Goal: Task Accomplishment & Management: Use online tool/utility

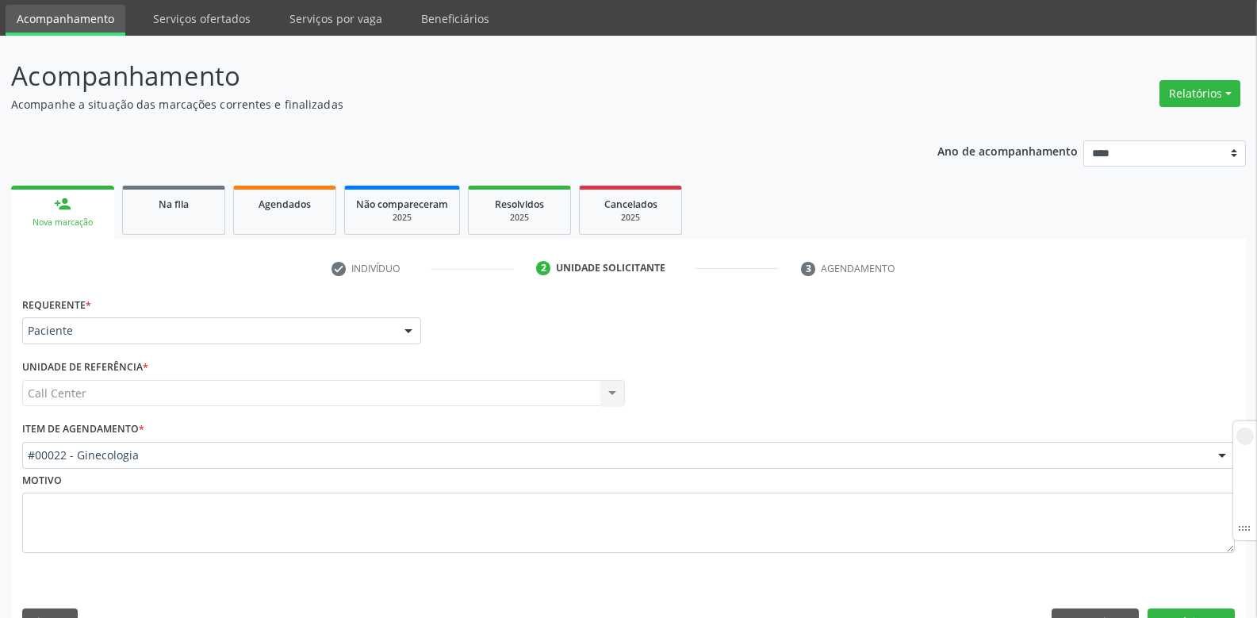
scroll to position [79, 0]
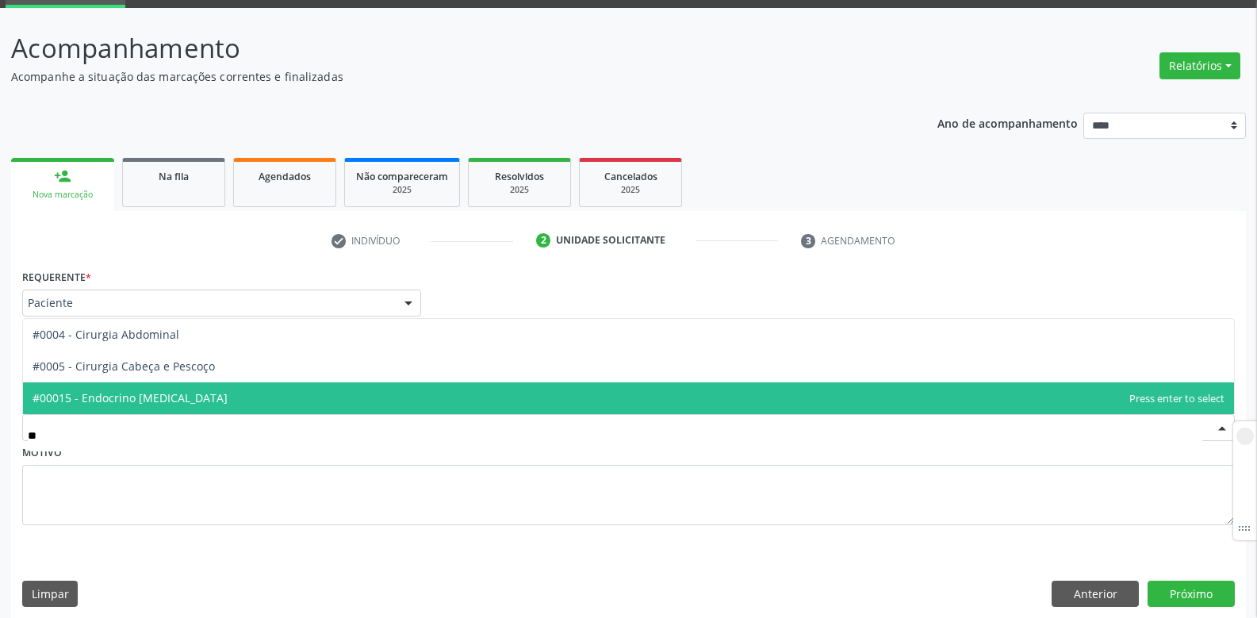
type input "***"
click at [122, 395] on span "#0004 - Cirurgia Abdominal" at bounding box center [106, 397] width 147 height 15
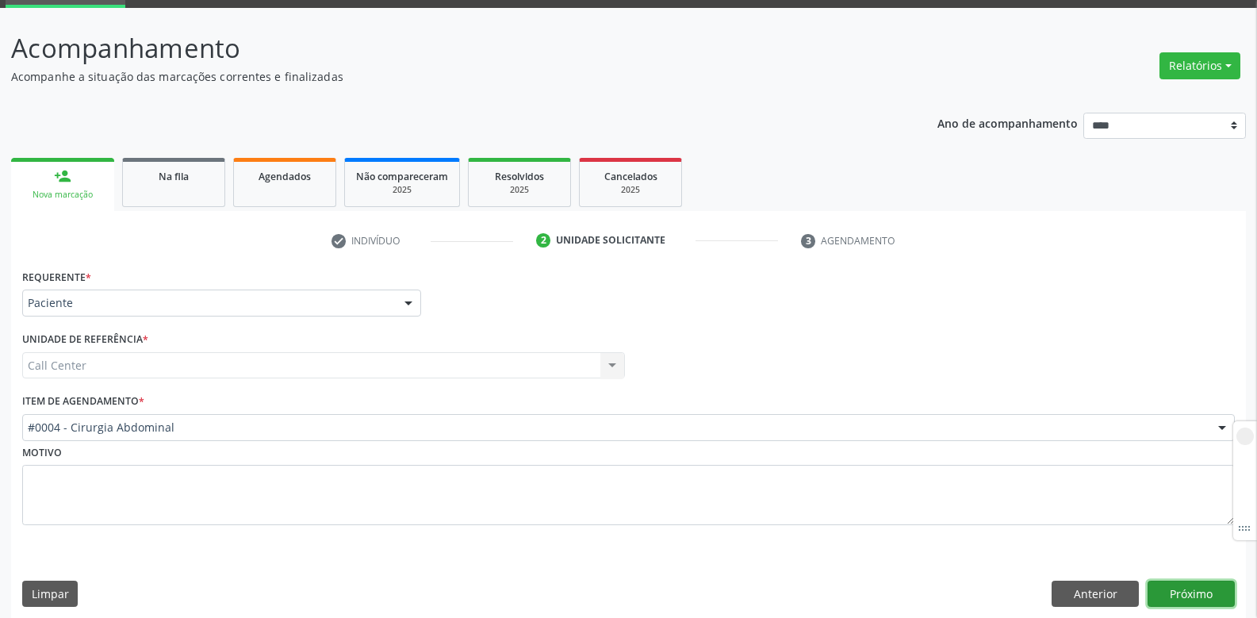
click at [1194, 600] on button "Próximo" at bounding box center [1191, 594] width 87 height 27
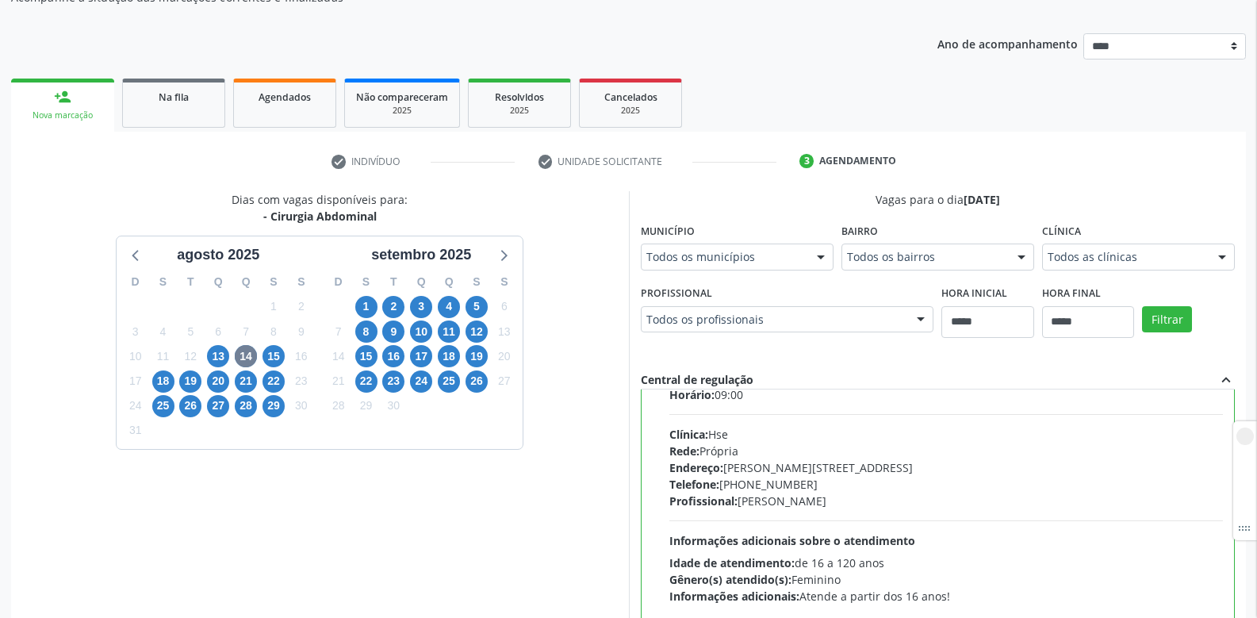
scroll to position [79, 0]
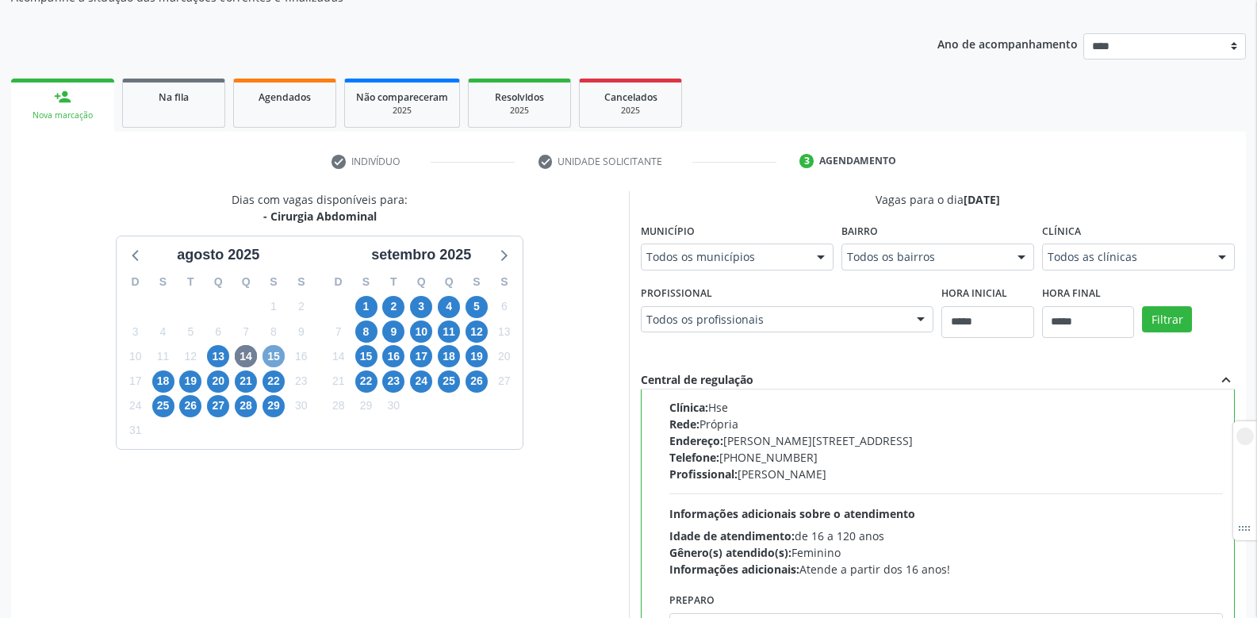
click at [272, 356] on span "15" at bounding box center [274, 356] width 22 height 22
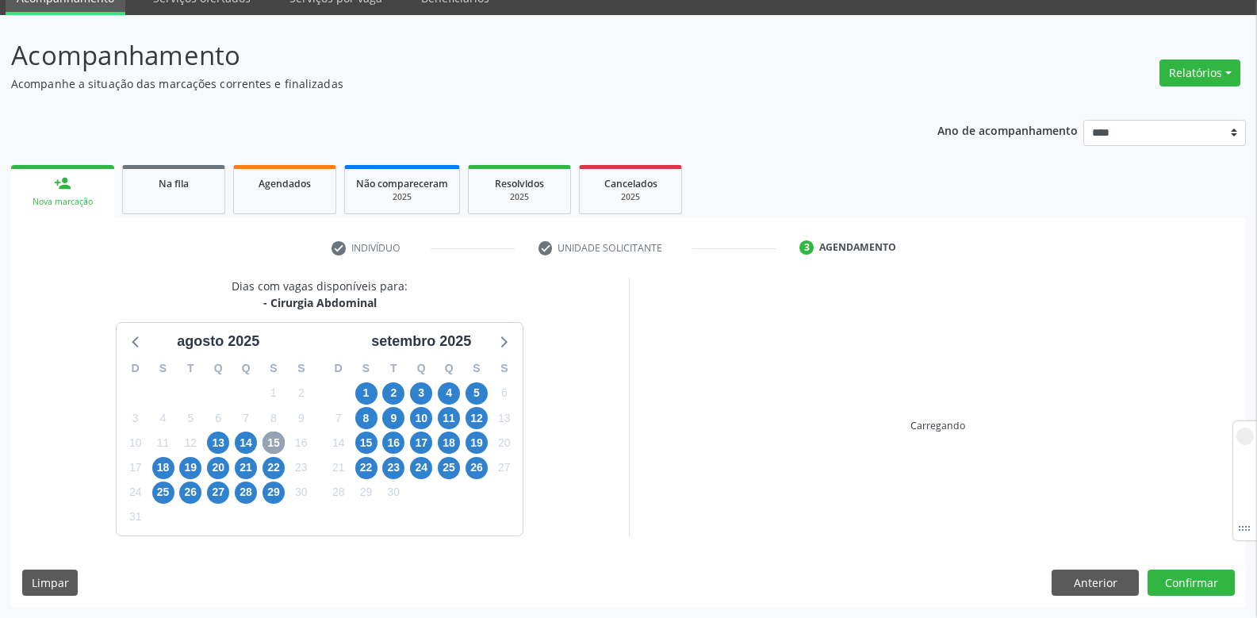
scroll to position [72, 0]
drag, startPoint x: 242, startPoint y: 307, endPoint x: 463, endPoint y: 320, distance: 221.7
click at [463, 320] on div "Dias com vagas disponíveis para: - Cirurgia Abdominal agosto 2025 D S T Q Q S S…" at bounding box center [320, 407] width 618 height 258
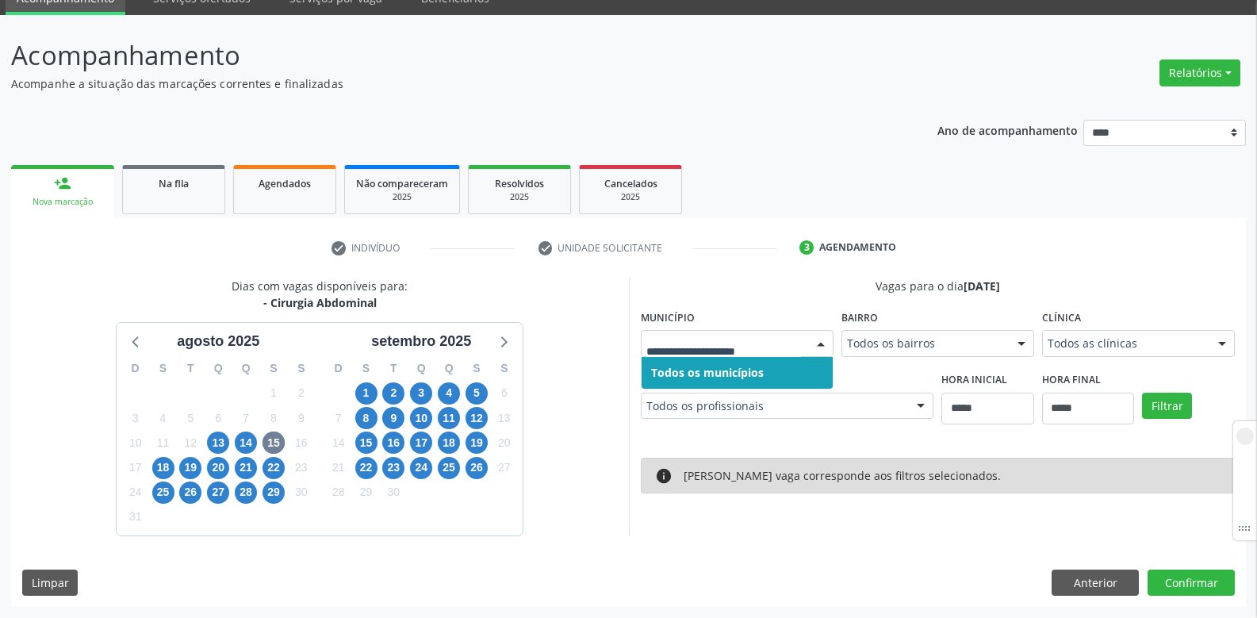
click at [727, 366] on span "Todos os municípios" at bounding box center [707, 372] width 113 height 15
click at [726, 346] on input "text" at bounding box center [724, 352] width 155 height 32
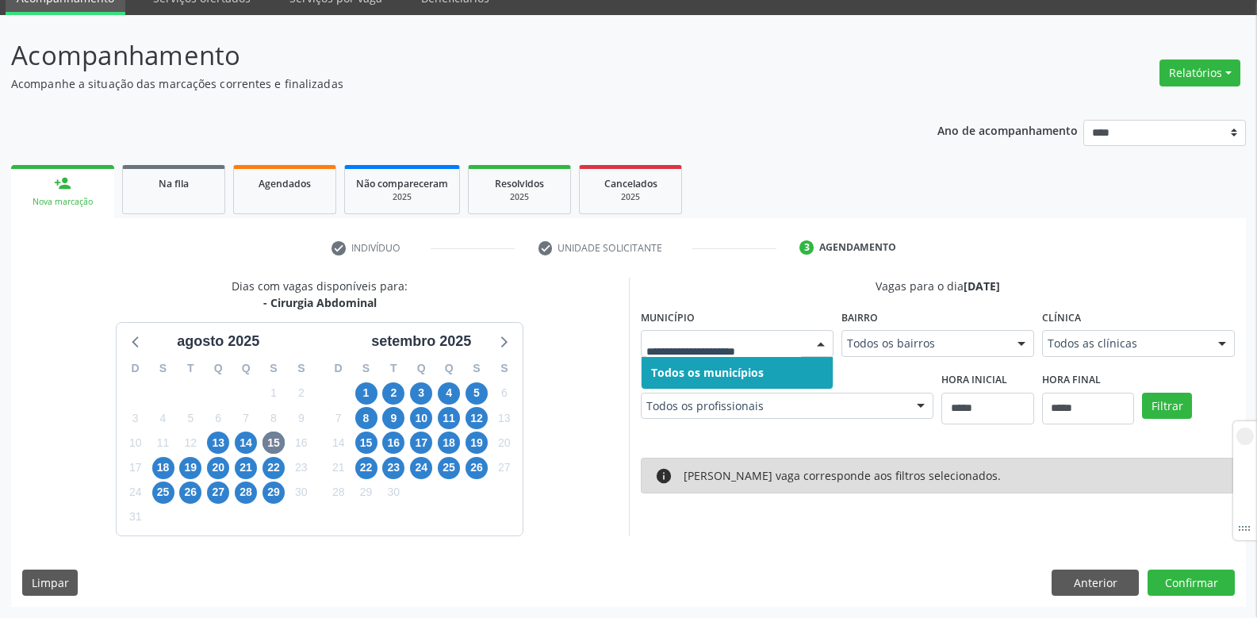
click at [726, 346] on input "text" at bounding box center [724, 352] width 155 height 32
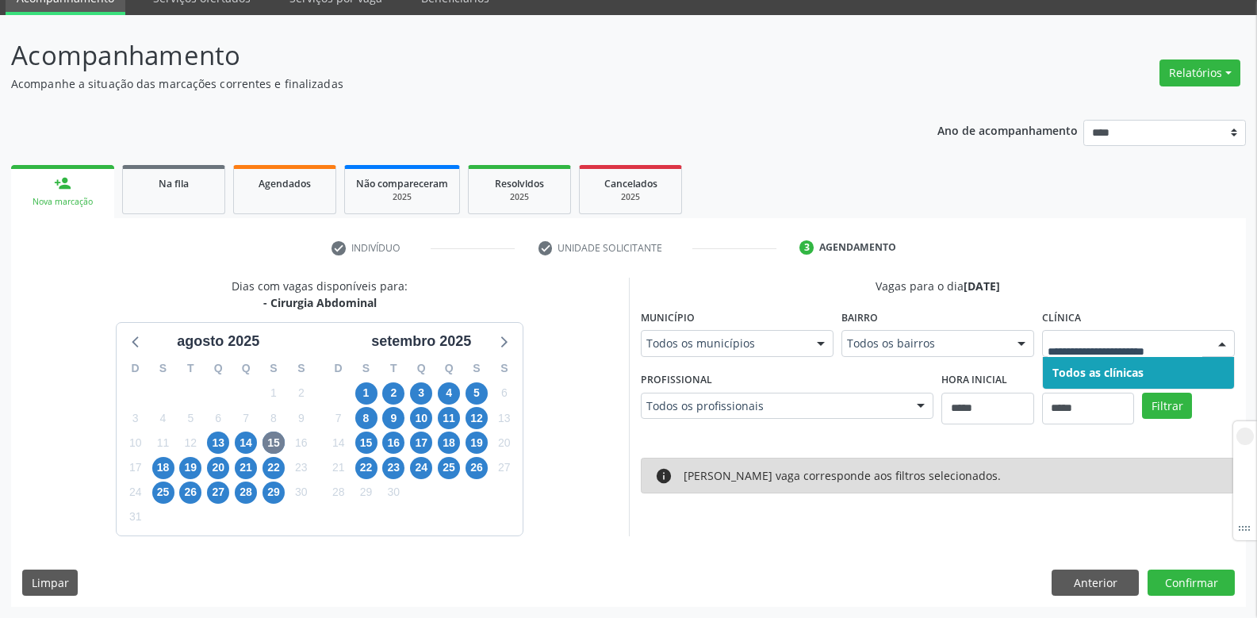
click at [1115, 345] on input "text" at bounding box center [1125, 352] width 155 height 32
click at [1107, 343] on input "text" at bounding box center [1125, 352] width 155 height 32
click at [1101, 368] on span "Todos as clínicas" at bounding box center [1098, 372] width 91 height 15
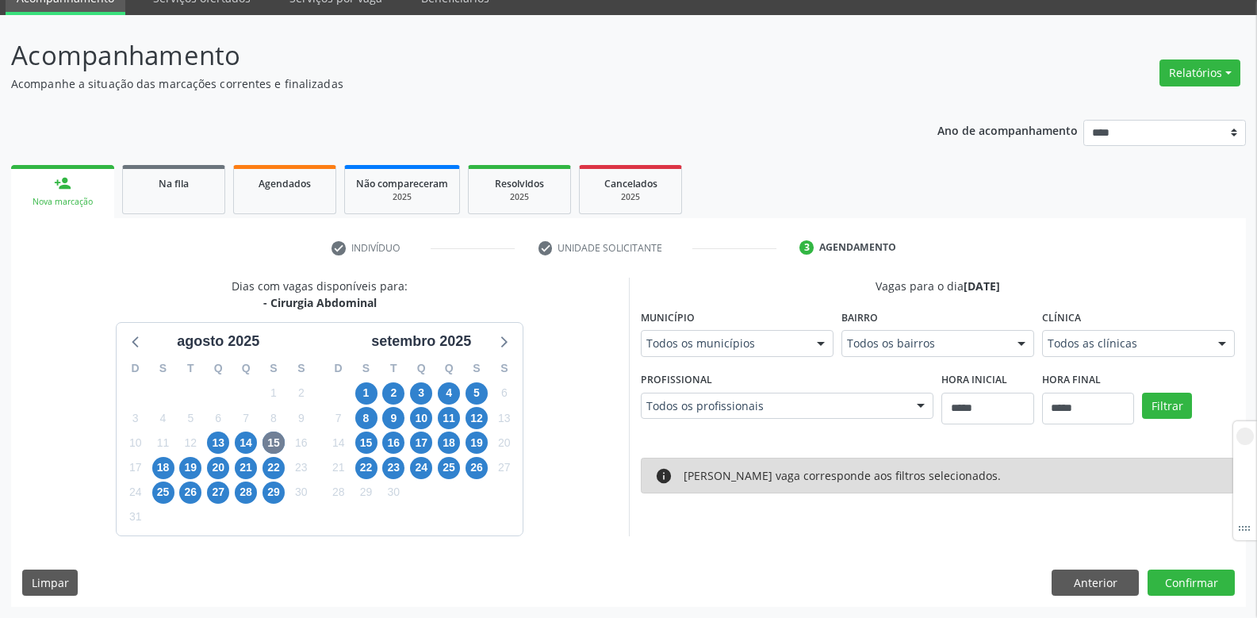
click at [1094, 321] on div "Clínica Todos as clínicas Todos as clínicas Nenhum resultado encontrado para: "…" at bounding box center [1138, 330] width 193 height 51
click at [159, 470] on span "18" at bounding box center [163, 468] width 22 height 22
click at [267, 489] on span "29" at bounding box center [274, 493] width 22 height 22
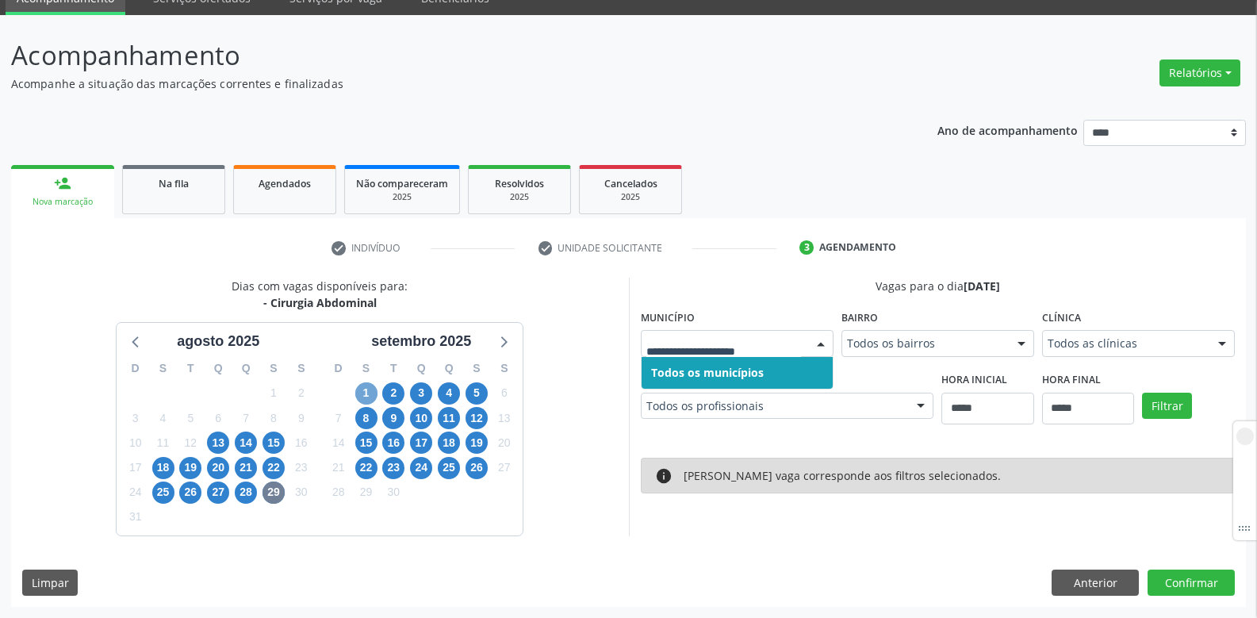
click at [374, 397] on span "1" at bounding box center [366, 393] width 22 height 22
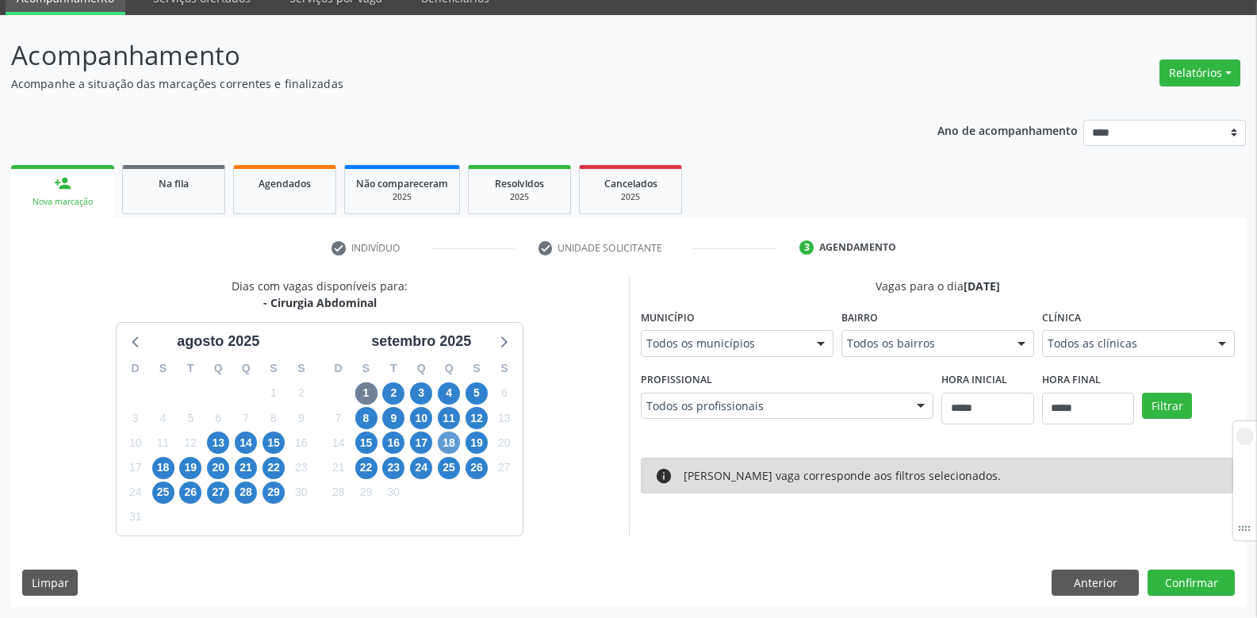
click at [458, 447] on div "18" at bounding box center [449, 443] width 22 height 25
click at [450, 444] on span "18" at bounding box center [449, 443] width 22 height 22
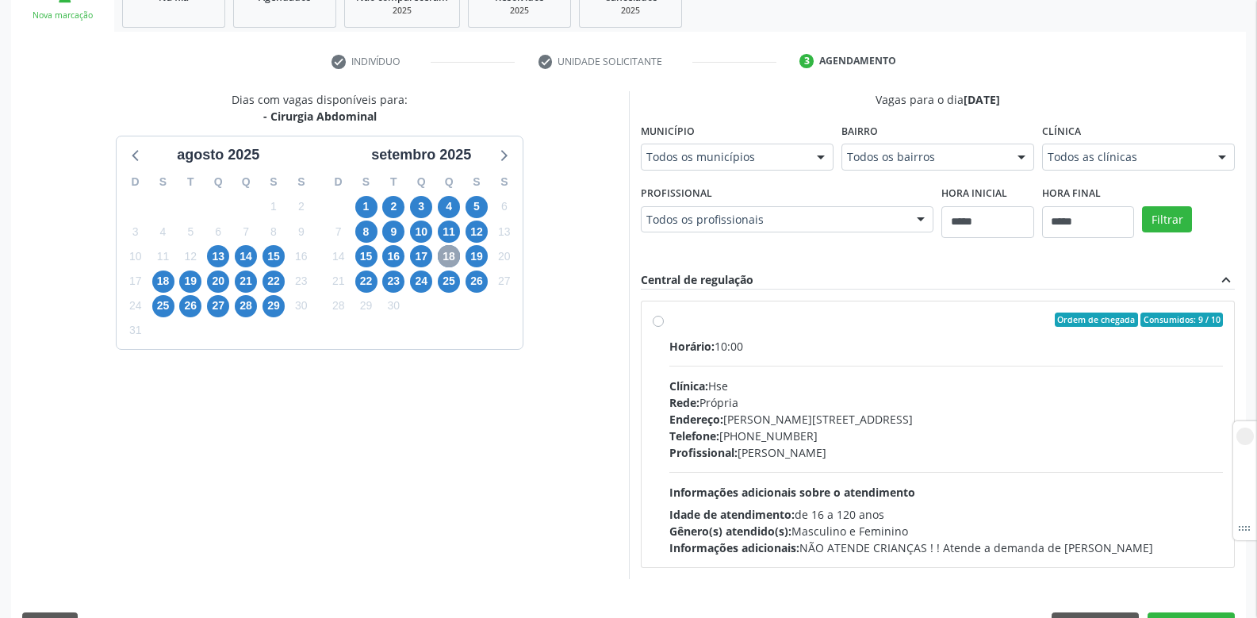
scroll to position [301, 0]
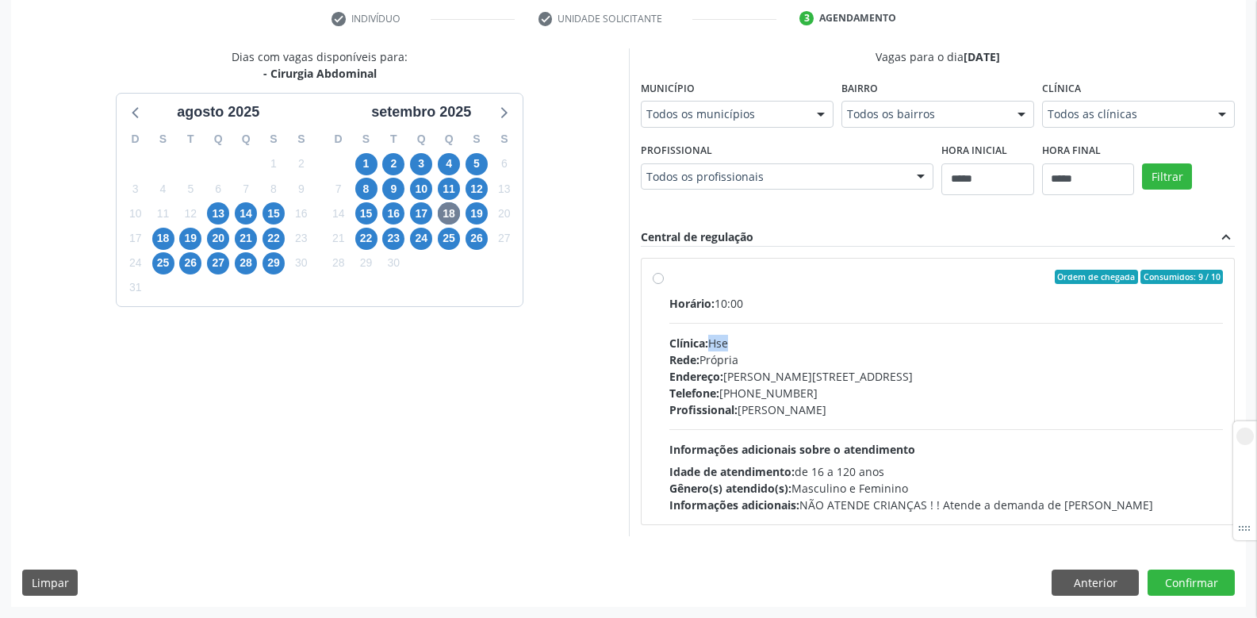
drag, startPoint x: 711, startPoint y: 343, endPoint x: 751, endPoint y: 389, distance: 61.3
click at [762, 345] on div "Clínica: Hse" at bounding box center [947, 343] width 554 height 17
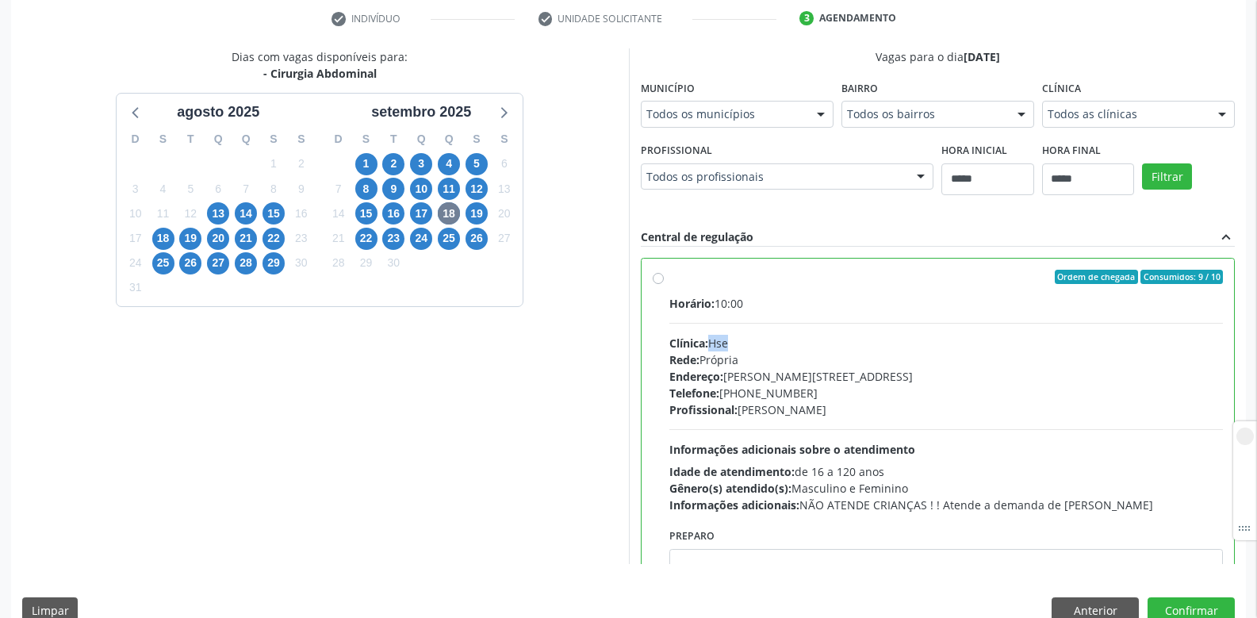
drag, startPoint x: 748, startPoint y: 406, endPoint x: 846, endPoint y: 416, distance: 98.8
click at [846, 416] on div "Profissional: Geraldo Wanderley Paraiso" at bounding box center [947, 409] width 554 height 17
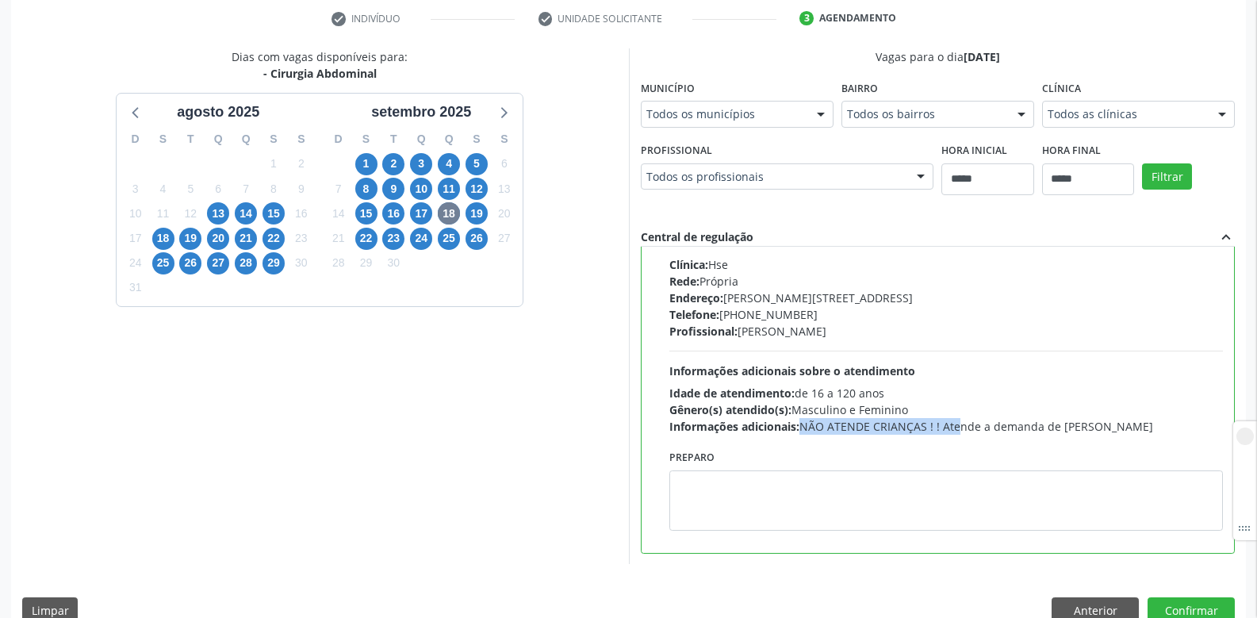
drag, startPoint x: 800, startPoint y: 429, endPoint x: 933, endPoint y: 427, distance: 133.3
click at [933, 427] on div "Informações adicionais: NÃO ATENDE CRIANÇAS ! ! Atende a demanda de Hérnia" at bounding box center [947, 426] width 554 height 17
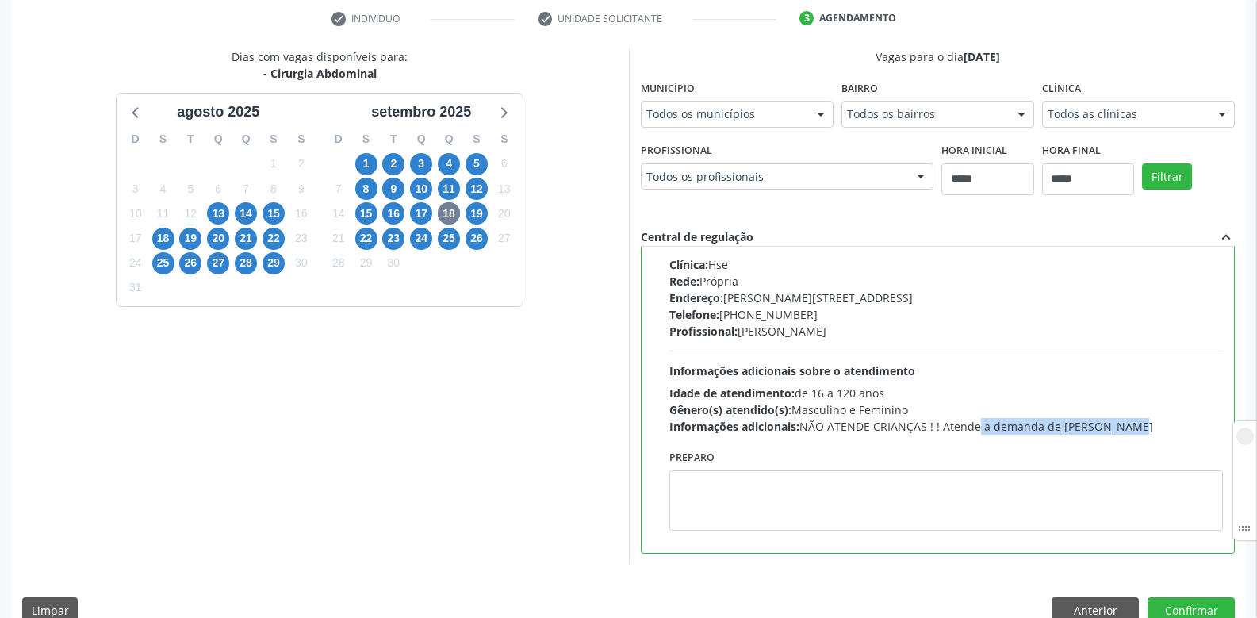
drag, startPoint x: 945, startPoint y: 425, endPoint x: 1100, endPoint y: 431, distance: 155.6
click at [1100, 431] on div "Informações adicionais: NÃO ATENDE CRIANÇAS ! ! Atende a demanda de Hérnia" at bounding box center [947, 426] width 554 height 17
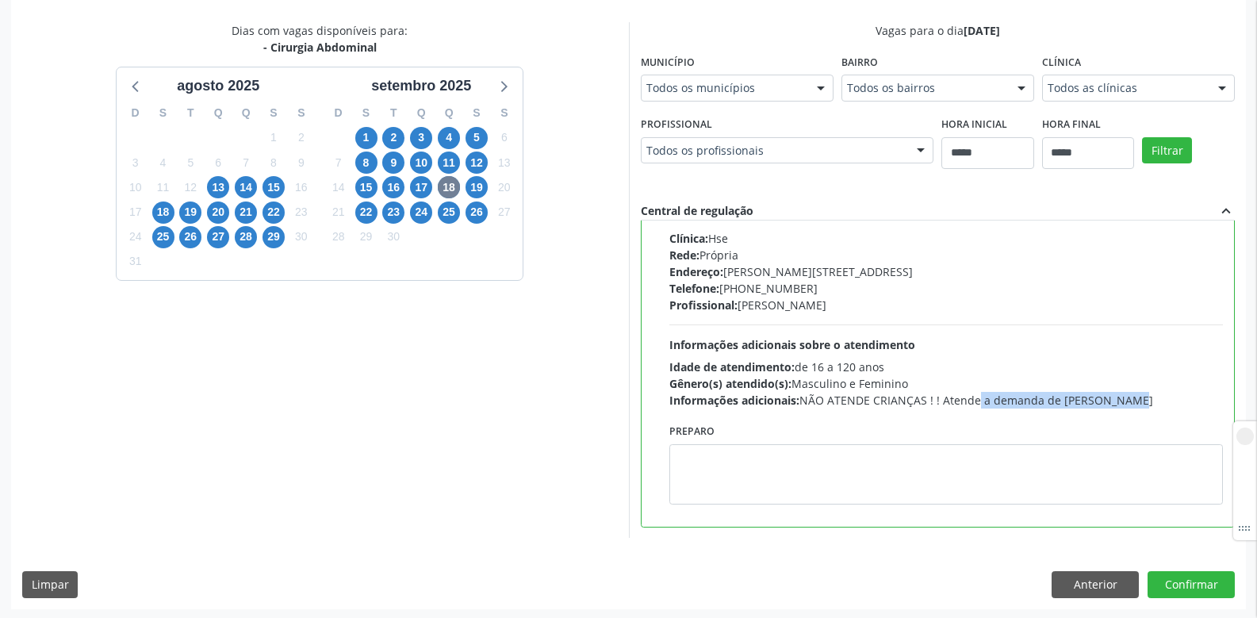
scroll to position [330, 0]
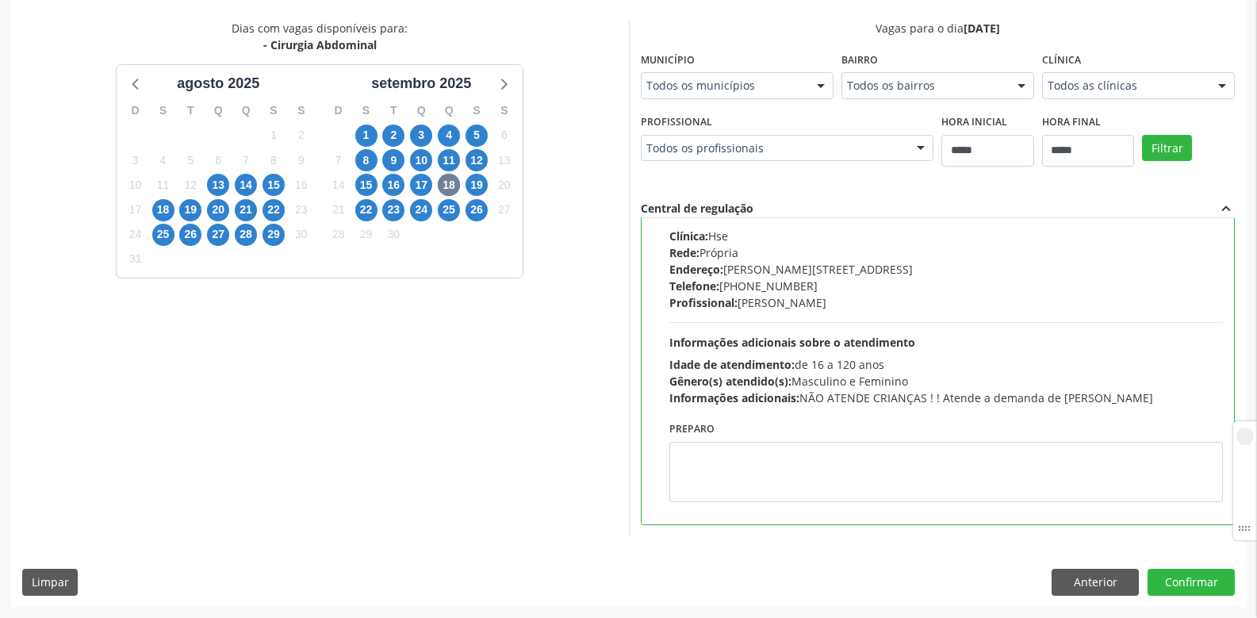
click at [1094, 597] on div "Dias com vagas disponíveis para: - Cirurgia Abdominal agosto 2025 D S T Q Q S S…" at bounding box center [628, 313] width 1235 height 586
click at [1092, 593] on button "Anterior" at bounding box center [1095, 582] width 87 height 27
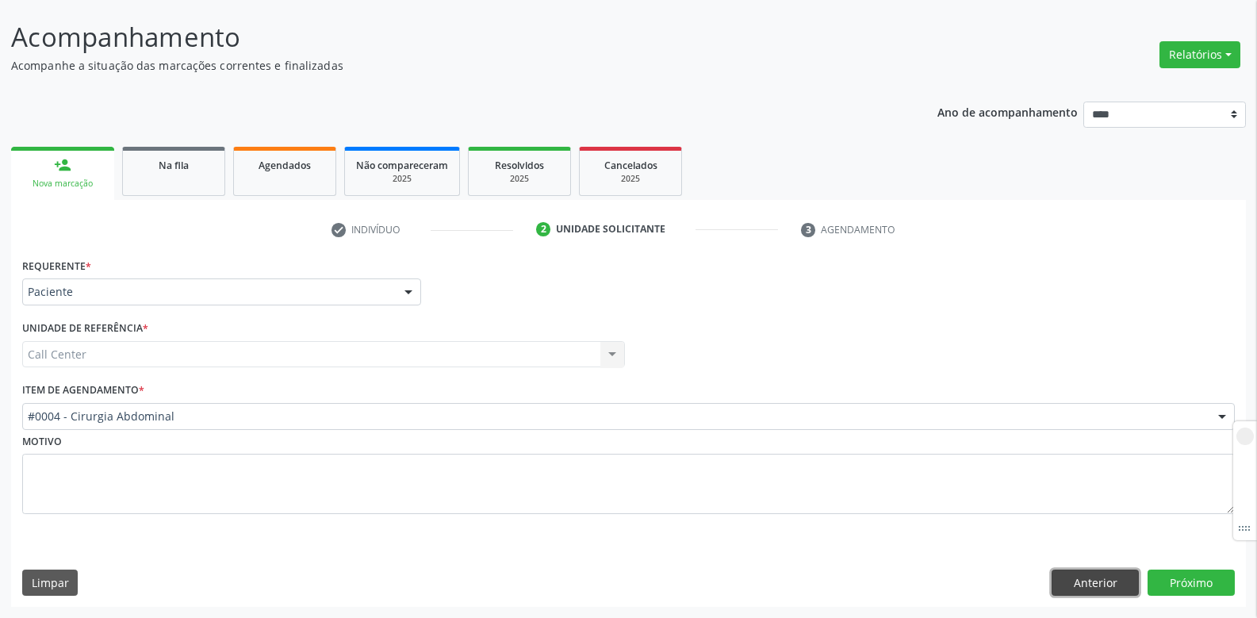
click at [1086, 591] on button "Anterior" at bounding box center [1095, 583] width 87 height 27
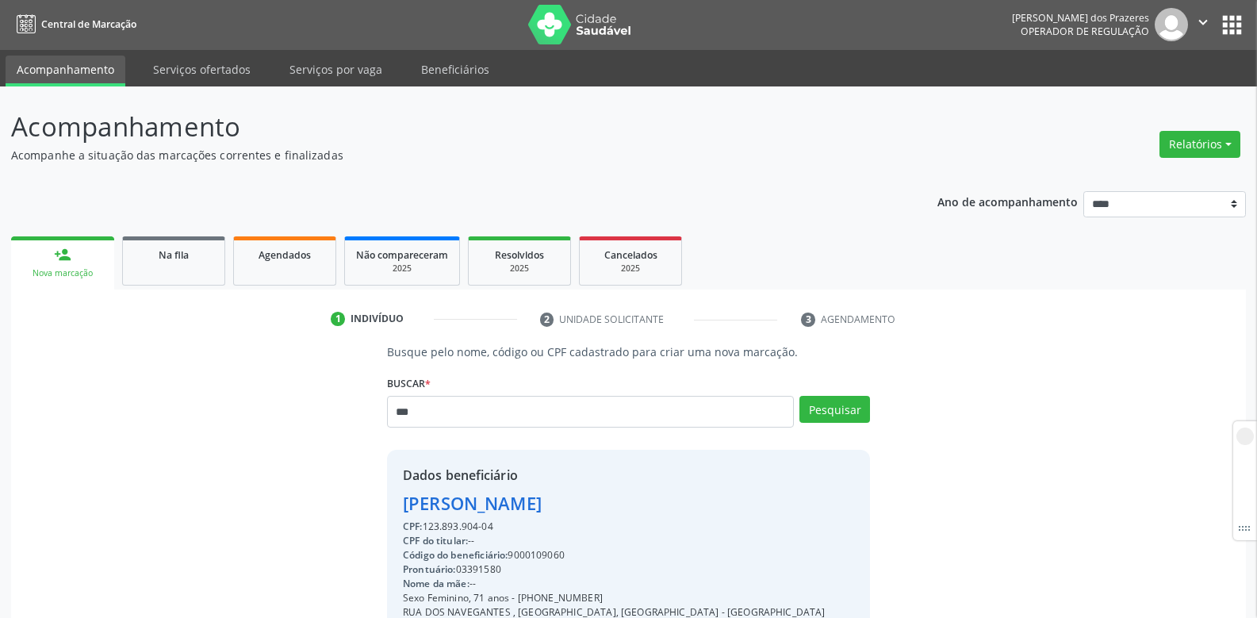
scroll to position [0, 0]
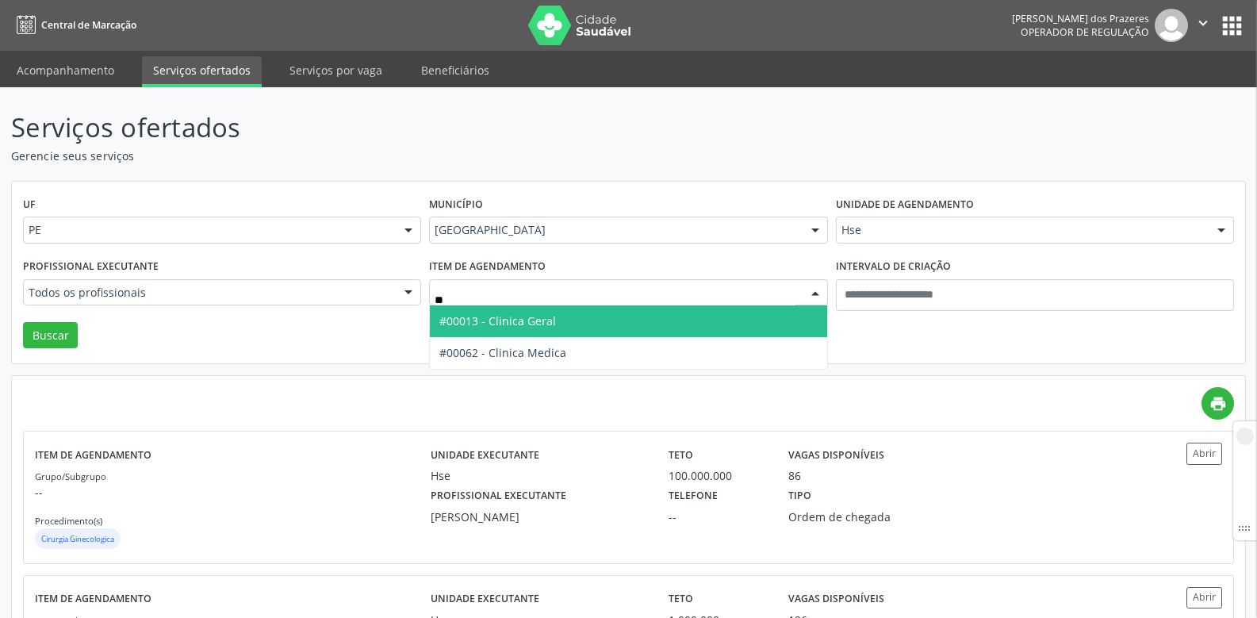
type input "***"
click at [541, 321] on span "#00013 - Clinica Geral" at bounding box center [497, 320] width 117 height 15
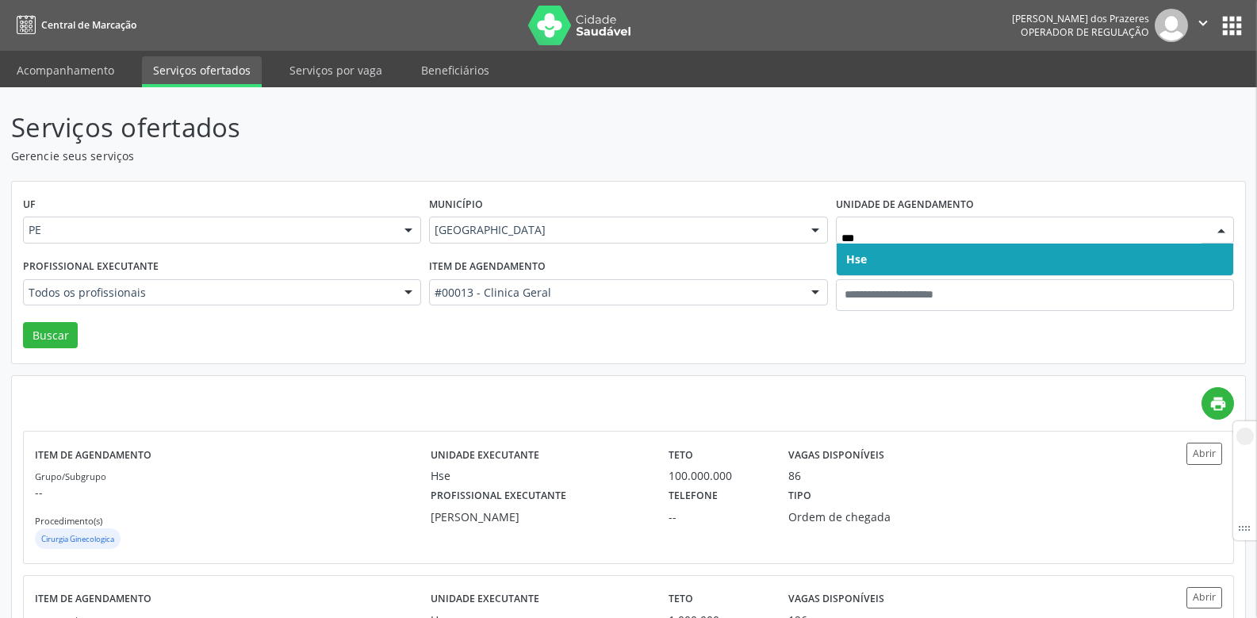
click at [866, 271] on span "Hse" at bounding box center [1035, 260] width 397 height 32
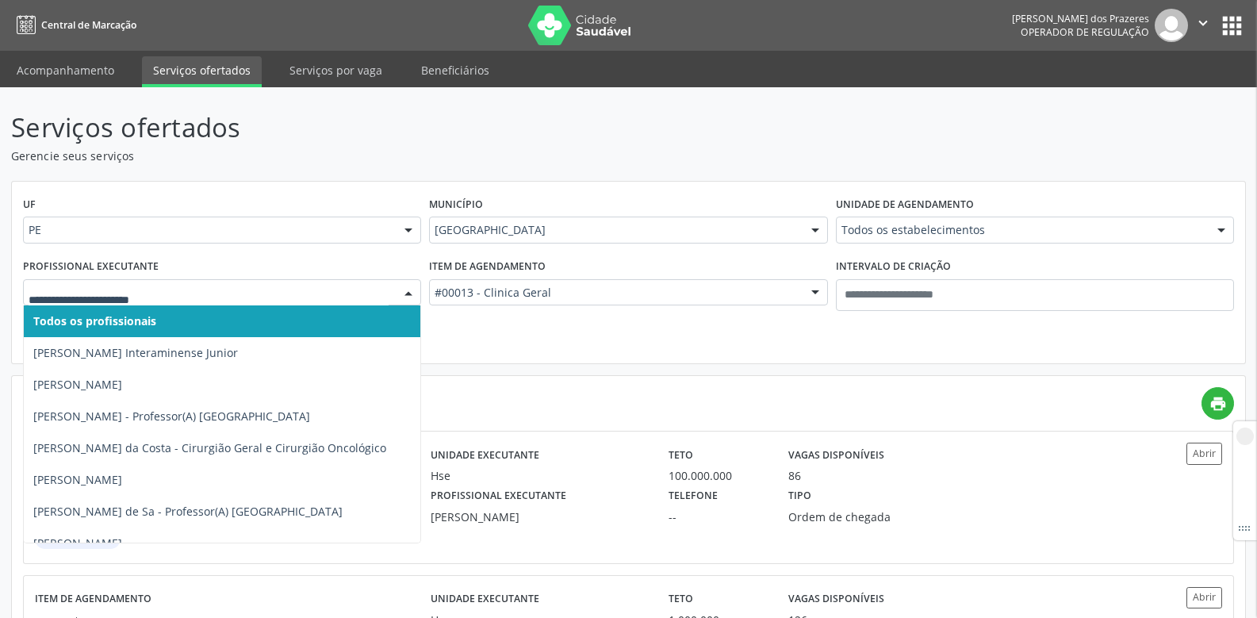
click at [259, 301] on input "text" at bounding box center [209, 301] width 360 height 32
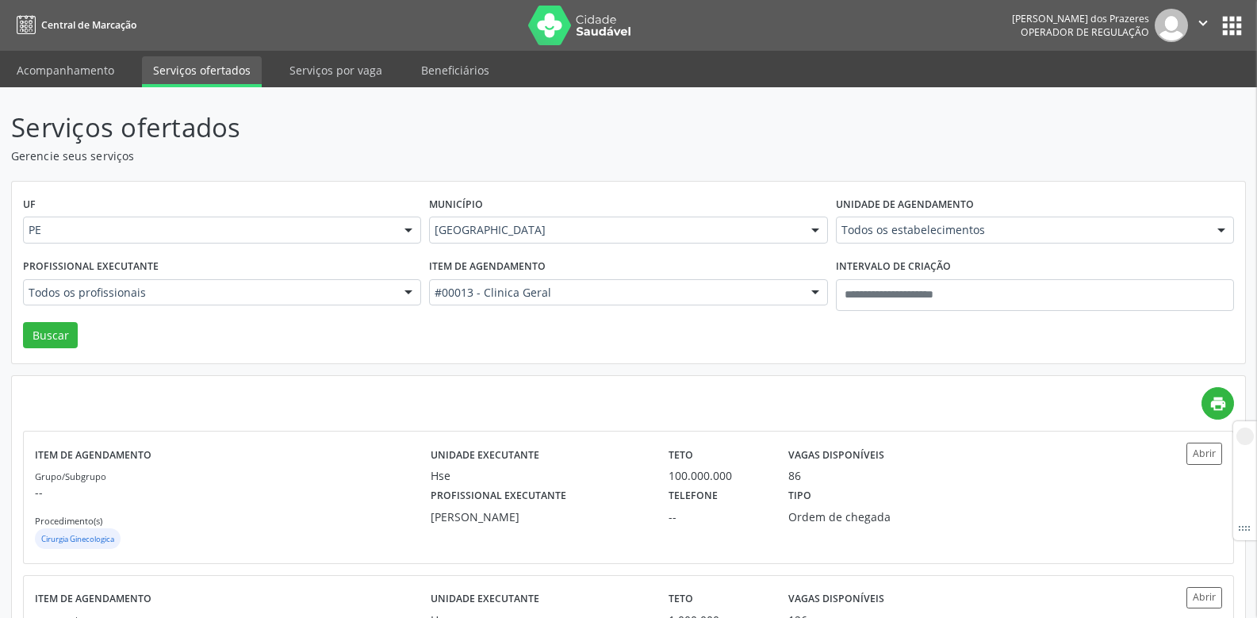
click at [527, 351] on div "UF PE PE Nenhum resultado encontrado para: " " Não há nenhuma opção para ser ex…" at bounding box center [629, 273] width 1234 height 182
click at [43, 337] on button "Buscar" at bounding box center [50, 335] width 55 height 27
drag, startPoint x: 423, startPoint y: 524, endPoint x: 556, endPoint y: 518, distance: 133.4
click at [556, 518] on div "Profissional executante Carolina Medina Duarte - Clínico Geral" at bounding box center [539, 504] width 238 height 41
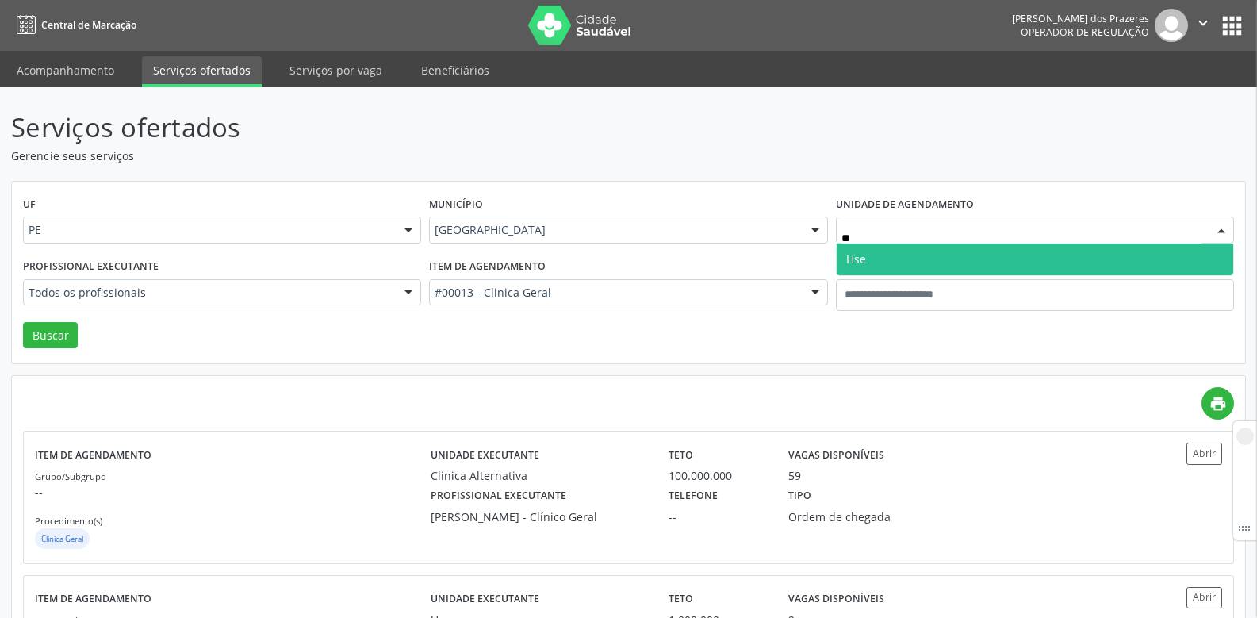
type input "***"
click at [865, 254] on span "Hse" at bounding box center [856, 258] width 20 height 15
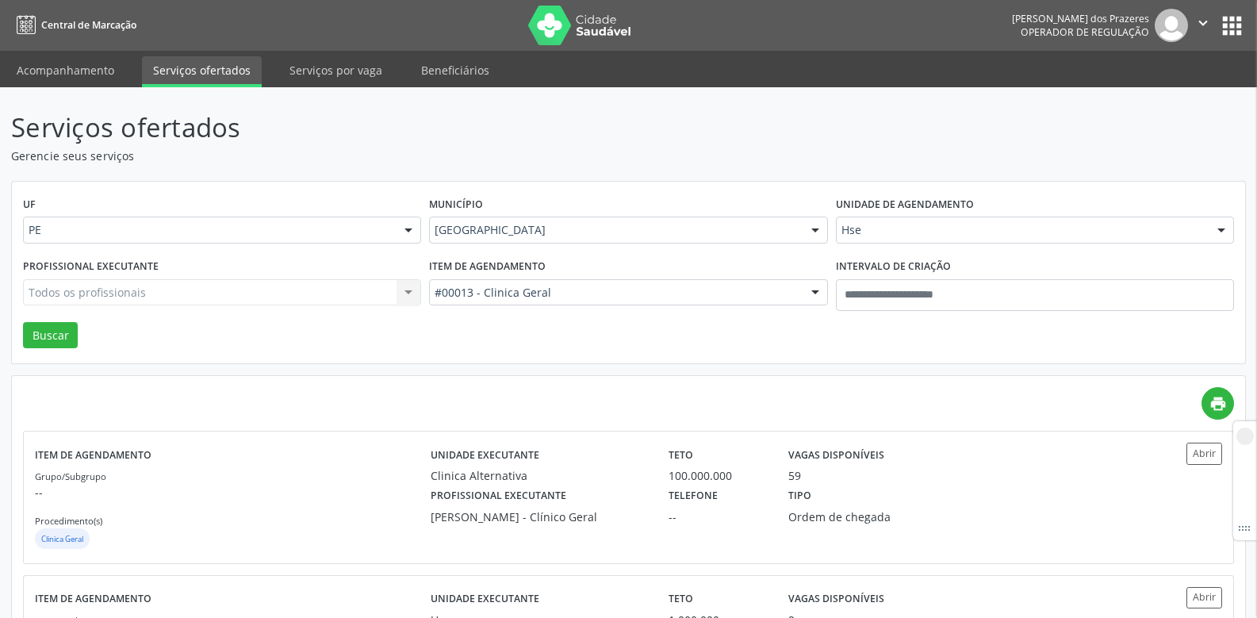
click at [301, 292] on div "Todos os profissionais Todos os profissionais Adalberto Aguiar Interaminense Ju…" at bounding box center [222, 292] width 398 height 27
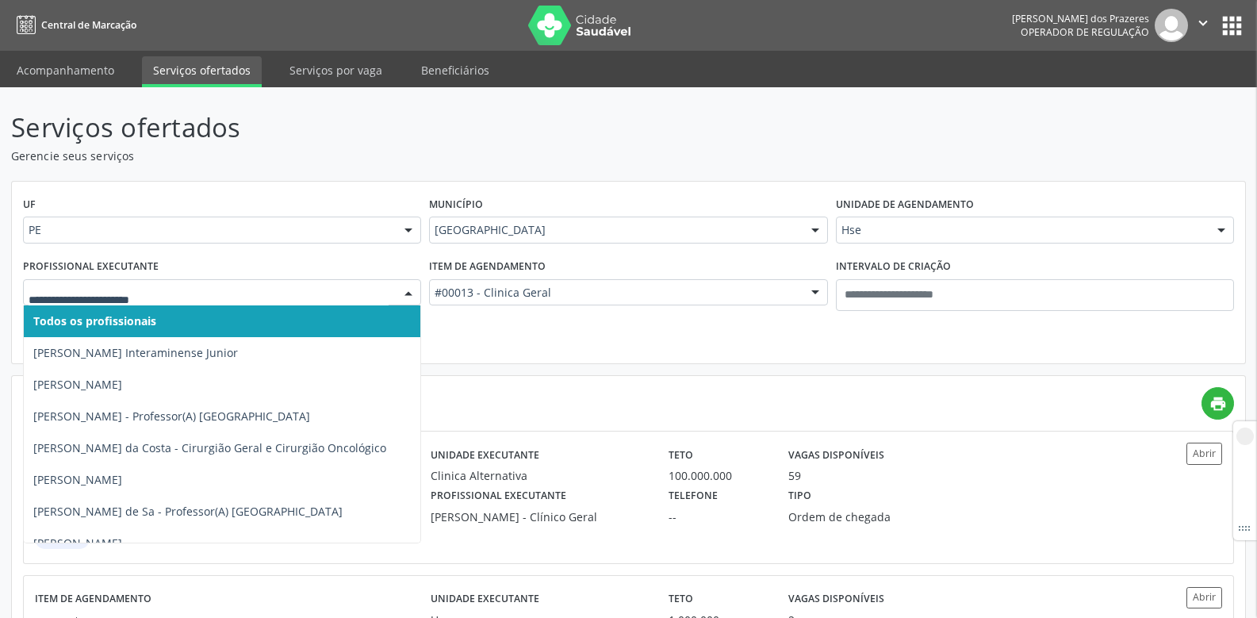
paste input "**********"
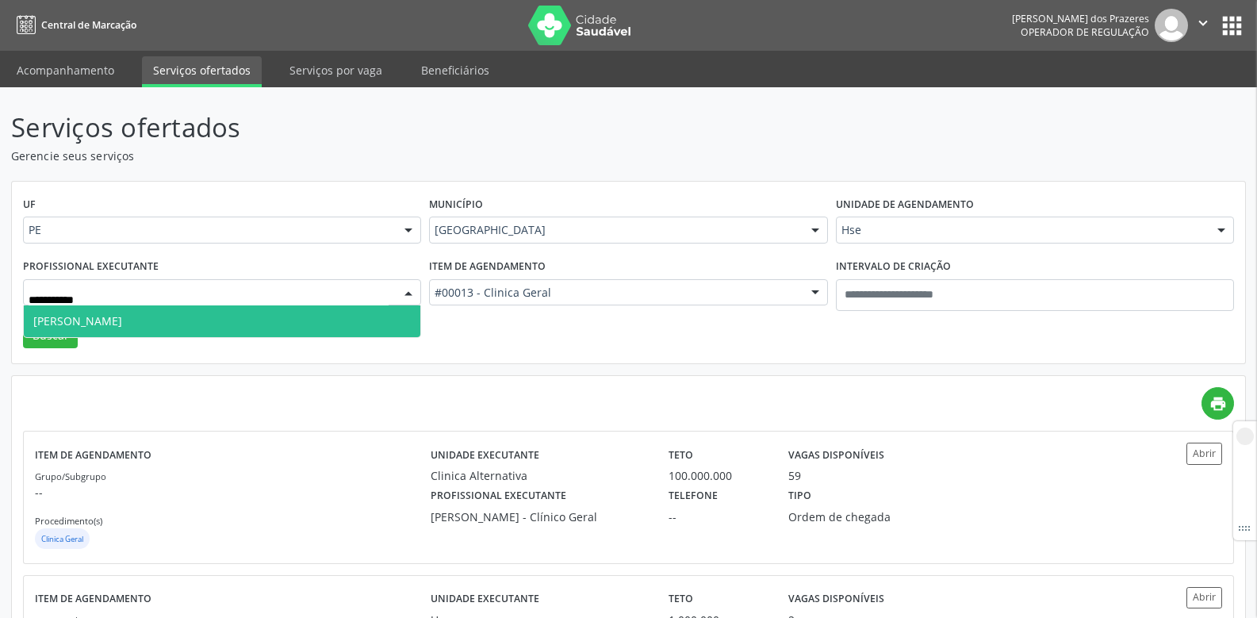
type input "**********"
click at [122, 325] on span "Carolina Mendonca Morais" at bounding box center [77, 320] width 89 height 15
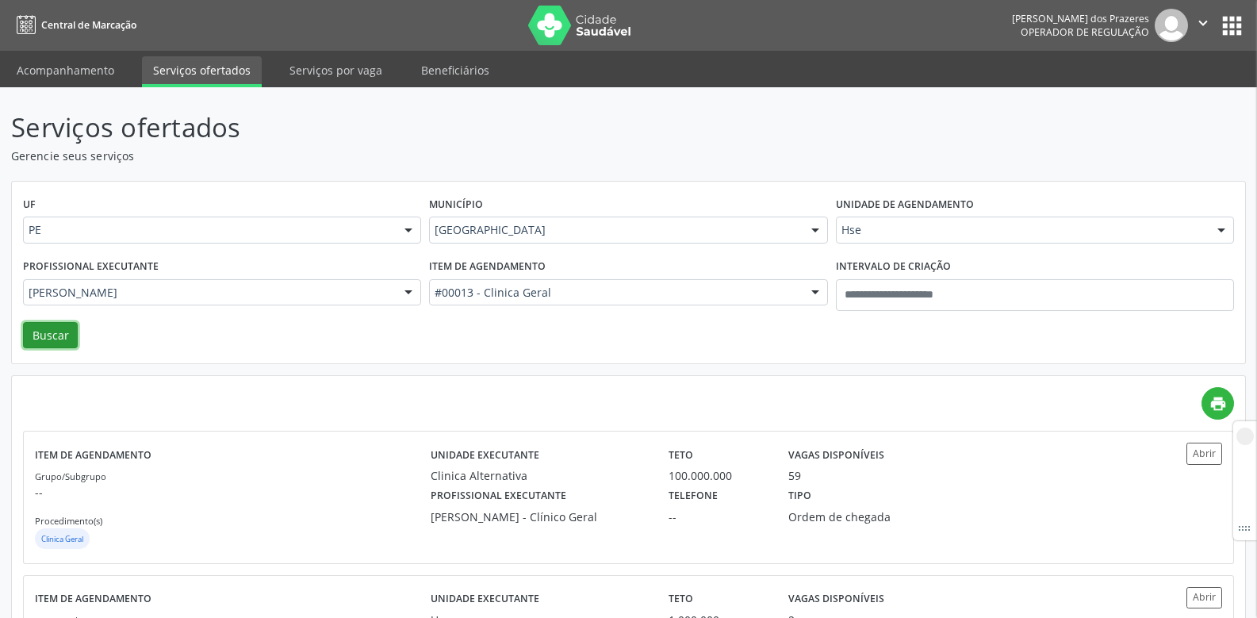
click at [53, 332] on button "Buscar" at bounding box center [50, 335] width 55 height 27
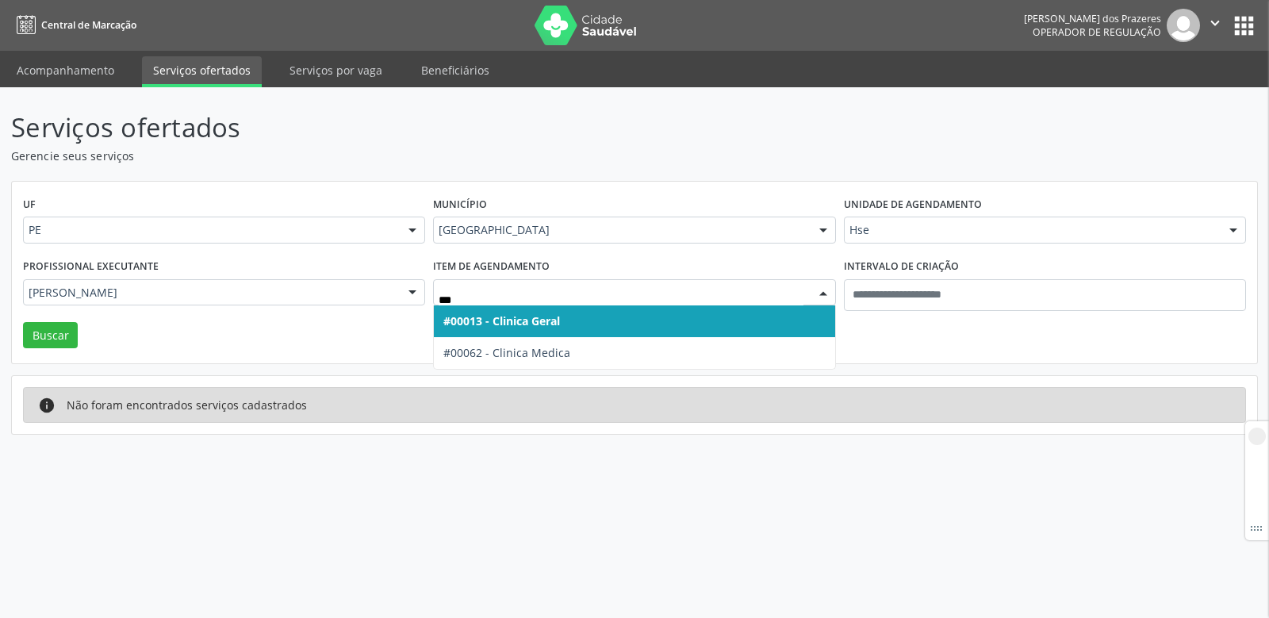
click at [543, 320] on span "#00013 - Clinica Geral" at bounding box center [501, 320] width 117 height 15
type input "***"
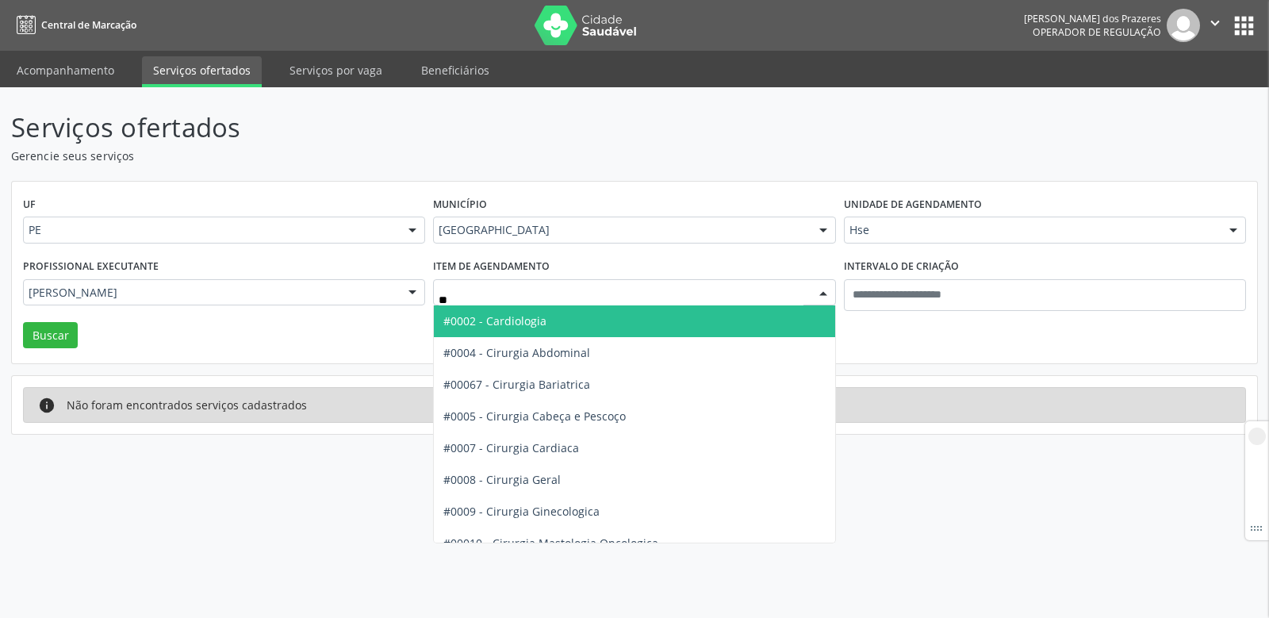
type input "***"
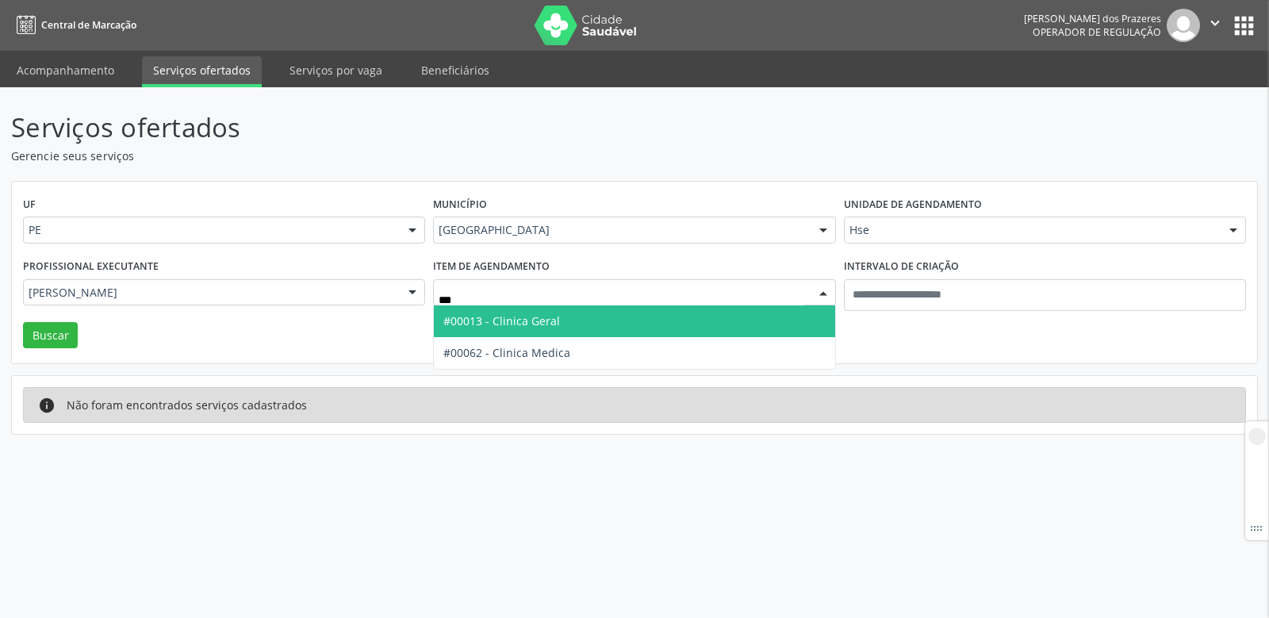
click at [539, 313] on span "#00013 - Clinica Geral" at bounding box center [501, 320] width 117 height 15
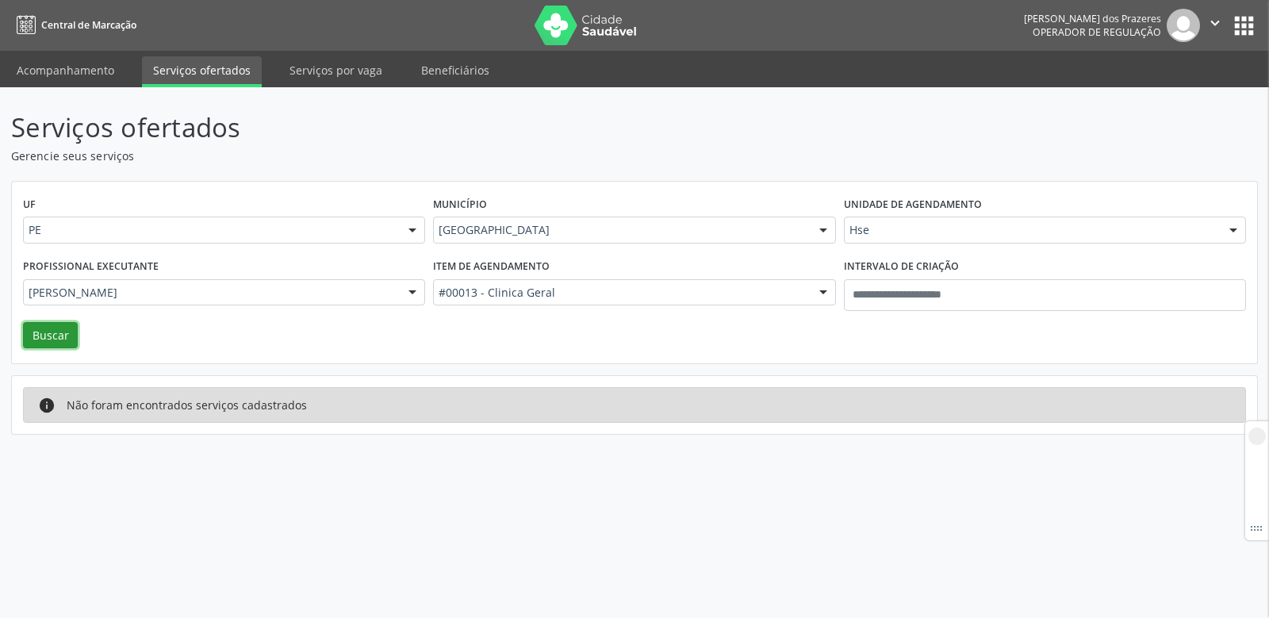
click at [59, 327] on button "Buscar" at bounding box center [50, 335] width 55 height 27
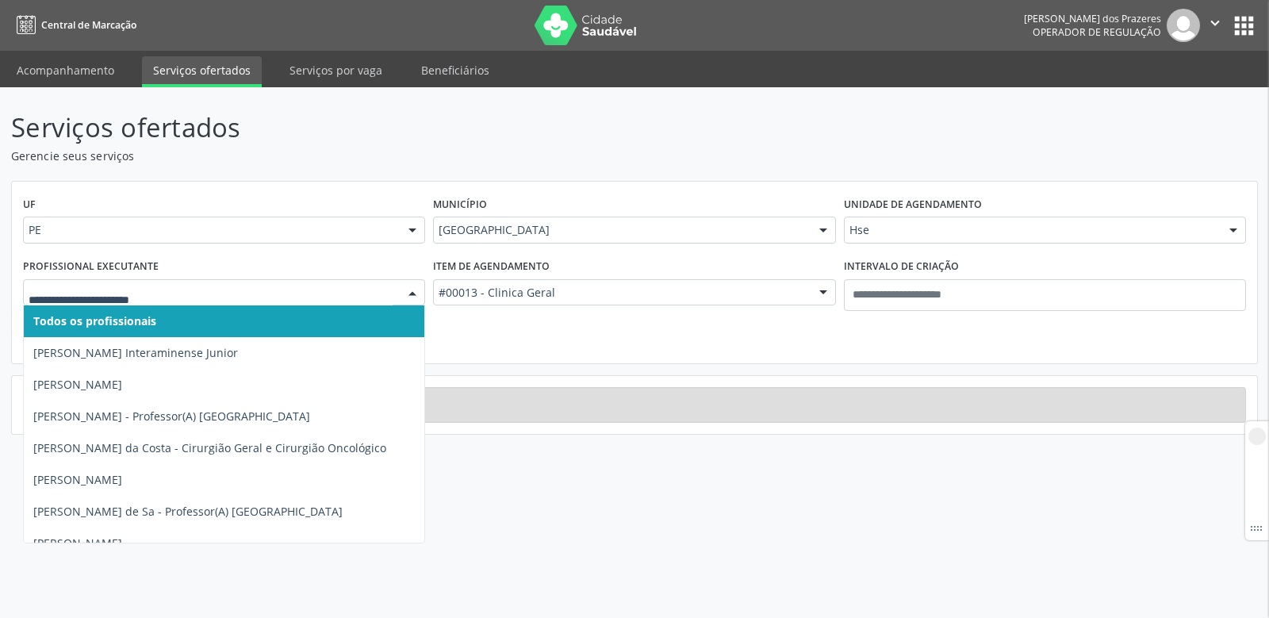
click at [125, 318] on span "Todos os profissionais" at bounding box center [94, 320] width 123 height 15
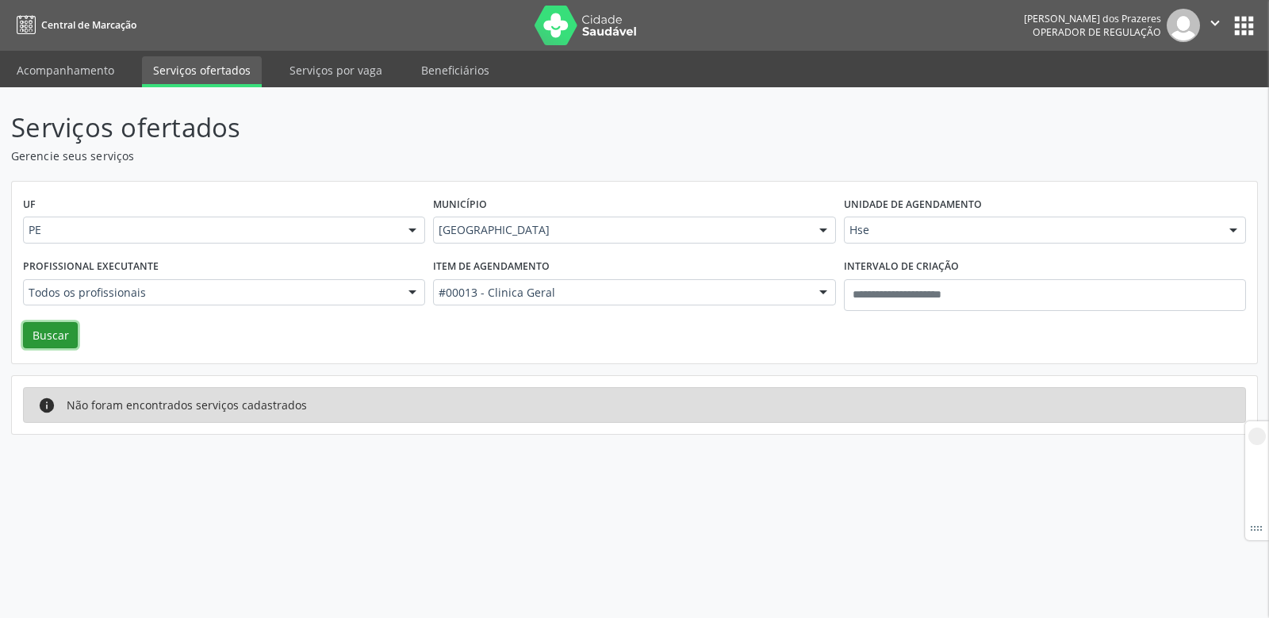
click at [47, 335] on button "Buscar" at bounding box center [50, 335] width 55 height 27
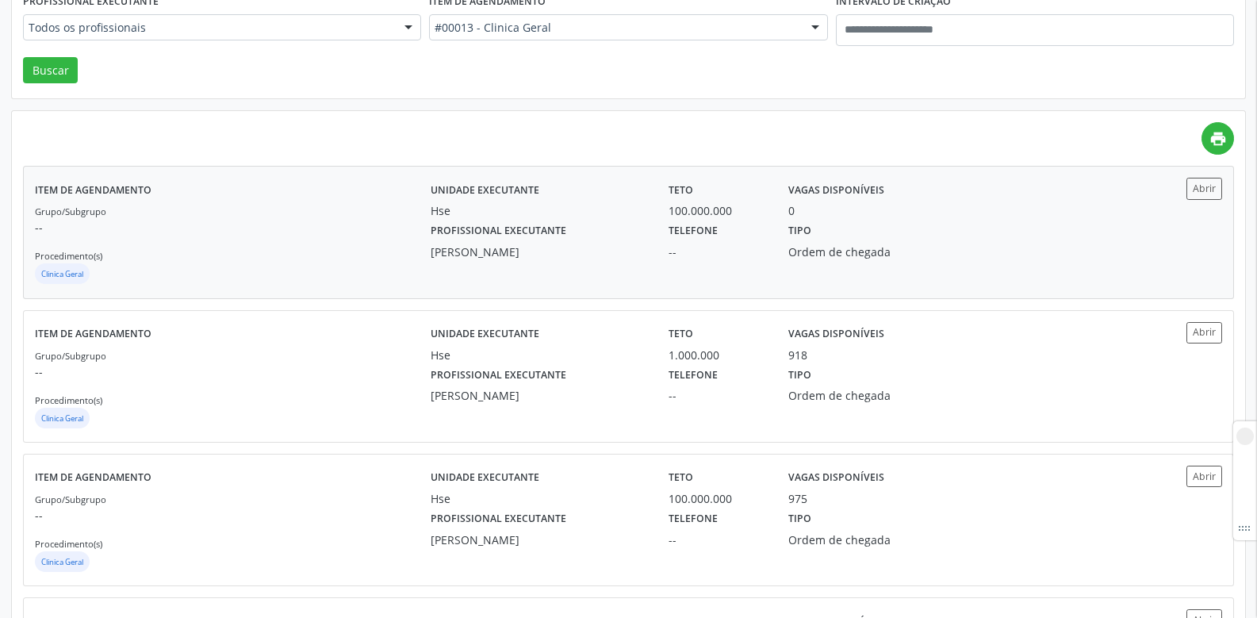
scroll to position [79, 0]
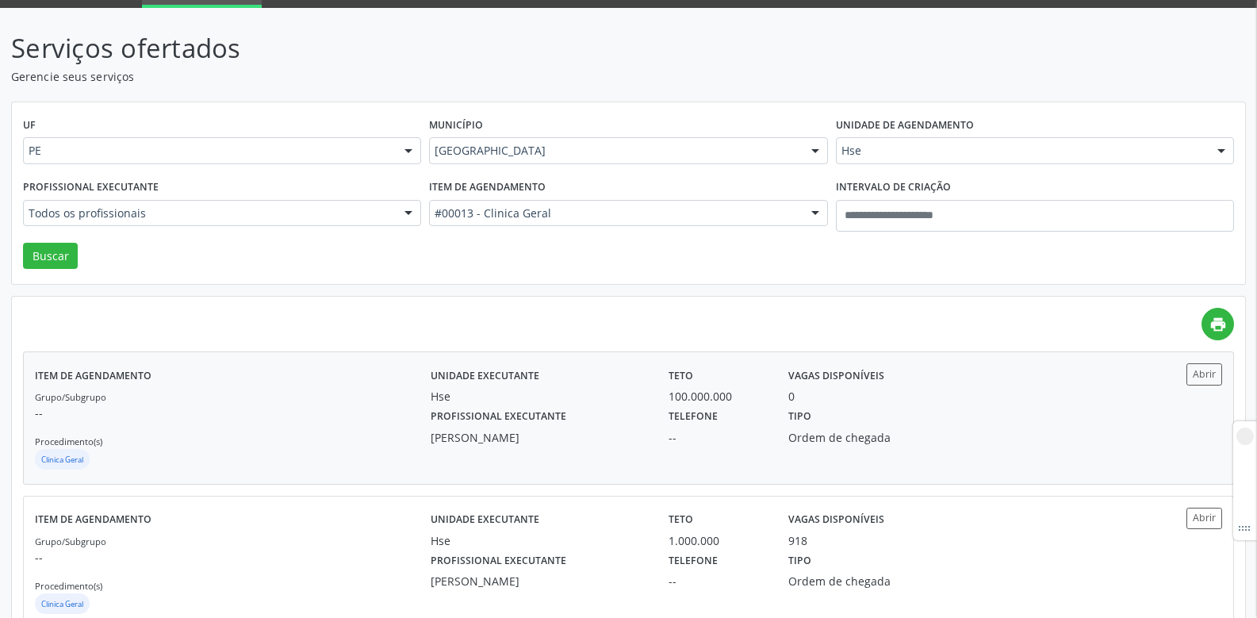
drag, startPoint x: 419, startPoint y: 438, endPoint x: 422, endPoint y: 447, distance: 10.0
click at [422, 447] on div "Grupo/Subgrupo -- Procedimento(s) Clinica Geral" at bounding box center [233, 430] width 396 height 85
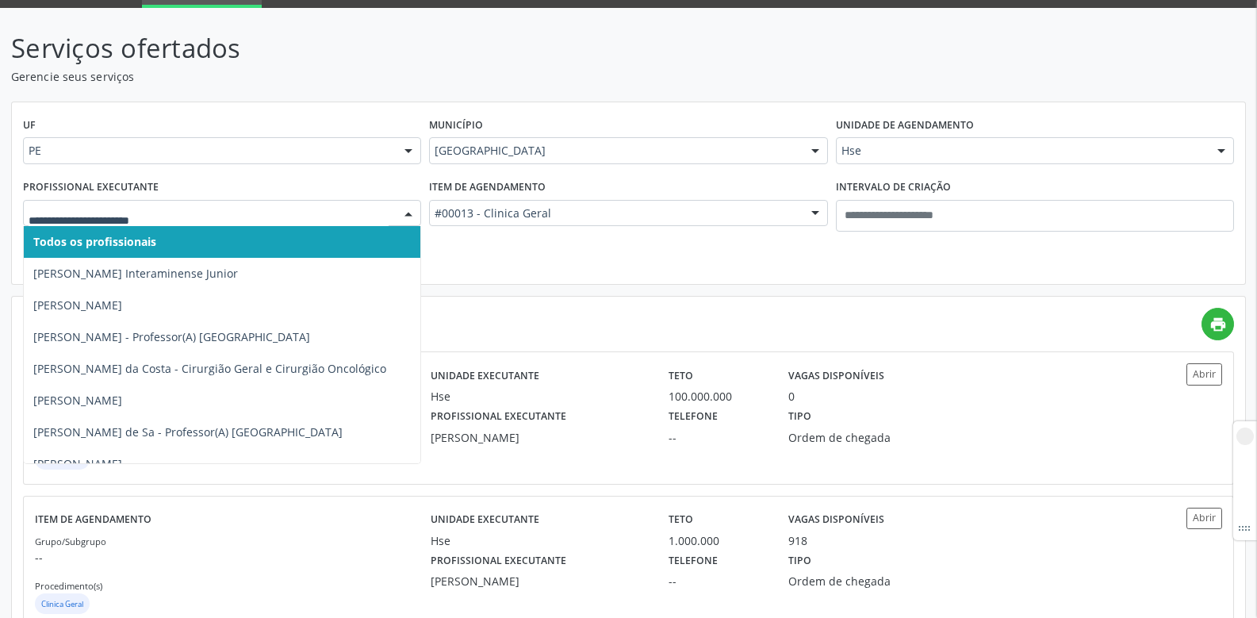
paste input "**********"
type input "**********"
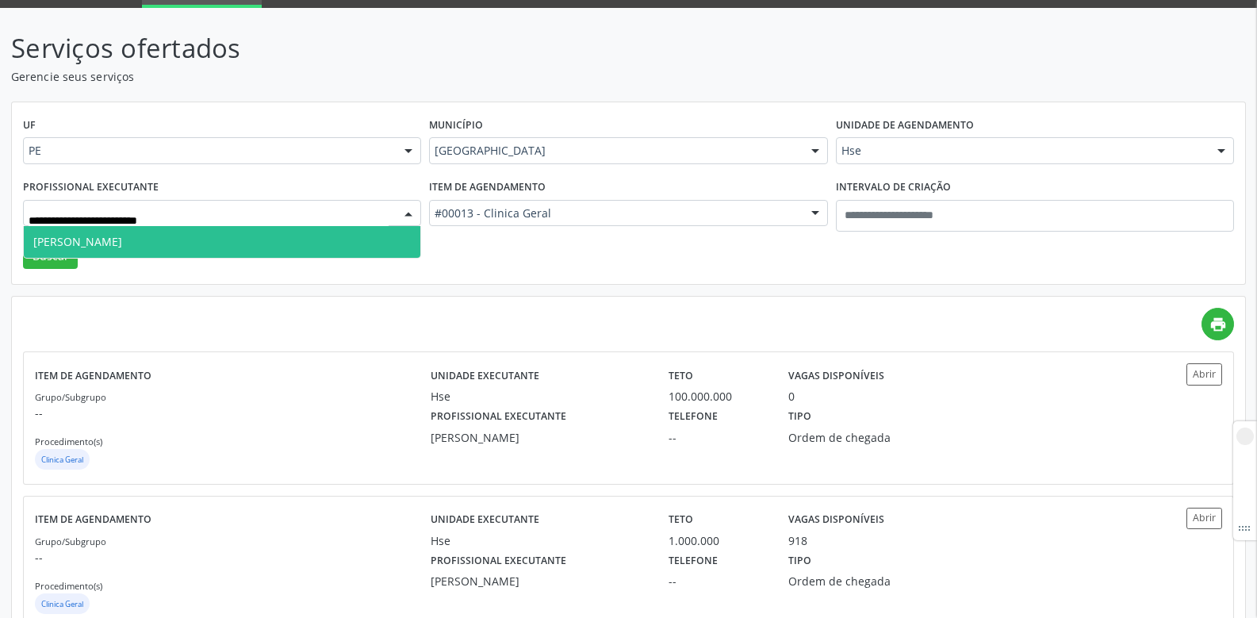
click at [102, 247] on span "Bruno Gonçalves de Medeiros" at bounding box center [77, 241] width 89 height 15
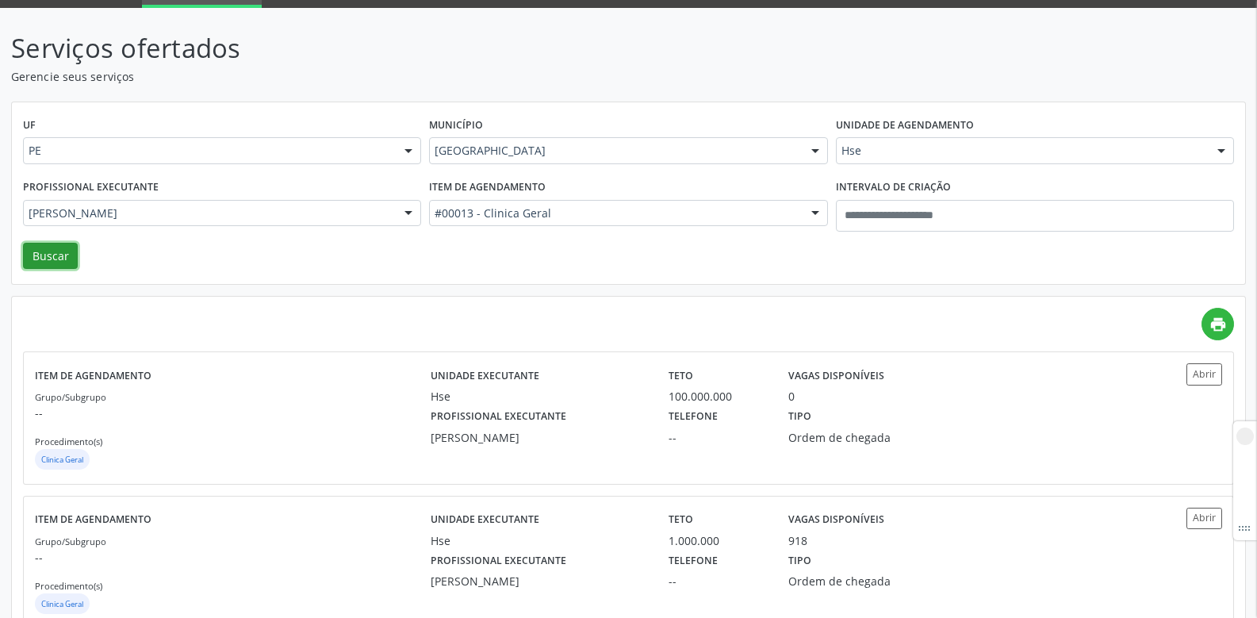
click at [44, 247] on button "Buscar" at bounding box center [50, 256] width 55 height 27
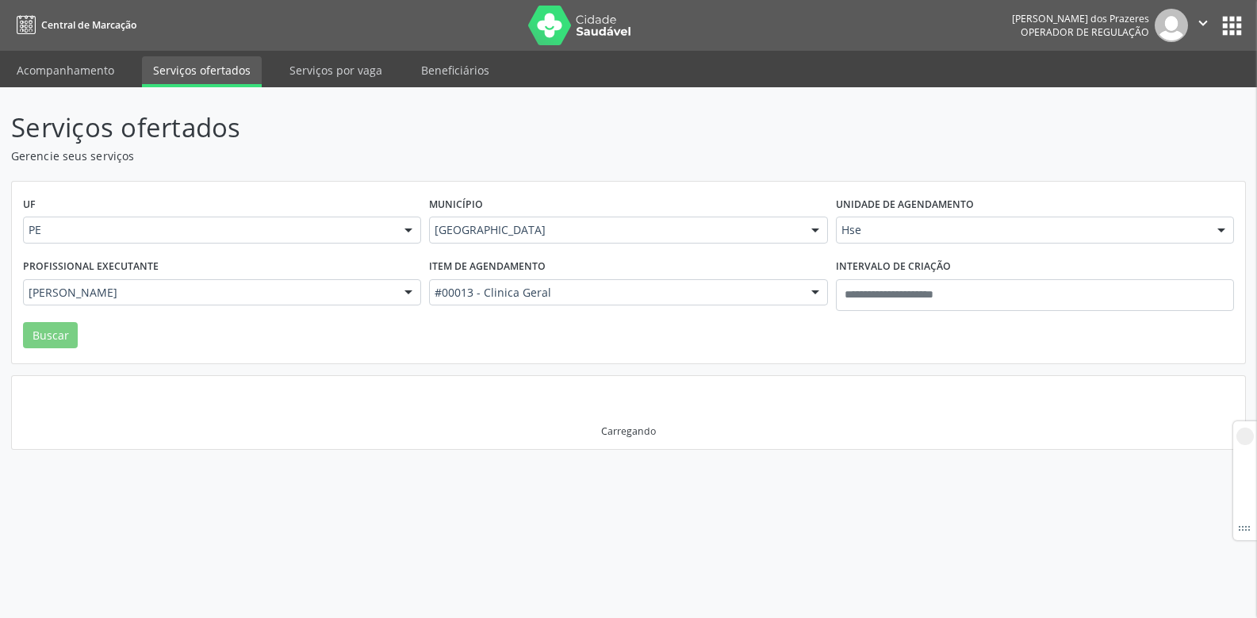
scroll to position [0, 0]
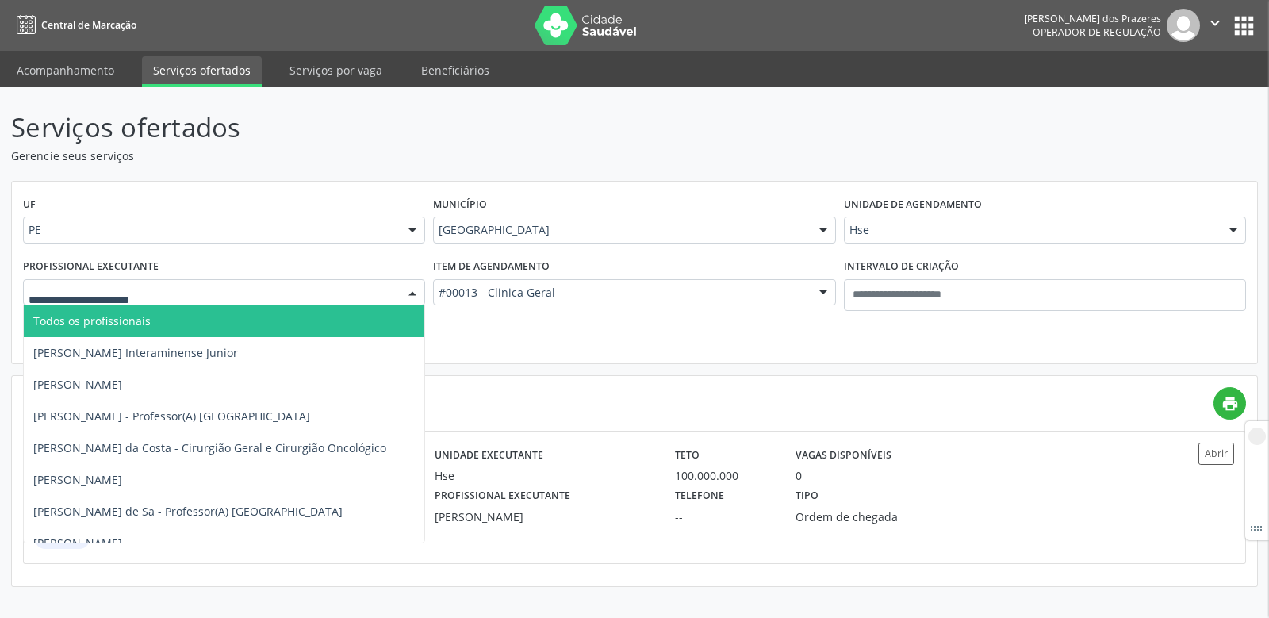
click at [122, 320] on span "Todos os profissionais" at bounding box center [91, 320] width 117 height 15
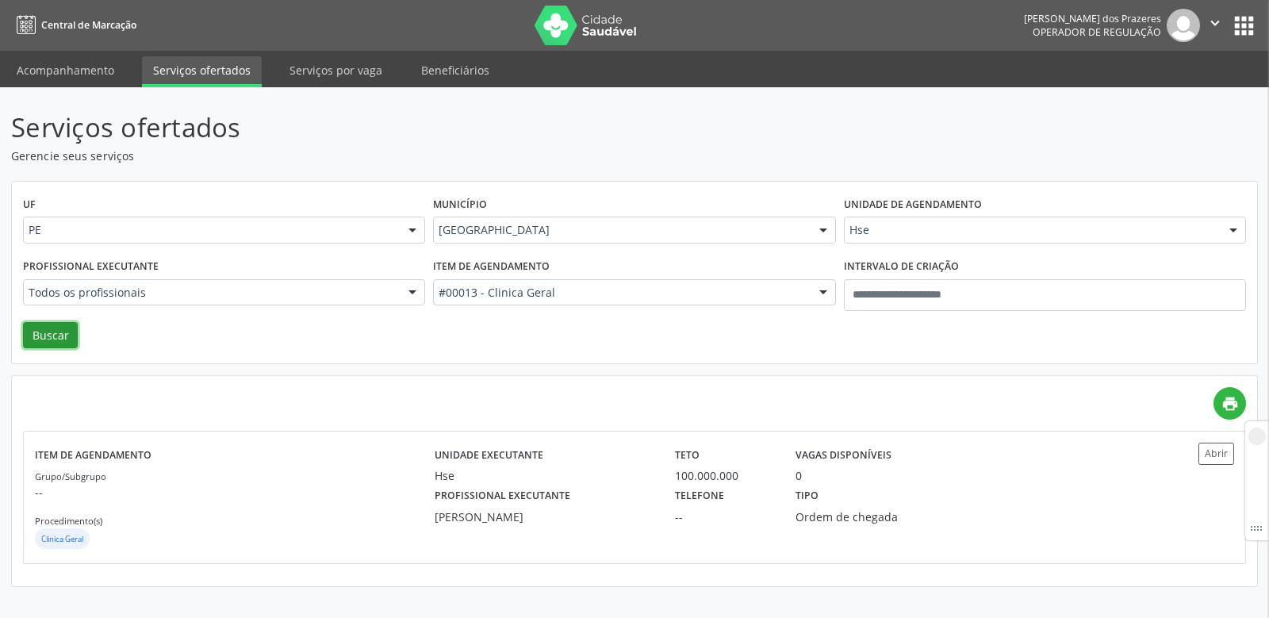
click at [56, 332] on button "Buscar" at bounding box center [50, 335] width 55 height 27
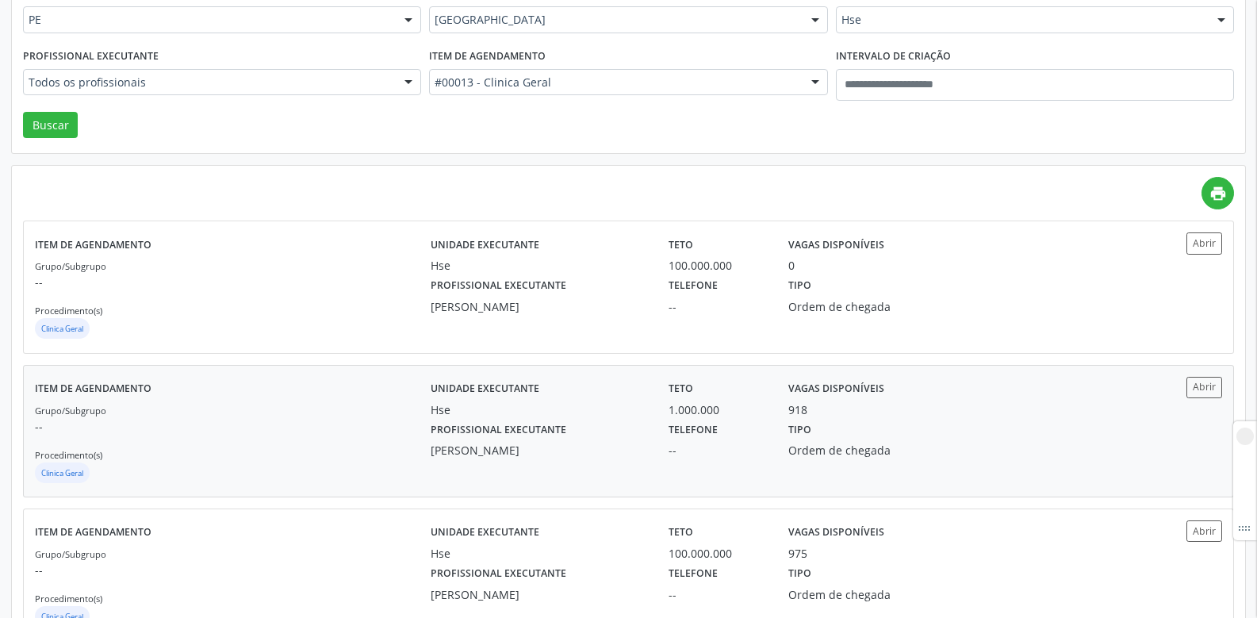
scroll to position [238, 0]
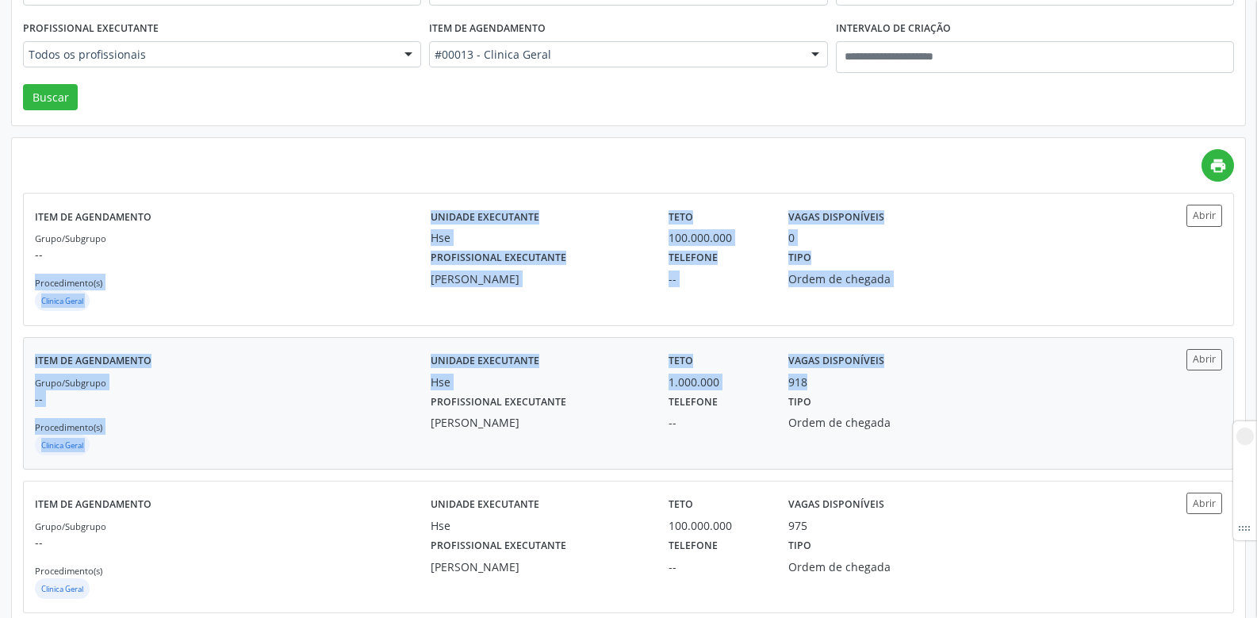
drag, startPoint x: 410, startPoint y: 280, endPoint x: 473, endPoint y: 376, distance: 114.6
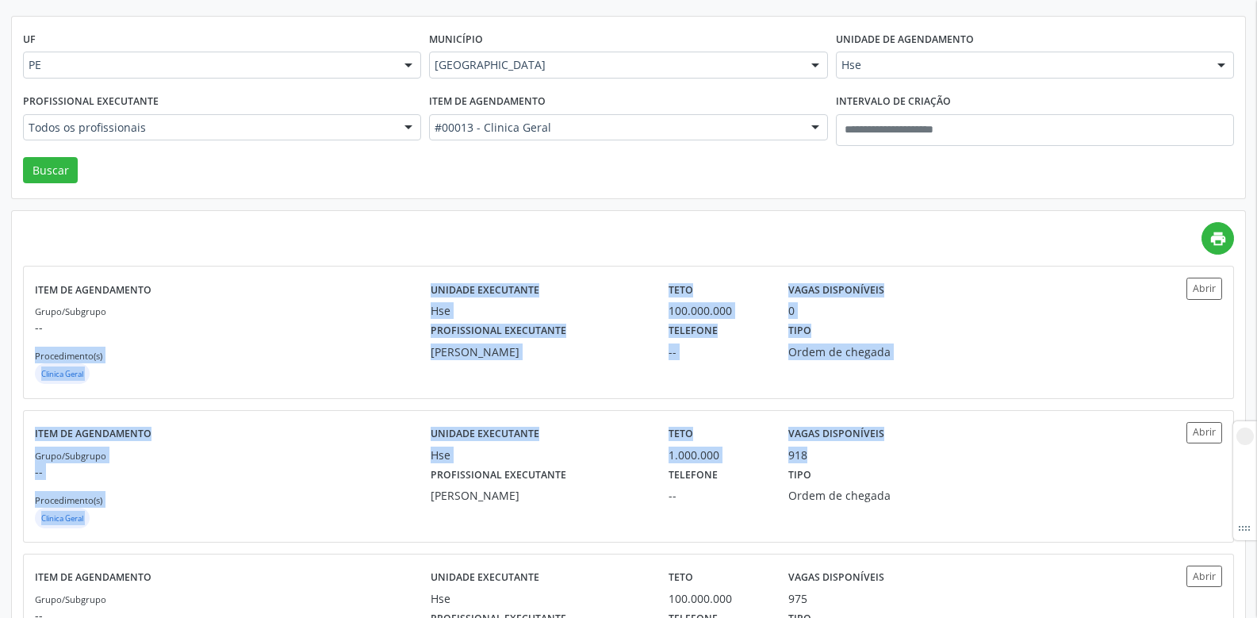
scroll to position [0, 0]
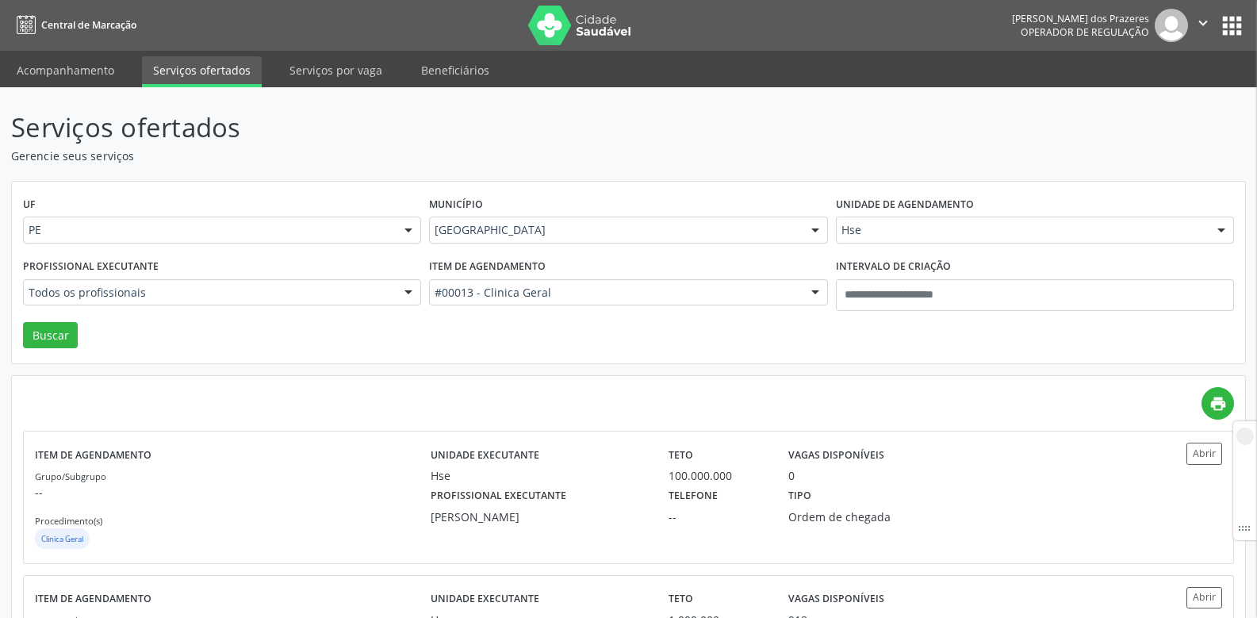
click at [765, 332] on div "UF PE PE Nenhum resultado encontrado para: " " Não há nenhuma opção para ser ex…" at bounding box center [629, 273] width 1234 height 182
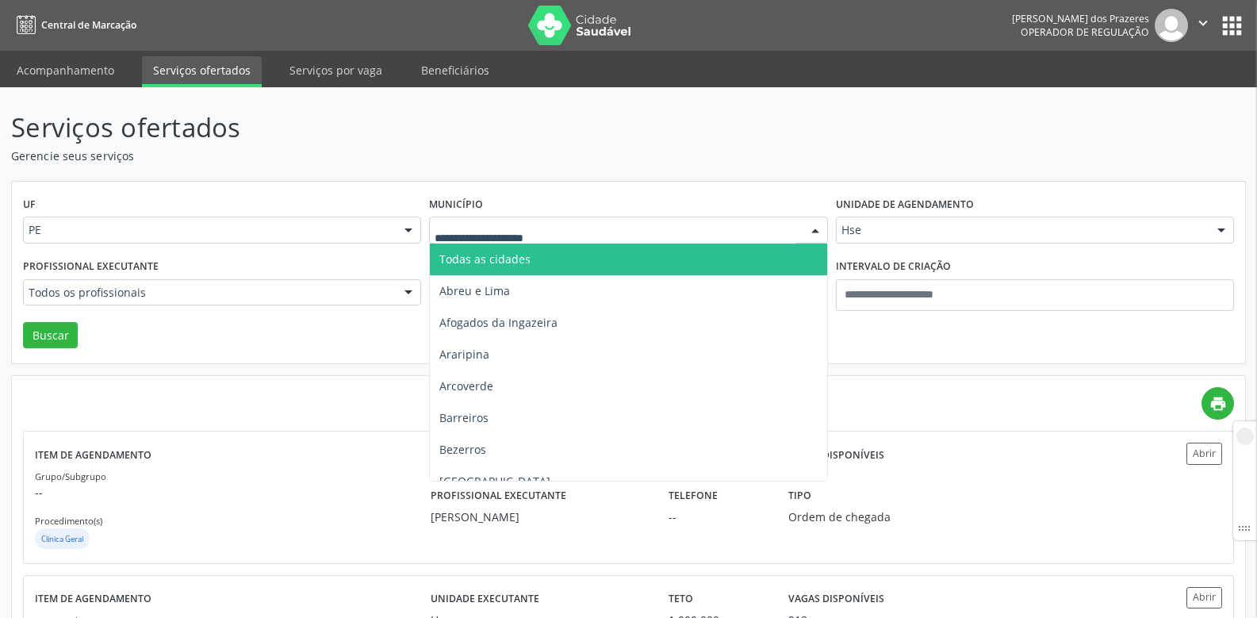
click at [359, 331] on div "UF PE PE Nenhum resultado encontrado para: " " Não há nenhuma opção para ser ex…" at bounding box center [629, 273] width 1234 height 182
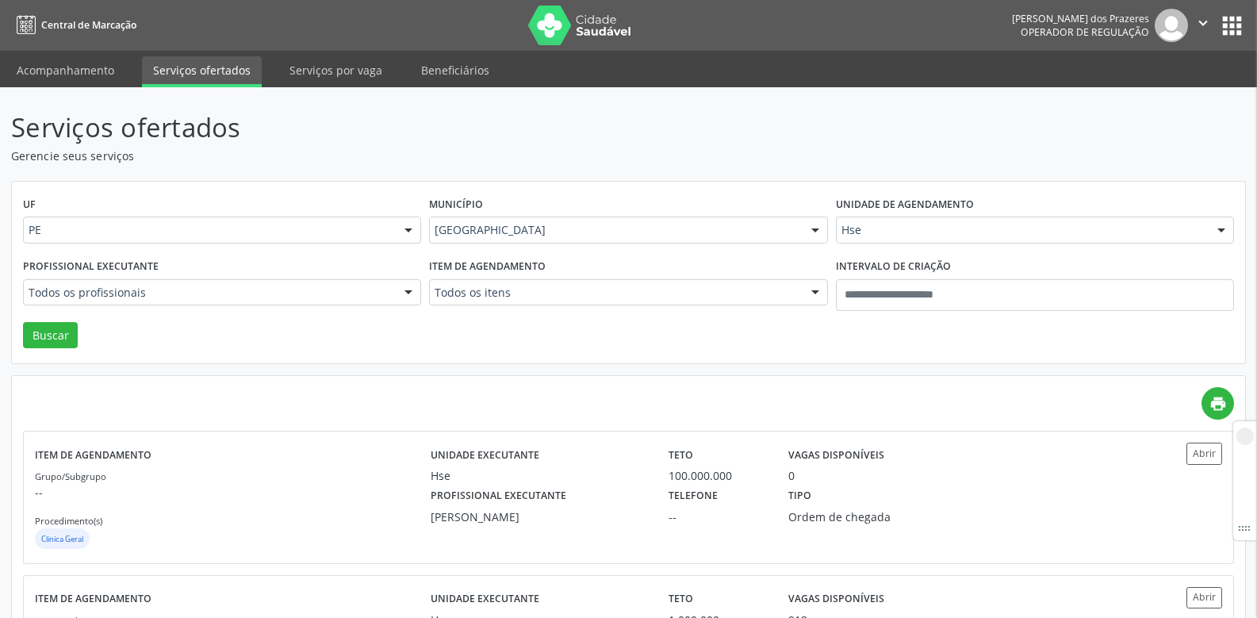
click at [230, 332] on div "UF PE PE Nenhum resultado encontrado para: " " Não há nenhuma opção para ser ex…" at bounding box center [629, 273] width 1234 height 182
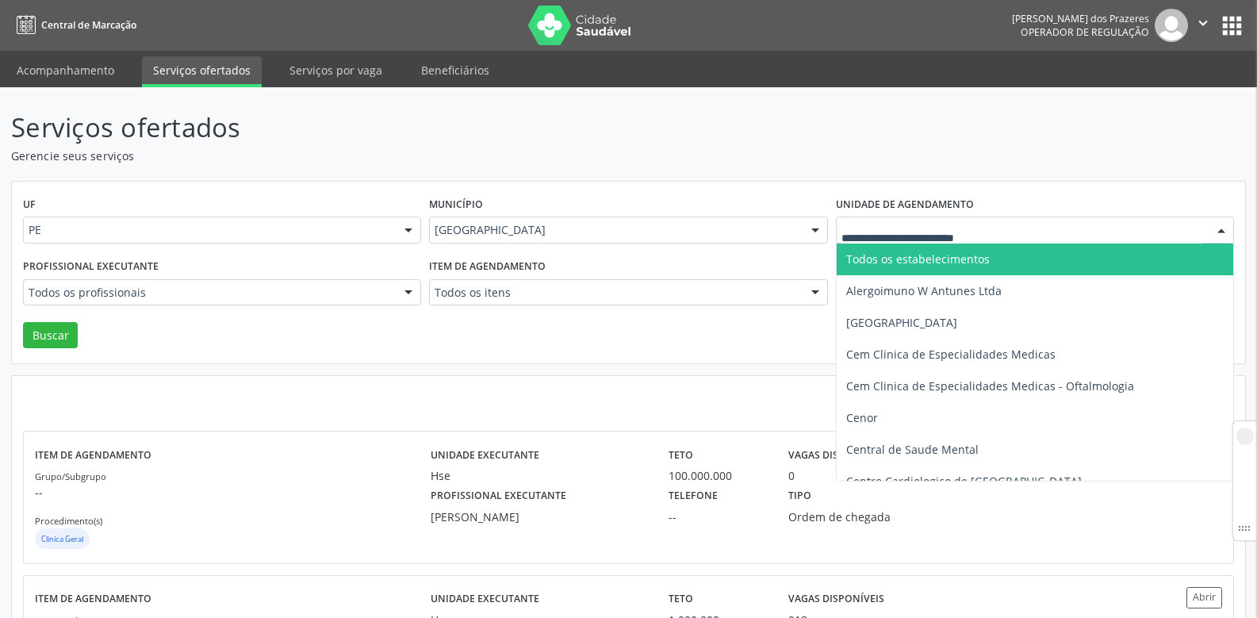
type input "*"
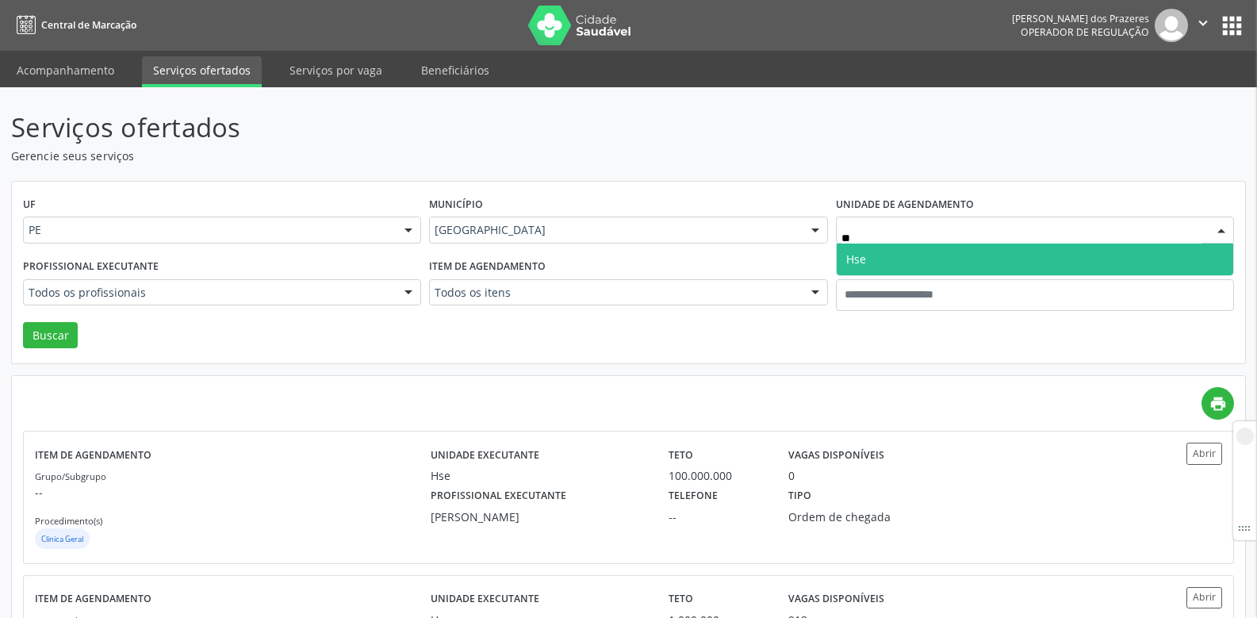
type input "***"
click at [865, 251] on span "Hse" at bounding box center [856, 258] width 20 height 15
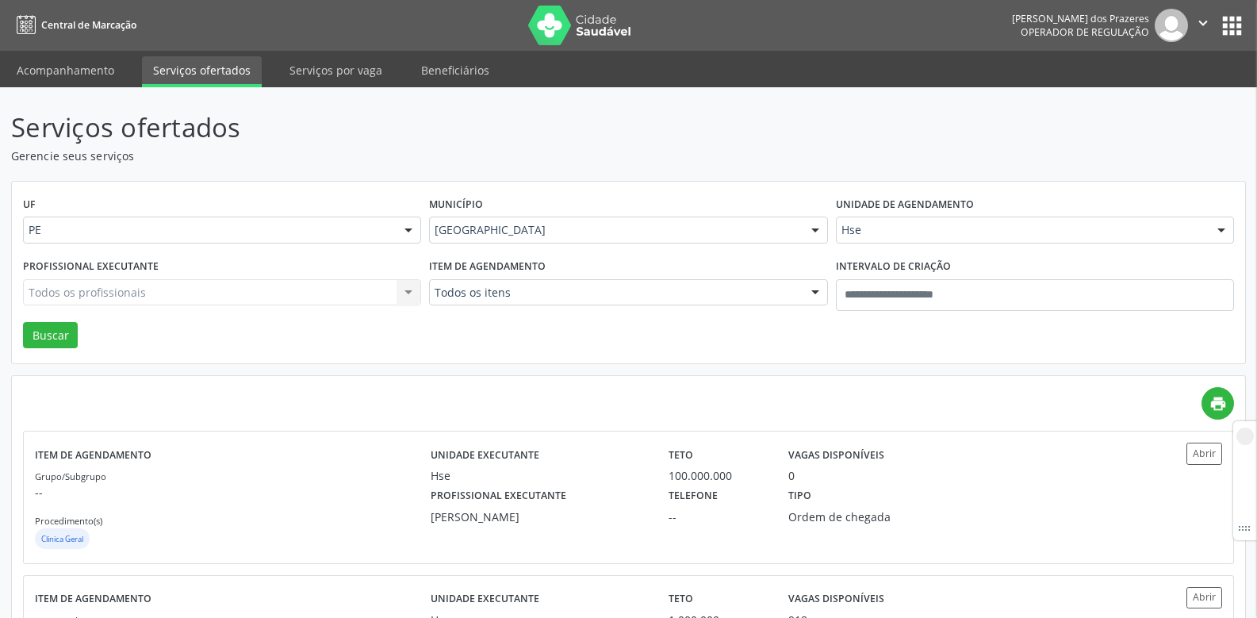
click at [186, 294] on div "Todos os profissionais Todos os profissionais Adalberto Aguiar Interaminense Ju…" at bounding box center [222, 292] width 398 height 27
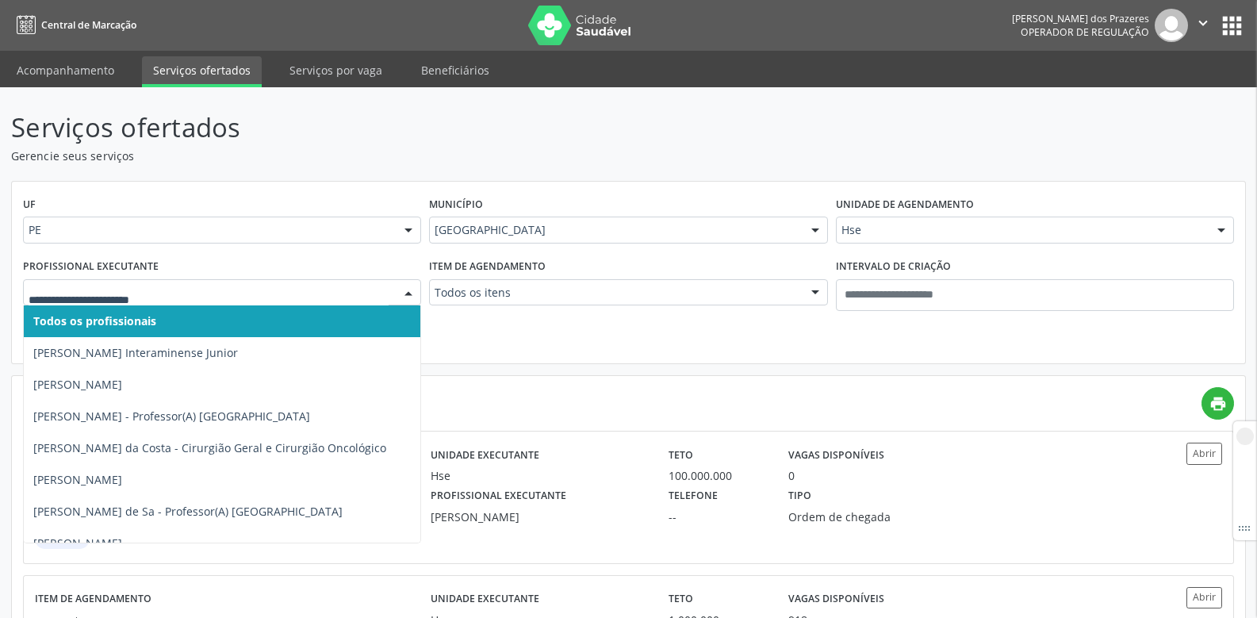
click at [126, 280] on div at bounding box center [222, 292] width 398 height 27
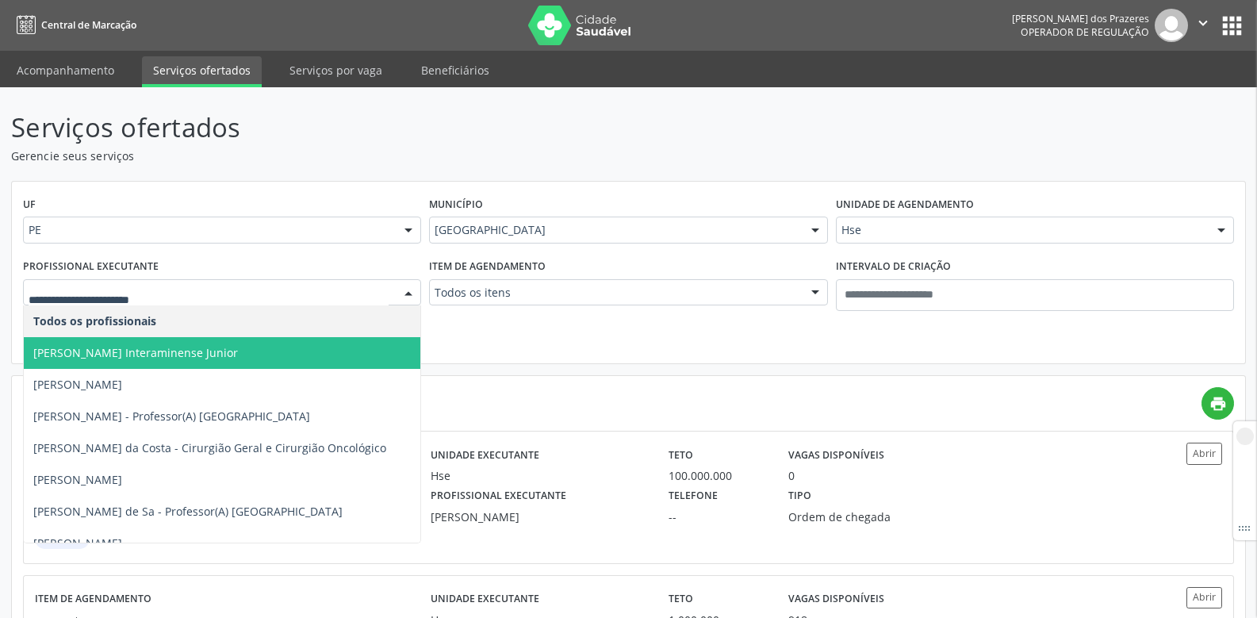
click at [106, 356] on span "Adalberto Aguiar Interaminense Junior" at bounding box center [135, 352] width 205 height 15
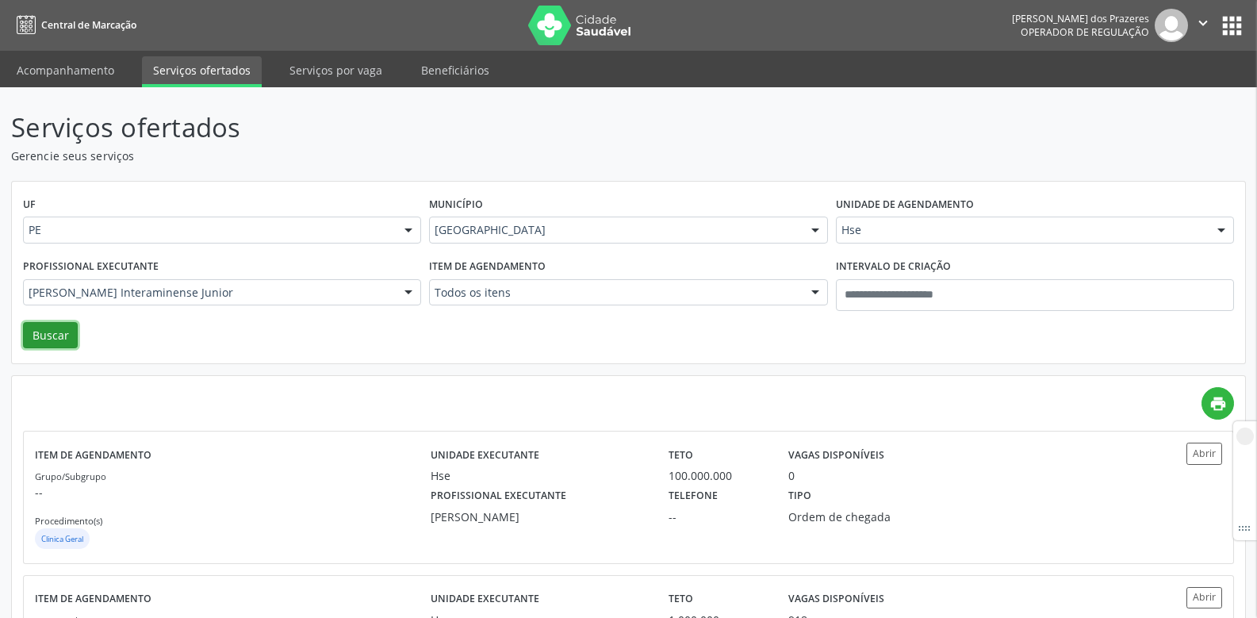
click at [40, 337] on button "Buscar" at bounding box center [50, 335] width 55 height 27
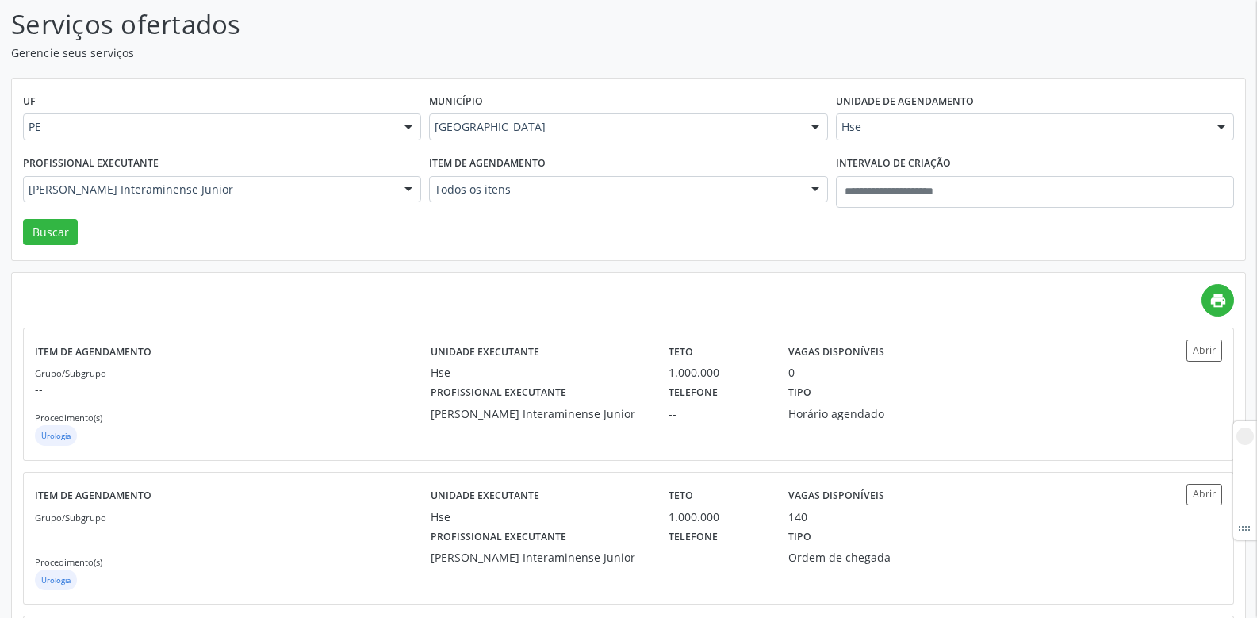
scroll to position [79, 0]
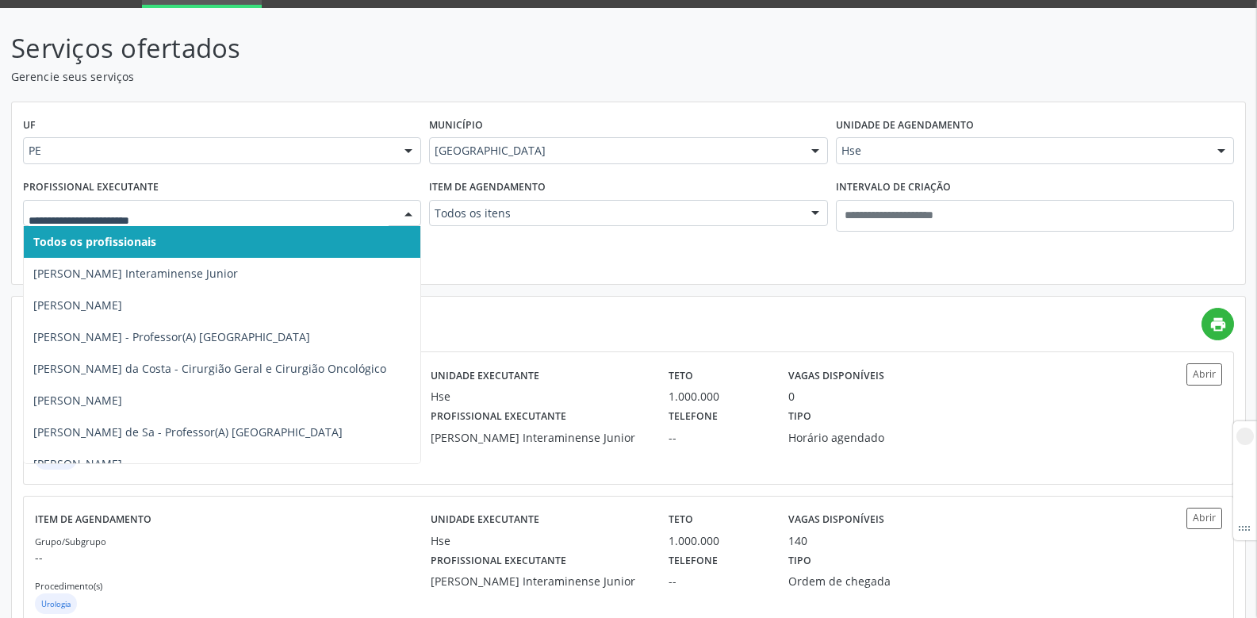
click at [159, 240] on span "Todos os profissionais" at bounding box center [291, 242] width 534 height 32
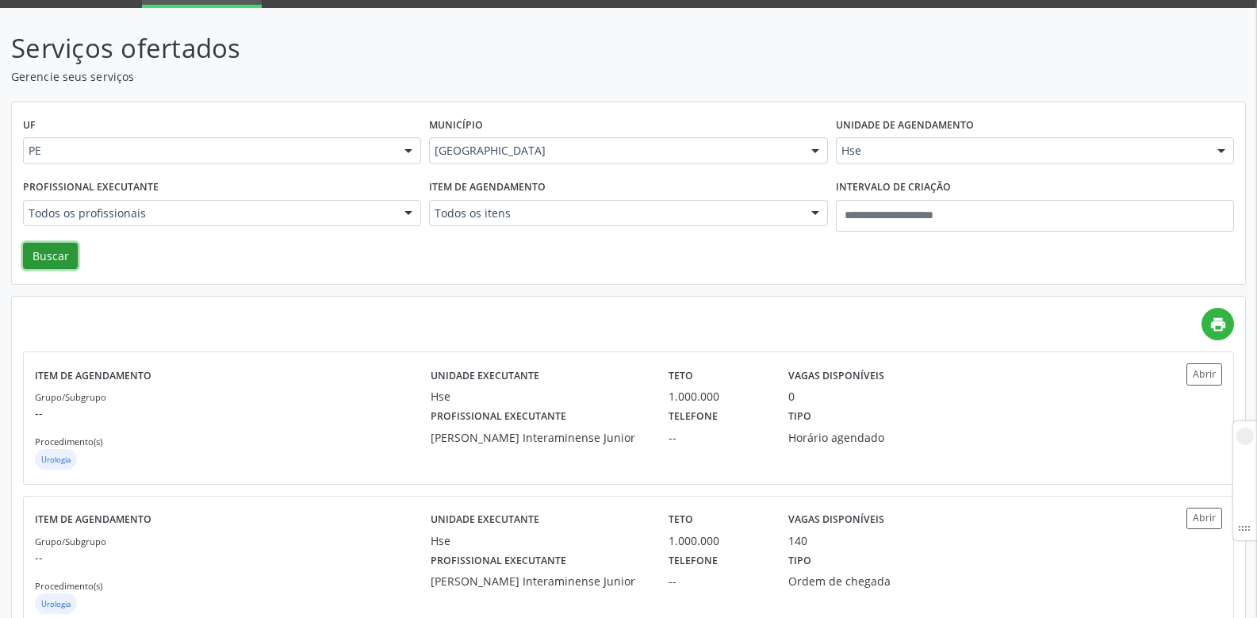
click at [63, 256] on button "Buscar" at bounding box center [50, 256] width 55 height 27
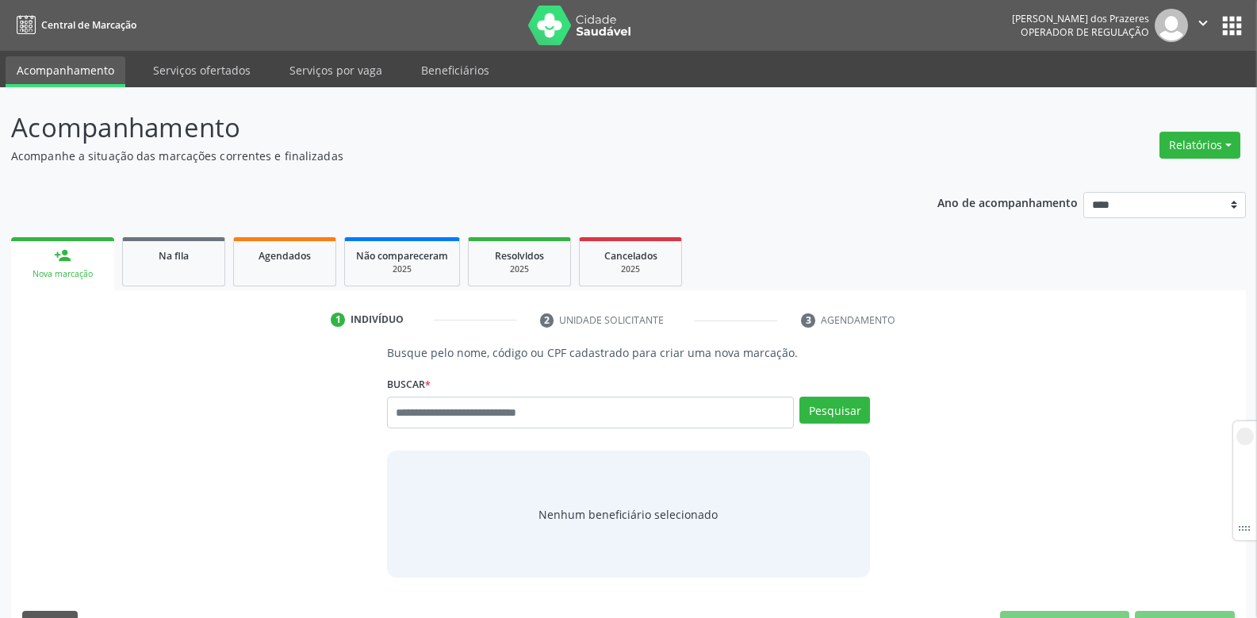
click at [476, 392] on div "Buscar * Busque por nome, código ou CPF Nenhum resultado encontrado para: " " D…" at bounding box center [628, 405] width 483 height 67
click at [464, 407] on input "text" at bounding box center [590, 413] width 407 height 32
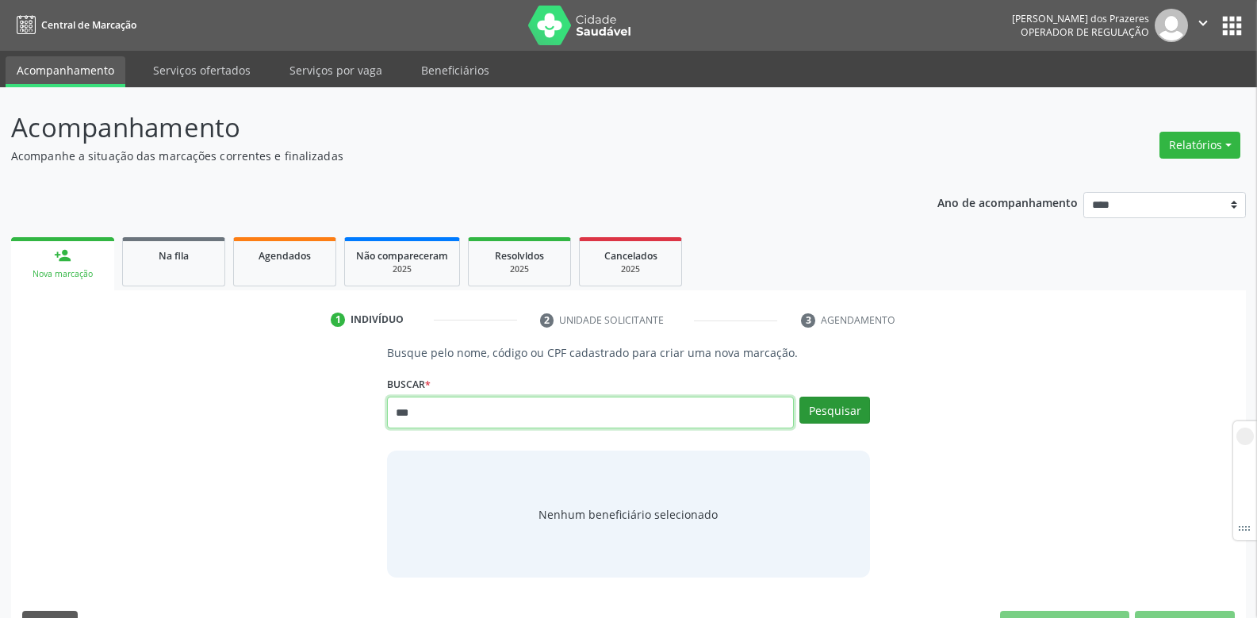
type input "***"
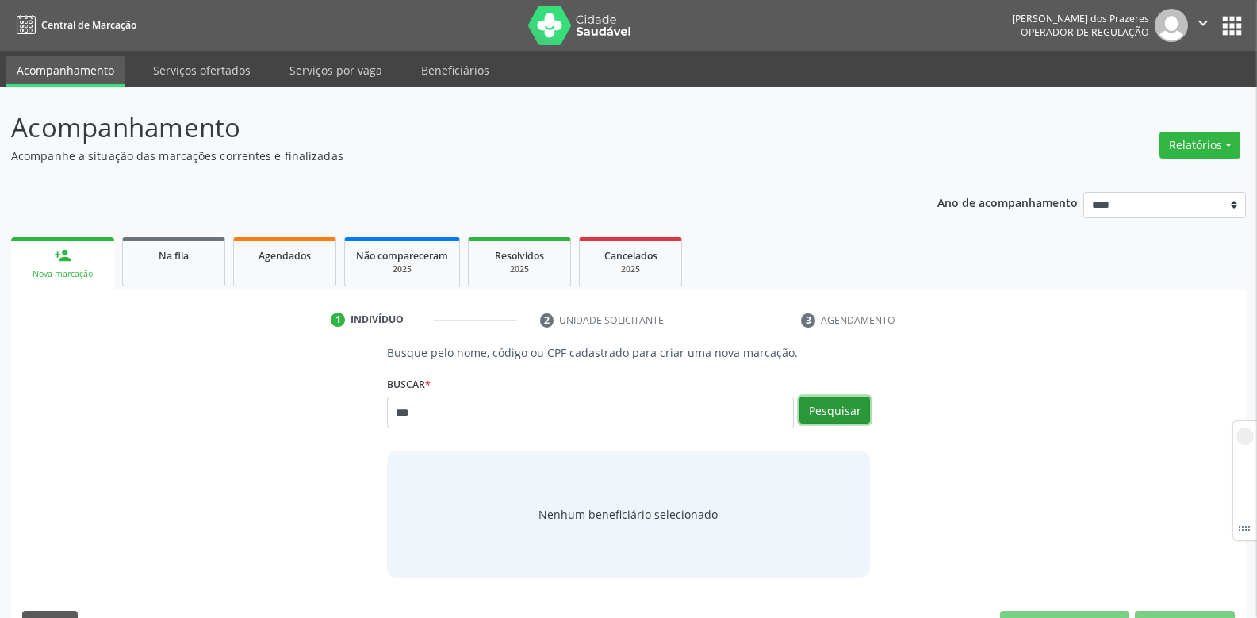
click at [846, 403] on button "Pesquisar" at bounding box center [835, 410] width 71 height 27
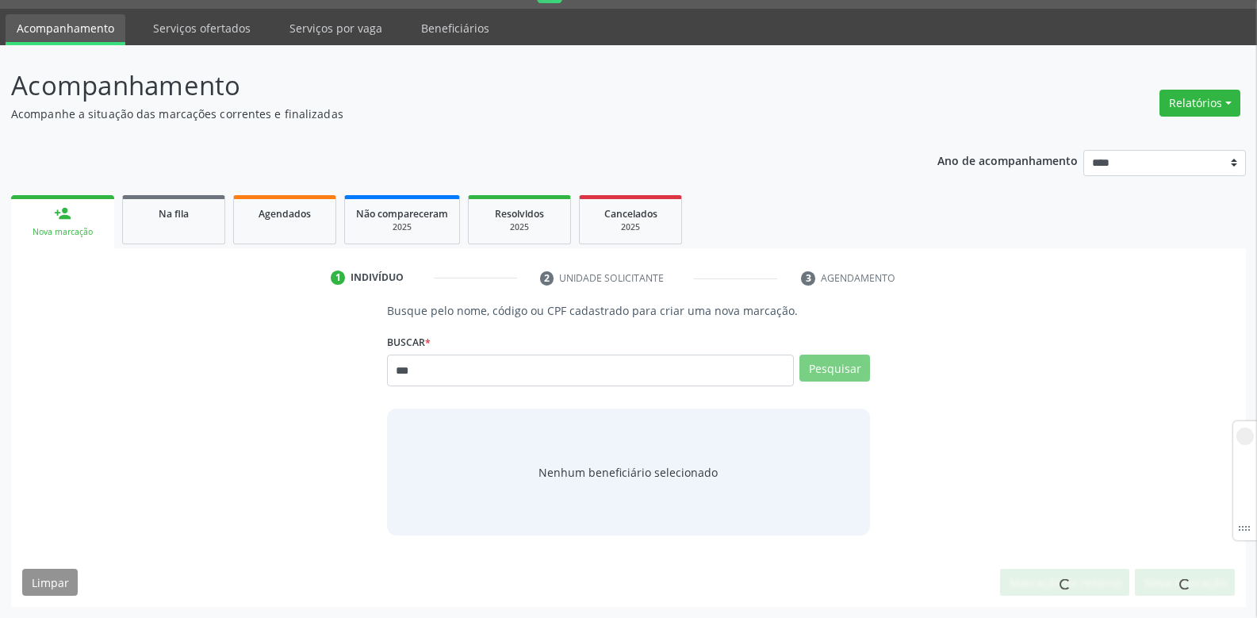
scroll to position [36, 0]
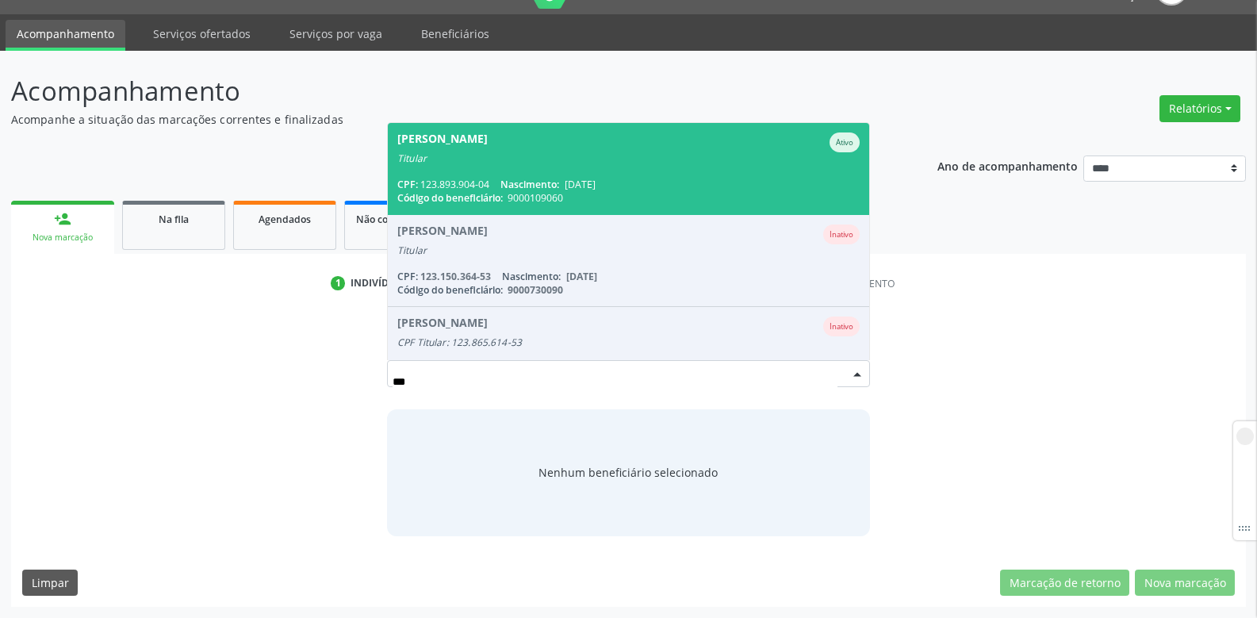
click at [596, 184] on span "[DATE]" at bounding box center [580, 184] width 31 height 13
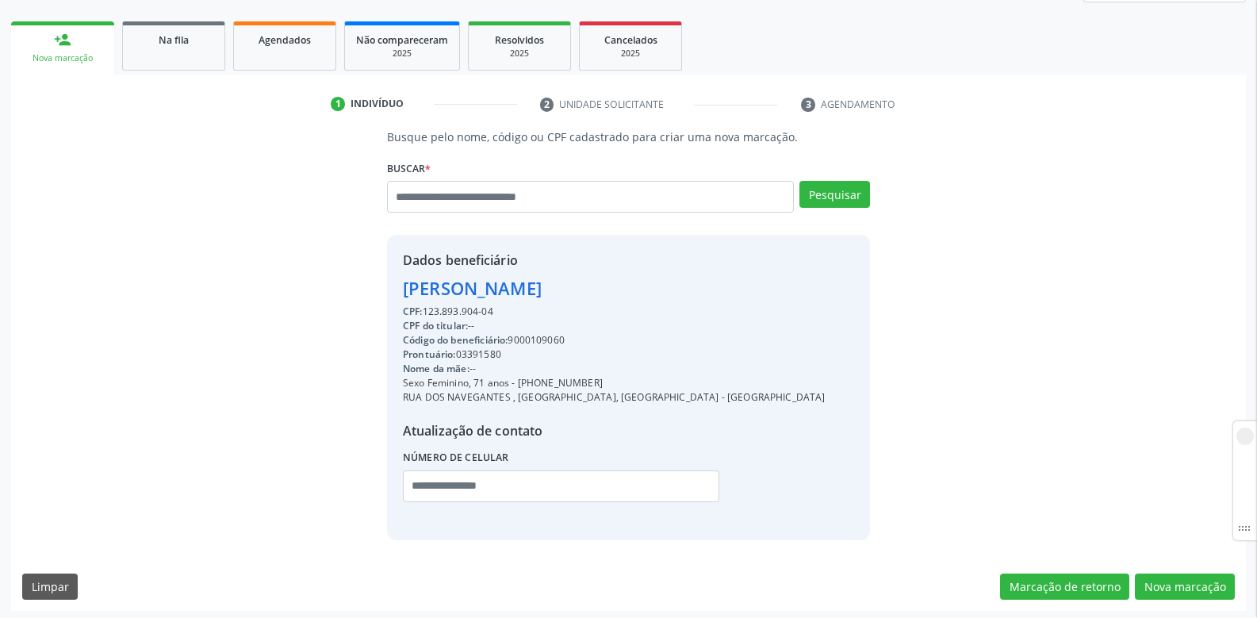
scroll to position [220, 0]
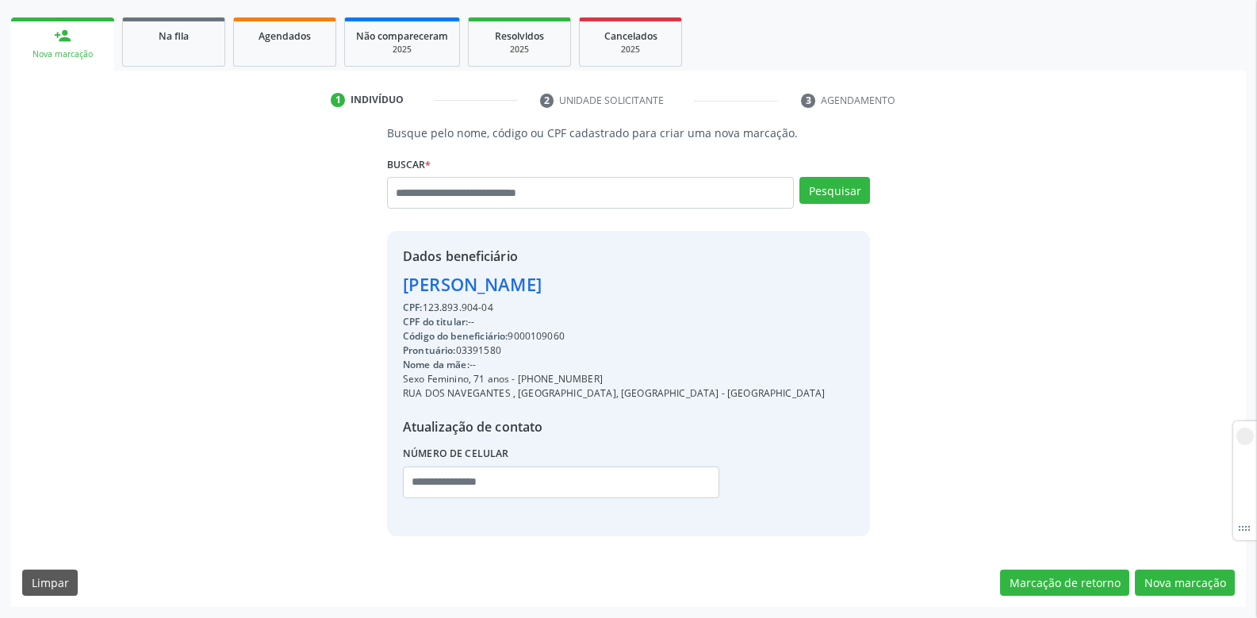
click at [543, 336] on div "Código do beneficiário: 9000109060" at bounding box center [614, 336] width 423 height 14
copy div "9000109060"
click at [586, 194] on input "text" at bounding box center [590, 193] width 407 height 32
click at [442, 185] on input "text" at bounding box center [590, 193] width 407 height 32
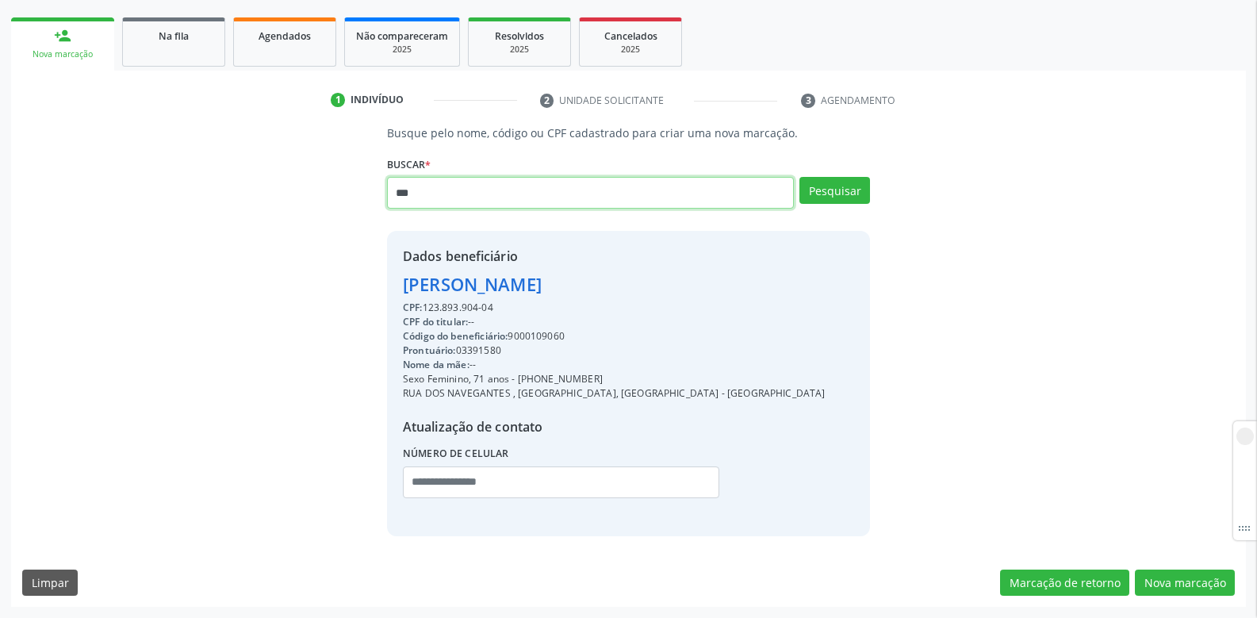
type input "***"
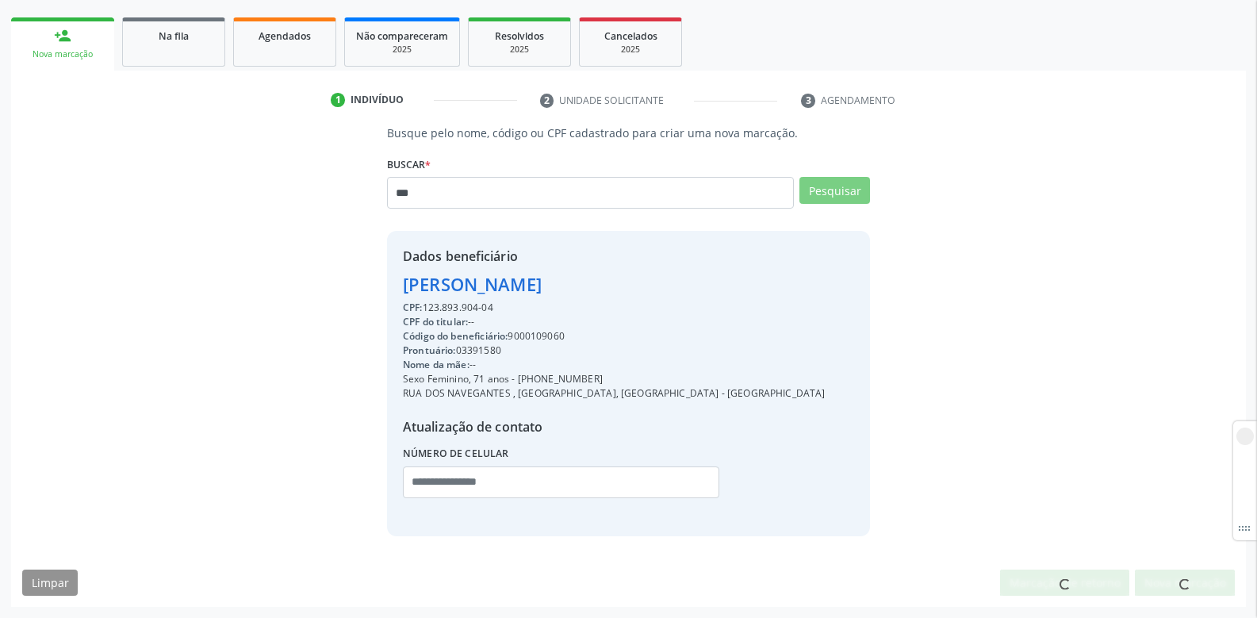
scroll to position [215, 0]
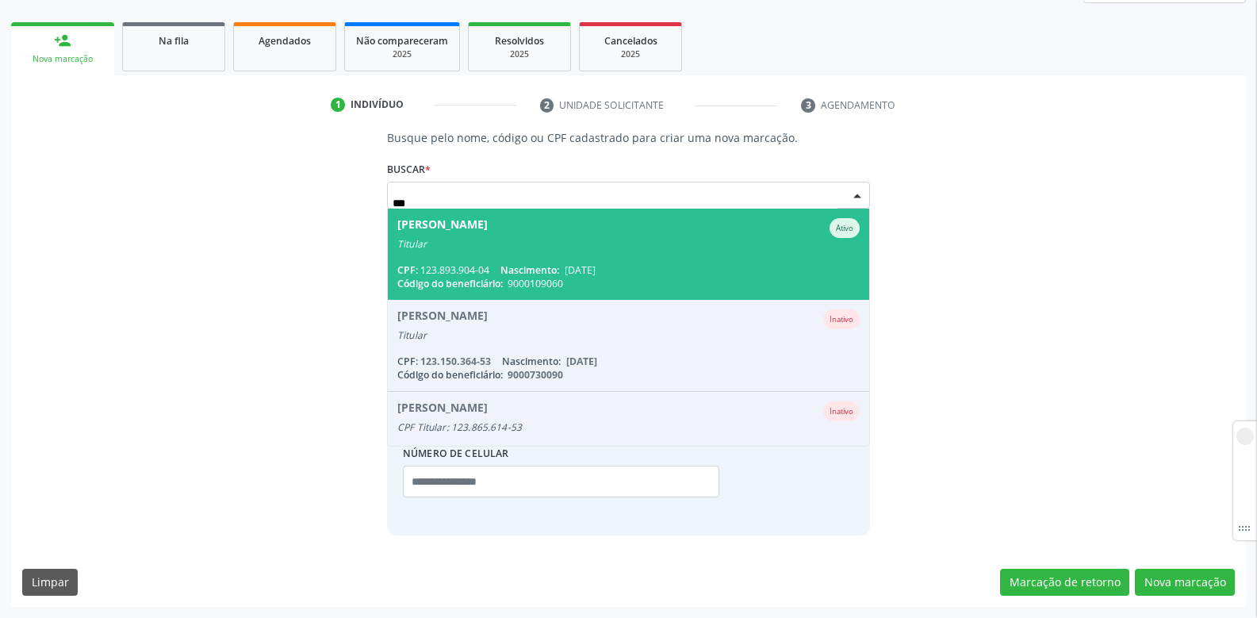
click at [730, 328] on li "Adalberto Gomes da Silva Inativo Titular CPF: 123.150.364-53 Nascimento: 05/11/…" at bounding box center [629, 346] width 482 height 92
click at [744, 330] on li "Adalberto Gomes da Silva Inativo Titular CPF: 123.150.364-53 Nascimento: 05/11/…" at bounding box center [629, 346] width 482 height 92
click at [746, 341] on li "Adalberto Gomes da Silva Inativo Titular CPF: 123.150.364-53 Nascimento: 05/11/…" at bounding box center [629, 346] width 482 height 92
click at [746, 343] on li "Adalberto Gomes da Silva Inativo Titular CPF: 123.150.364-53 Nascimento: 05/11/…" at bounding box center [629, 346] width 482 height 92
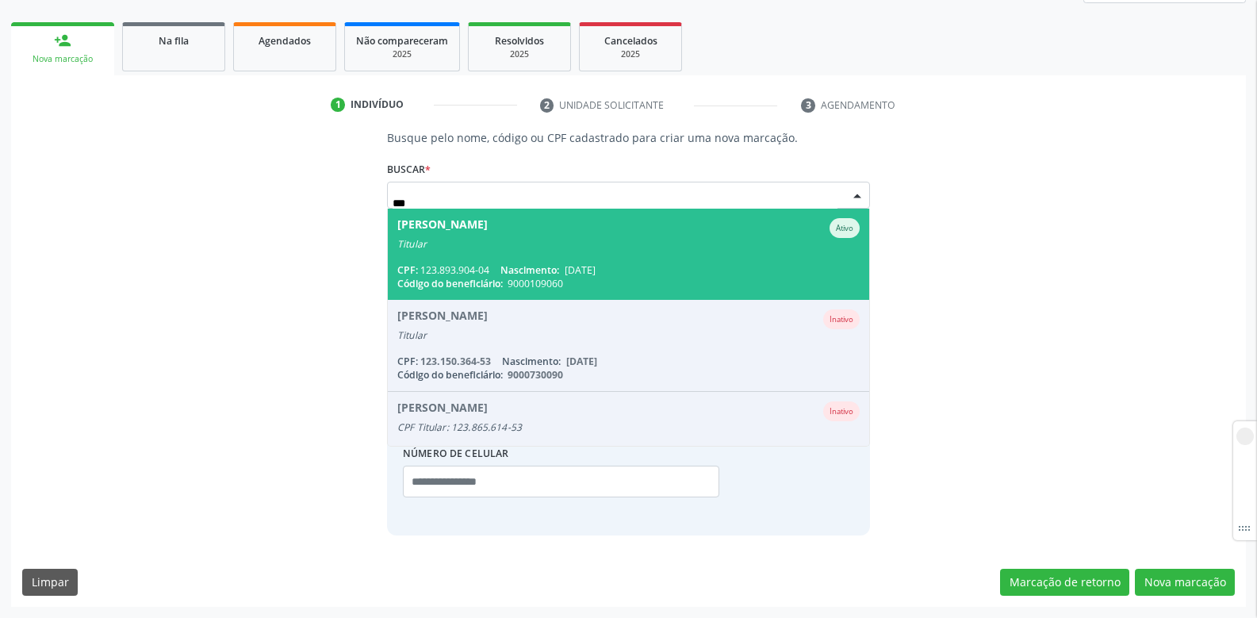
click at [746, 348] on li "Adalberto Gomes da Silva Inativo Titular CPF: 123.150.364-53 Nascimento: 05/11/…" at bounding box center [629, 346] width 482 height 92
drag, startPoint x: 746, startPoint y: 348, endPoint x: 746, endPoint y: 456, distance: 107.9
click at [746, 350] on li "Adalberto Gomes da Silva Inativo Titular CPF: 123.150.364-53 Nascimento: 05/11/…" at bounding box center [629, 346] width 482 height 92
click at [746, 456] on div "Dados beneficiário Adahira Marques Pereira CPF: 123.893.904-04 CPF do titular: …" at bounding box center [628, 383] width 483 height 305
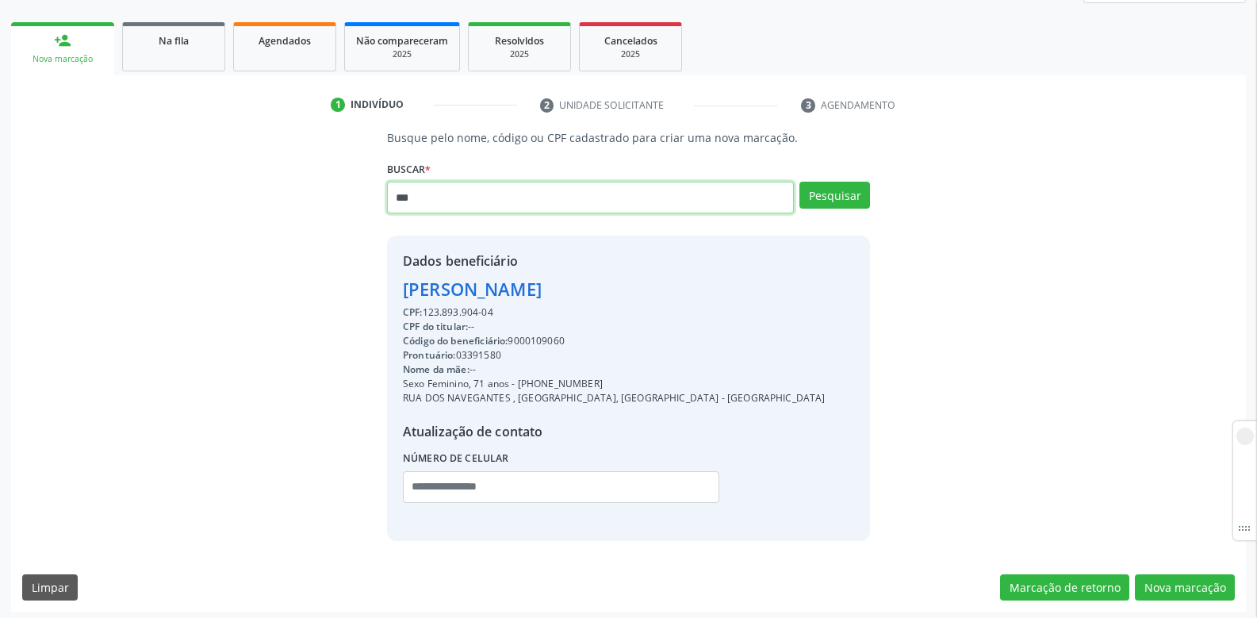
click at [688, 193] on input "***" at bounding box center [590, 198] width 407 height 32
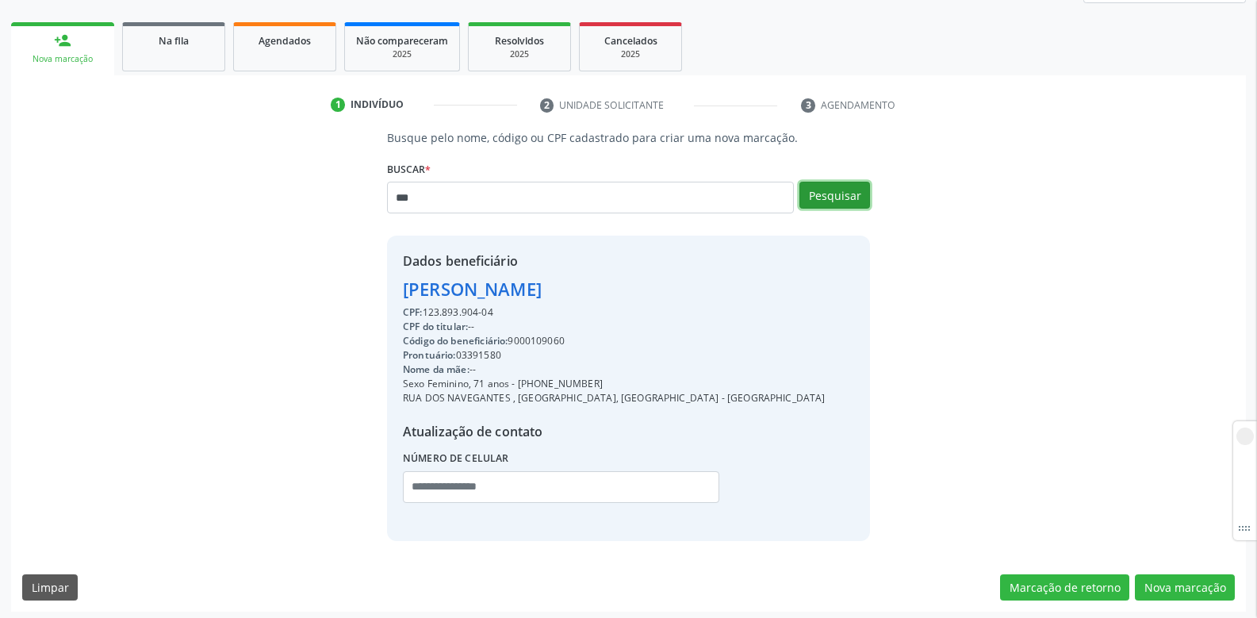
click at [851, 201] on button "Pesquisar" at bounding box center [835, 195] width 71 height 27
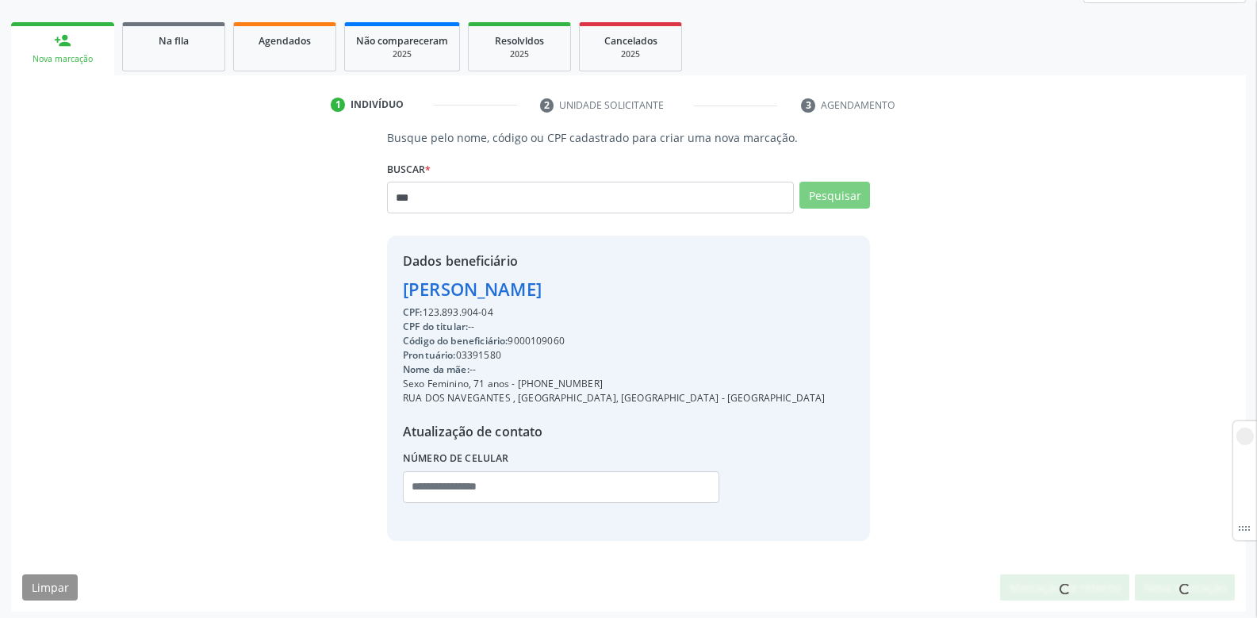
drag, startPoint x: 340, startPoint y: 264, endPoint x: 692, endPoint y: 432, distance: 390.0
click at [692, 432] on div "Busque pelo nome, código ou CPF cadastrado para criar uma nova marcação. Buscar…" at bounding box center [628, 334] width 1213 height 411
click at [730, 405] on div "Dados beneficiário Adahira Marques Pereira CPF: 123.893.904-04 CPF do titular: …" at bounding box center [628, 388] width 483 height 305
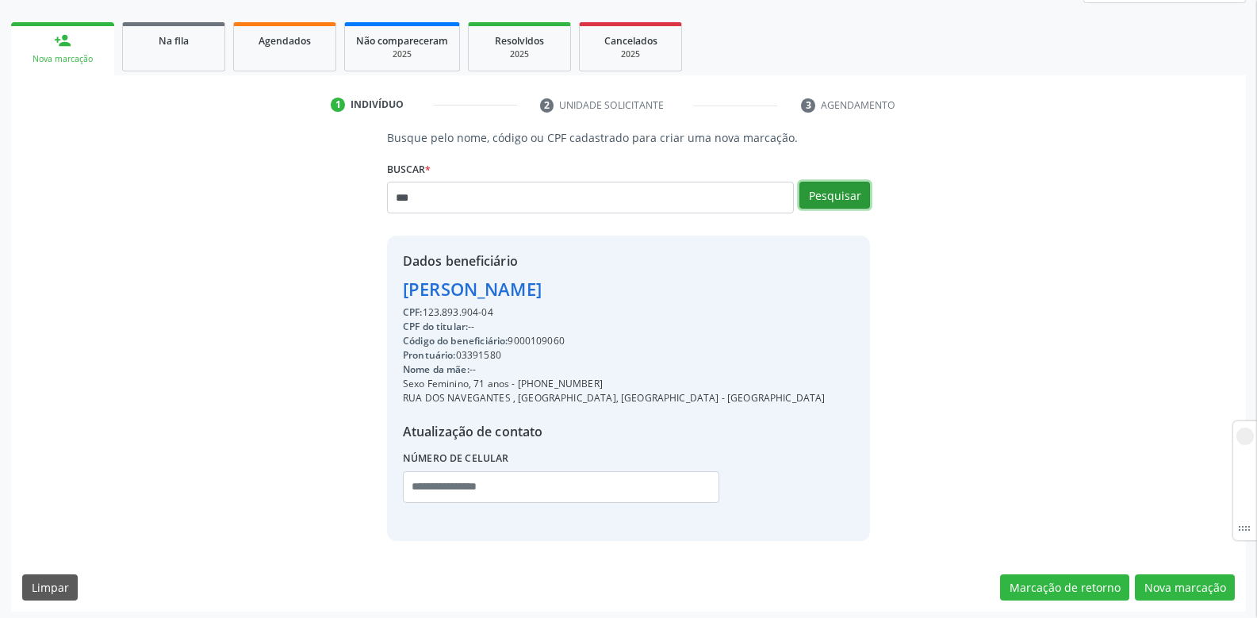
click at [839, 196] on button "Pesquisar" at bounding box center [835, 195] width 71 height 27
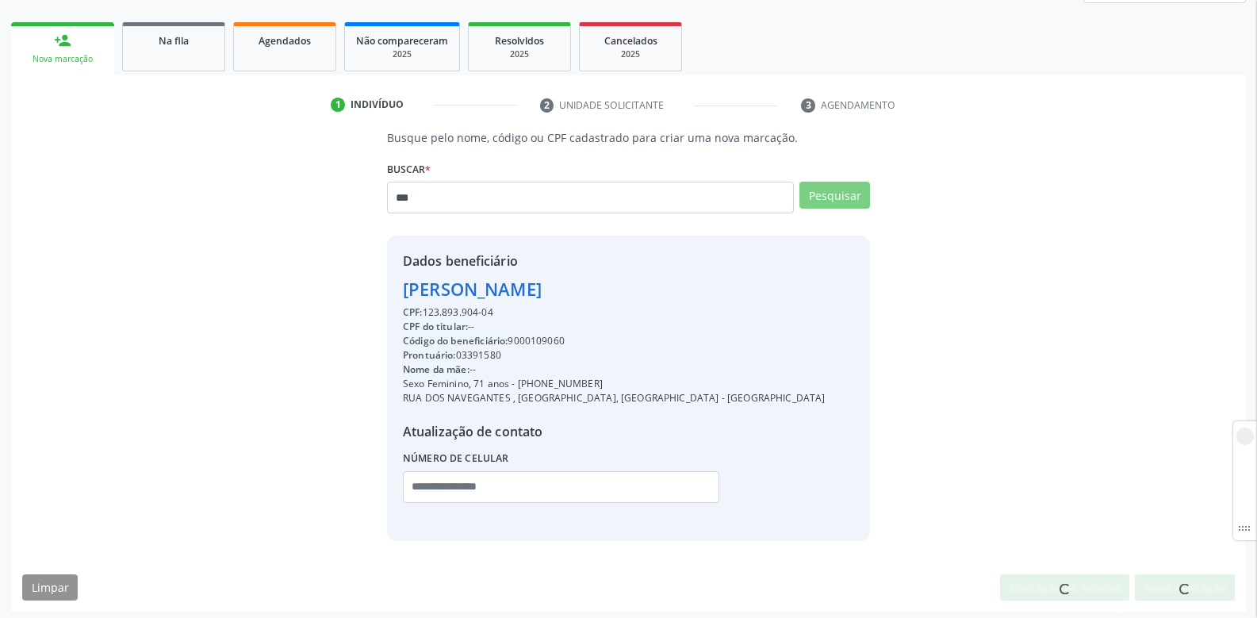
click at [534, 341] on div "Código do beneficiário: 9000109060" at bounding box center [614, 341] width 423 height 14
copy div "9000109060"
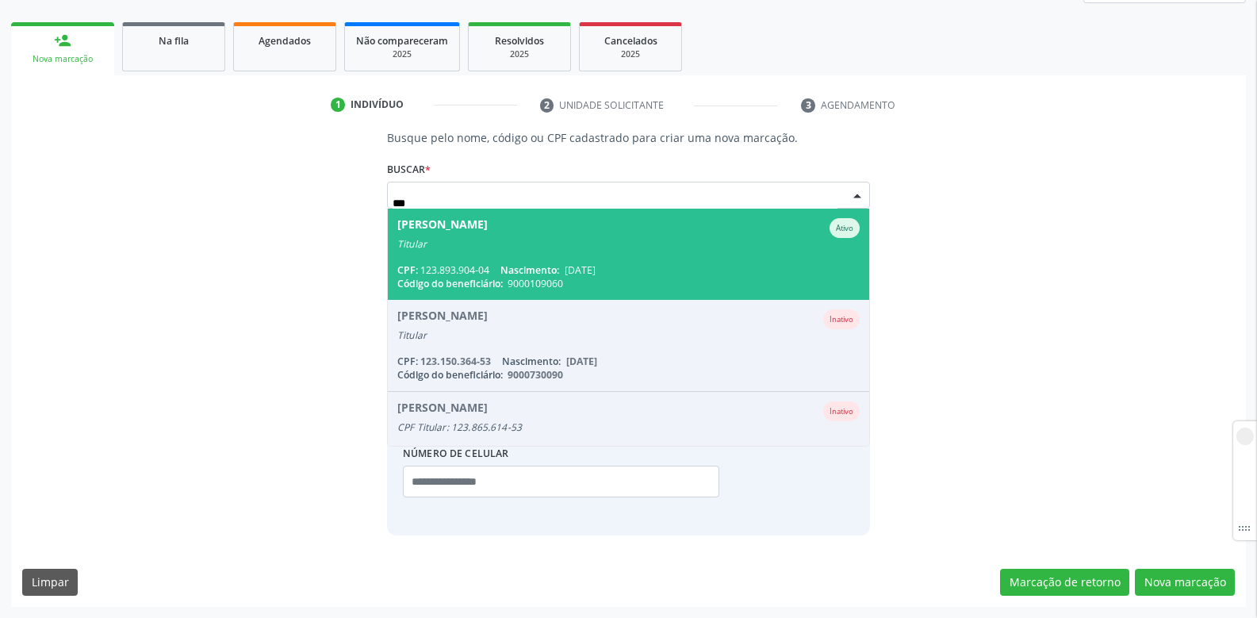
click at [543, 249] on div "Titular" at bounding box center [628, 244] width 462 height 13
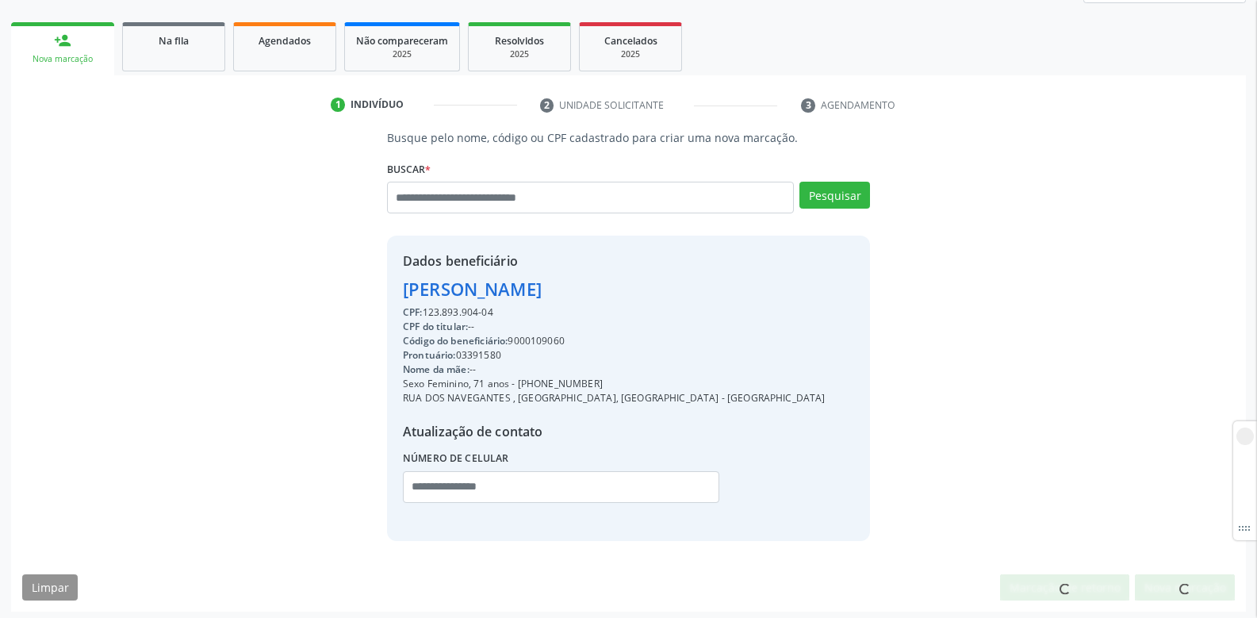
click at [1203, 579] on div at bounding box center [1185, 587] width 100 height 27
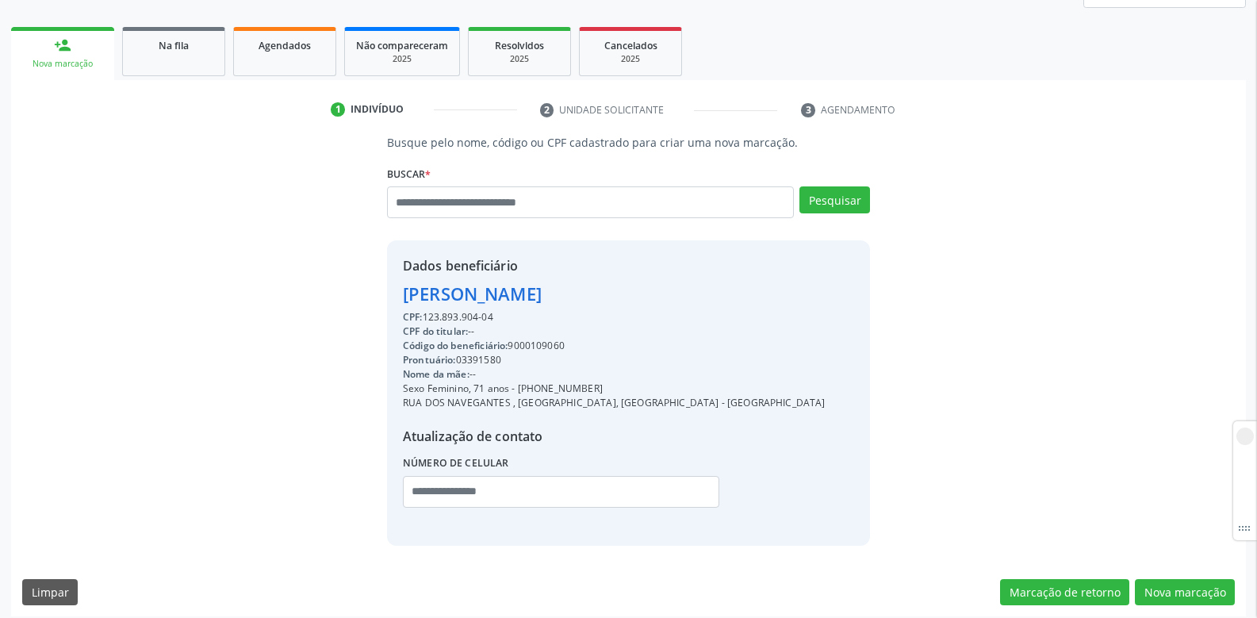
scroll to position [0, 0]
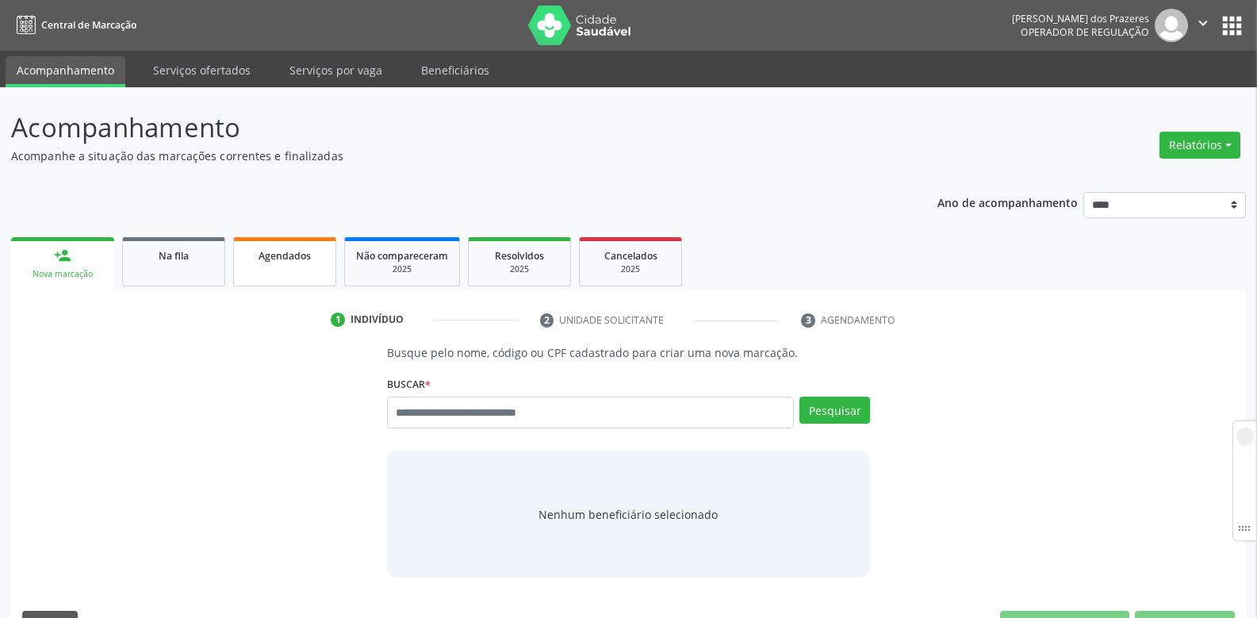
click at [259, 263] on div "Agendados" at bounding box center [284, 255] width 79 height 17
select select "*"
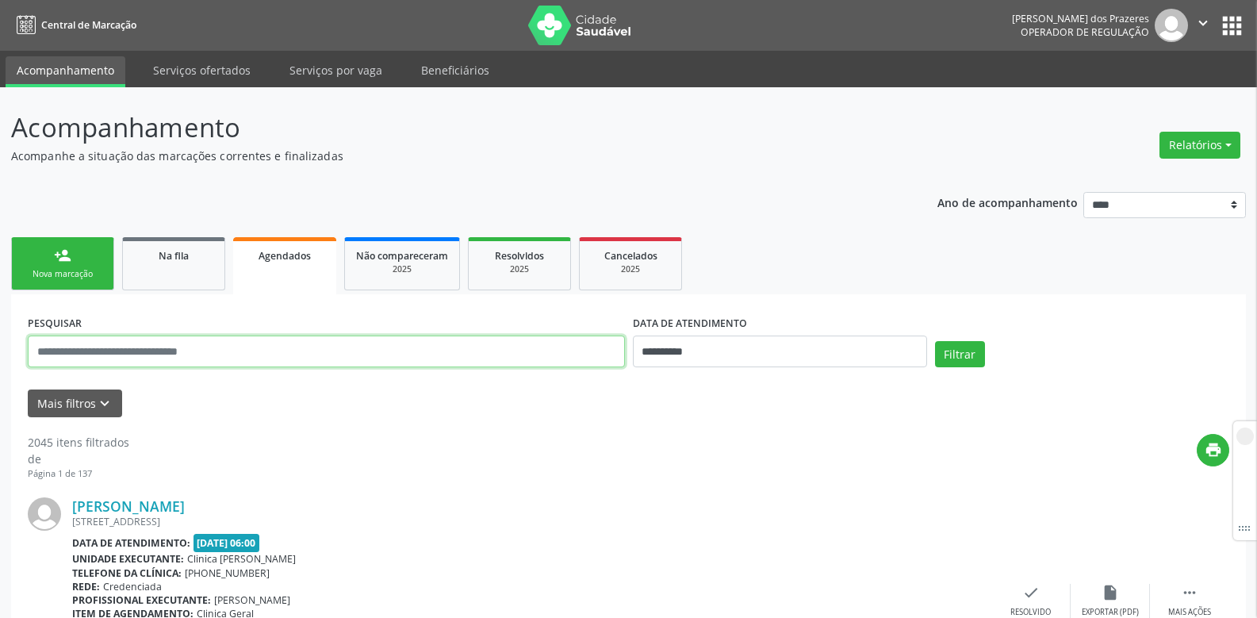
click at [152, 352] on input "text" at bounding box center [326, 352] width 597 height 32
paste input "**********"
type input "**********"
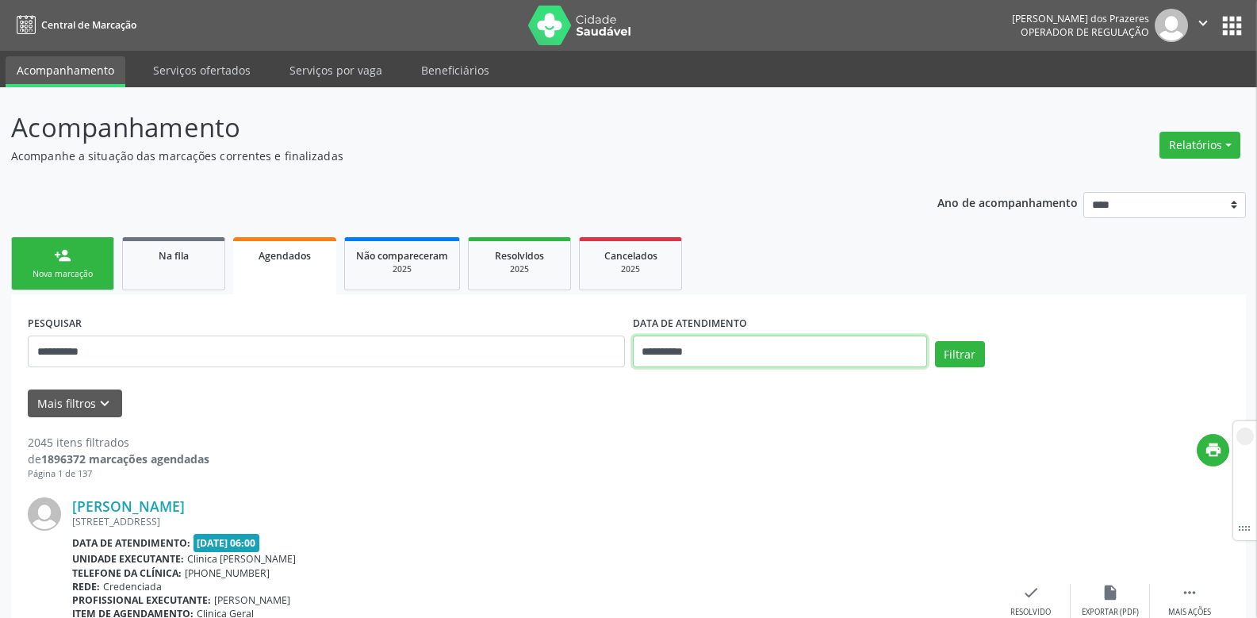
click at [704, 352] on input "**********" at bounding box center [780, 352] width 294 height 32
click at [518, 407] on div "Mais filtros keyboard_arrow_down" at bounding box center [629, 403] width 1210 height 28
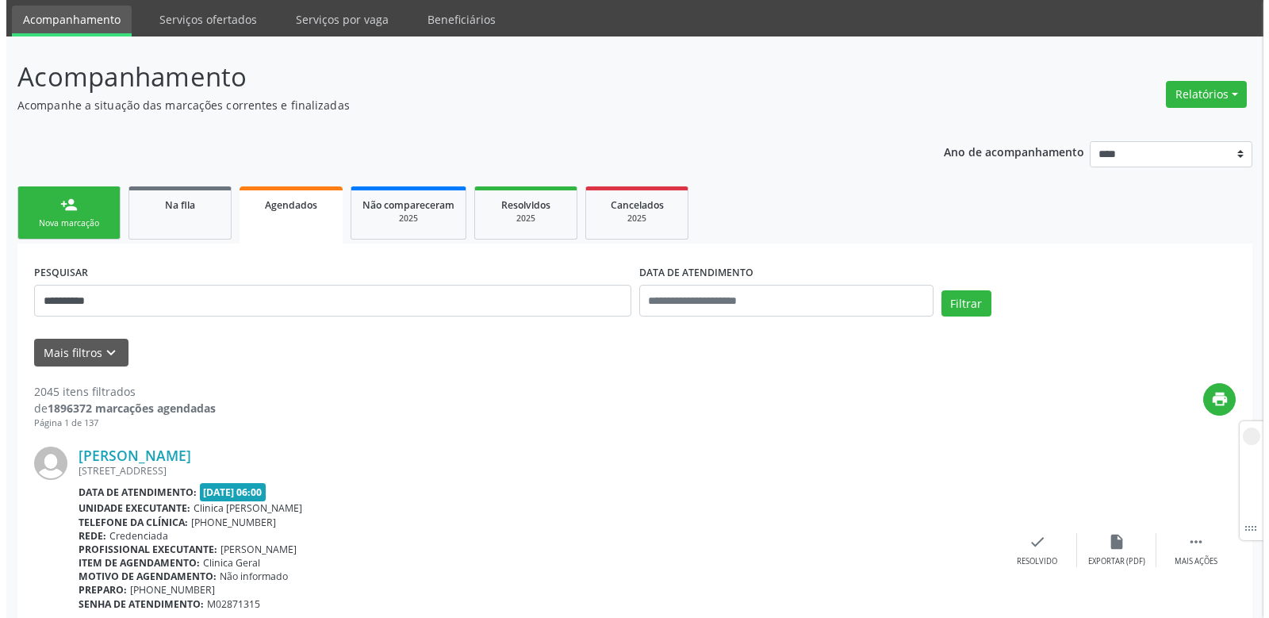
scroll to position [159, 0]
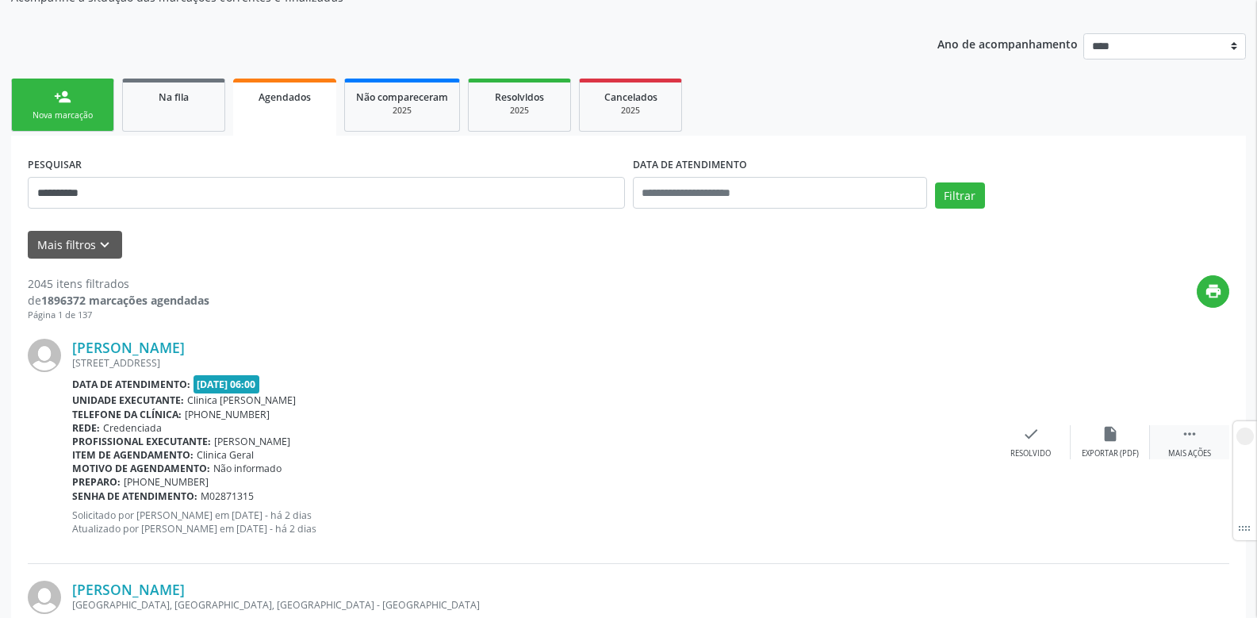
click at [1189, 440] on icon "" at bounding box center [1189, 433] width 17 height 17
click at [956, 429] on icon "cancel" at bounding box center [951, 433] width 17 height 17
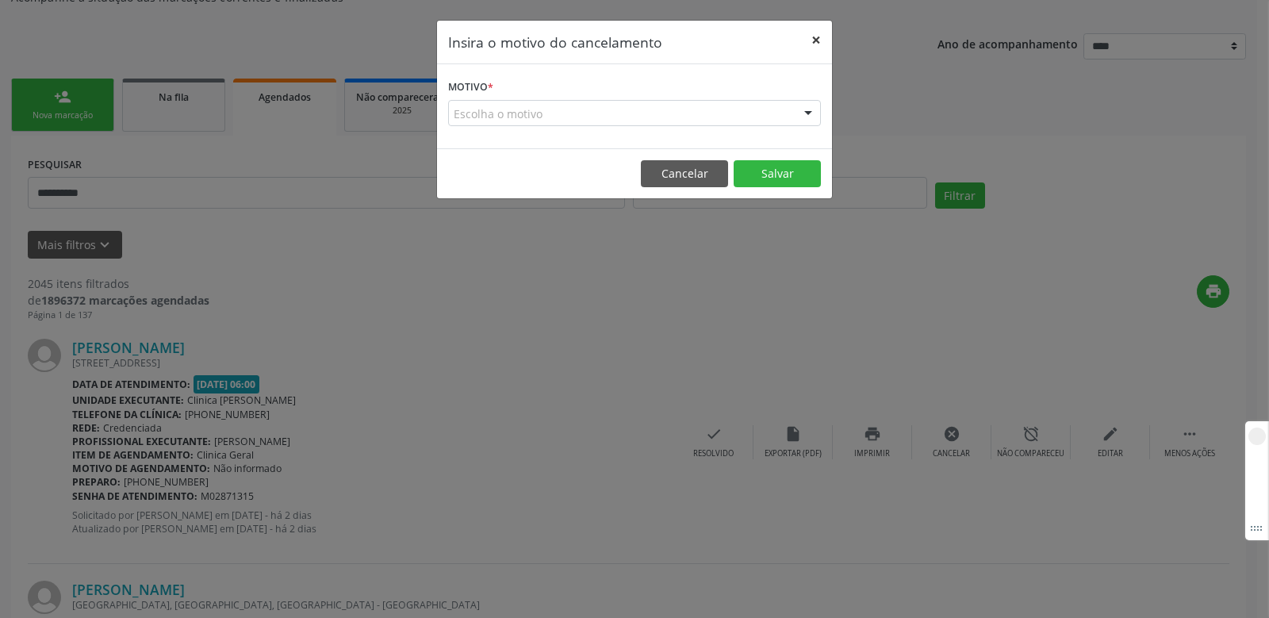
click at [812, 36] on button "×" at bounding box center [816, 40] width 32 height 39
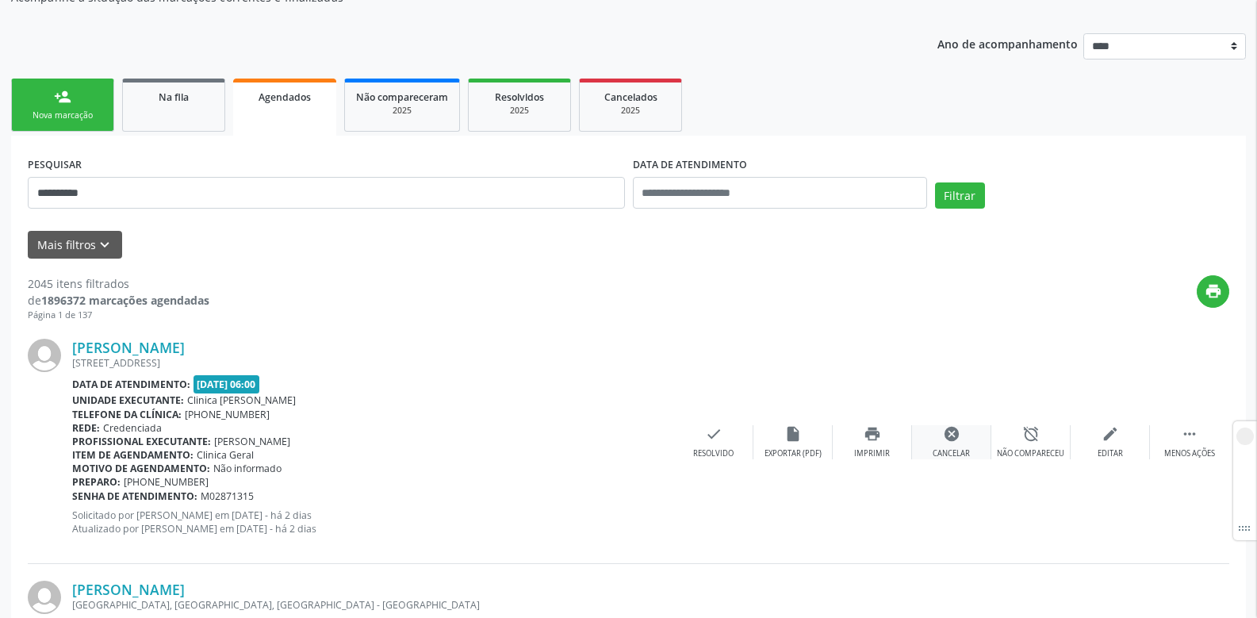
click at [959, 435] on icon "cancel" at bounding box center [951, 433] width 17 height 17
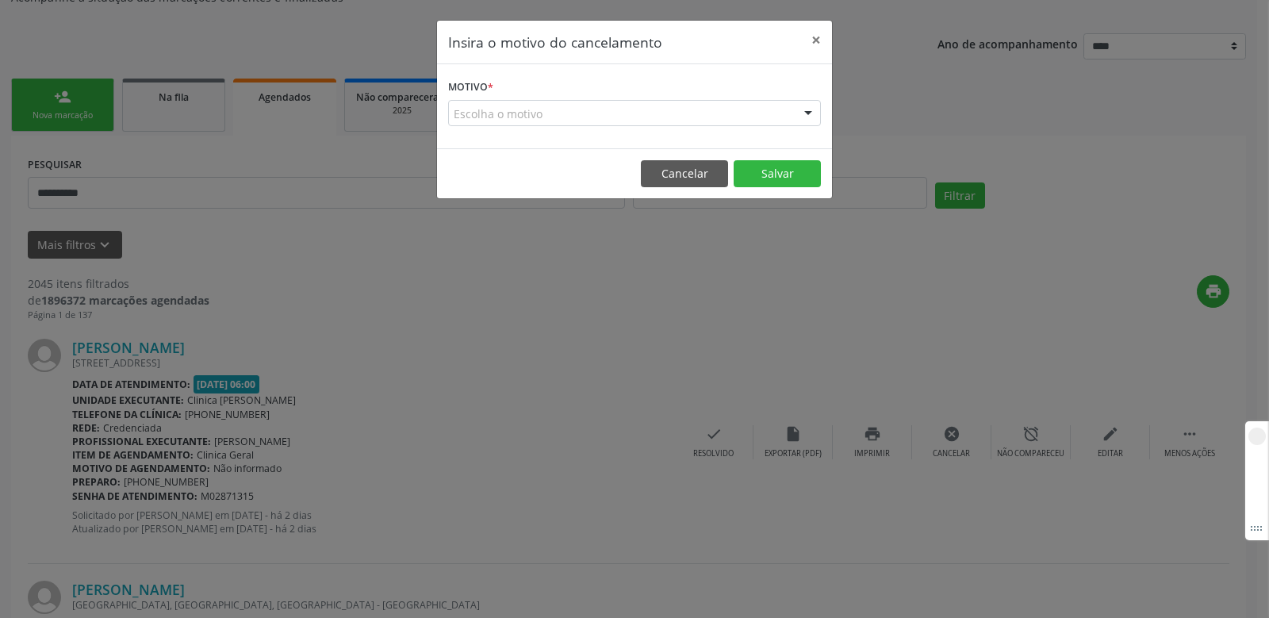
click at [665, 106] on div "Escolha o motivo" at bounding box center [634, 113] width 373 height 27
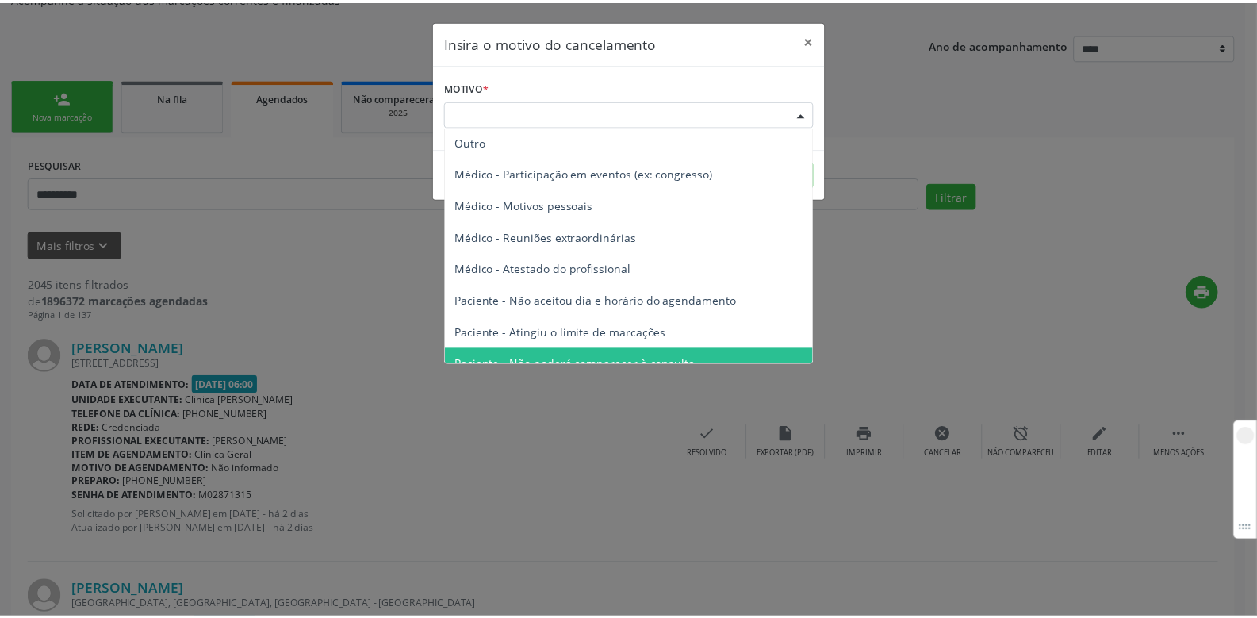
scroll to position [0, 0]
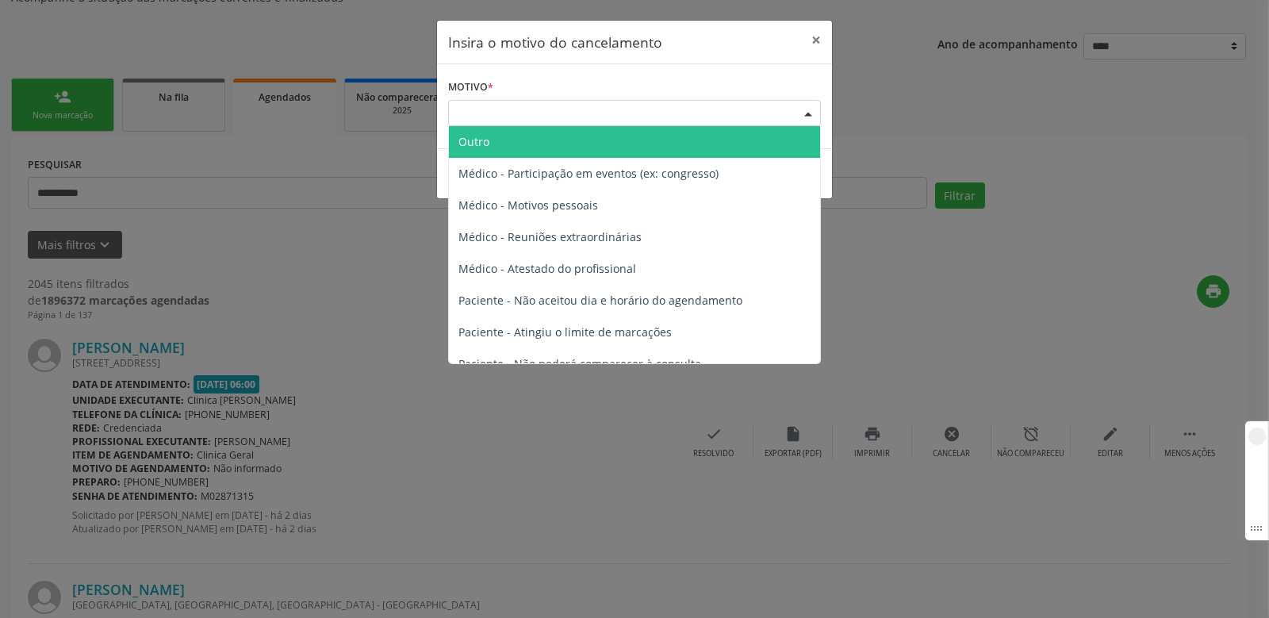
click at [507, 140] on span "Outro" at bounding box center [634, 142] width 371 height 32
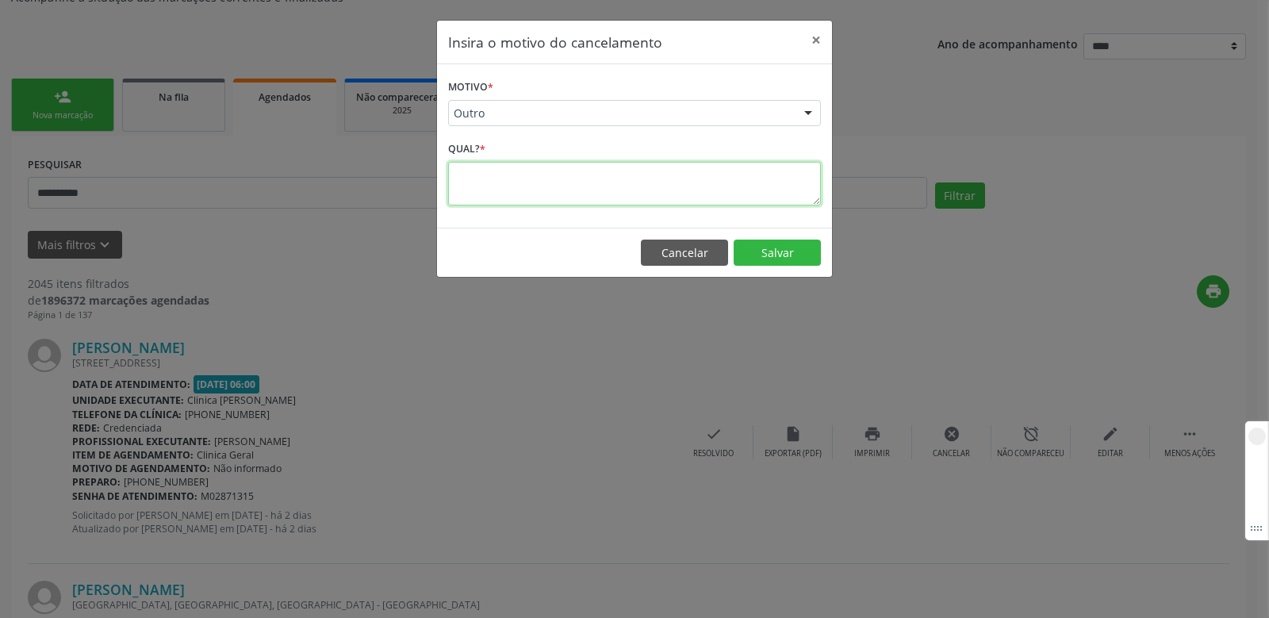
click at [478, 181] on textarea at bounding box center [634, 184] width 373 height 44
click at [808, 44] on button "×" at bounding box center [816, 40] width 32 height 39
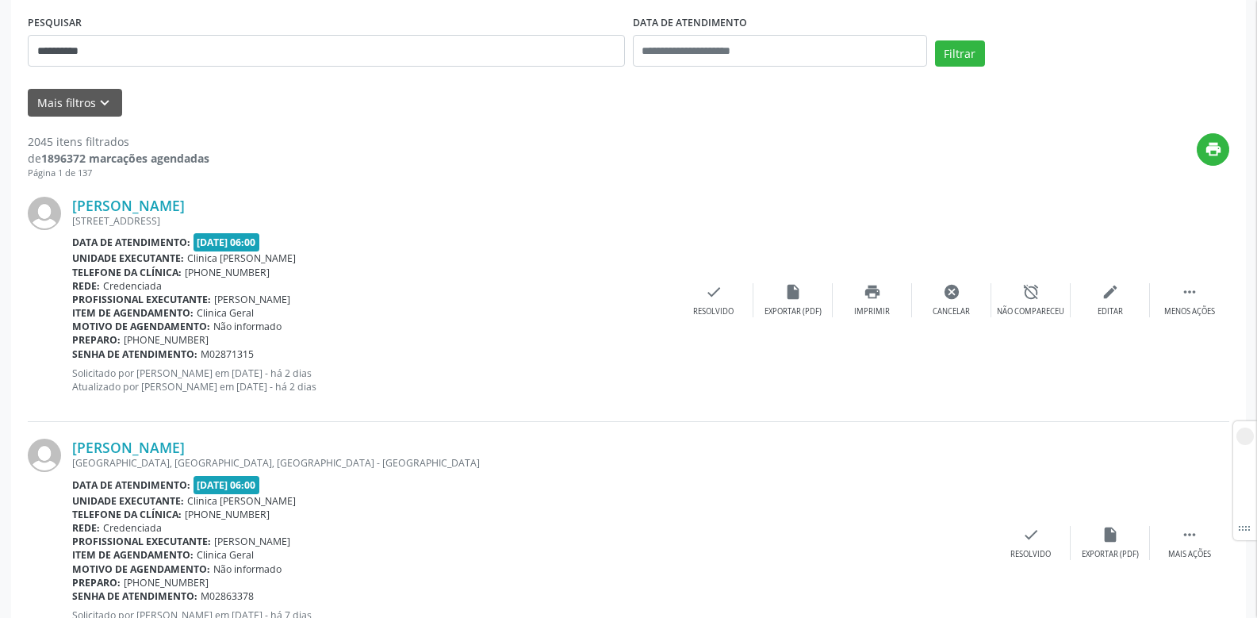
scroll to position [317, 0]
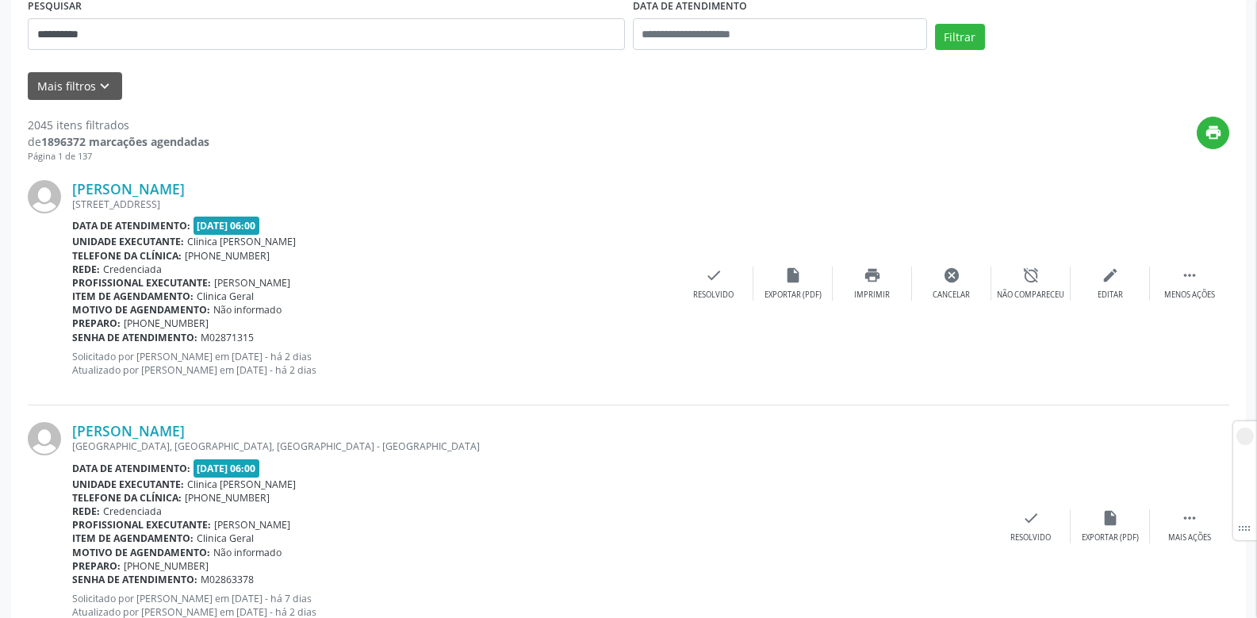
drag, startPoint x: 196, startPoint y: 297, endPoint x: 274, endPoint y: 298, distance: 77.8
click at [274, 298] on div "Item de agendamento: Clinica Geral" at bounding box center [373, 296] width 602 height 13
drag, startPoint x: 217, startPoint y: 282, endPoint x: 354, endPoint y: 284, distance: 136.4
click at [354, 284] on div "Profissional executante: Jose Francisco Vasconcelos" at bounding box center [373, 282] width 602 height 13
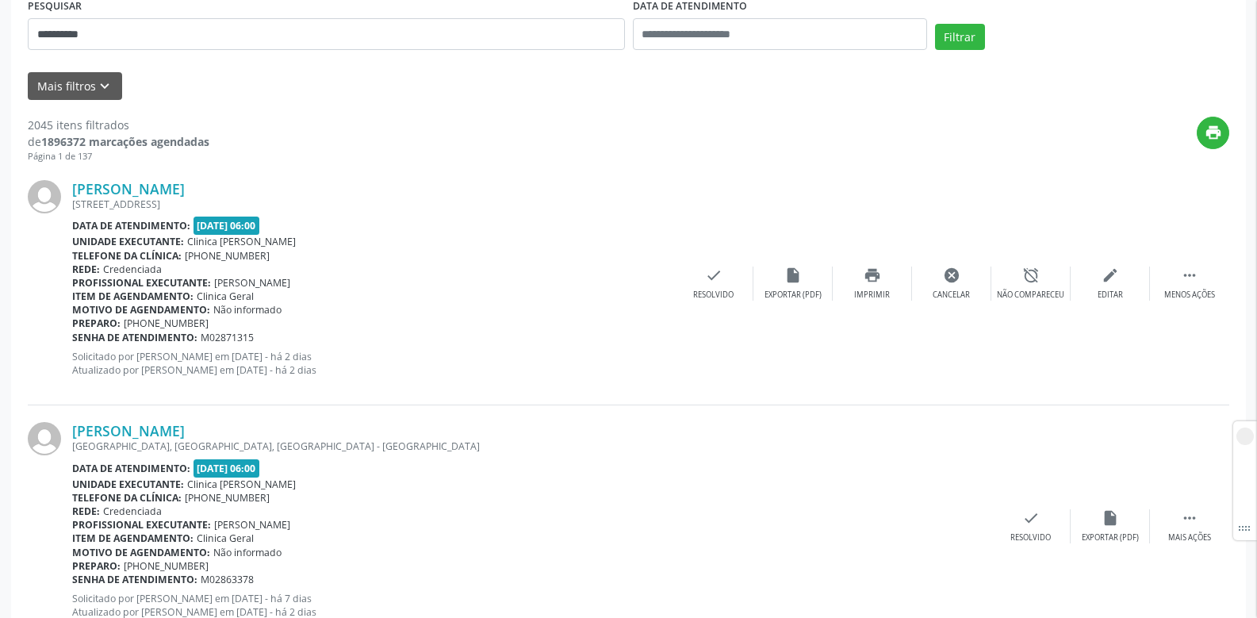
drag, startPoint x: 214, startPoint y: 289, endPoint x: 355, endPoint y: 289, distance: 141.2
click at [352, 289] on div "Profissional executante: Jose Francisco Vasconcelos" at bounding box center [373, 282] width 602 height 13
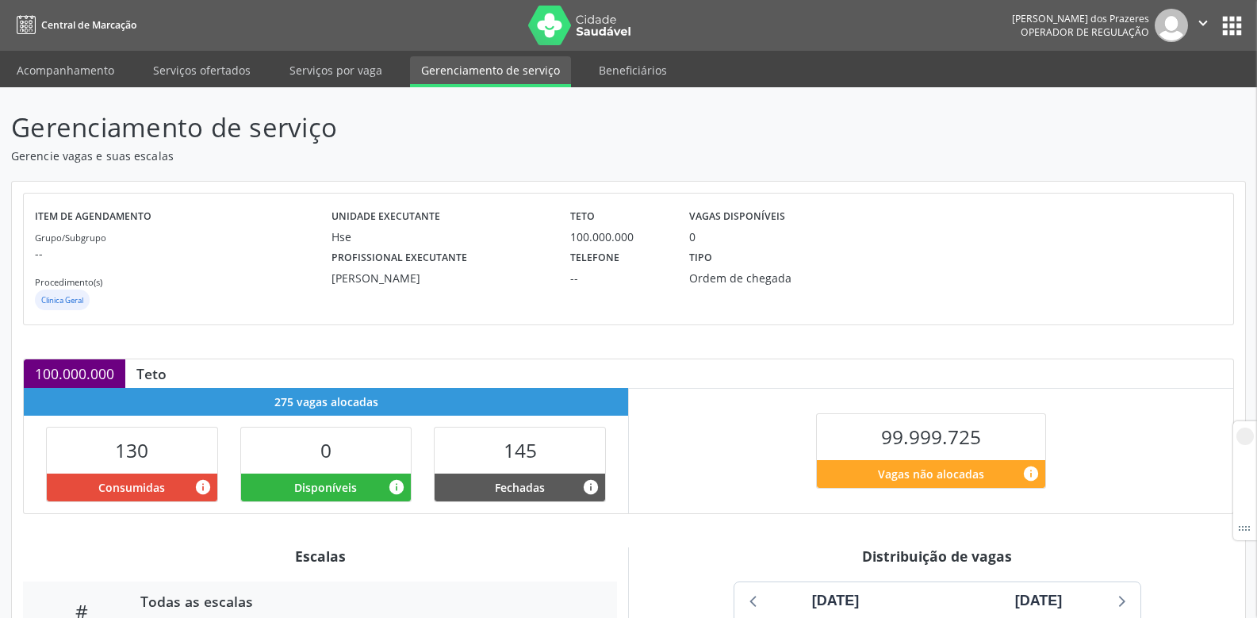
drag, startPoint x: 331, startPoint y: 274, endPoint x: 419, endPoint y: 294, distance: 90.3
click at [419, 294] on div "Unidade executante Hse Teto 100.000.000 Vagas disponíveis 0 Profissional execut…" at bounding box center [678, 259] width 693 height 109
copy div "[PERSON_NAME]"
click at [317, 281] on div "Grupo/Subgrupo -- Procedimento(s) Clinica Geral" at bounding box center [183, 270] width 297 height 85
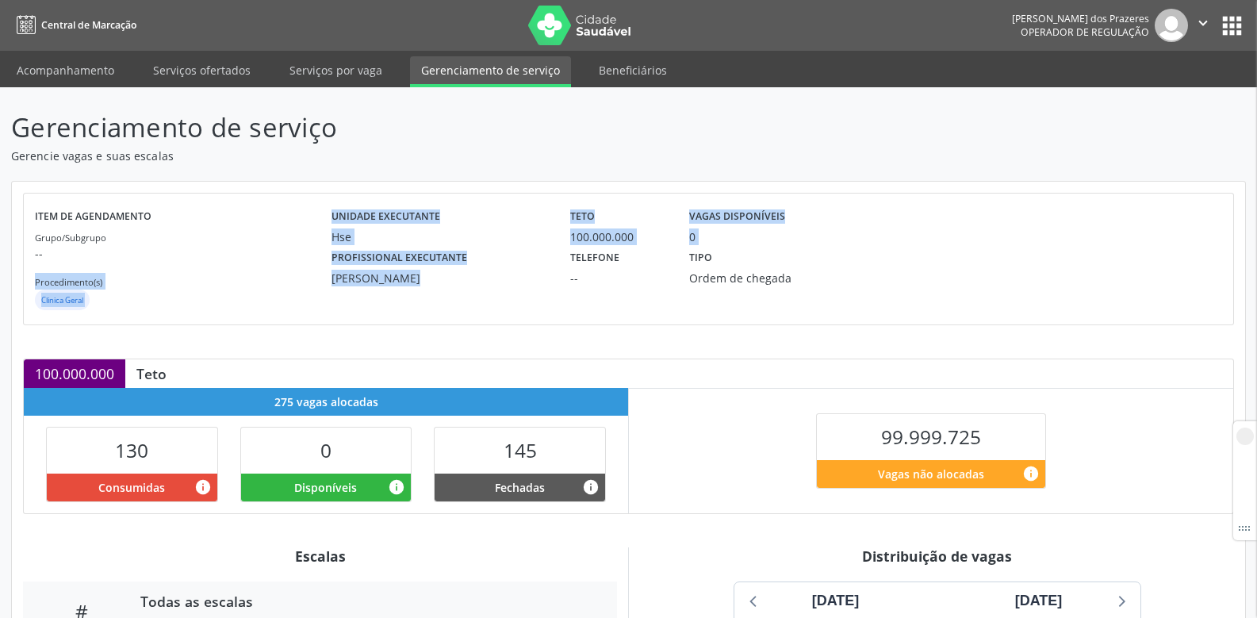
drag, startPoint x: 317, startPoint y: 281, endPoint x: 492, endPoint y: 287, distance: 174.6
click at [492, 287] on div "Item de agendamento Grupo/Subgrupo -- Procedimento(s) Clinica Geral Unidade exe…" at bounding box center [629, 259] width 1188 height 109
click at [431, 296] on div "Unidade executante Hse Teto 100.000.000 Vagas disponíveis 0 Profissional execut…" at bounding box center [678, 259] width 693 height 109
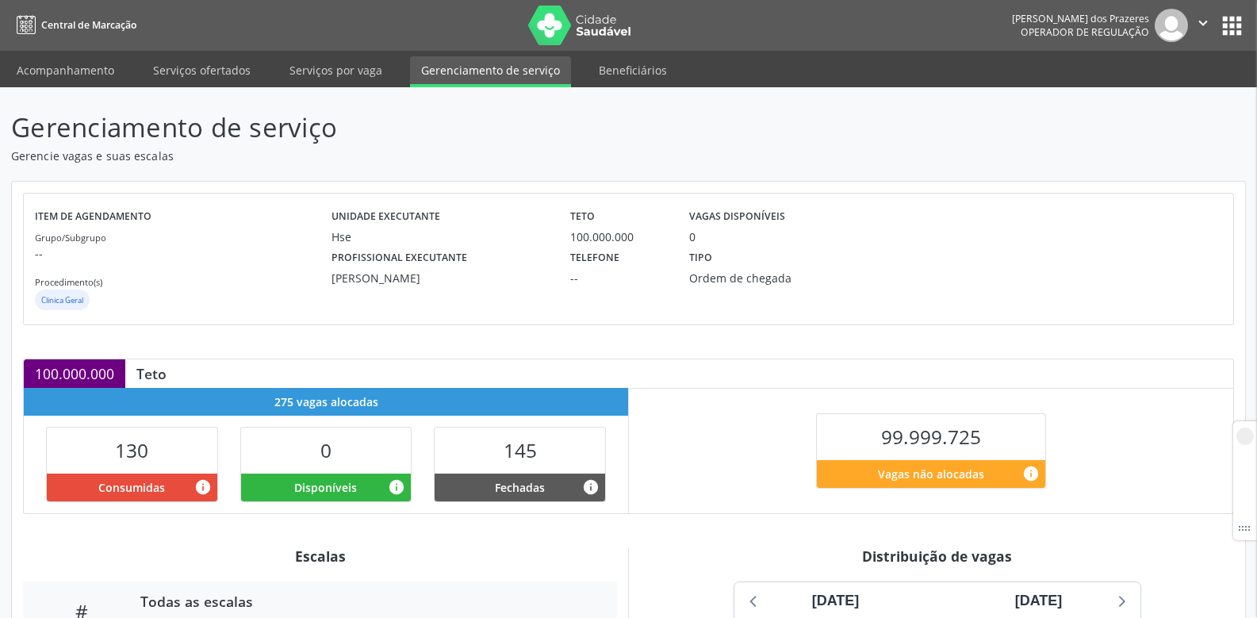
drag, startPoint x: 328, startPoint y: 282, endPoint x: 488, endPoint y: 295, distance: 159.9
click at [488, 295] on div "Unidade executante Hse Teto 100.000.000 Vagas disponíveis 0 Profissional execut…" at bounding box center [678, 259] width 693 height 109
copy div "[PERSON_NAME]"
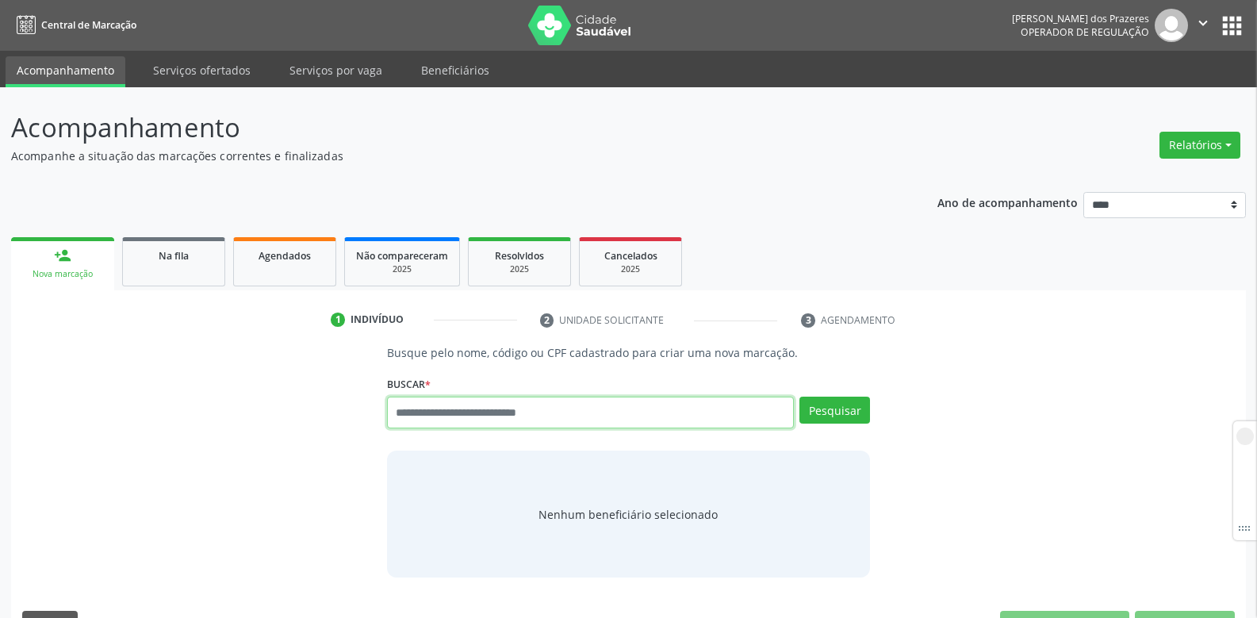
click at [431, 416] on input "text" at bounding box center [590, 413] width 407 height 32
click at [448, 409] on input "text" at bounding box center [590, 413] width 407 height 32
click at [282, 258] on span "Agendados" at bounding box center [285, 255] width 52 height 13
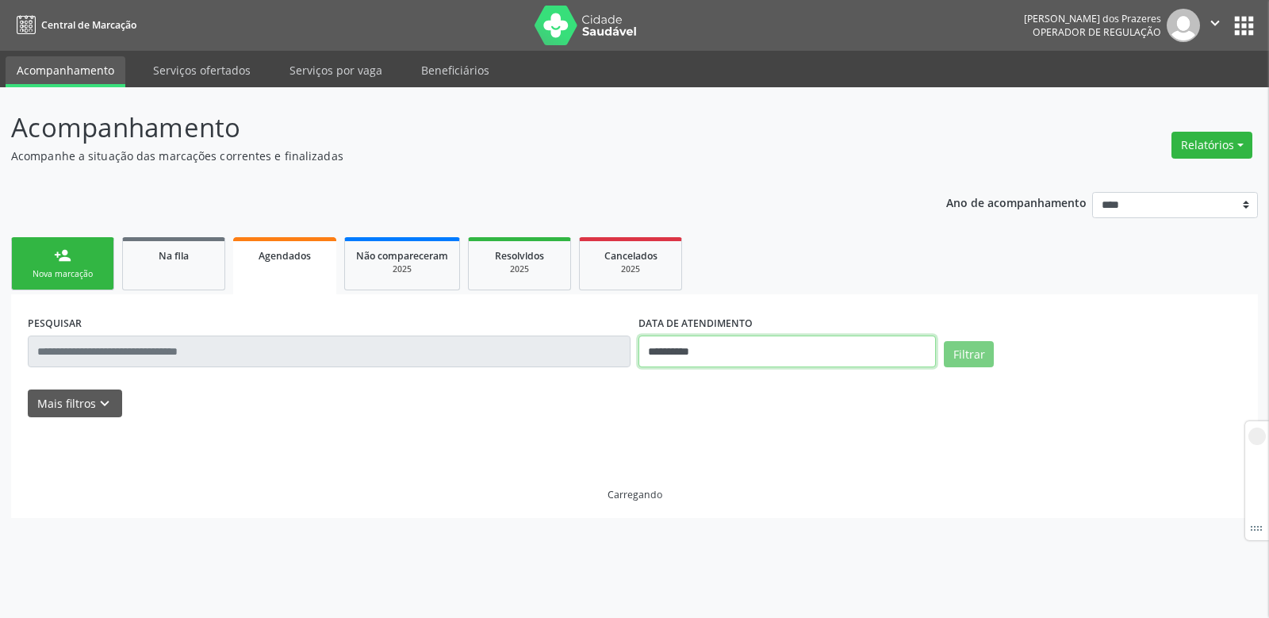
click at [730, 351] on input "**********" at bounding box center [787, 352] width 297 height 32
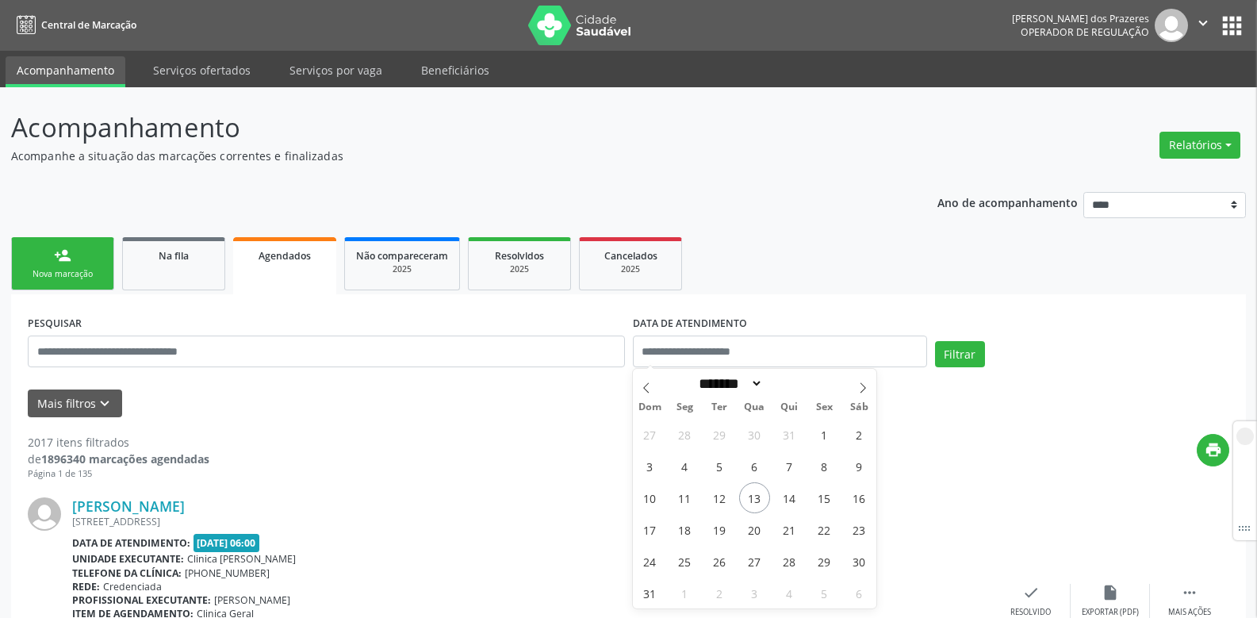
click at [363, 330] on div "PESQUISAR" at bounding box center [326, 344] width 605 height 67
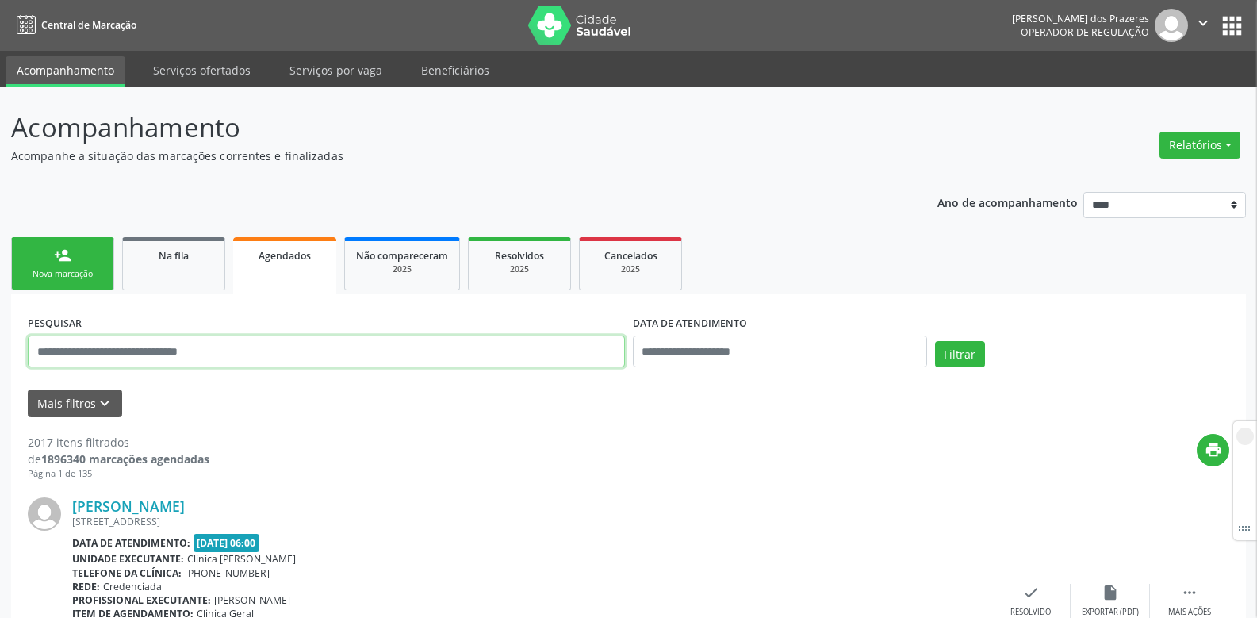
click at [356, 349] on input "text" at bounding box center [326, 352] width 597 height 32
paste input "**********"
type input "**********"
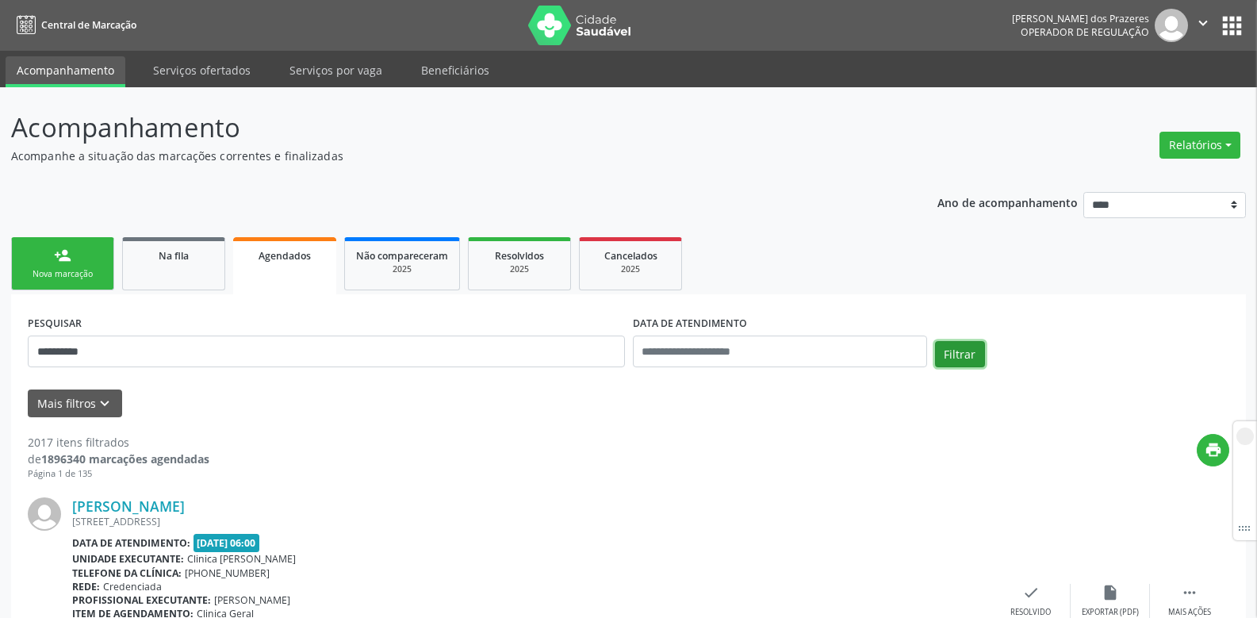
click at [964, 353] on button "Filtrar" at bounding box center [960, 354] width 50 height 27
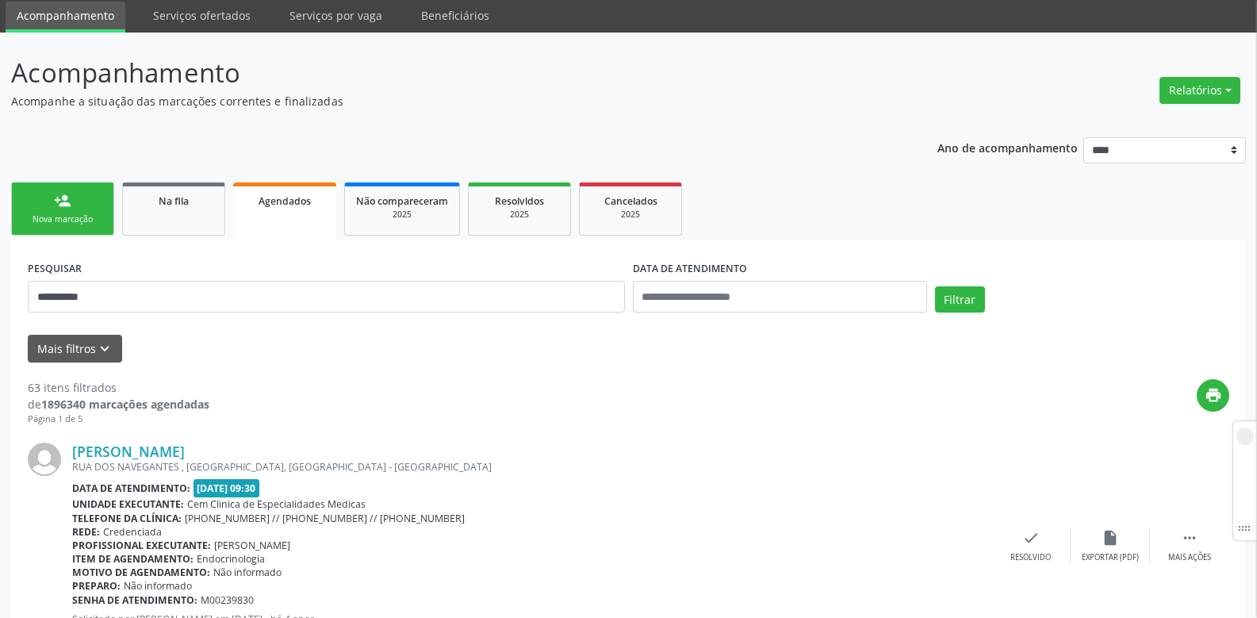
scroll to position [79, 0]
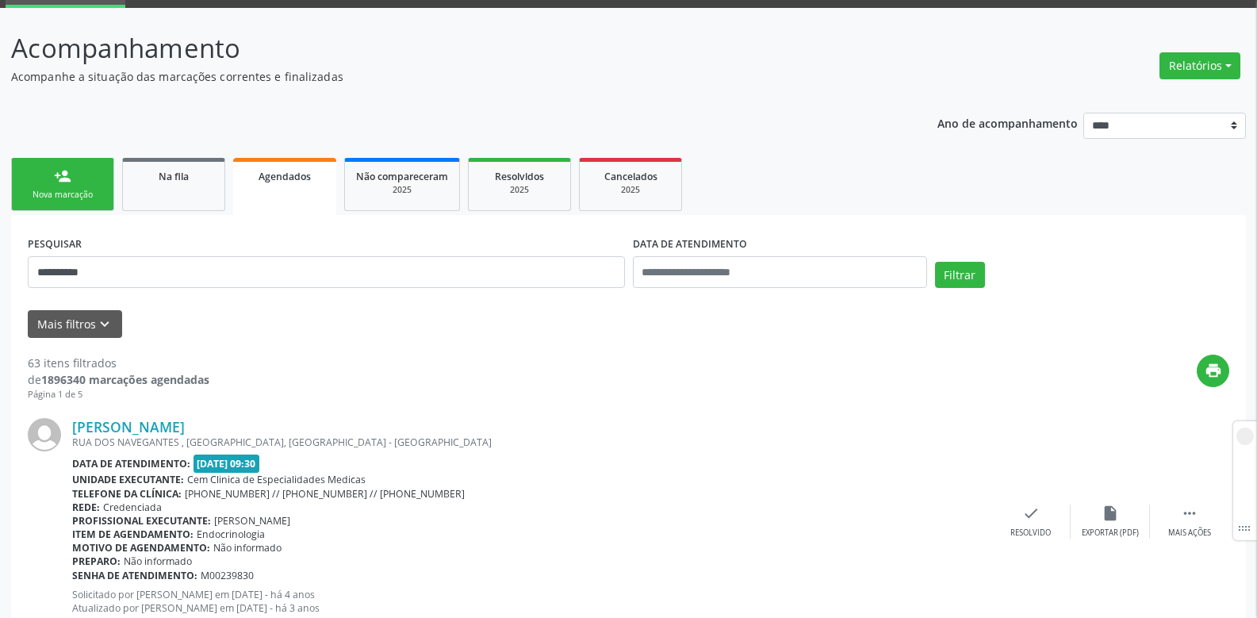
drag, startPoint x: 236, startPoint y: 465, endPoint x: 265, endPoint y: 465, distance: 29.4
click at [260, 465] on span "28/09/2021 - 09:30" at bounding box center [227, 464] width 67 height 18
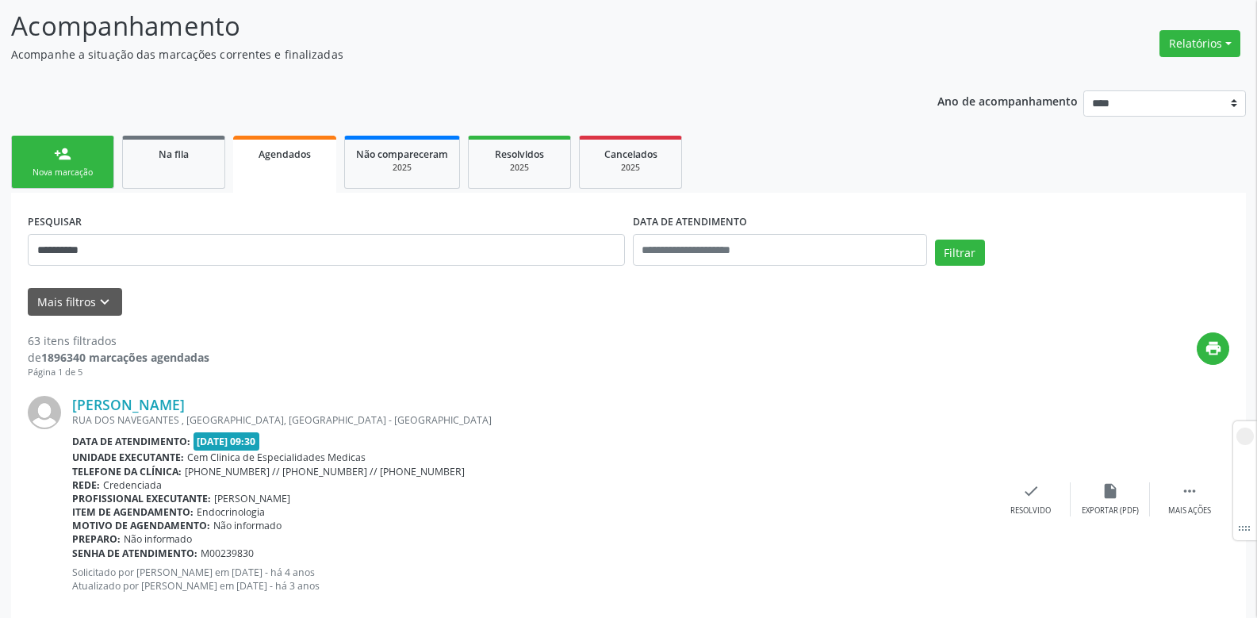
scroll to position [0, 0]
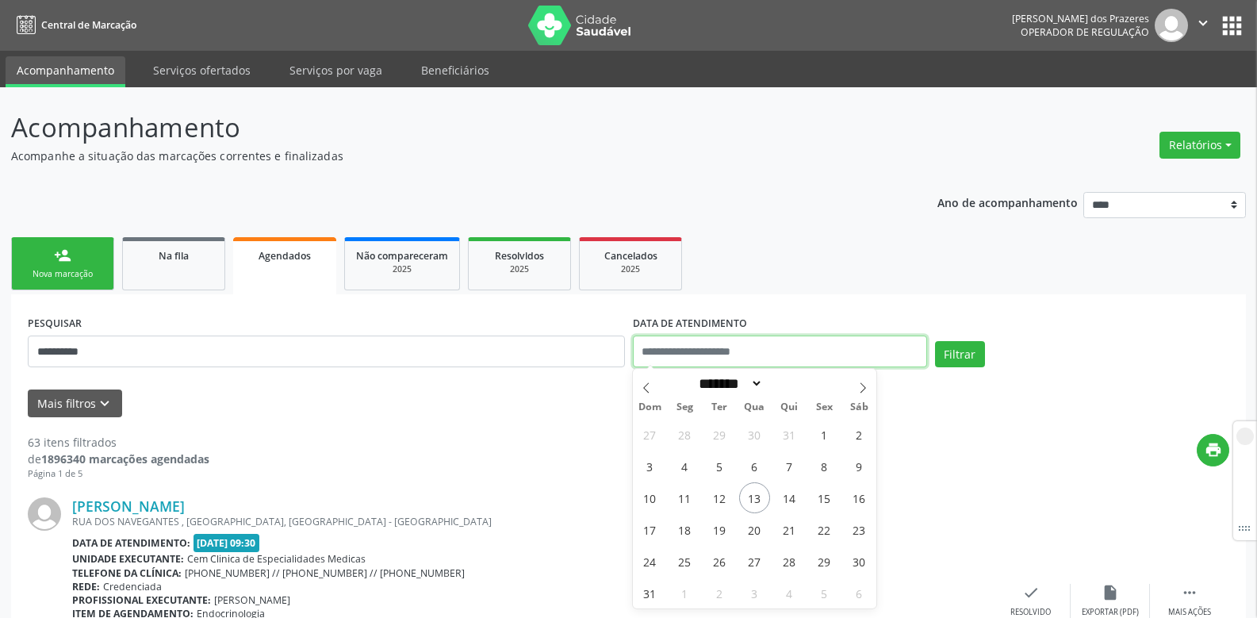
click at [777, 351] on input "text" at bounding box center [780, 352] width 294 height 32
click at [818, 431] on span "1" at bounding box center [824, 434] width 31 height 31
type input "**********"
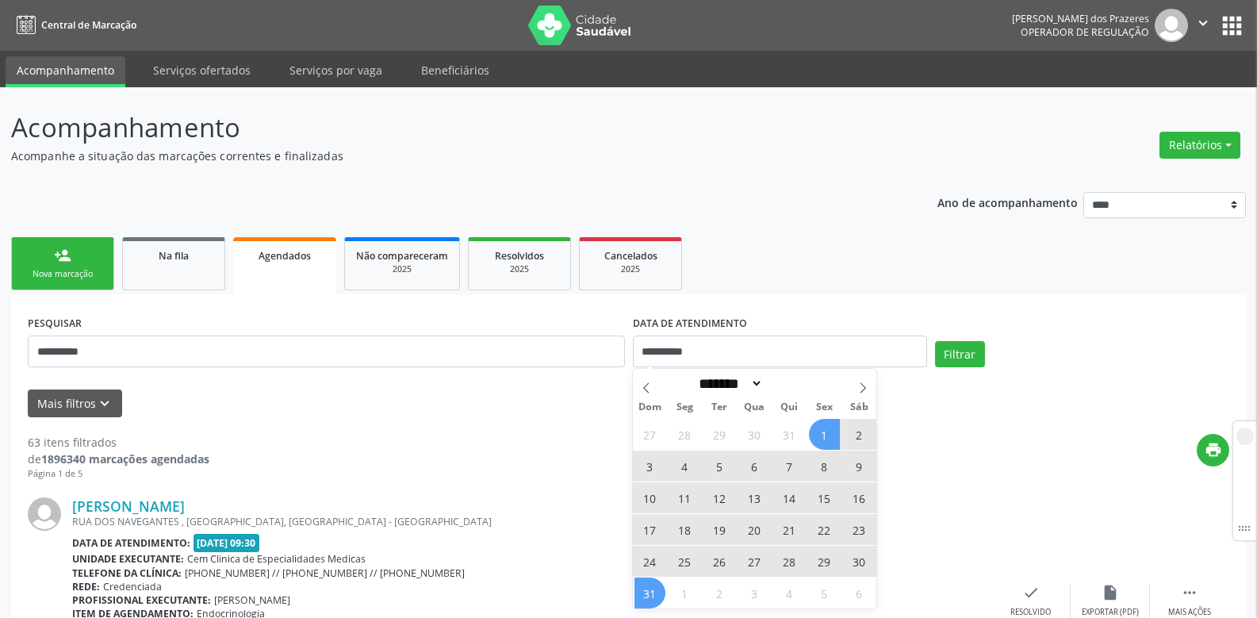
click at [659, 593] on span "31" at bounding box center [650, 592] width 31 height 31
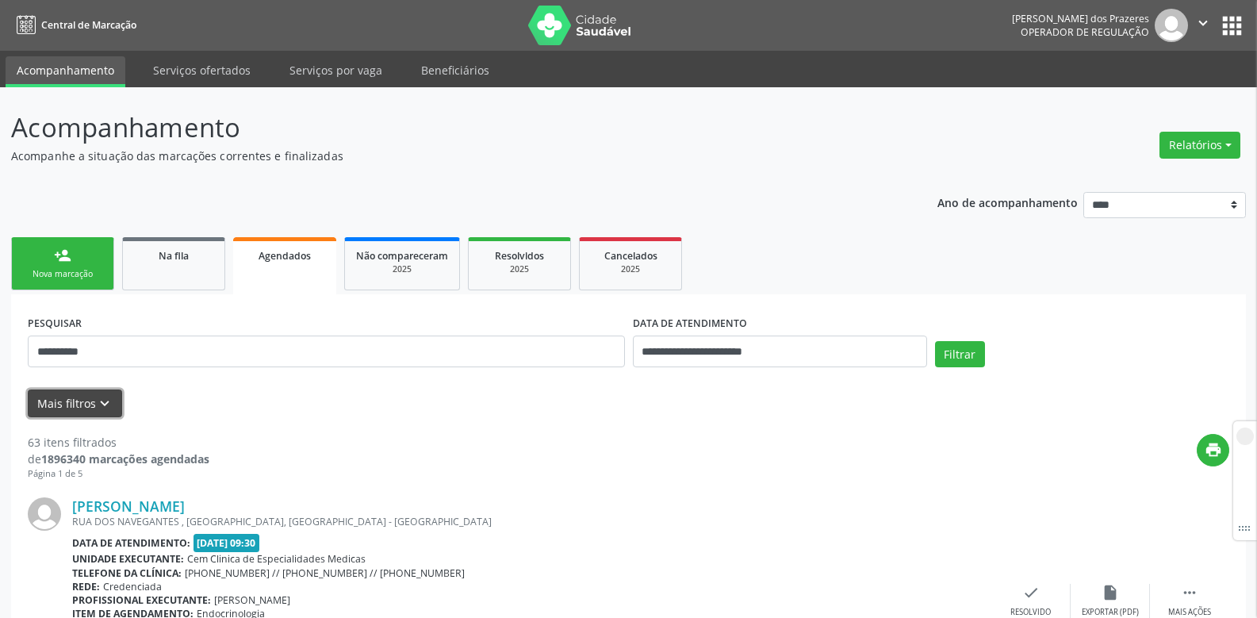
click at [97, 404] on icon "keyboard_arrow_down" at bounding box center [104, 403] width 17 height 17
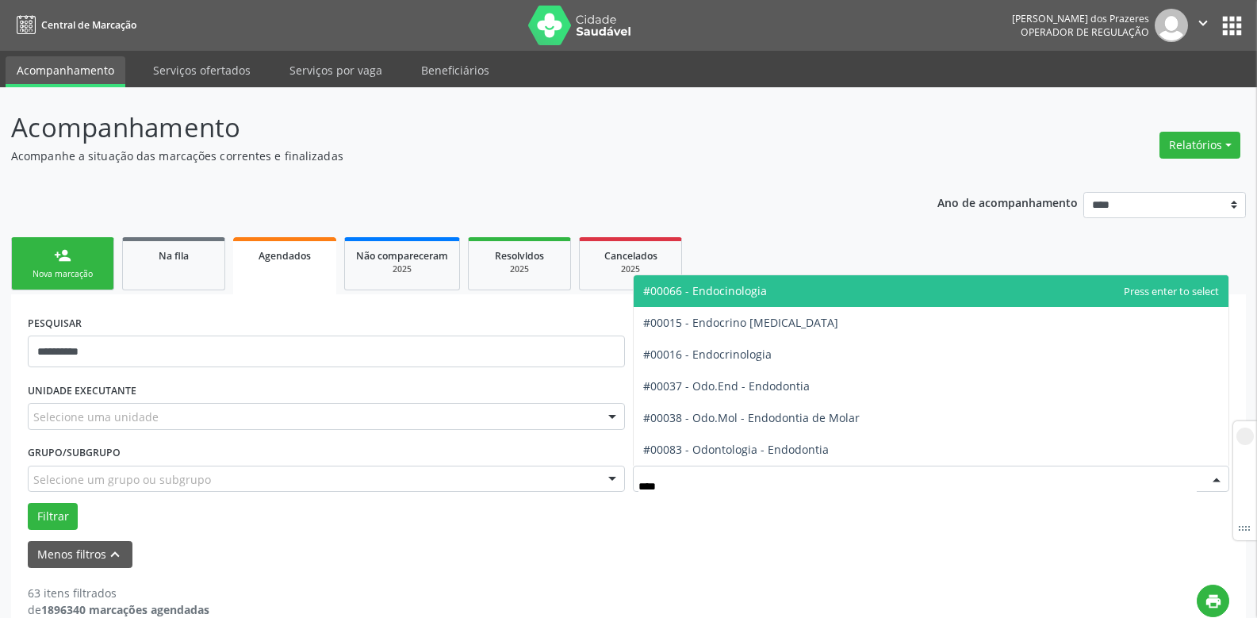
click at [713, 279] on span "#00066 - Endocinologia" at bounding box center [932, 291] width 596 height 32
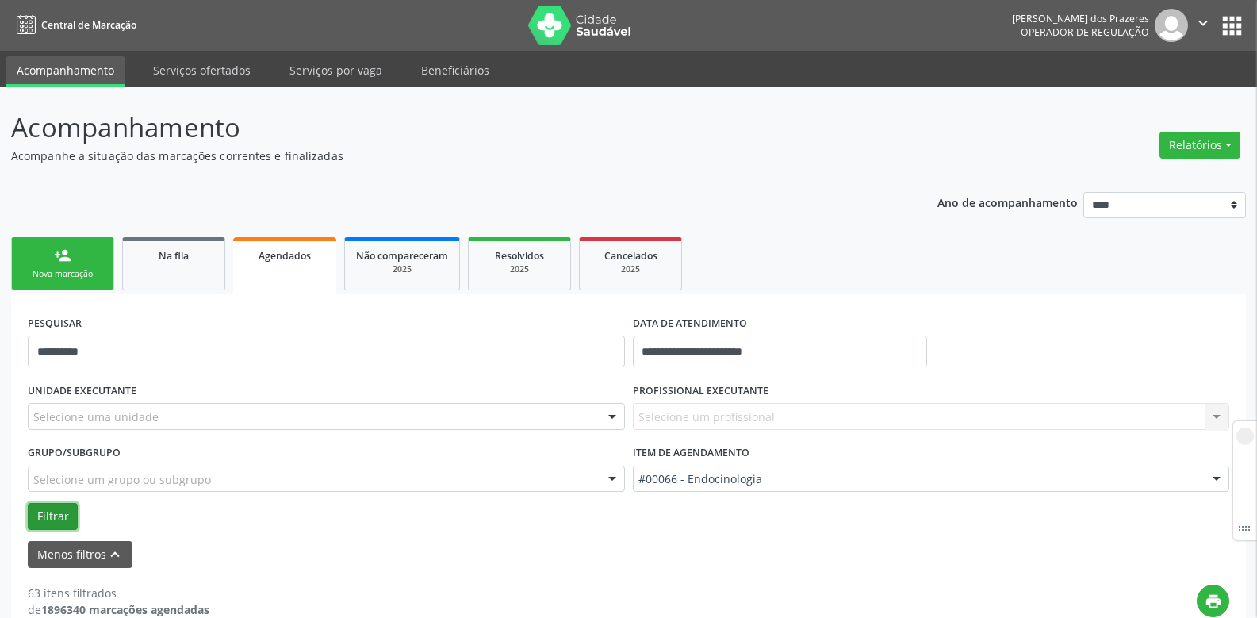
click at [57, 512] on button "Filtrar" at bounding box center [53, 516] width 50 height 27
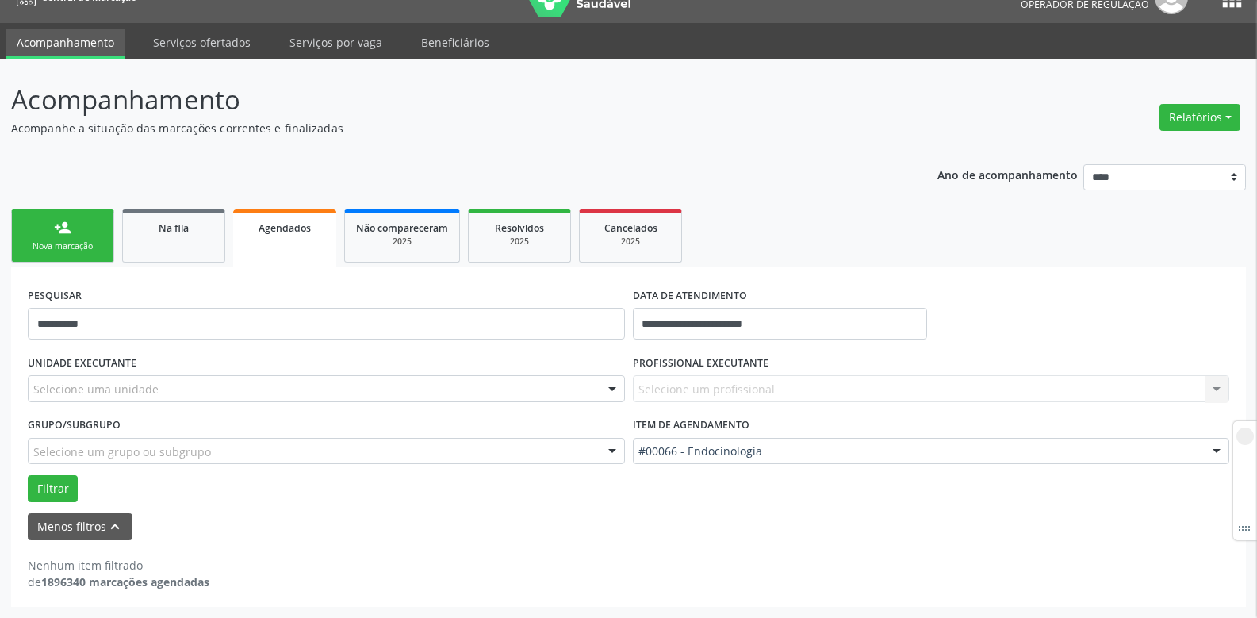
scroll to position [28, 0]
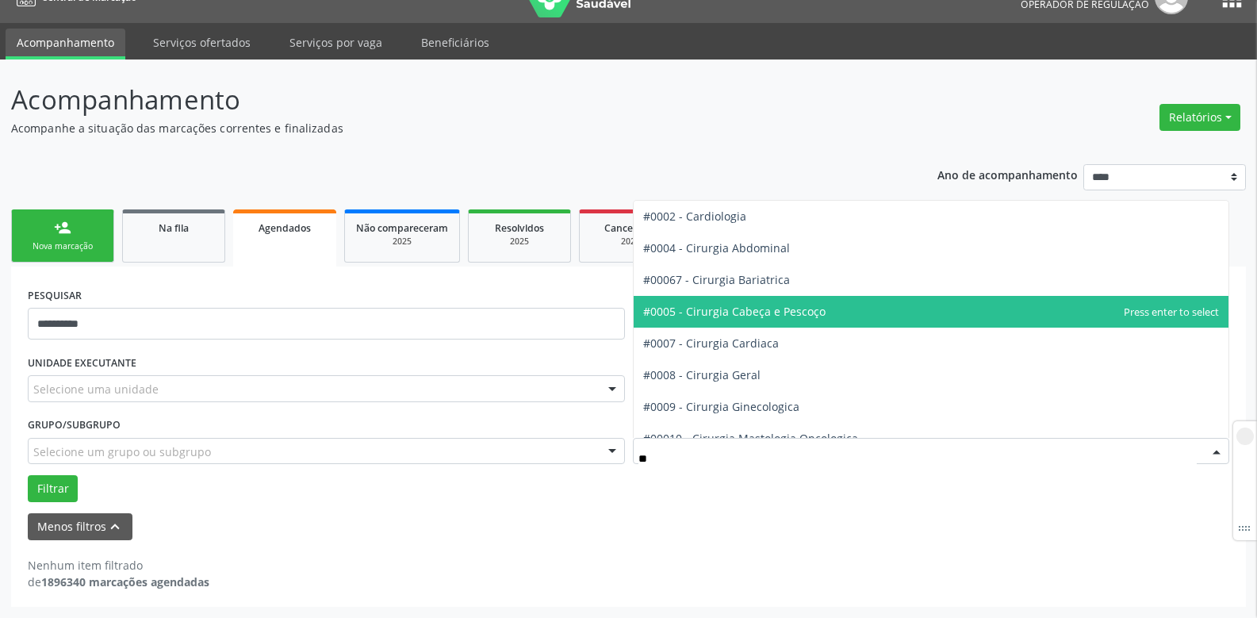
type input "***"
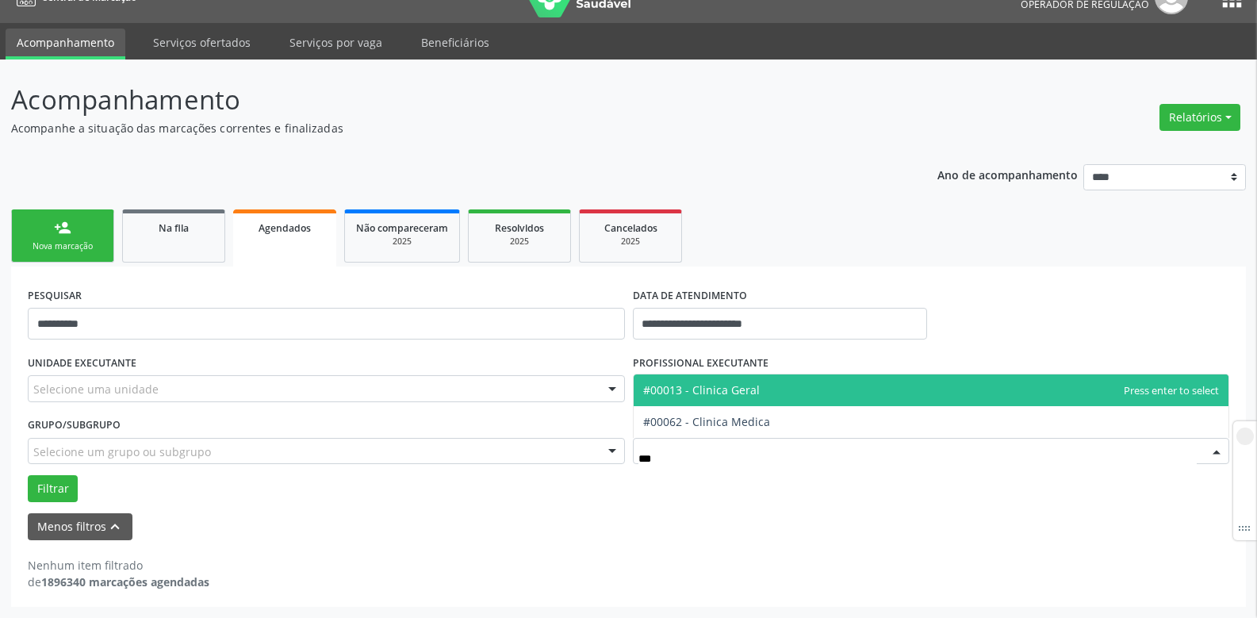
click at [751, 382] on span "#00013 - Clinica Geral" at bounding box center [701, 389] width 117 height 15
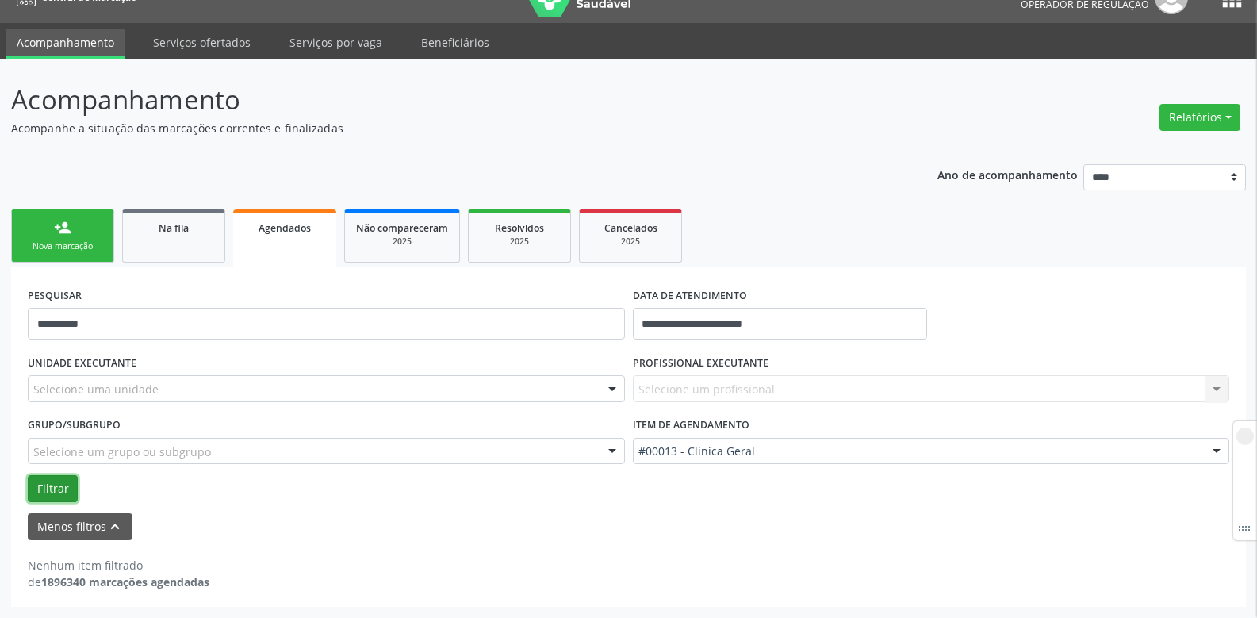
click at [49, 484] on button "Filtrar" at bounding box center [53, 488] width 50 height 27
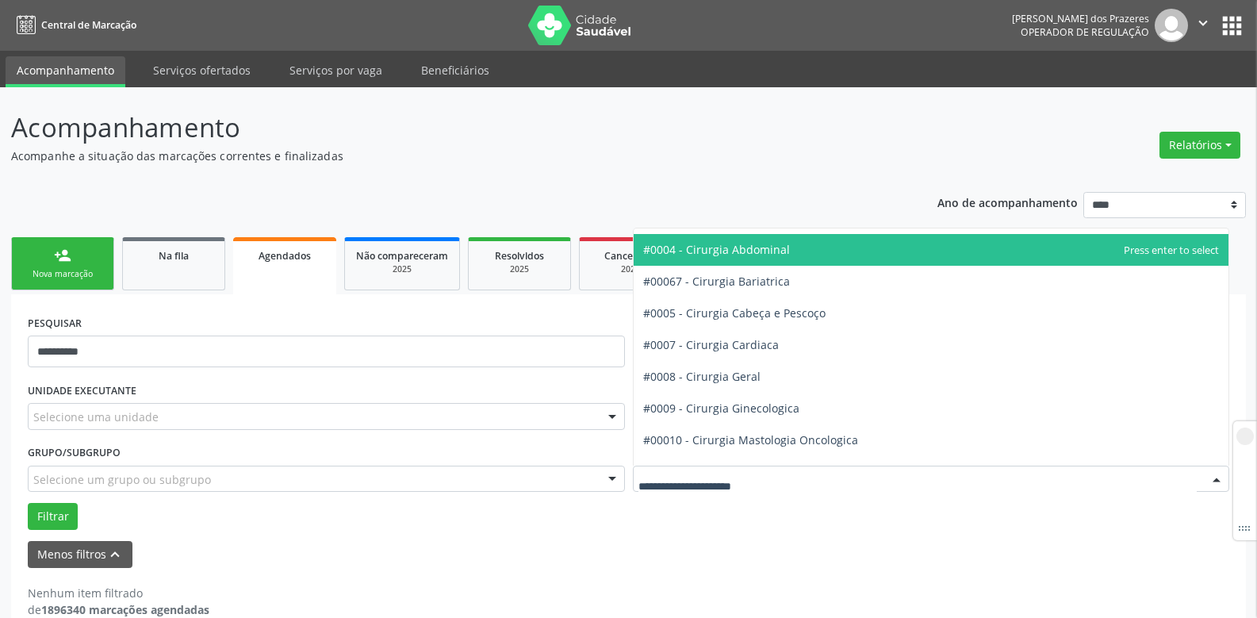
scroll to position [0, 0]
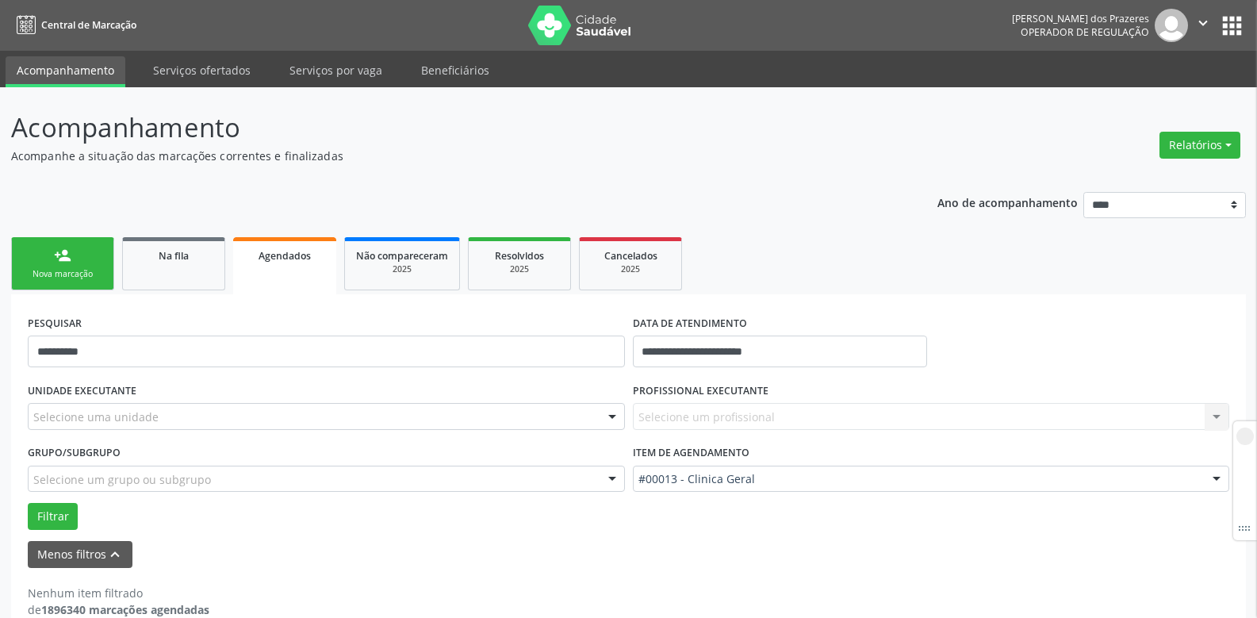
click at [517, 444] on div "Grupo/Subgrupo Selecione um grupo ou subgrupo Todos os grupos e subgrupos Nenhu…" at bounding box center [326, 466] width 597 height 51
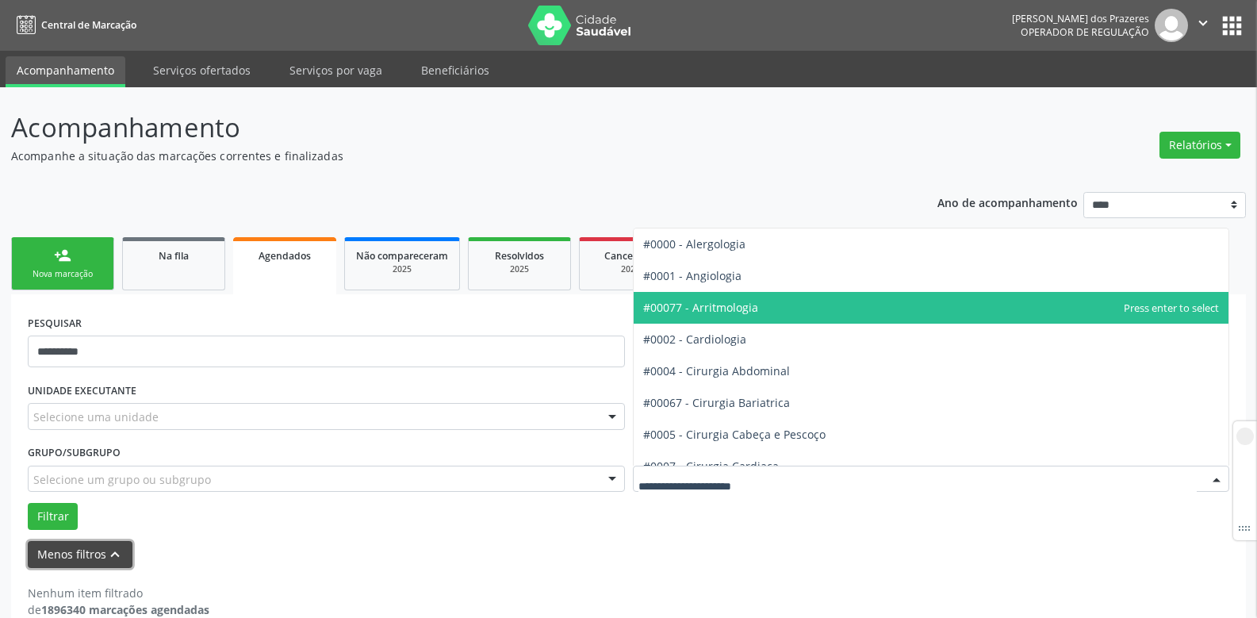
click at [77, 551] on button "Menos filtros keyboard_arrow_up" at bounding box center [80, 555] width 105 height 28
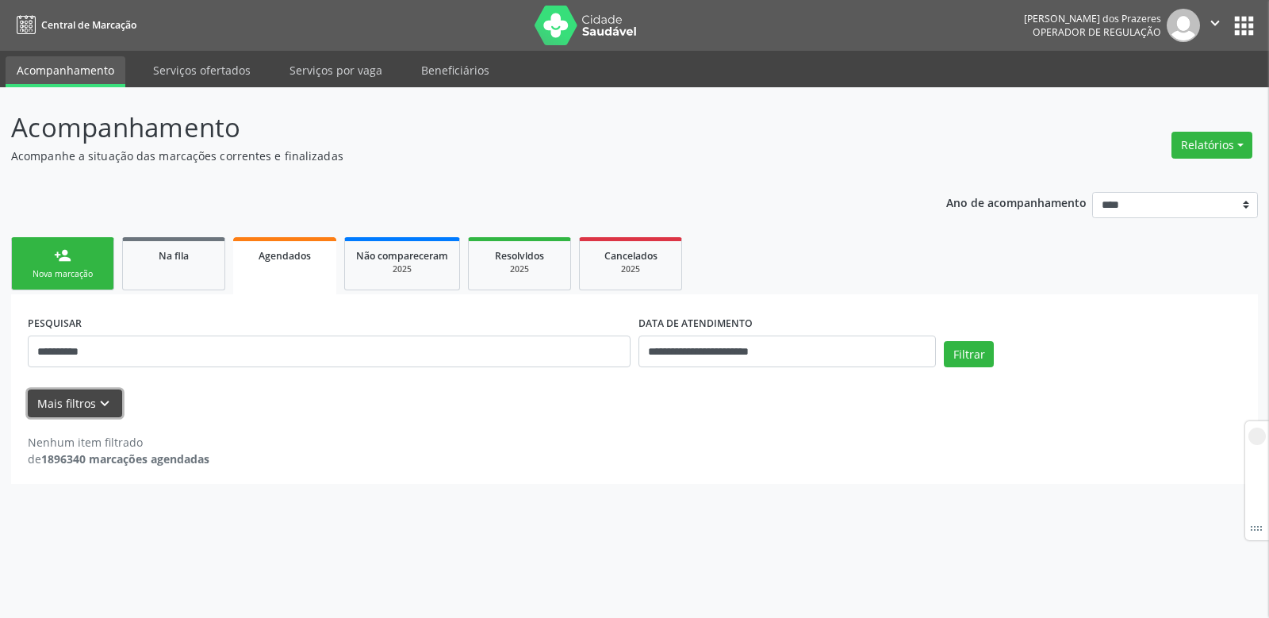
click at [86, 402] on button "Mais filtros keyboard_arrow_down" at bounding box center [75, 403] width 94 height 28
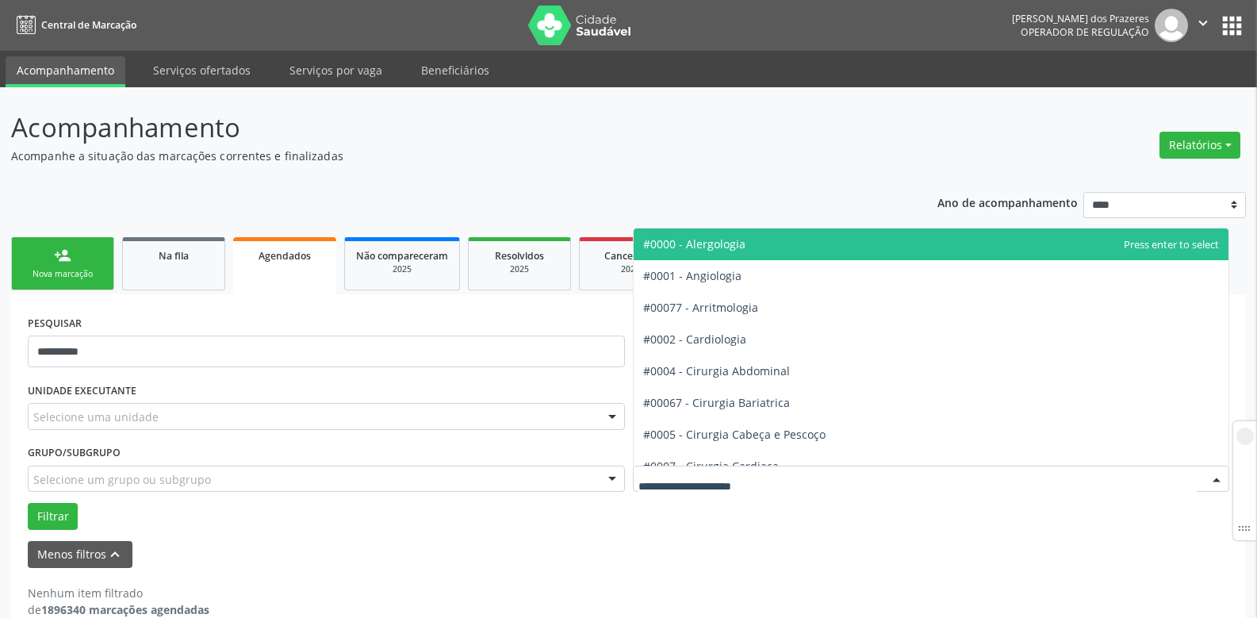
click at [1111, 244] on span "#0000 - Alergologia" at bounding box center [932, 244] width 596 height 32
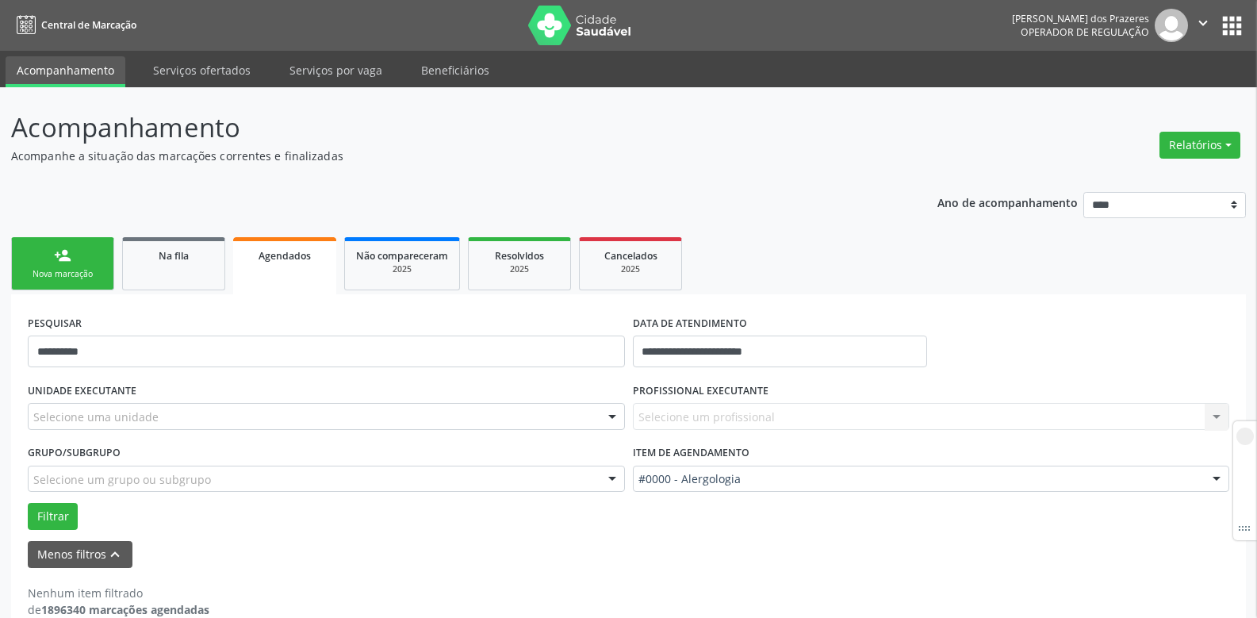
drag, startPoint x: 436, startPoint y: 424, endPoint x: 758, endPoint y: 135, distance: 432.0
drag, startPoint x: 758, startPoint y: 135, endPoint x: 282, endPoint y: 256, distance: 491.2
click at [282, 256] on span "Agendados" at bounding box center [285, 255] width 52 height 13
click at [282, 254] on span "Agendados" at bounding box center [285, 255] width 52 height 13
click at [390, 263] on div "Não compareceram" at bounding box center [402, 255] width 92 height 17
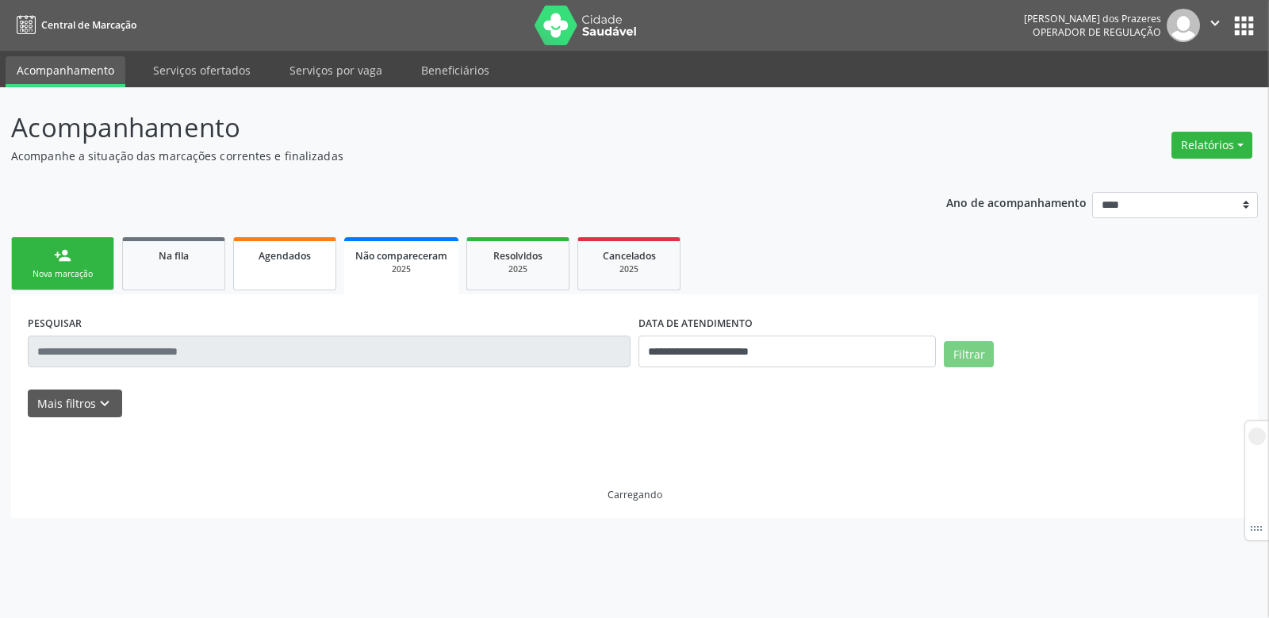
click at [301, 260] on span "Agendados" at bounding box center [285, 255] width 52 height 13
select select "*"
click at [751, 346] on input "**********" at bounding box center [787, 352] width 297 height 32
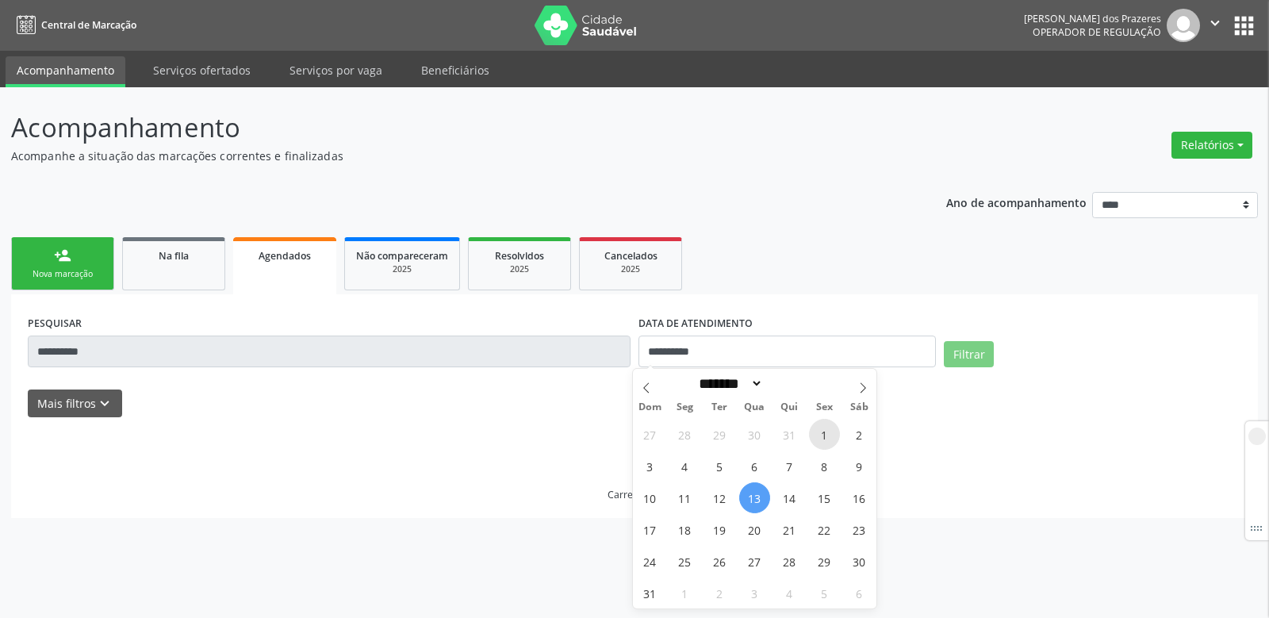
click at [821, 435] on span "1" at bounding box center [824, 434] width 31 height 31
type input "**********"
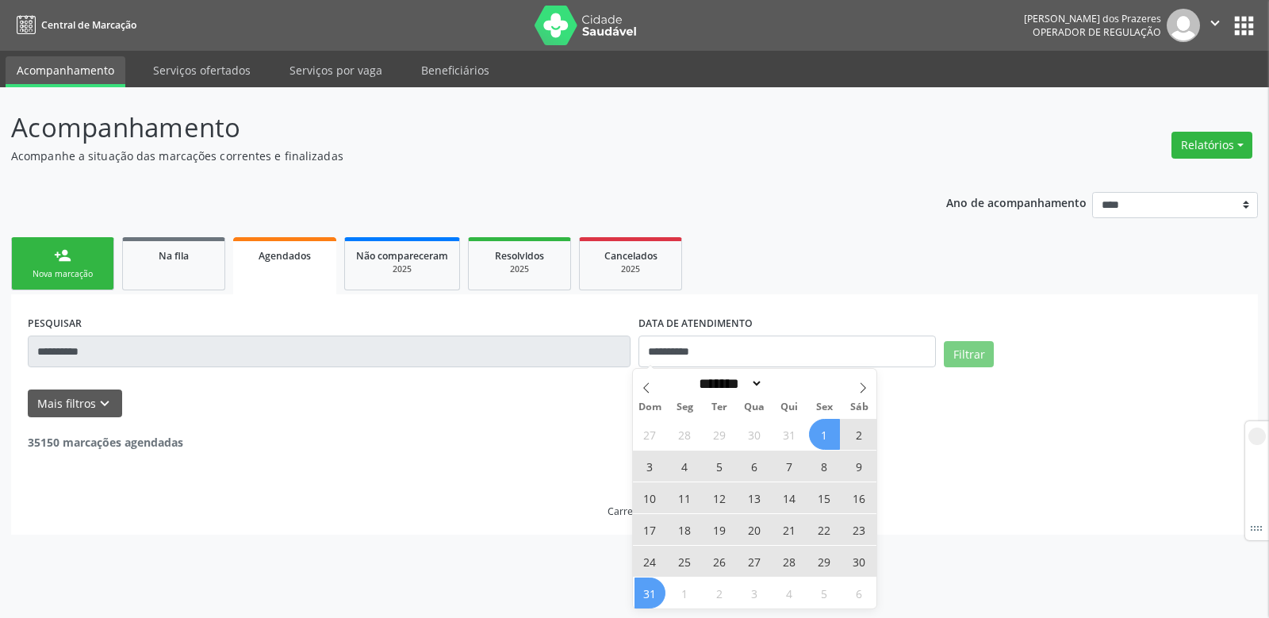
click at [658, 588] on span "31" at bounding box center [650, 592] width 31 height 31
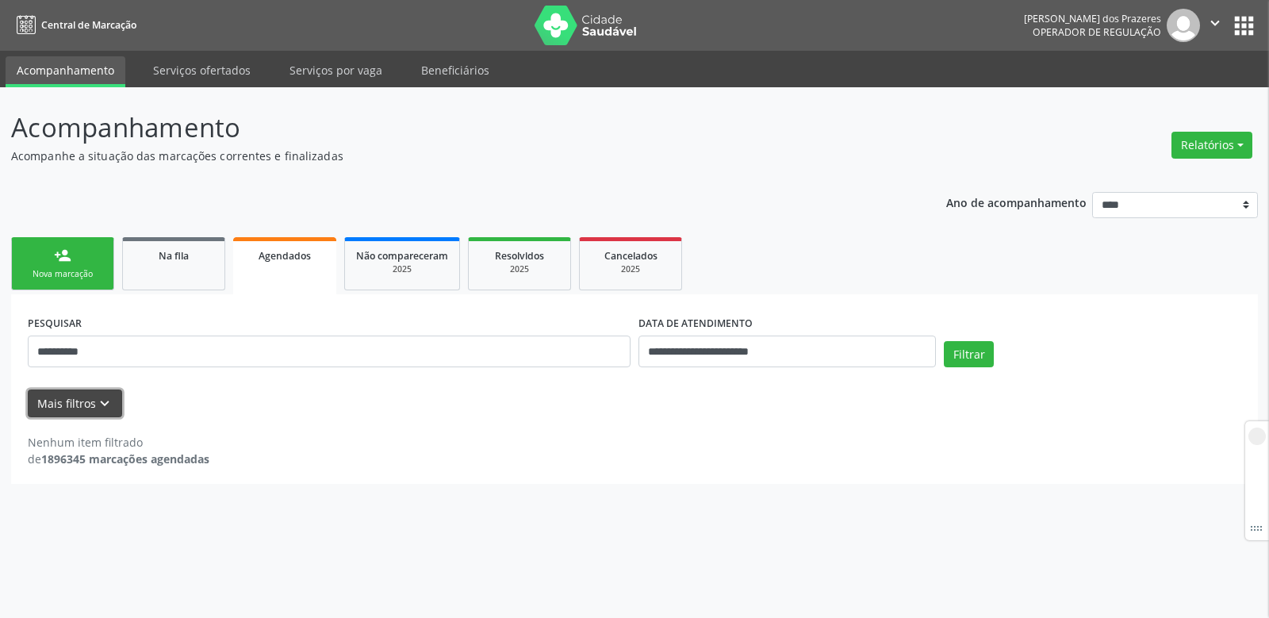
click at [62, 407] on button "Mais filtros keyboard_arrow_down" at bounding box center [75, 403] width 94 height 28
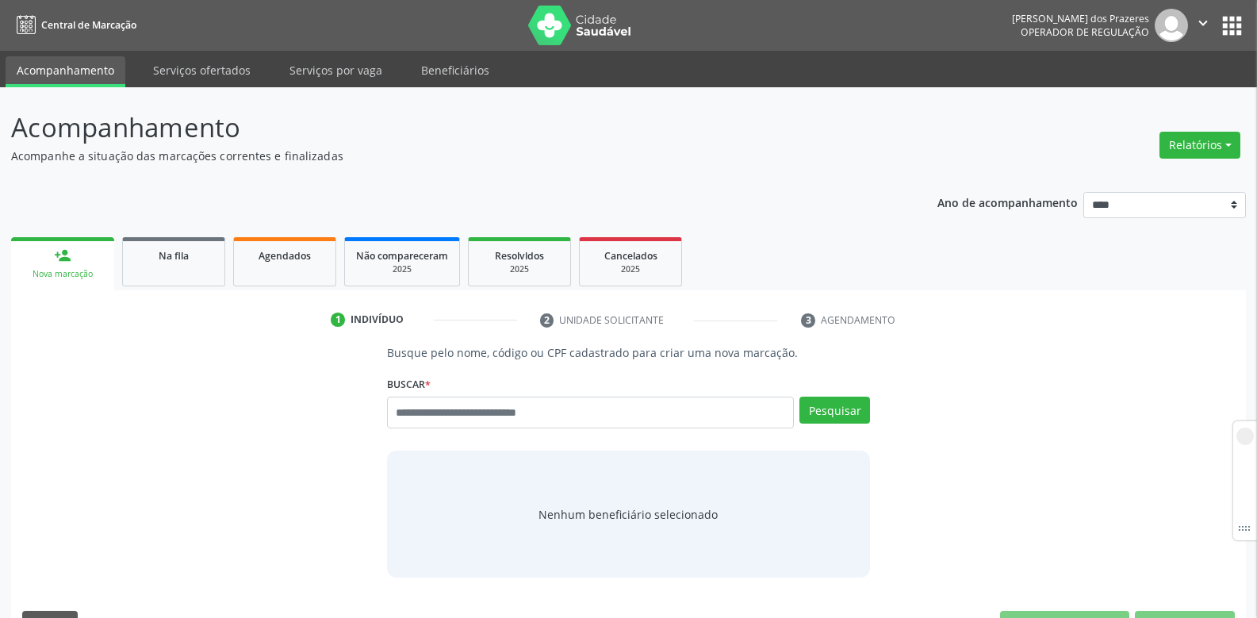
click at [570, 419] on input "text" at bounding box center [590, 413] width 407 height 32
click at [296, 238] on link "Agendados" at bounding box center [284, 261] width 103 height 49
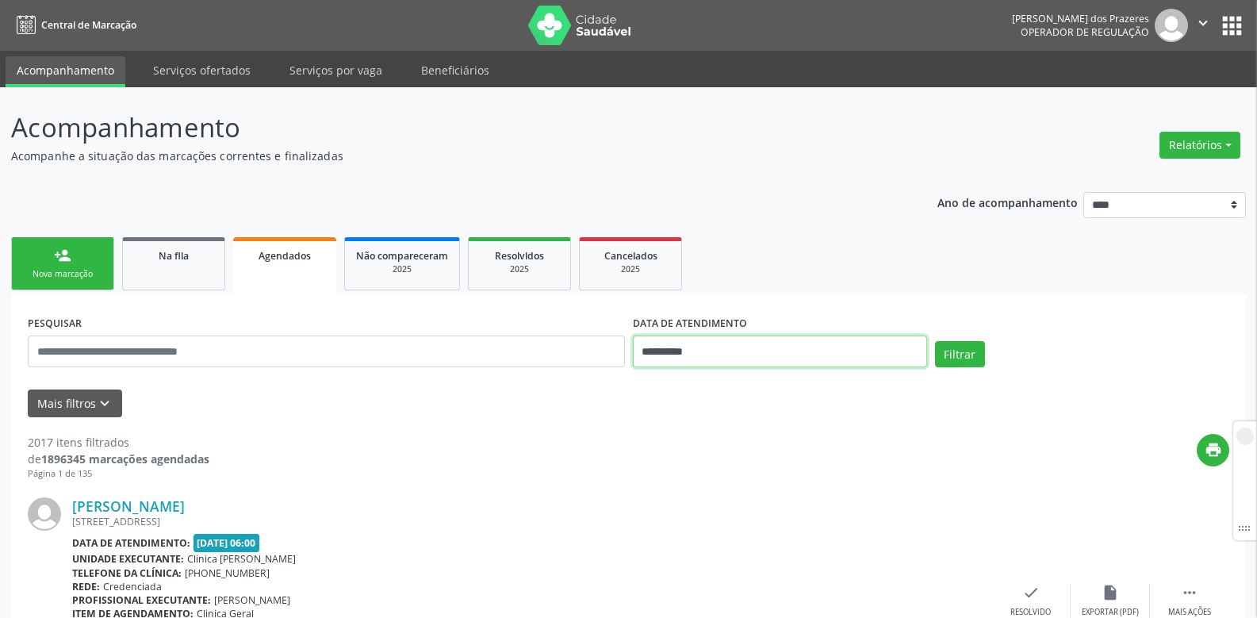
click at [713, 351] on input "**********" at bounding box center [780, 352] width 294 height 32
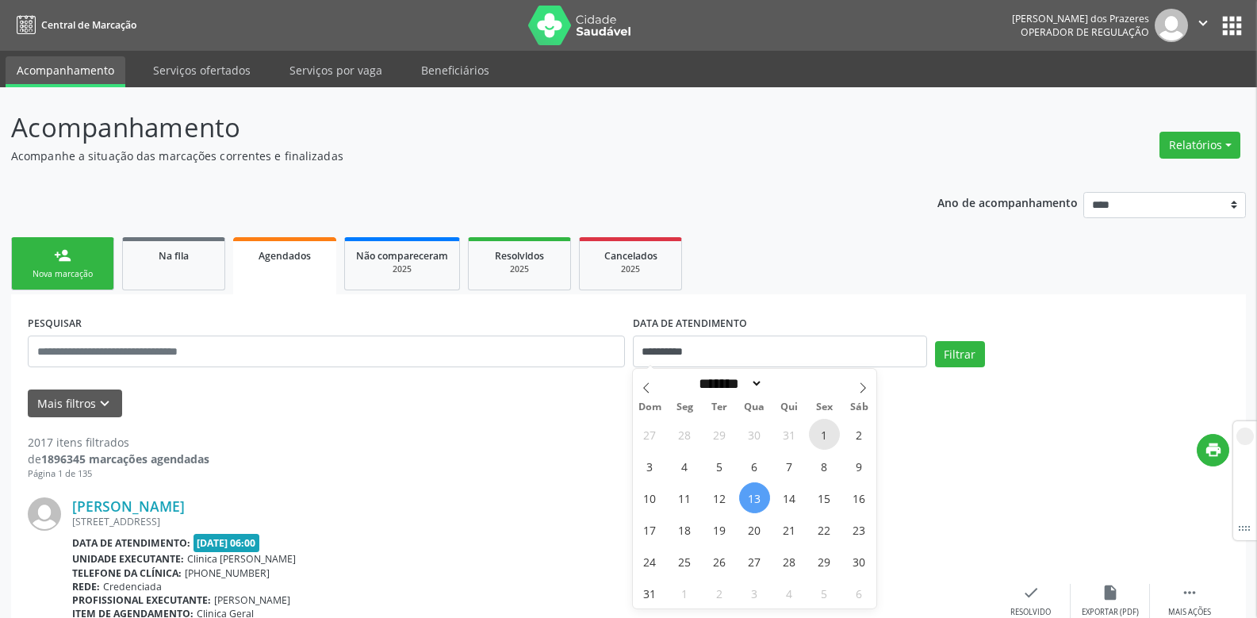
click at [817, 432] on span "1" at bounding box center [824, 434] width 31 height 31
type input "**********"
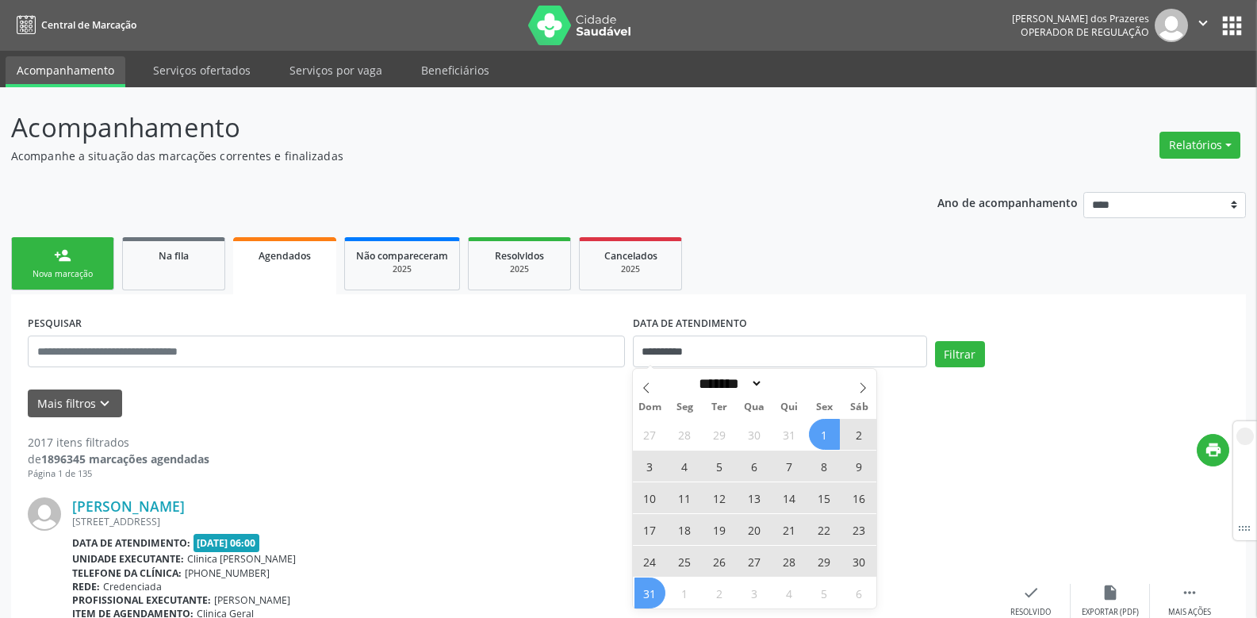
click at [650, 593] on span "31" at bounding box center [650, 592] width 31 height 31
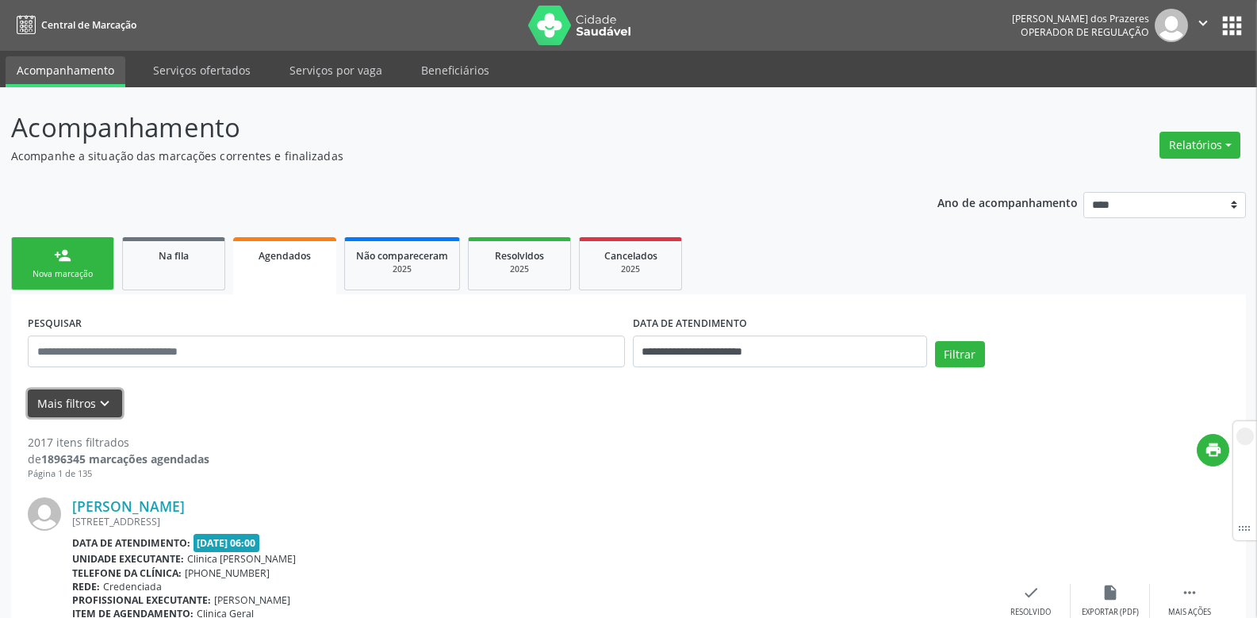
click at [96, 404] on icon "keyboard_arrow_down" at bounding box center [104, 403] width 17 height 17
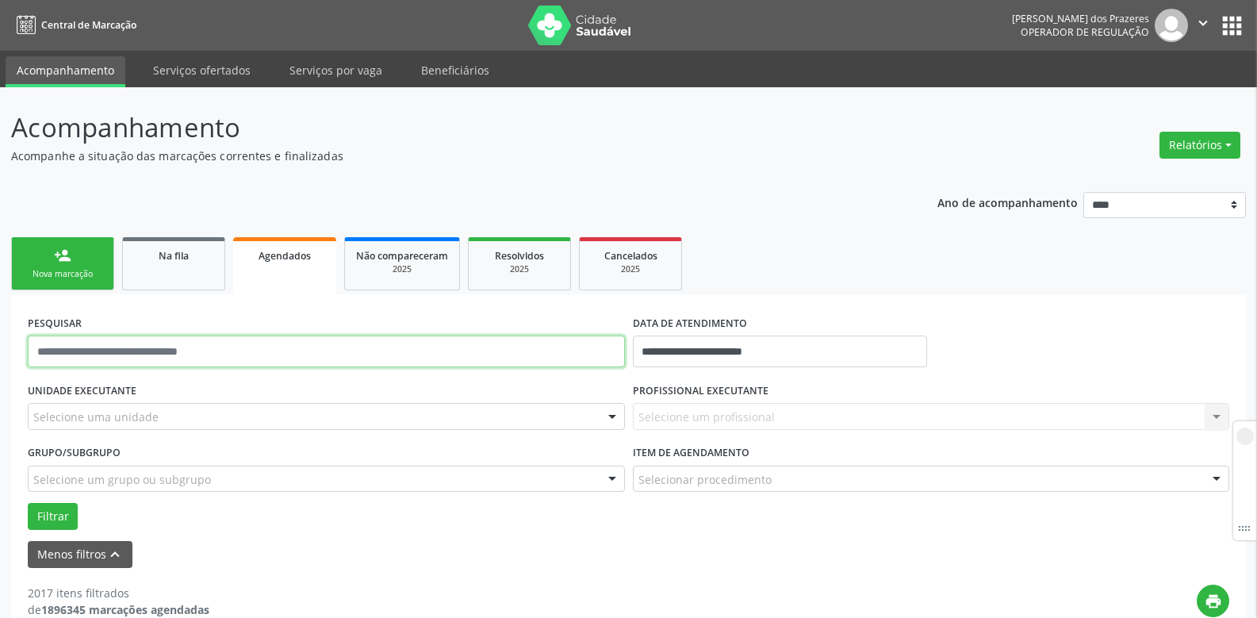
click at [125, 345] on input "text" at bounding box center [326, 352] width 597 height 32
paste input "**********"
type input "**********"
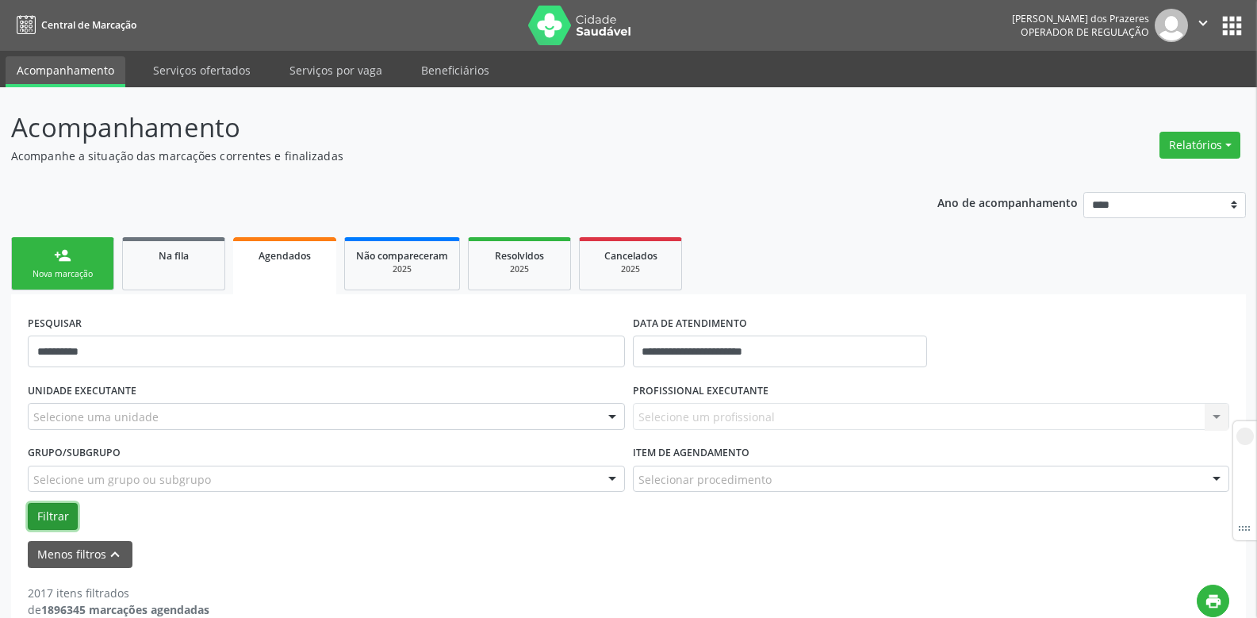
click at [52, 524] on button "Filtrar" at bounding box center [53, 516] width 50 height 27
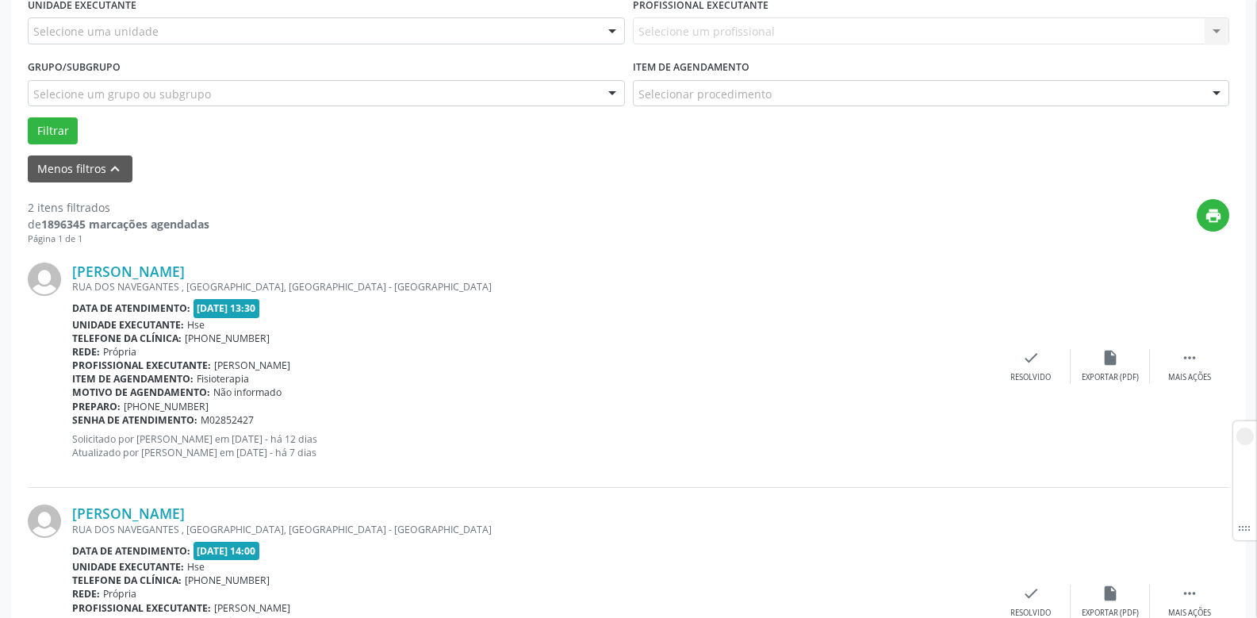
scroll to position [396, 0]
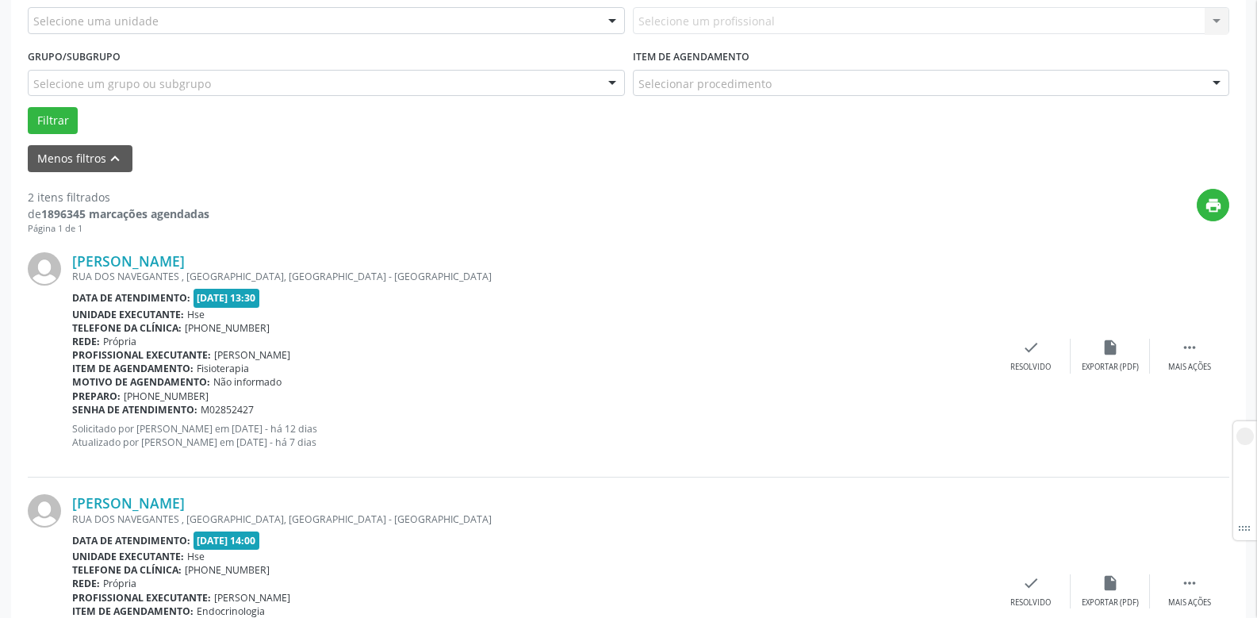
drag, startPoint x: 182, startPoint y: 315, endPoint x: 229, endPoint y: 326, distance: 48.1
click at [228, 323] on div "Adahira Marques Pereira RUA DOS NAVEGANTES , BOA VIAGEM, RECIFE - PE Data de at…" at bounding box center [531, 356] width 919 height 208
drag, startPoint x: 196, startPoint y: 368, endPoint x: 284, endPoint y: 366, distance: 88.1
click at [282, 367] on div "Item de agendamento: Fisioterapia" at bounding box center [531, 368] width 919 height 13
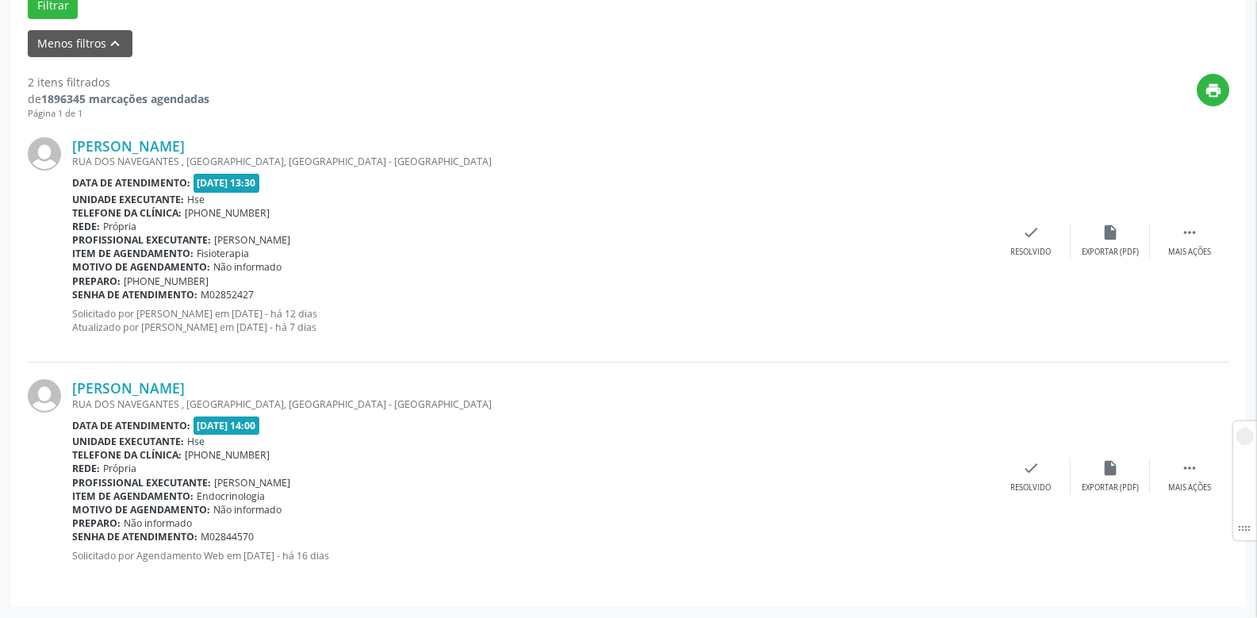
drag, startPoint x: 187, startPoint y: 445, endPoint x: 210, endPoint y: 445, distance: 23.0
click at [210, 445] on div "Unidade executante: Hse" at bounding box center [531, 441] width 919 height 13
drag, startPoint x: 194, startPoint y: 504, endPoint x: 284, endPoint y: 493, distance: 91.1
click at [307, 489] on div "Adahira Marques Pereira RUA DOS NAVEGANTES , BOA VIAGEM, RECIFE - PE Data de at…" at bounding box center [531, 476] width 919 height 194
click at [215, 501] on span "Endocrinologia" at bounding box center [231, 495] width 68 height 13
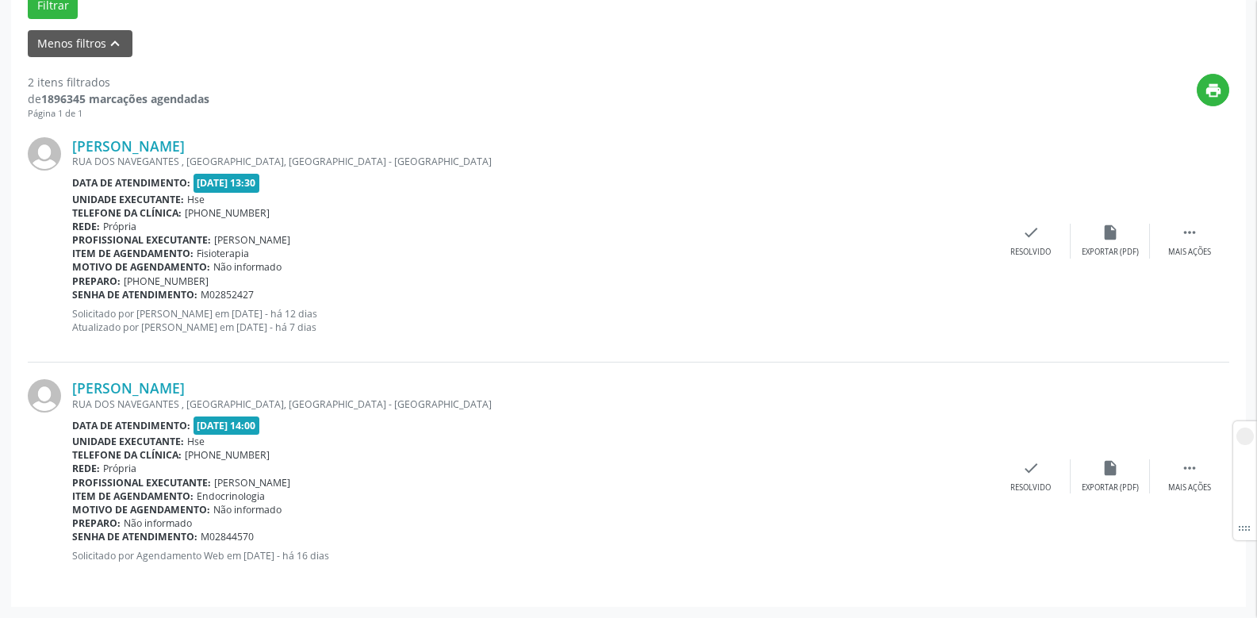
drag, startPoint x: 190, startPoint y: 499, endPoint x: 312, endPoint y: 501, distance: 122.2
click at [312, 501] on div "Item de agendamento: Endocrinologia" at bounding box center [531, 495] width 919 height 13
click at [1213, 478] on div " Mais ações" at bounding box center [1189, 476] width 79 height 34
click at [950, 475] on icon "cancel" at bounding box center [951, 467] width 17 height 17
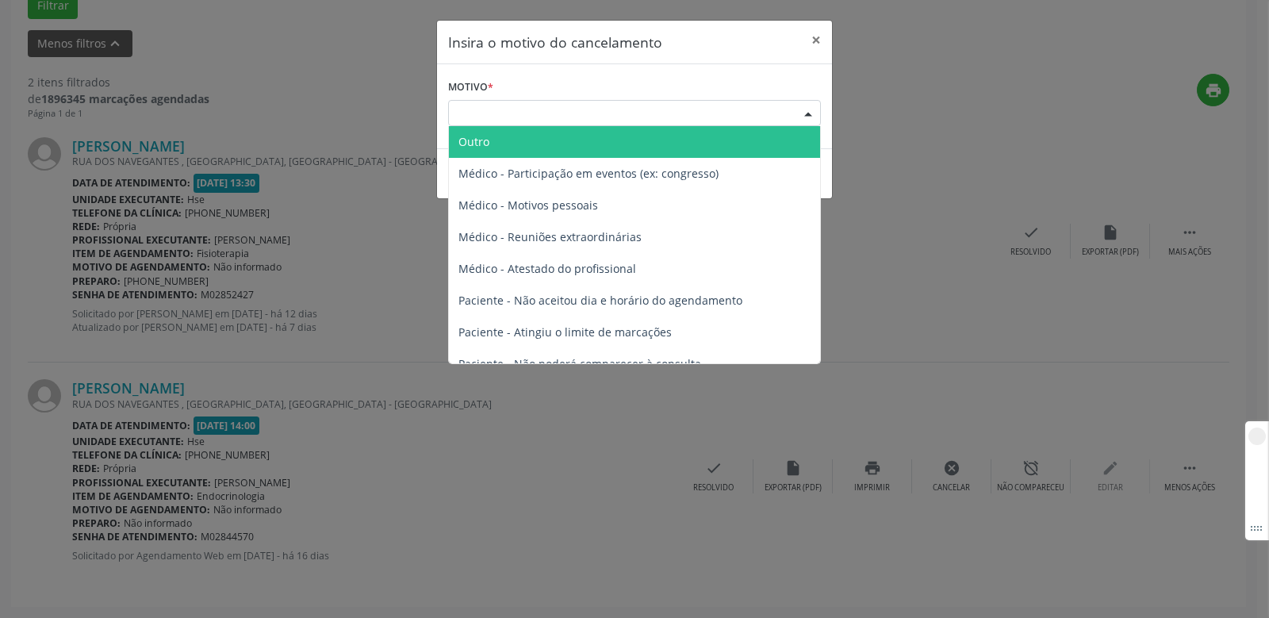
click at [592, 107] on div "Escolha o motivo" at bounding box center [634, 113] width 373 height 27
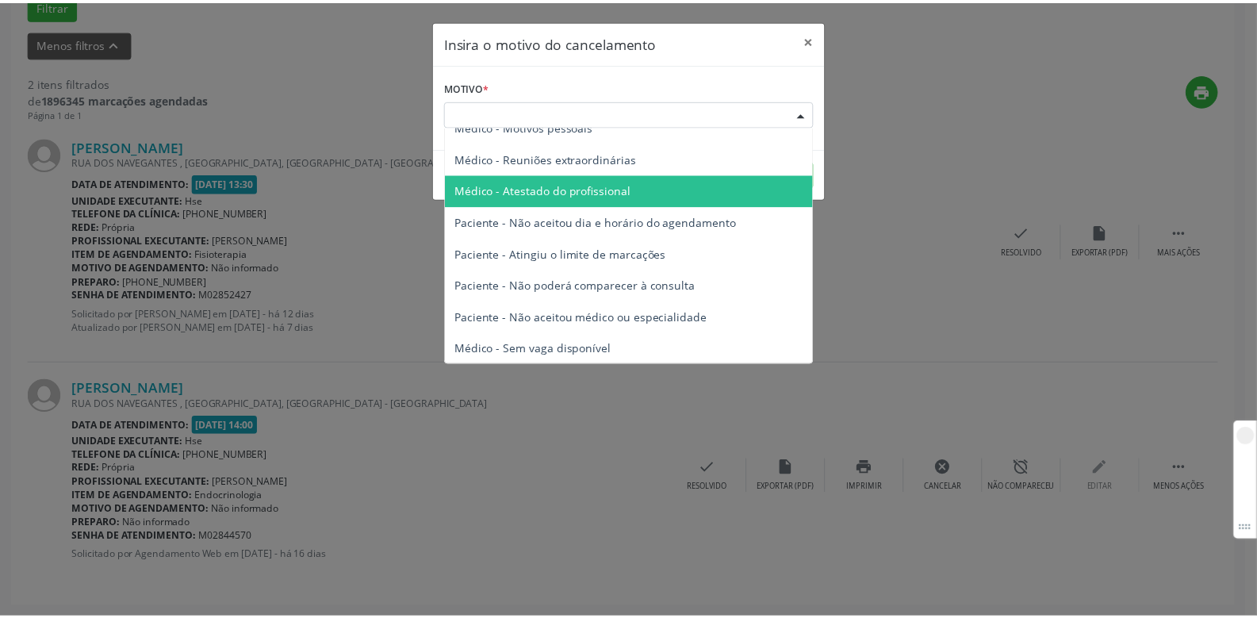
scroll to position [80, 0]
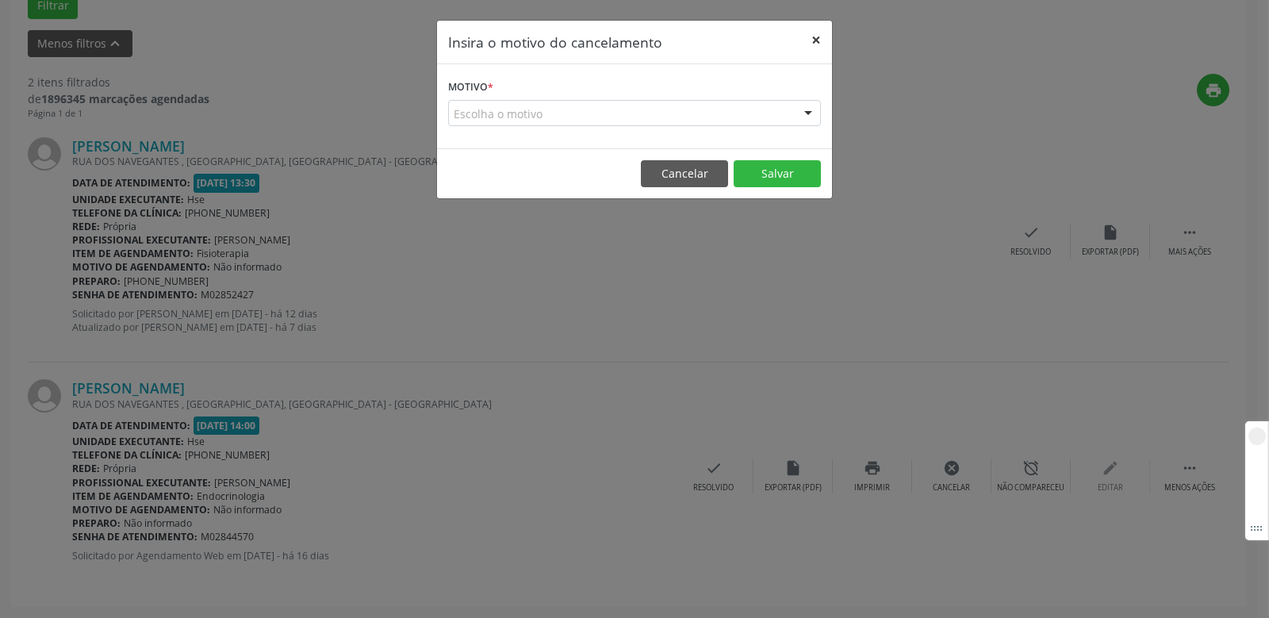
click at [820, 29] on button "×" at bounding box center [816, 40] width 32 height 39
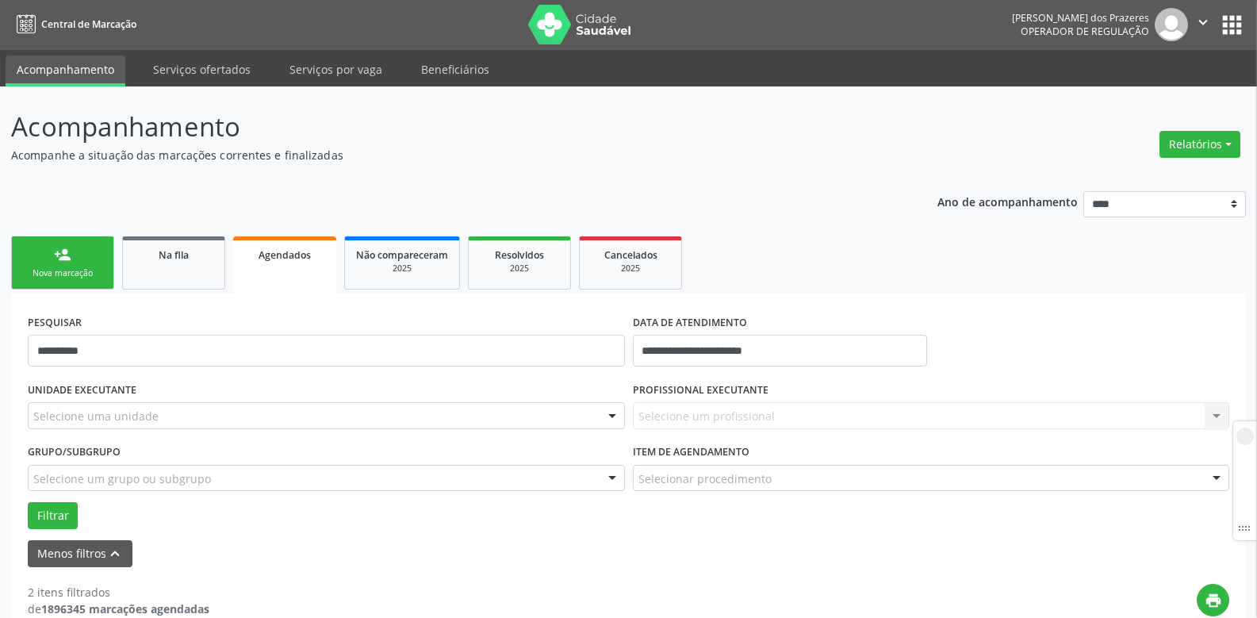
scroll to position [0, 0]
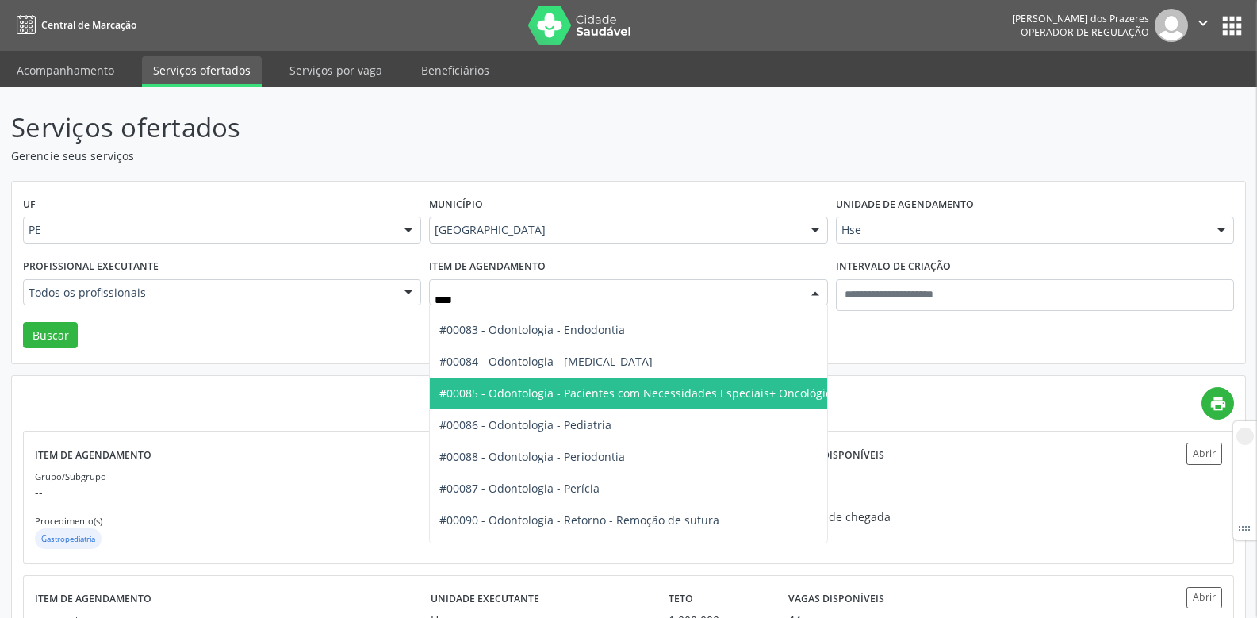
scroll to position [219, 0]
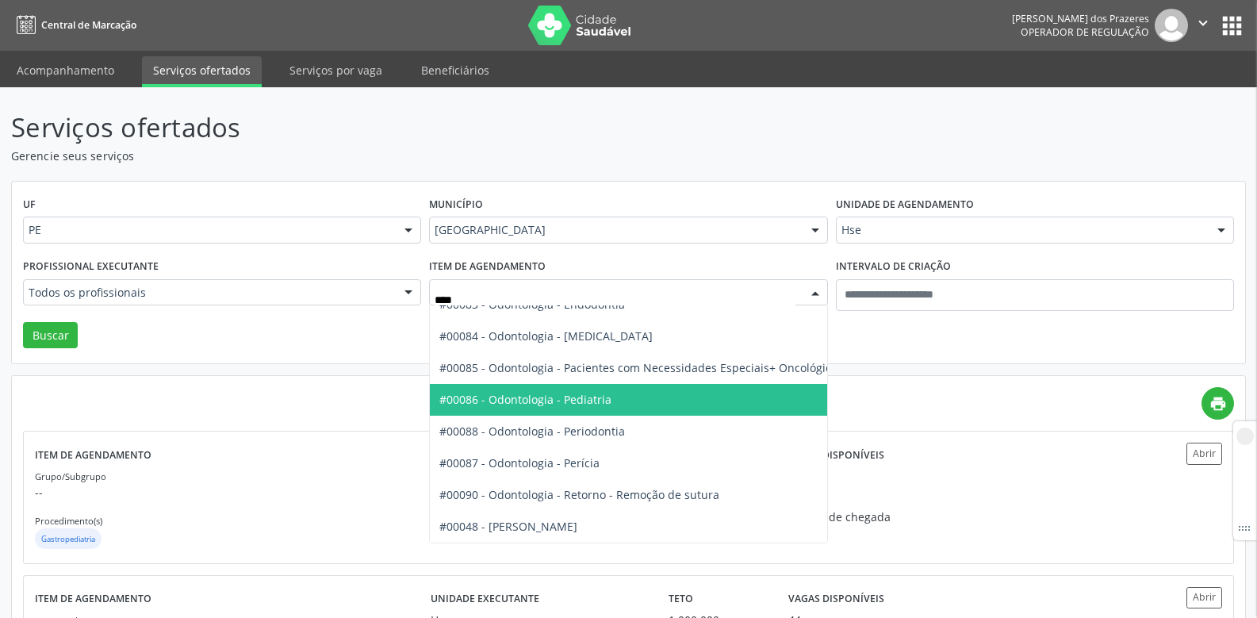
click at [549, 397] on span "#00086 - Odontologia - Pediatria" at bounding box center [641, 400] width 423 height 32
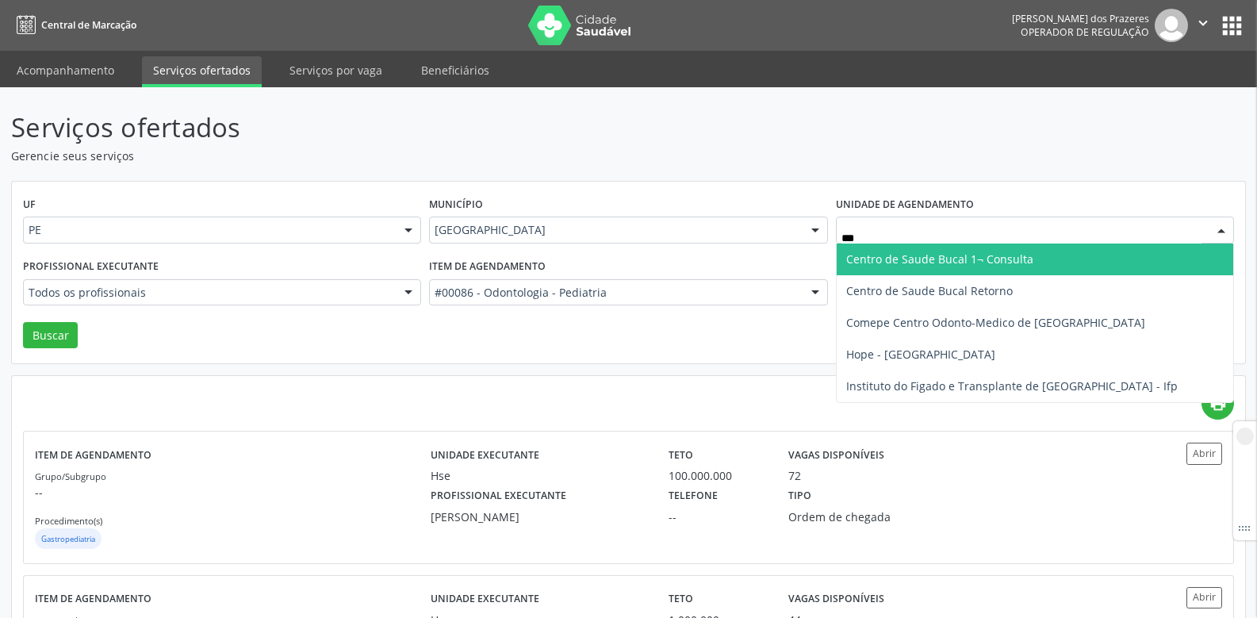
type input "****"
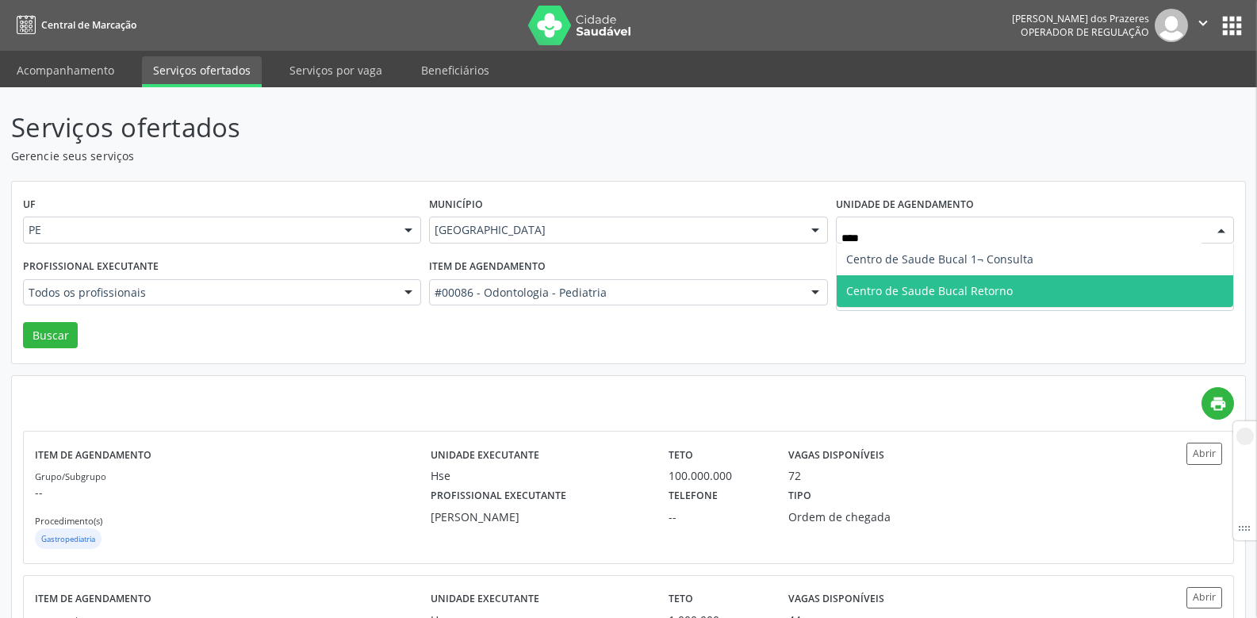
click at [975, 290] on span "Centro de Saude Bucal Retorno" at bounding box center [929, 290] width 167 height 15
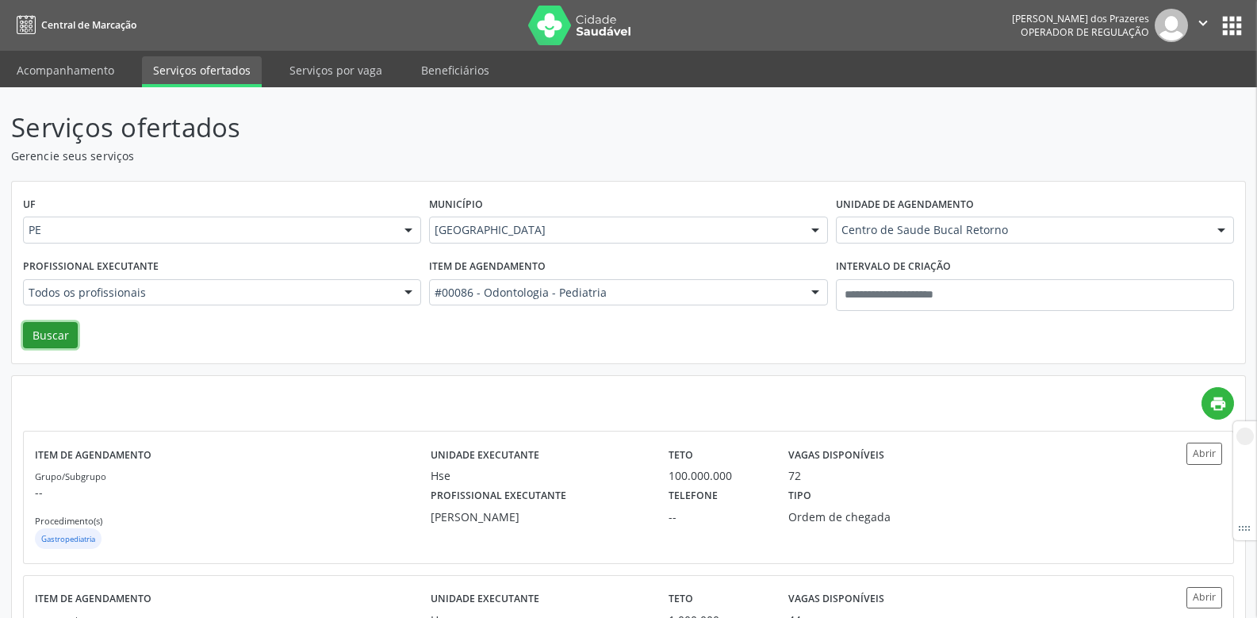
click at [25, 328] on button "Buscar" at bounding box center [50, 335] width 55 height 27
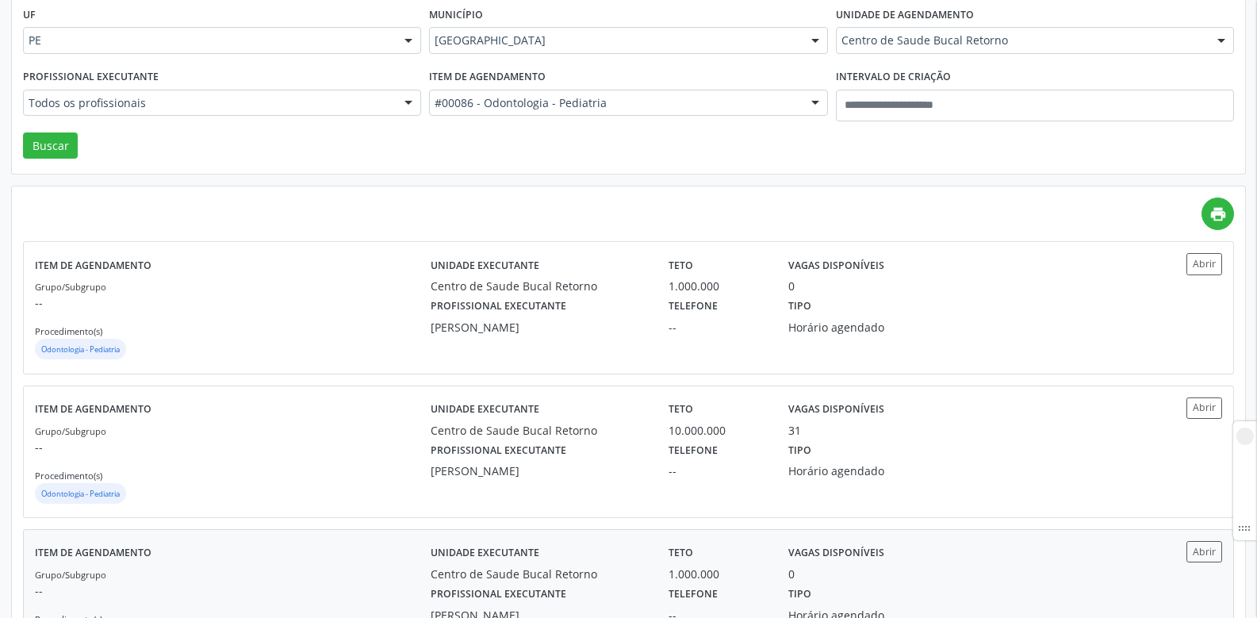
scroll to position [267, 0]
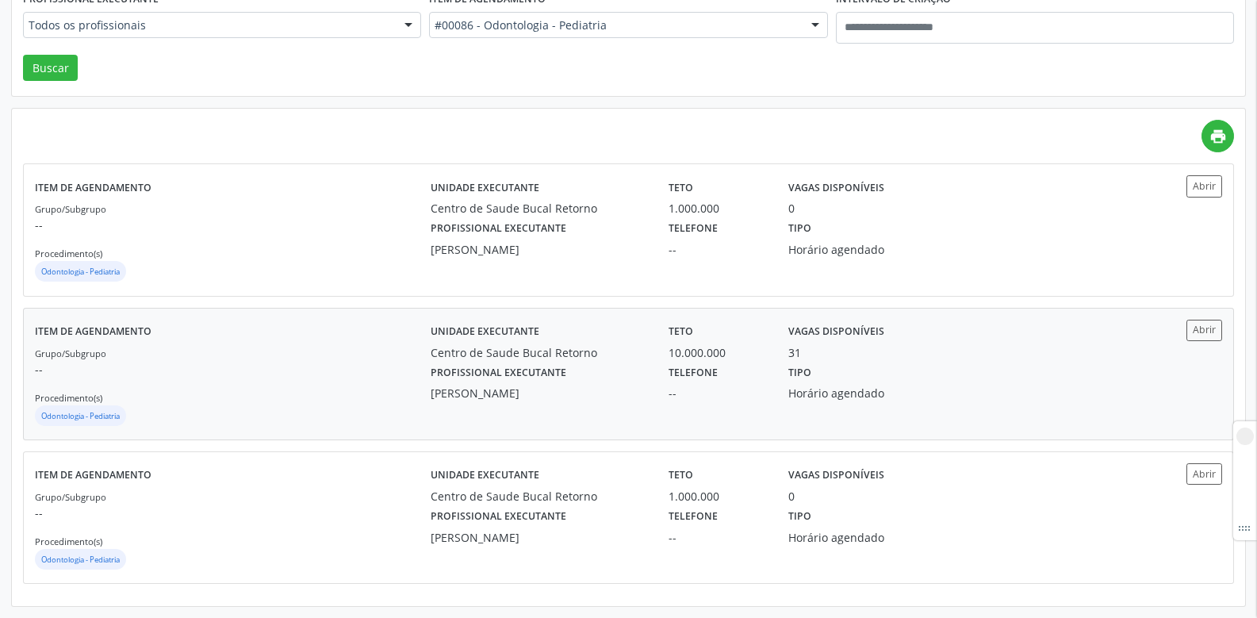
click at [501, 367] on label "Profissional executante" at bounding box center [499, 373] width 136 height 25
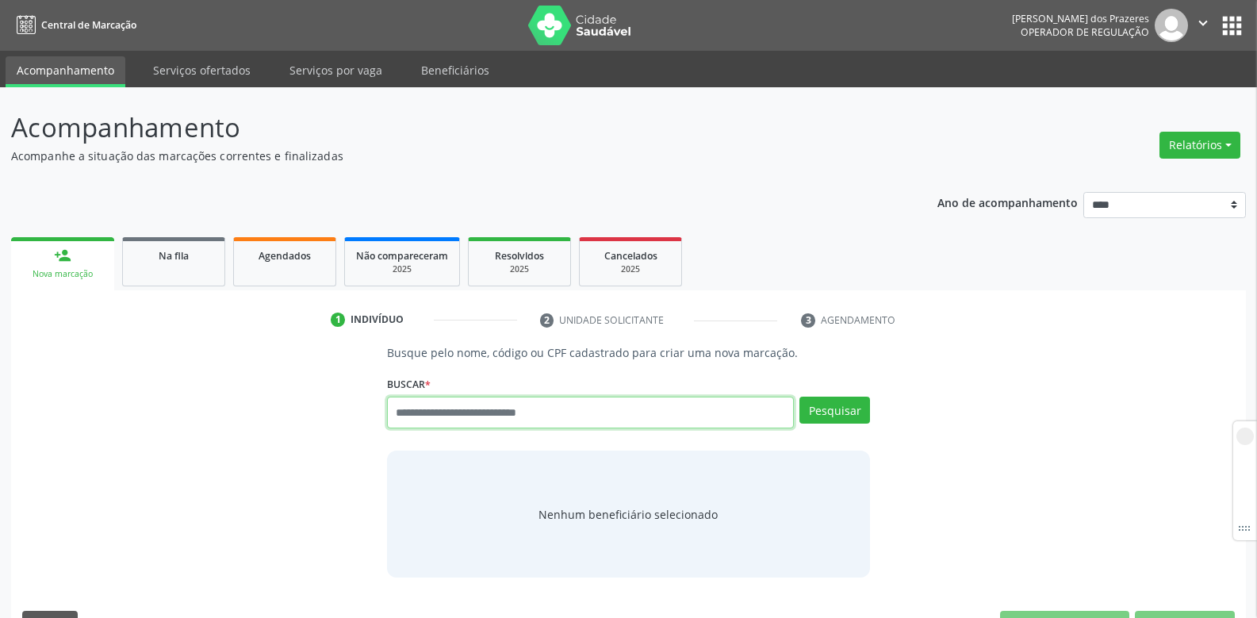
click at [418, 421] on input "text" at bounding box center [590, 413] width 407 height 32
type input "***"
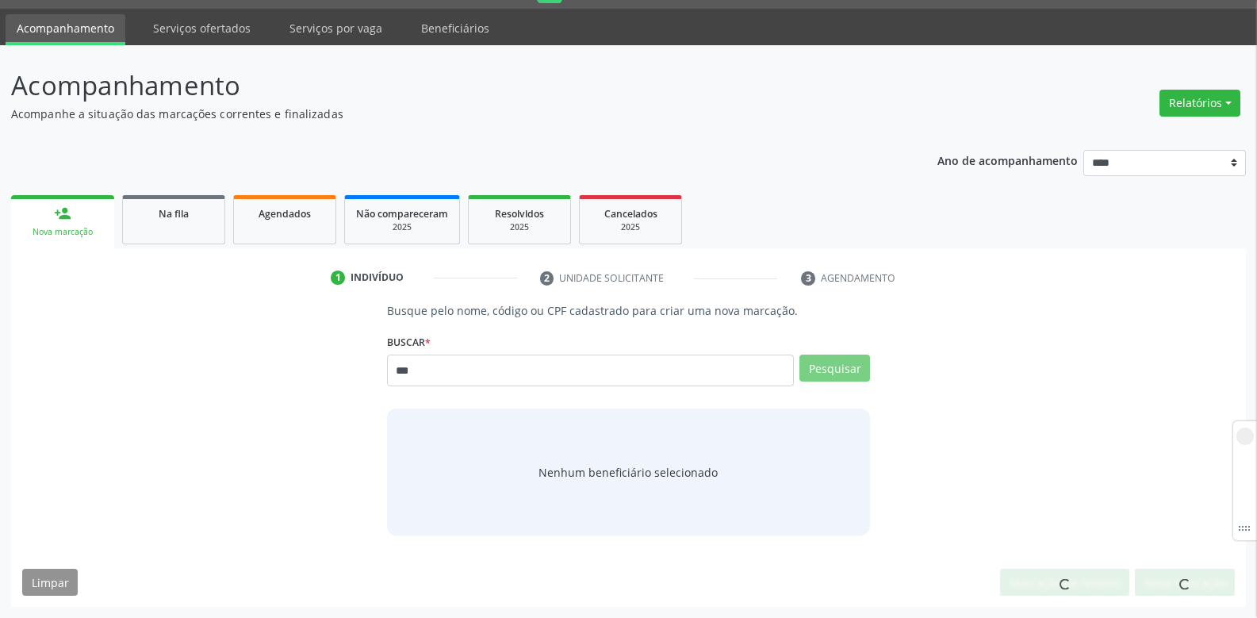
scroll to position [36, 0]
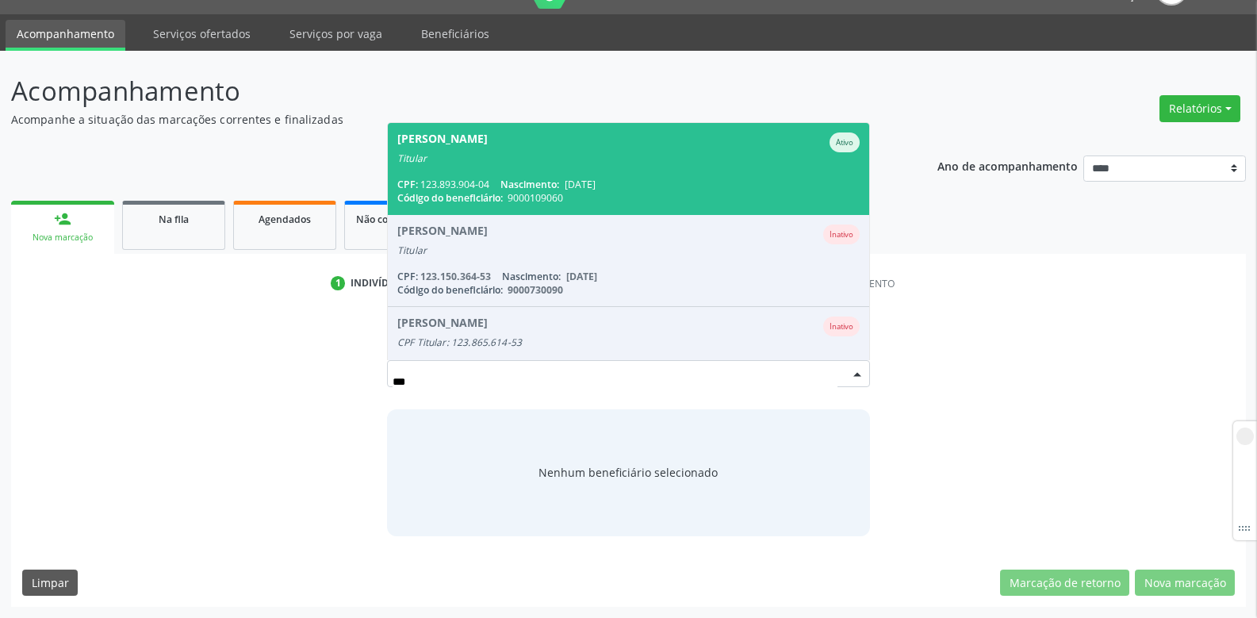
click at [596, 182] on span "[DATE]" at bounding box center [580, 184] width 31 height 13
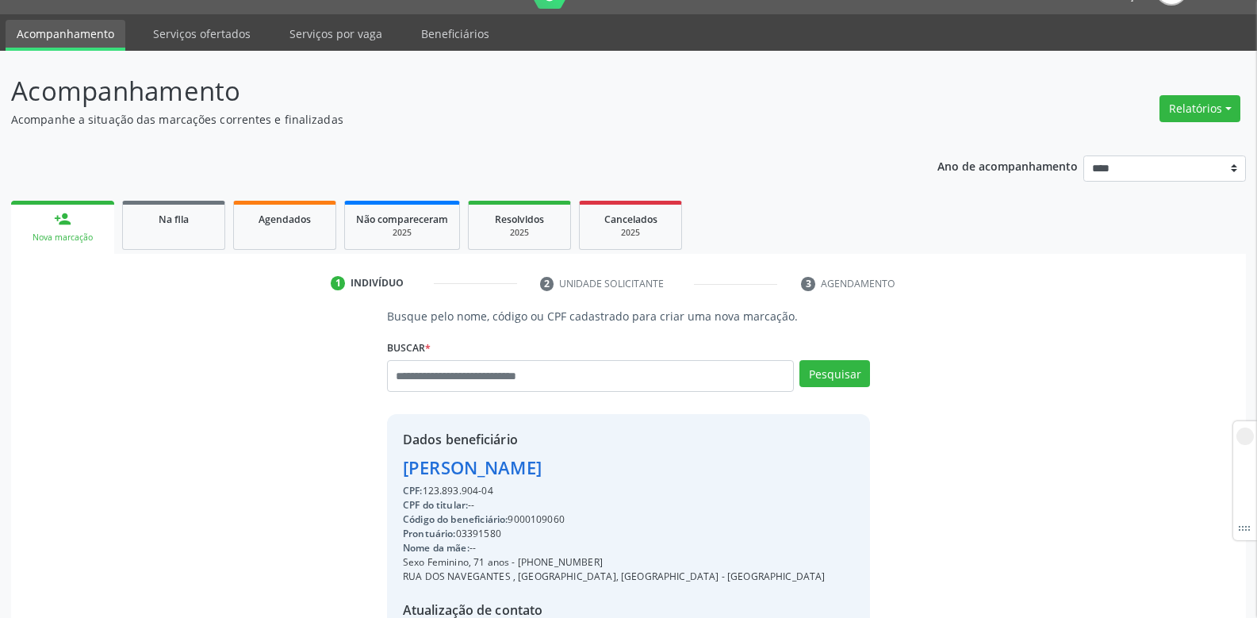
scroll to position [220, 0]
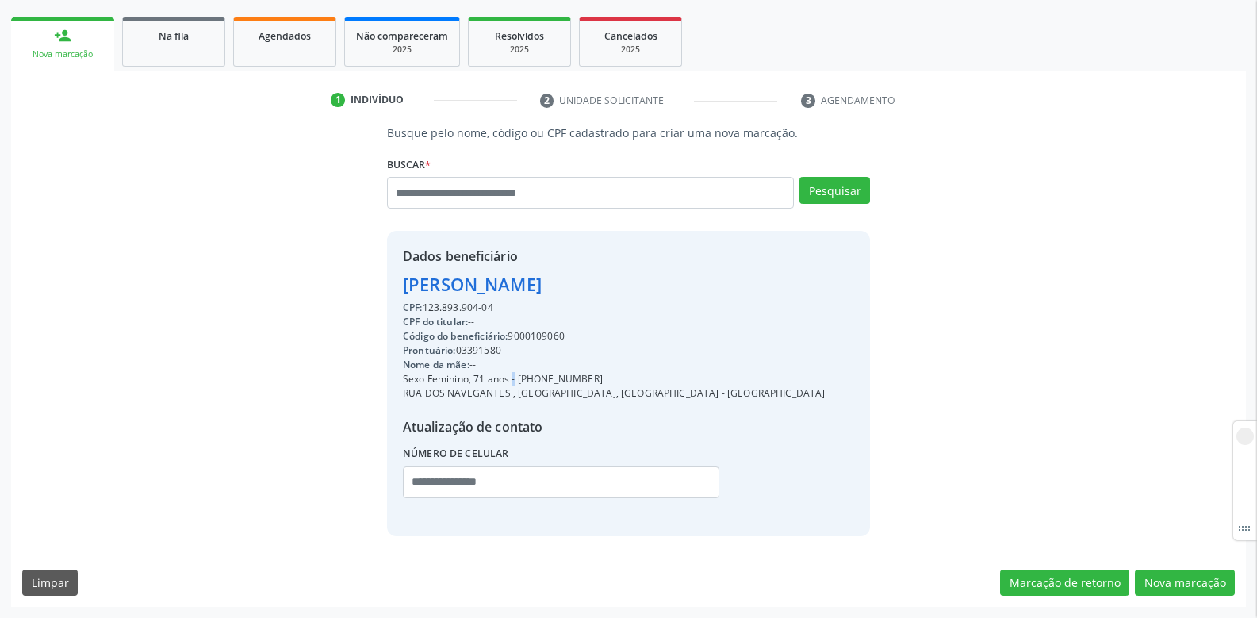
drag, startPoint x: 483, startPoint y: 380, endPoint x: 533, endPoint y: 379, distance: 50.0
click at [516, 382] on div "Sexo Feminino, 71 anos - [PHONE_NUMBER]" at bounding box center [614, 379] width 423 height 14
drag, startPoint x: 570, startPoint y: 378, endPoint x: 669, endPoint y: 378, distance: 98.4
click at [651, 378] on div "Dados beneficiário [PERSON_NAME] CPF: 123.893.904-04 CPF do titular: -- Código …" at bounding box center [628, 383] width 483 height 305
click at [1190, 585] on button "Nova marcação" at bounding box center [1185, 583] width 100 height 27
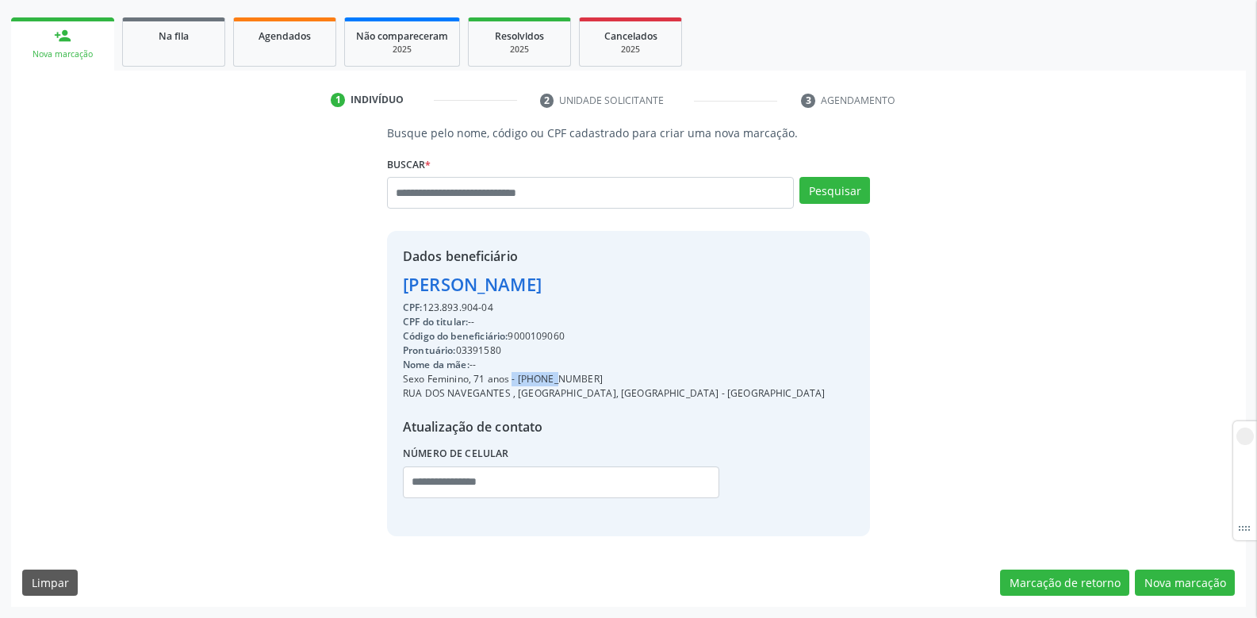
scroll to position [90, 0]
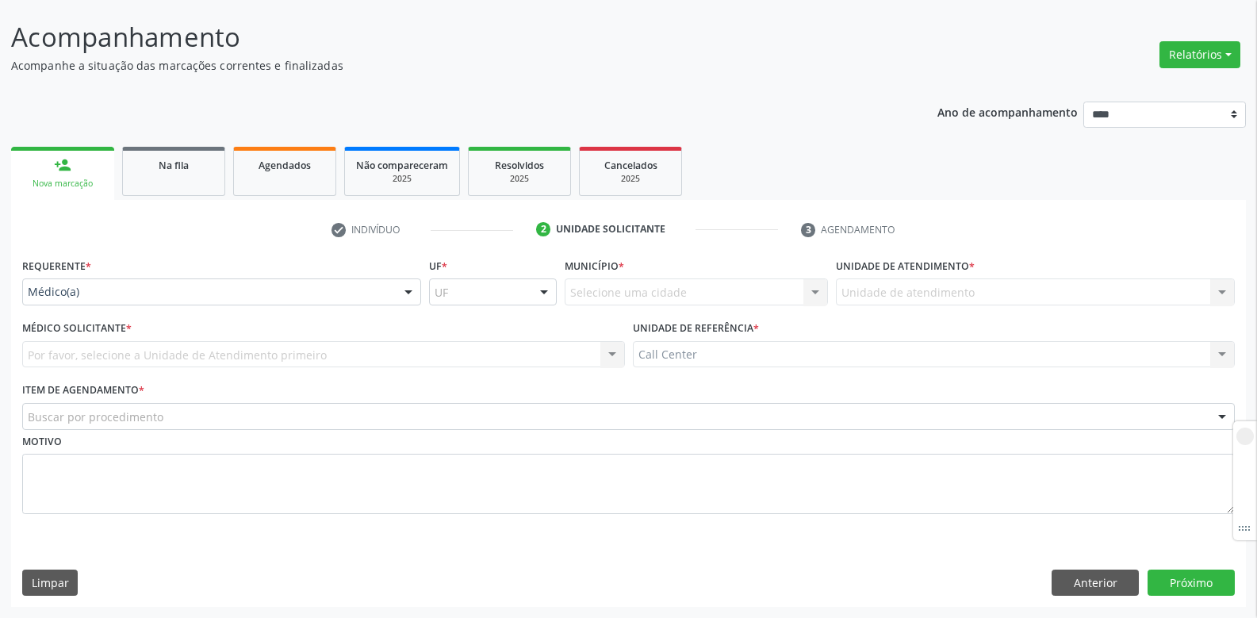
click at [266, 305] on div "Médico(a) Médico(a) Enfermeiro(a) Paciente Nenhum resultado encontrado para: " …" at bounding box center [221, 291] width 399 height 27
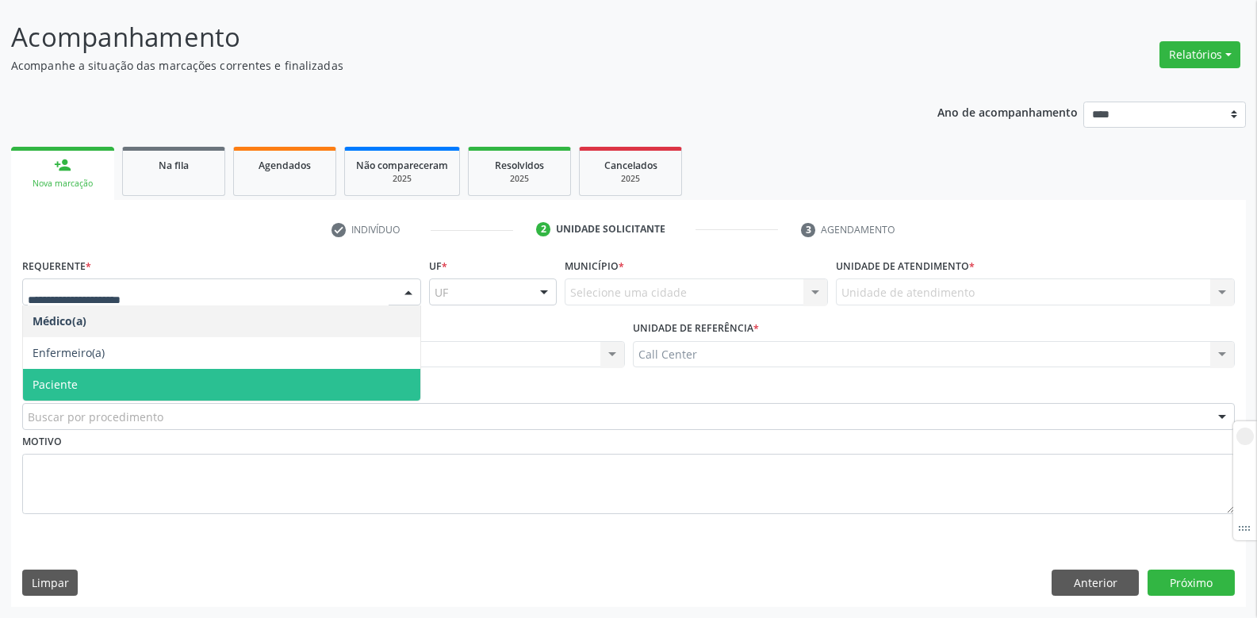
click at [204, 380] on span "Paciente" at bounding box center [221, 385] width 397 height 32
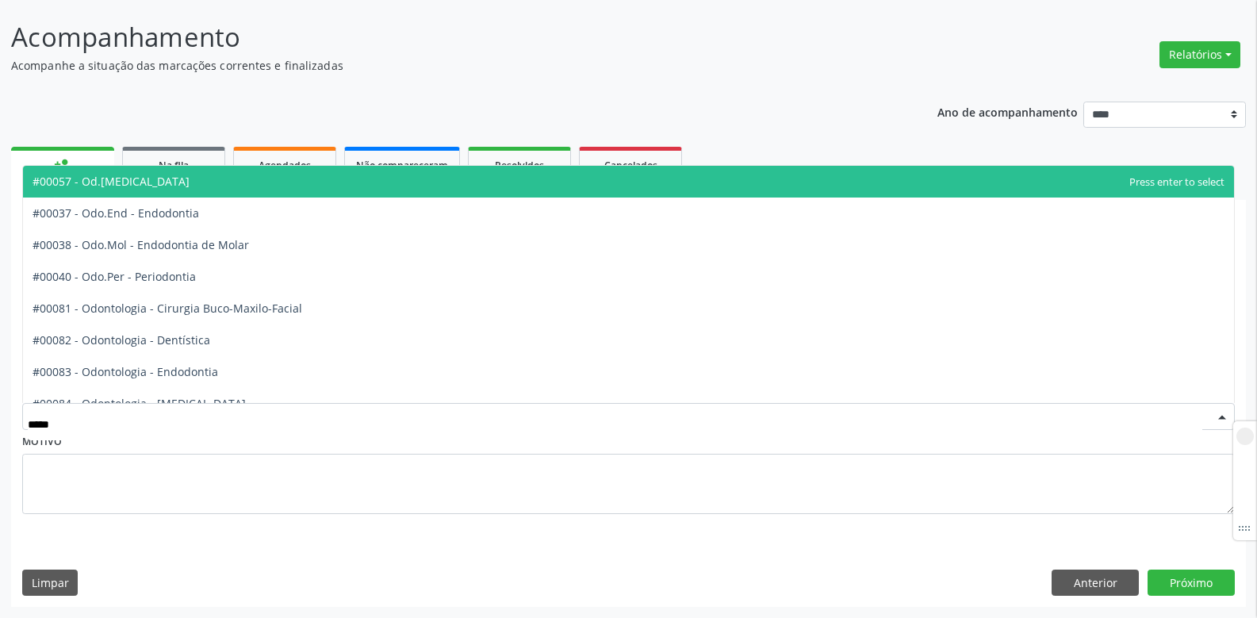
type input "******"
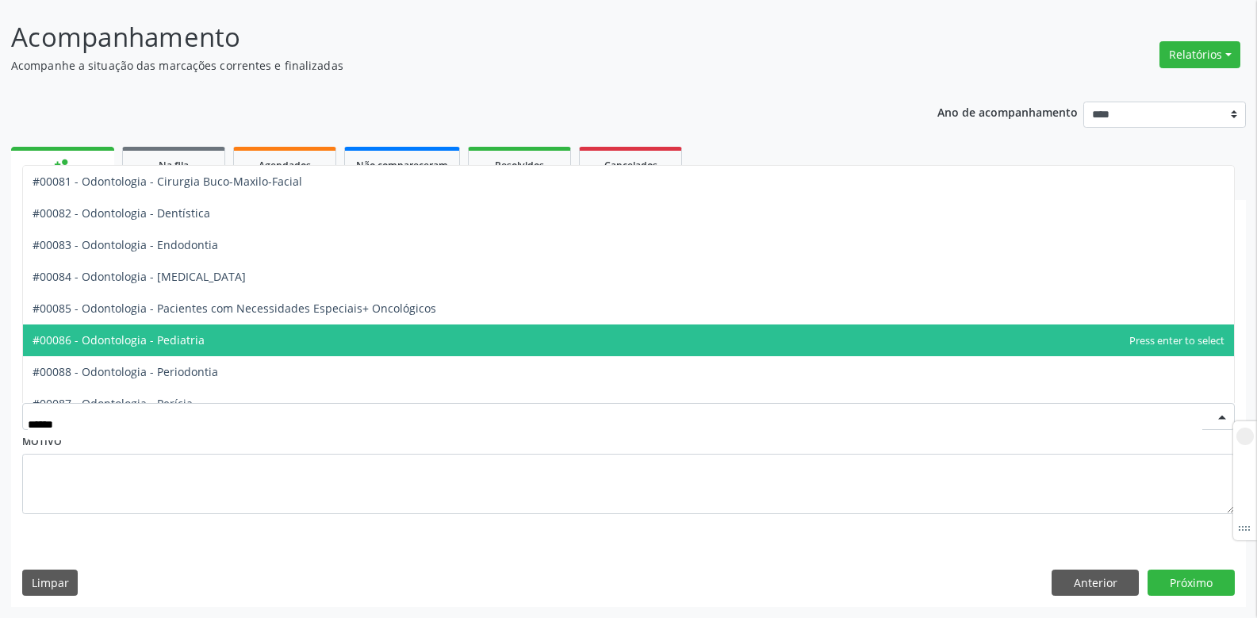
drag, startPoint x: 90, startPoint y: 357, endPoint x: 93, endPoint y: 347, distance: 10.0
click at [93, 347] on ul "#00081 - Odontologia - Cirurgia Buco-Maxilo-Facial #00082 - Odontologia - Dentí…" at bounding box center [628, 324] width 1211 height 317
click at [94, 345] on span "#00086 - Odontologia - Pediatria" at bounding box center [119, 339] width 172 height 15
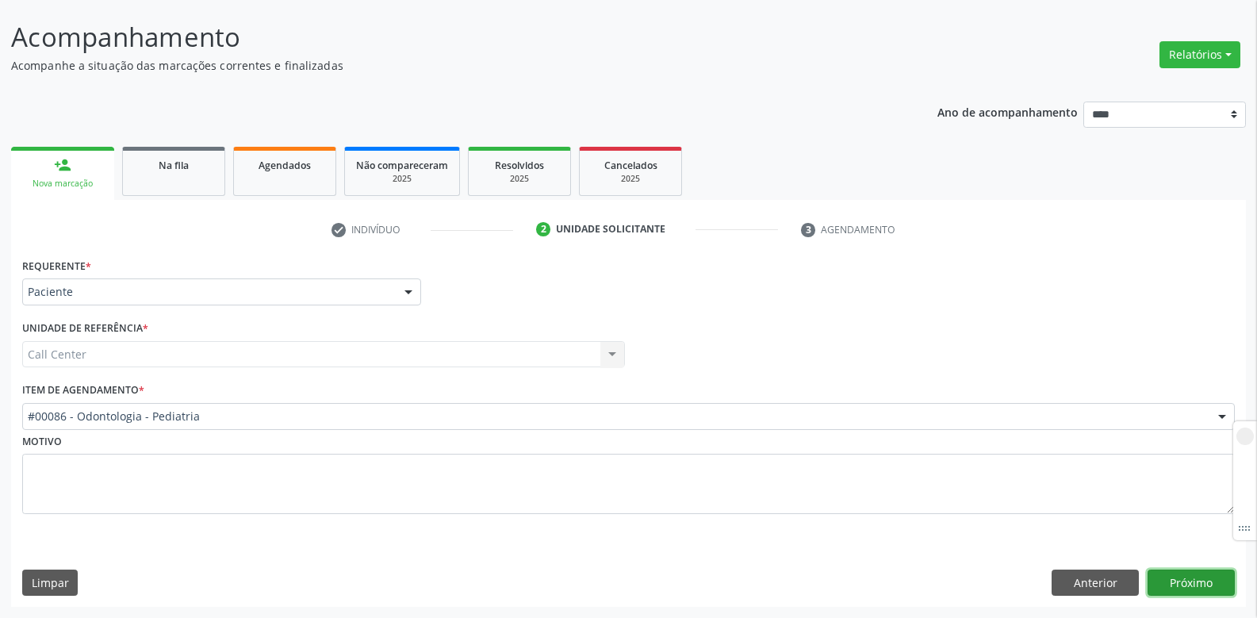
click at [1208, 577] on button "Próximo" at bounding box center [1191, 583] width 87 height 27
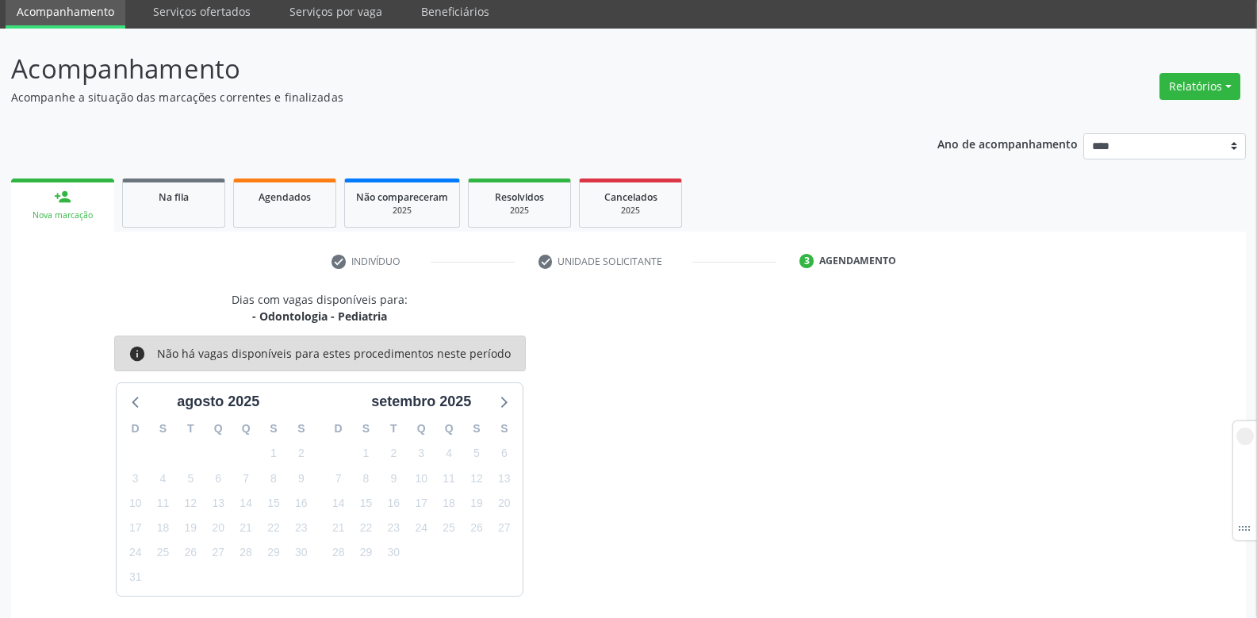
scroll to position [0, 0]
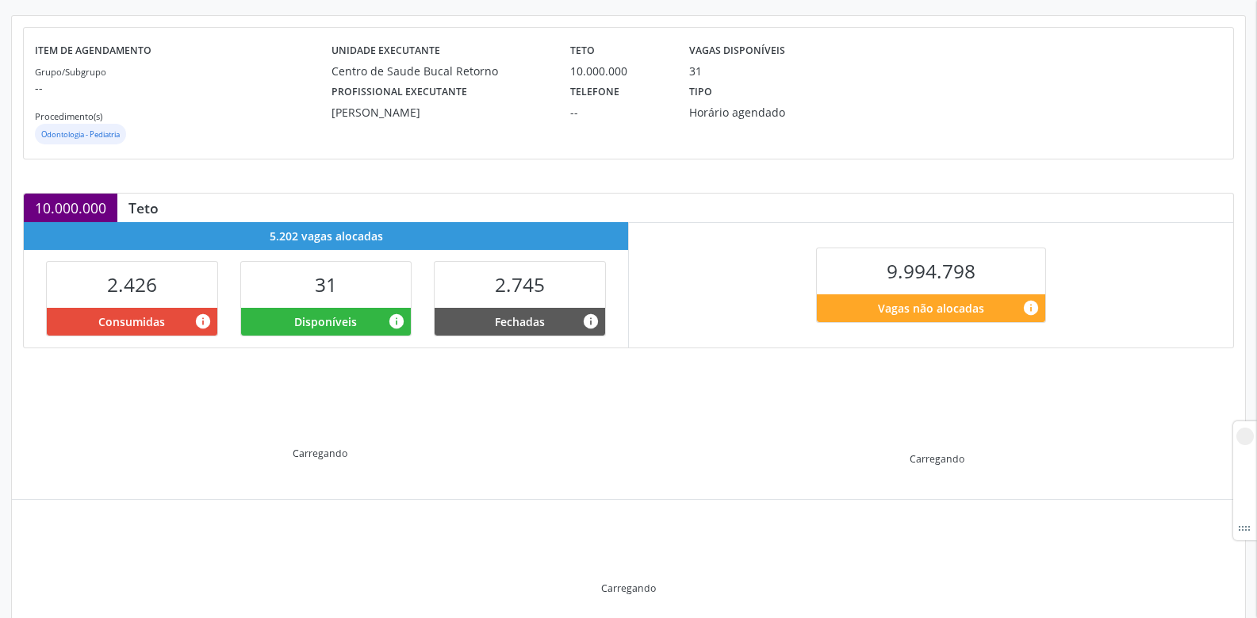
scroll to position [221, 0]
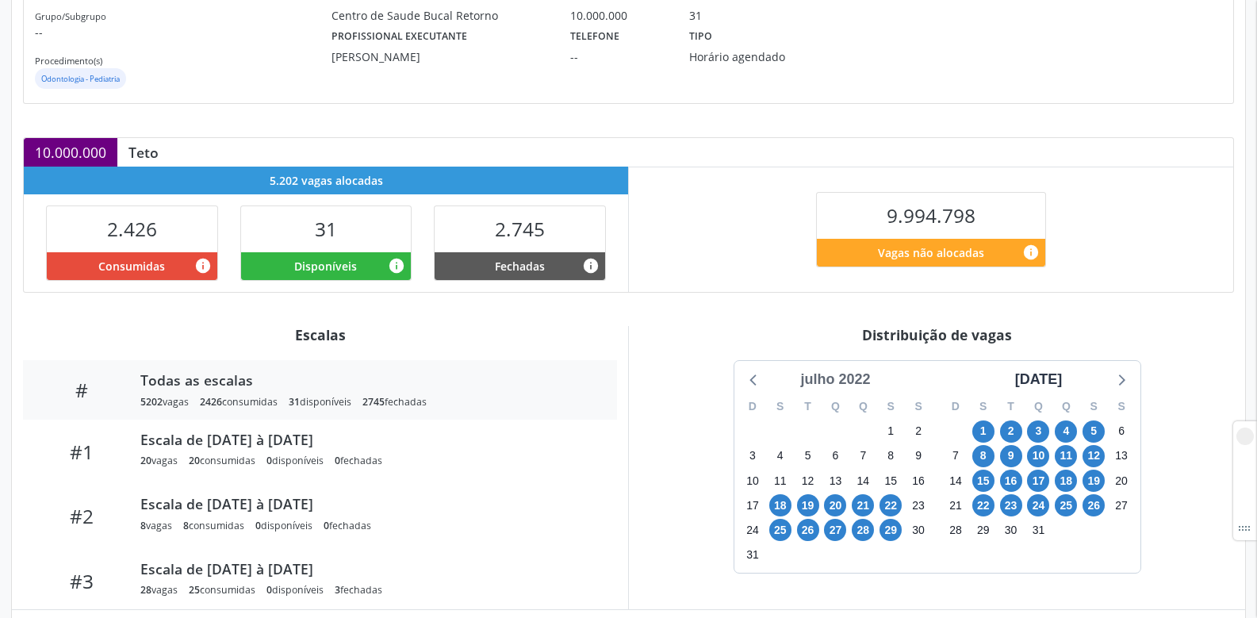
click at [836, 379] on div "julho 2022" at bounding box center [835, 379] width 82 height 21
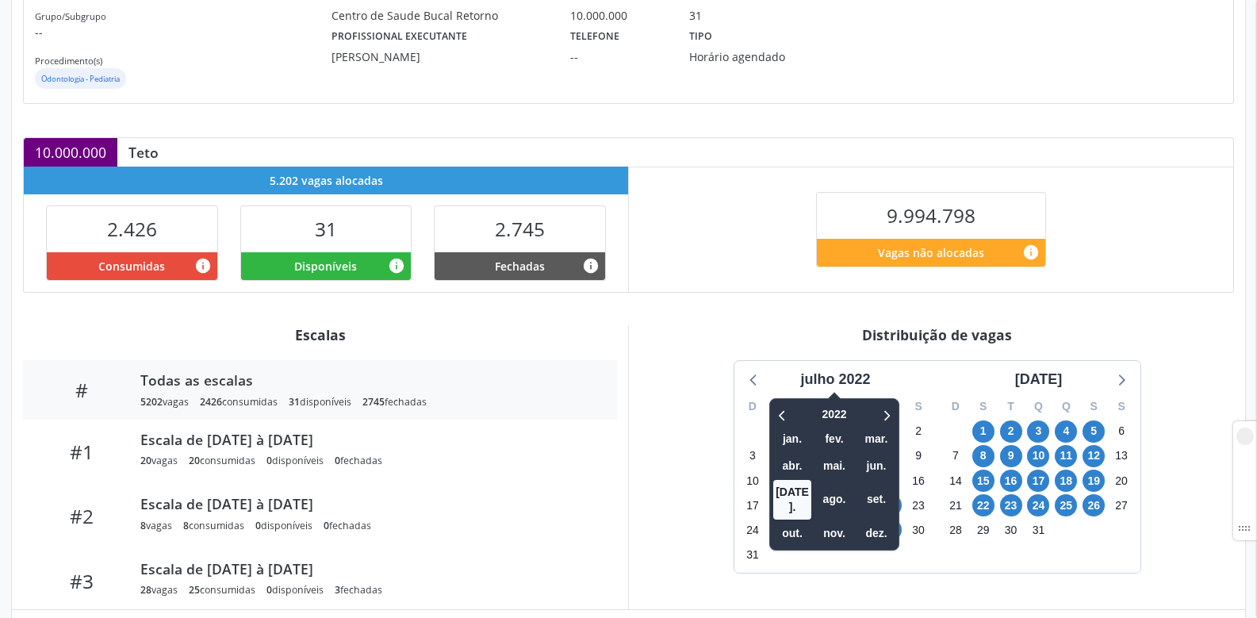
click at [860, 413] on div at bounding box center [875, 414] width 40 height 25
click at [829, 413] on span "2022" at bounding box center [835, 414] width 40 height 25
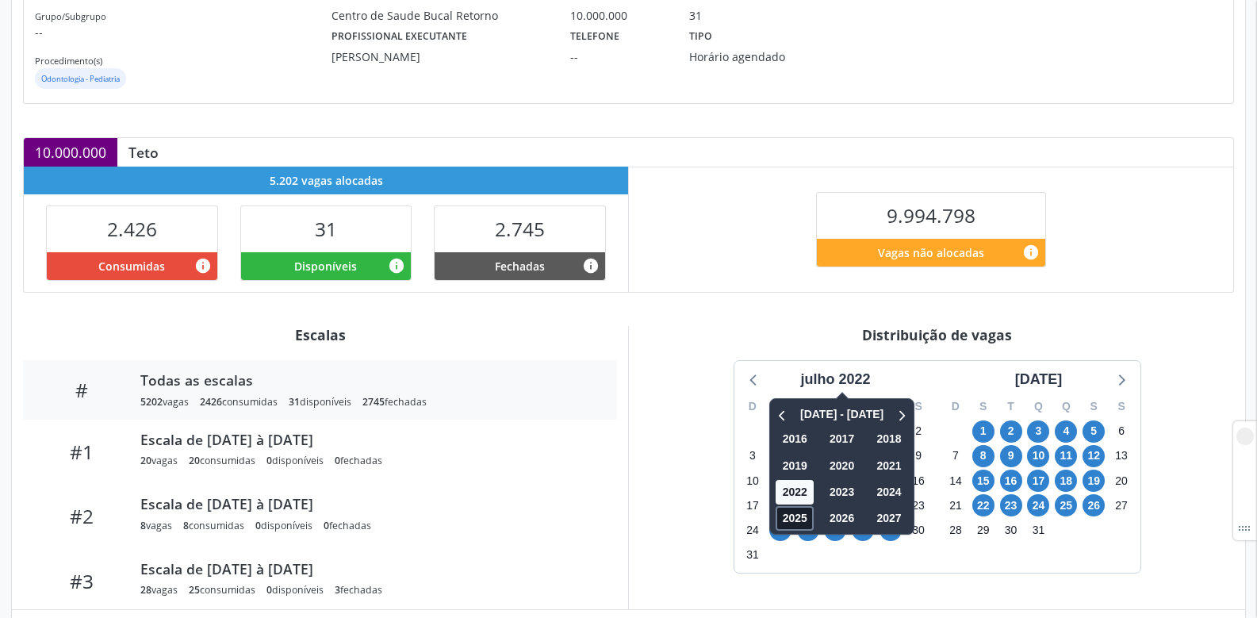
click at [781, 516] on span "2025" at bounding box center [796, 518] width 38 height 25
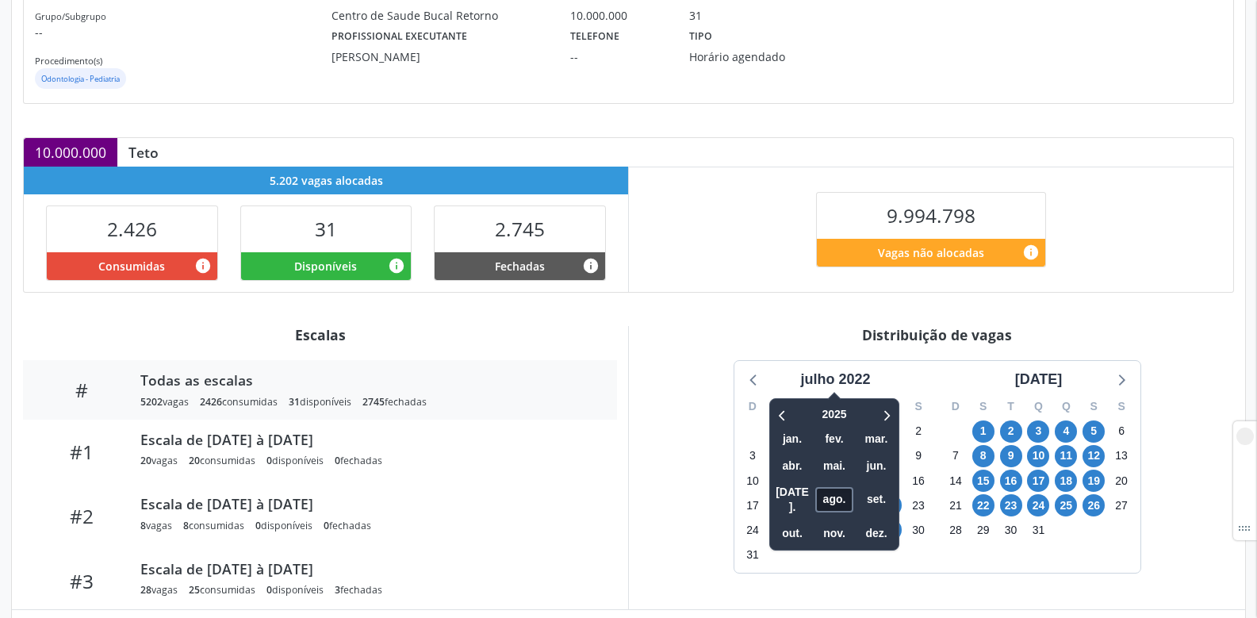
click at [833, 487] on span "ago." at bounding box center [834, 499] width 38 height 25
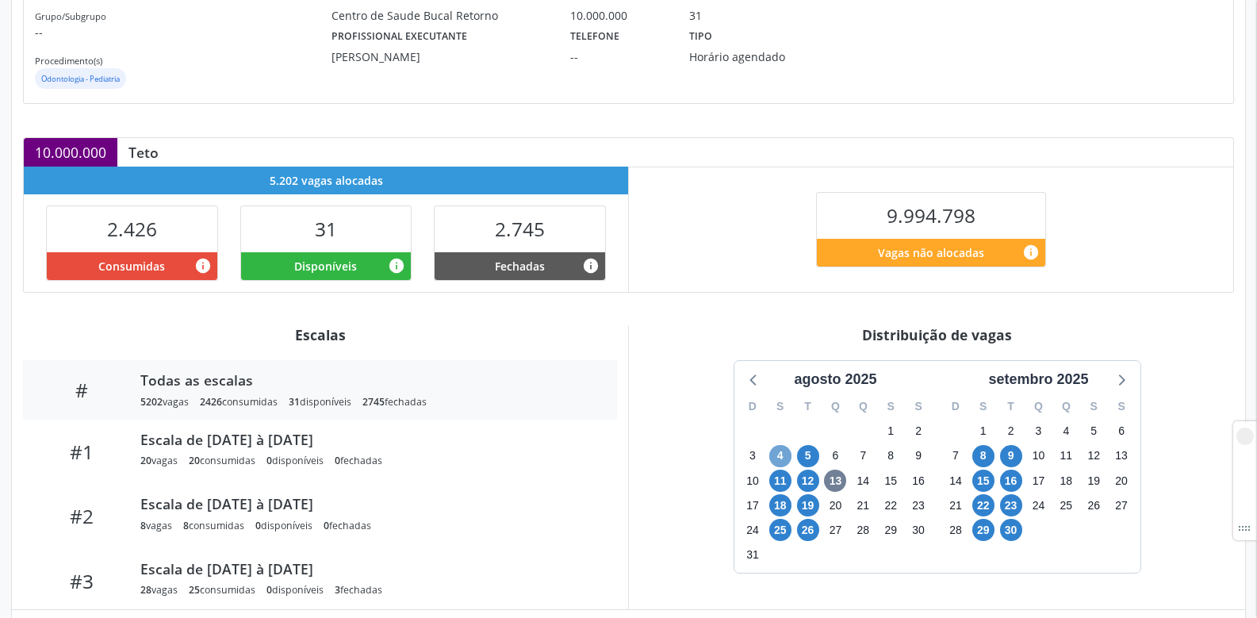
click at [788, 456] on span "4" at bounding box center [780, 456] width 22 height 22
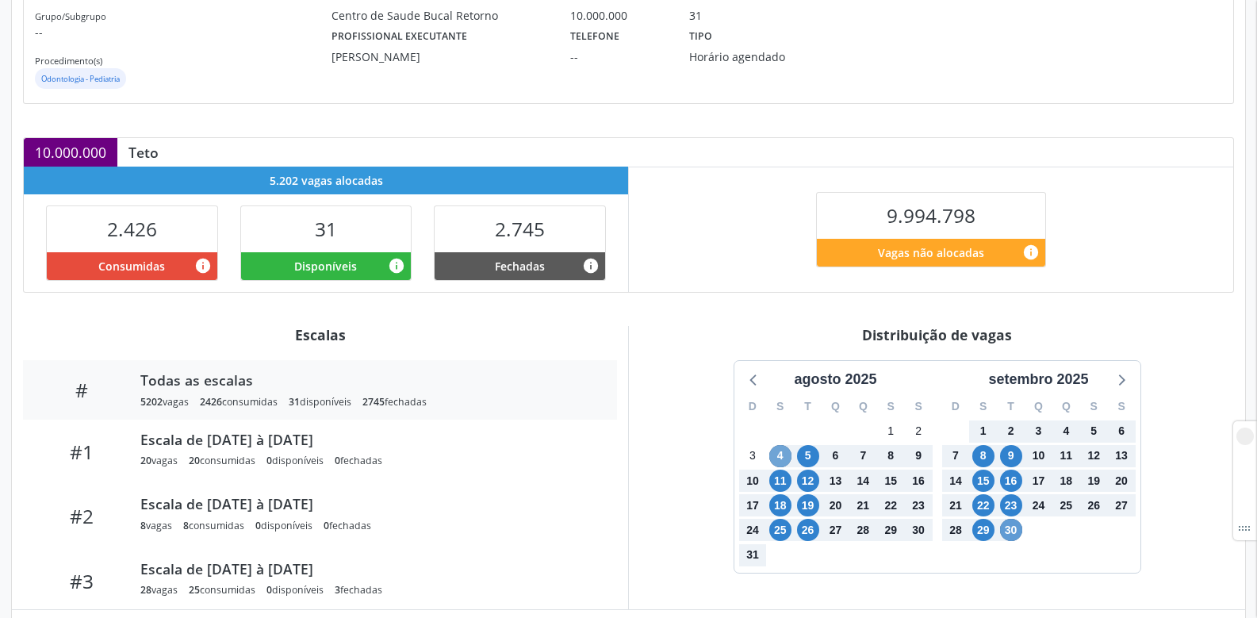
drag, startPoint x: 780, startPoint y: 458, endPoint x: 1010, endPoint y: 528, distance: 240.6
click at [1010, 528] on div "[DATE] D S T Q Q S S 27 28 29 30 31 1 2 3 4 5 6 7 8 9 10 11 12 13 14 15 16 17 1…" at bounding box center [938, 467] width 406 height 212
click at [1010, 528] on span "30" at bounding box center [1011, 530] width 22 height 22
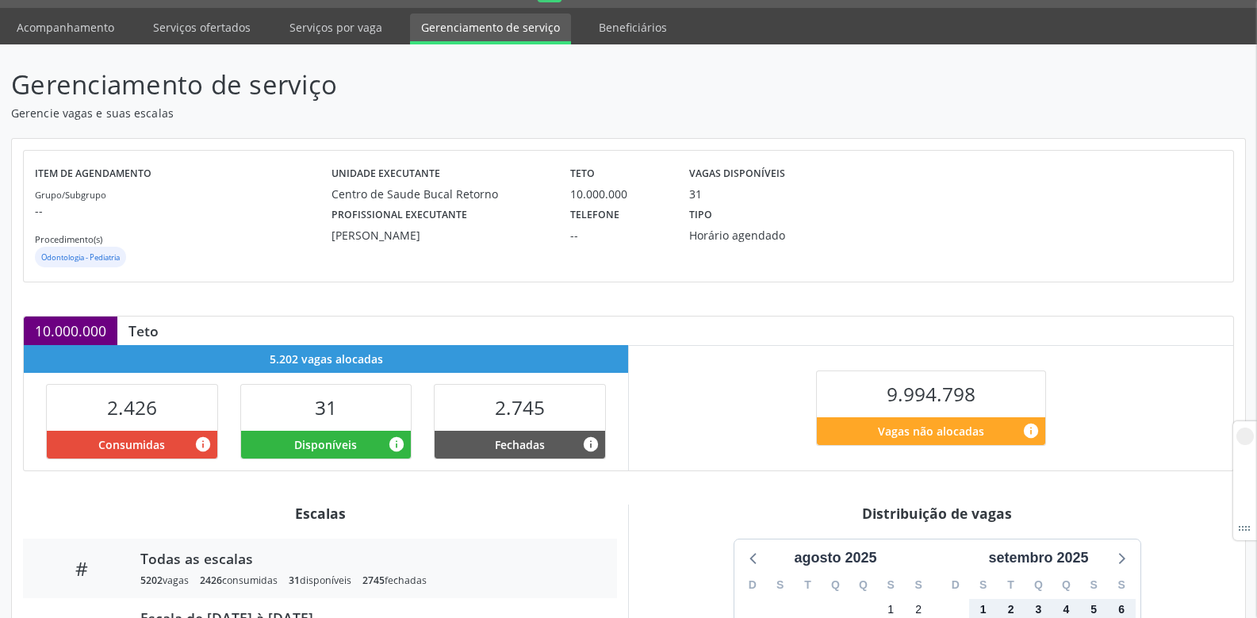
scroll to position [79, 0]
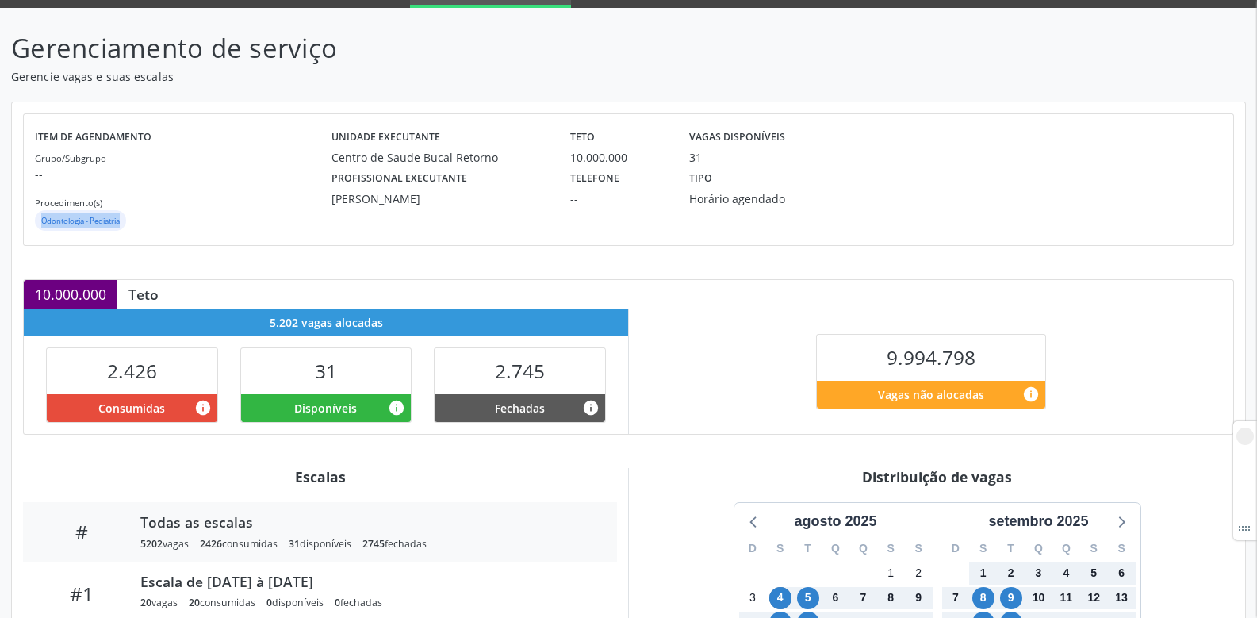
drag, startPoint x: 34, startPoint y: 220, endPoint x: 150, endPoint y: 229, distance: 116.2
click at [150, 229] on div "Item de agendamento Grupo/Subgrupo -- Procedimento(s) Odontologia - Pediatria U…" at bounding box center [629, 179] width 1210 height 131
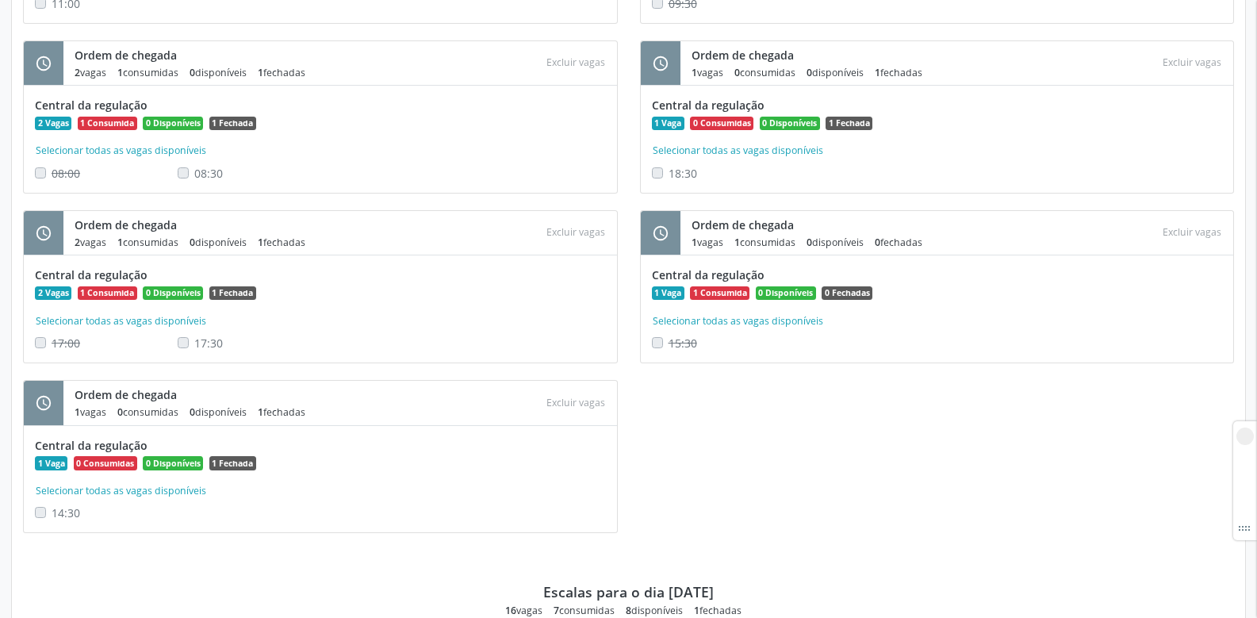
scroll to position [3808, 0]
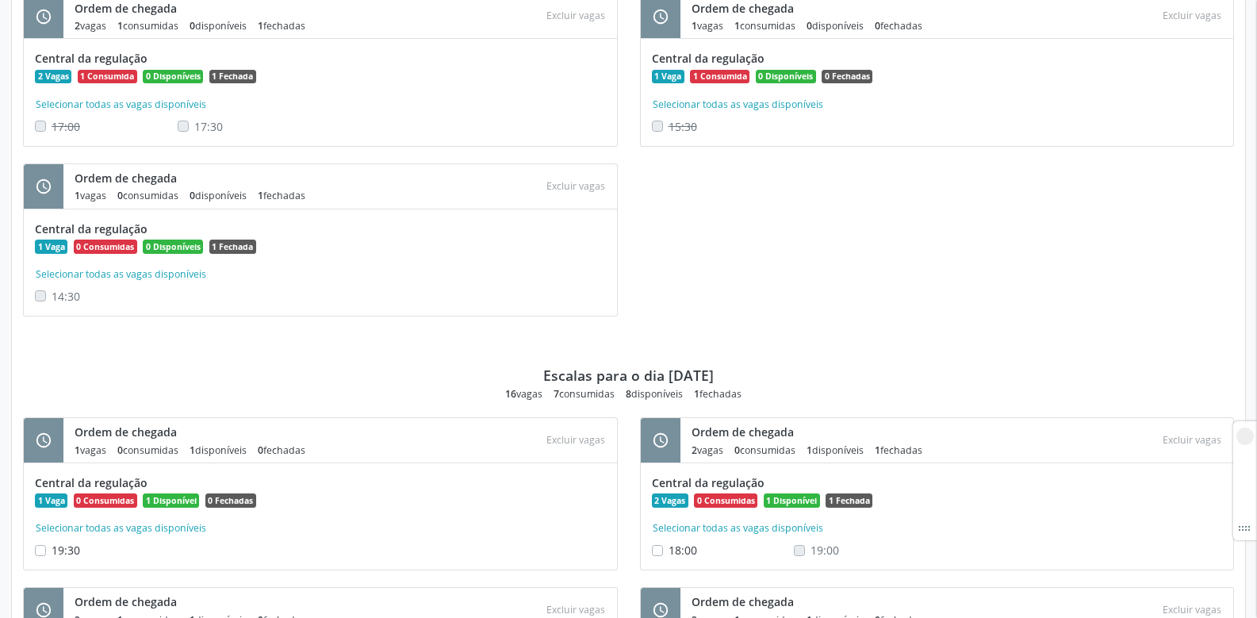
drag, startPoint x: 635, startPoint y: 379, endPoint x: 732, endPoint y: 377, distance: 97.6
click at [732, 377] on div "Escalas para o dia [DATE] 16 vagas 7 consumidas 8 disponíveis 1 fechadas" at bounding box center [628, 366] width 1211 height 67
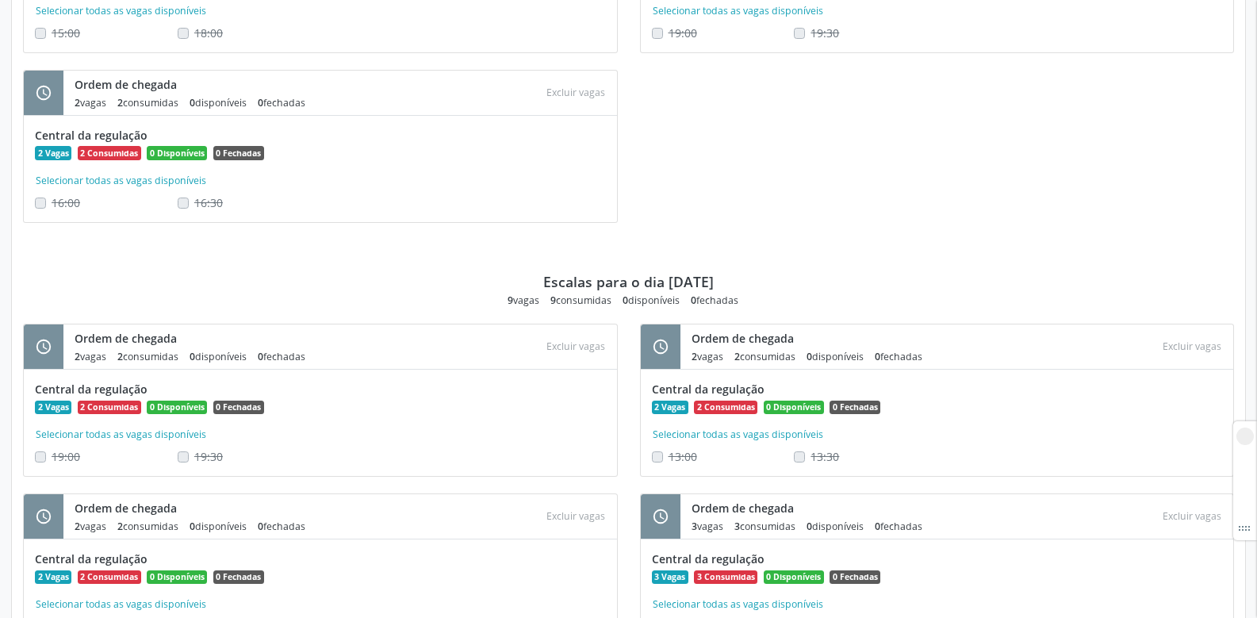
scroll to position [9757, 0]
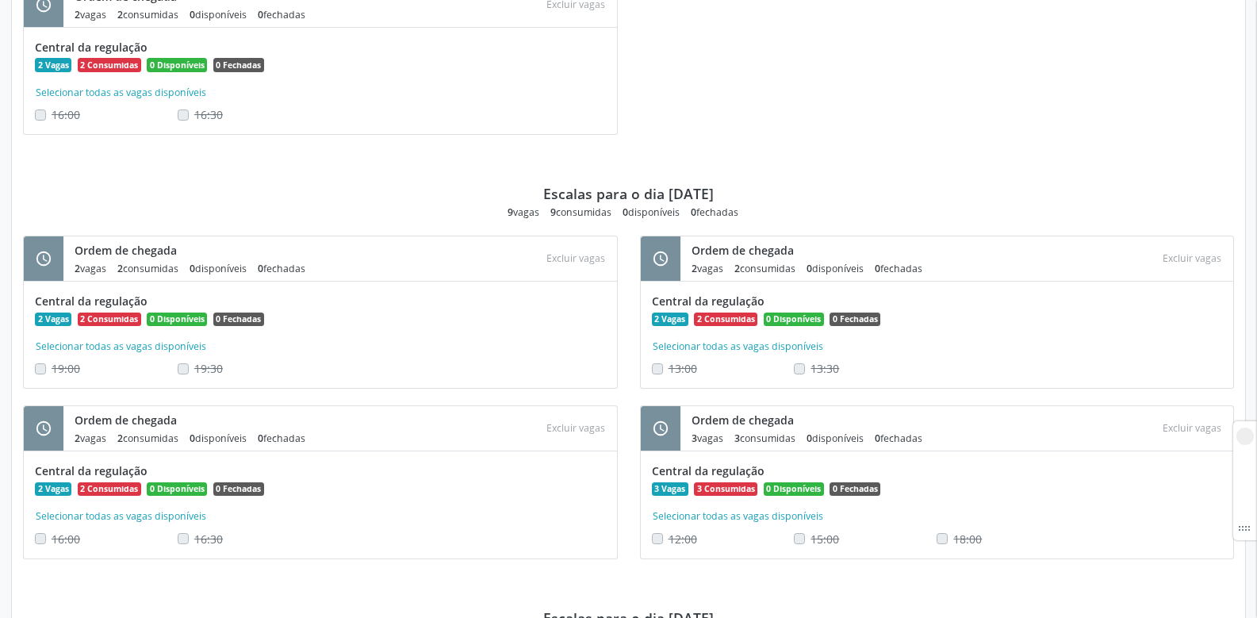
drag, startPoint x: 624, startPoint y: 210, endPoint x: 695, endPoint y: 211, distance: 71.4
click at [695, 211] on div "9 vagas 9 consumidas 0 disponíveis 0 fechadas" at bounding box center [629, 211] width 242 height 13
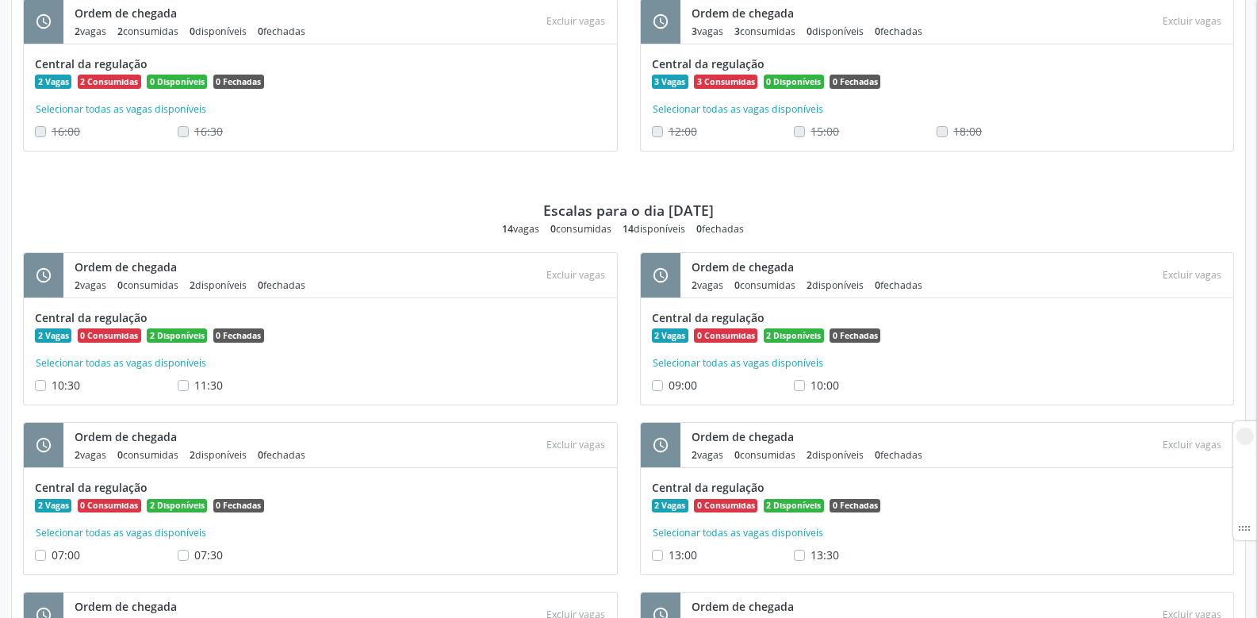
scroll to position [11344, 0]
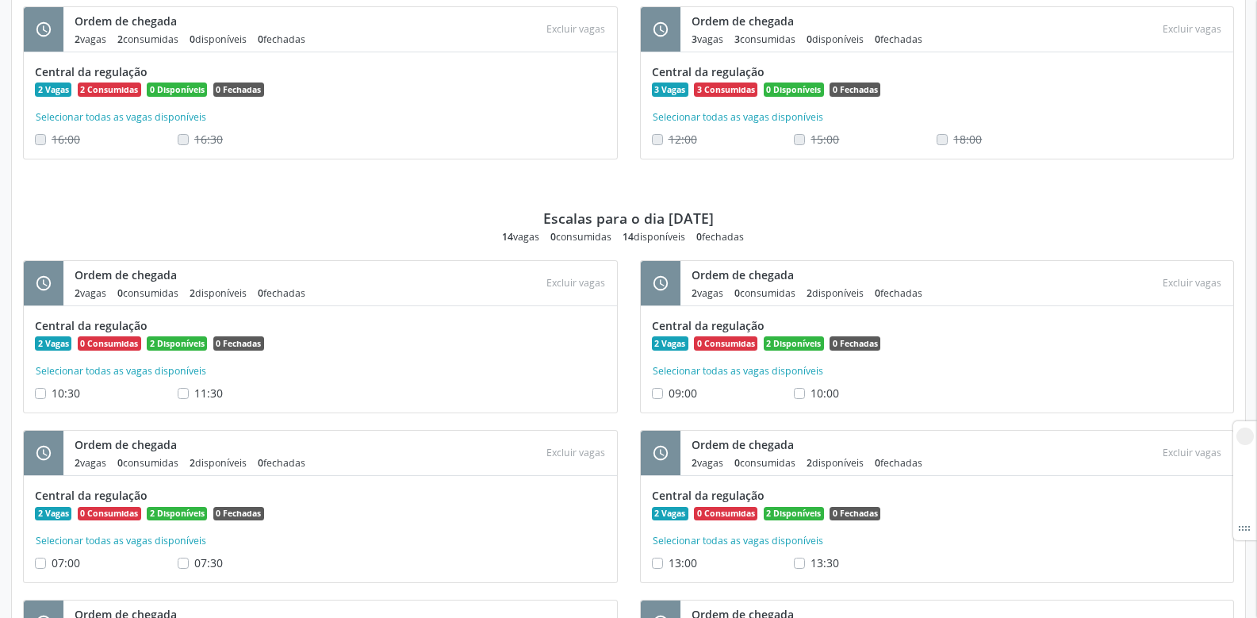
drag, startPoint x: 622, startPoint y: 235, endPoint x: 710, endPoint y: 240, distance: 88.2
click at [710, 240] on div "14 vagas 0 consumidas 14 disponíveis 0 fechadas" at bounding box center [628, 236] width 253 height 13
click at [831, 236] on div "Escalas para o dia 29/09/2025 14 vagas 0 consumidas 14 disponíveis 0 fechadas" at bounding box center [628, 209] width 1211 height 67
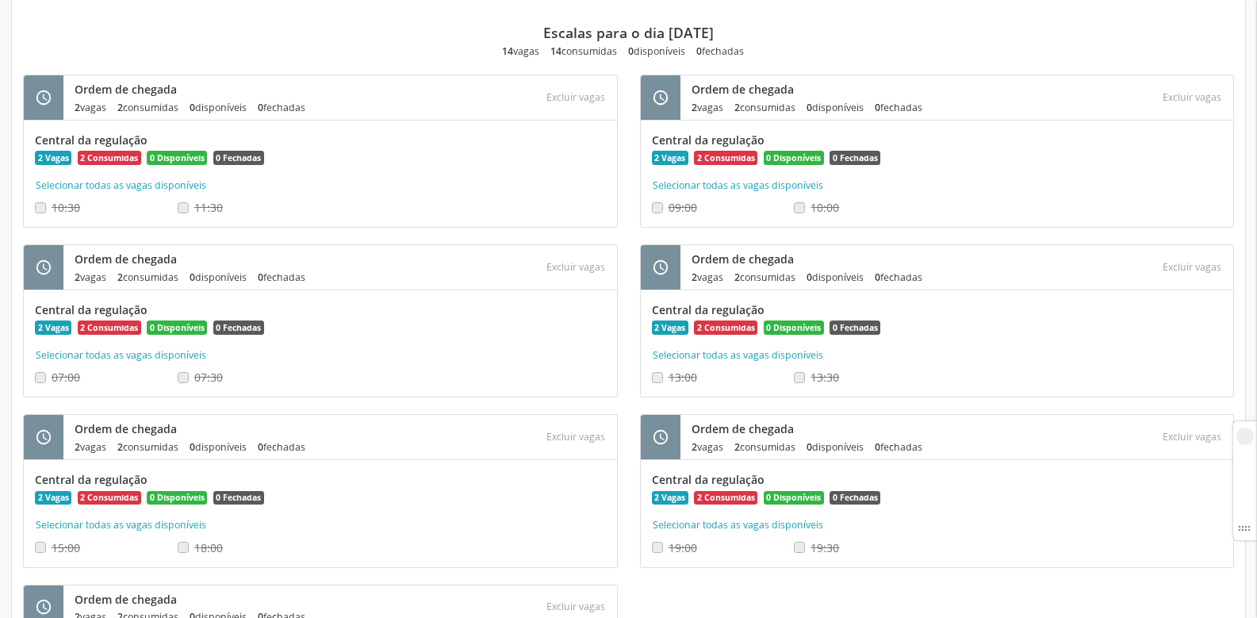
scroll to position [7853, 0]
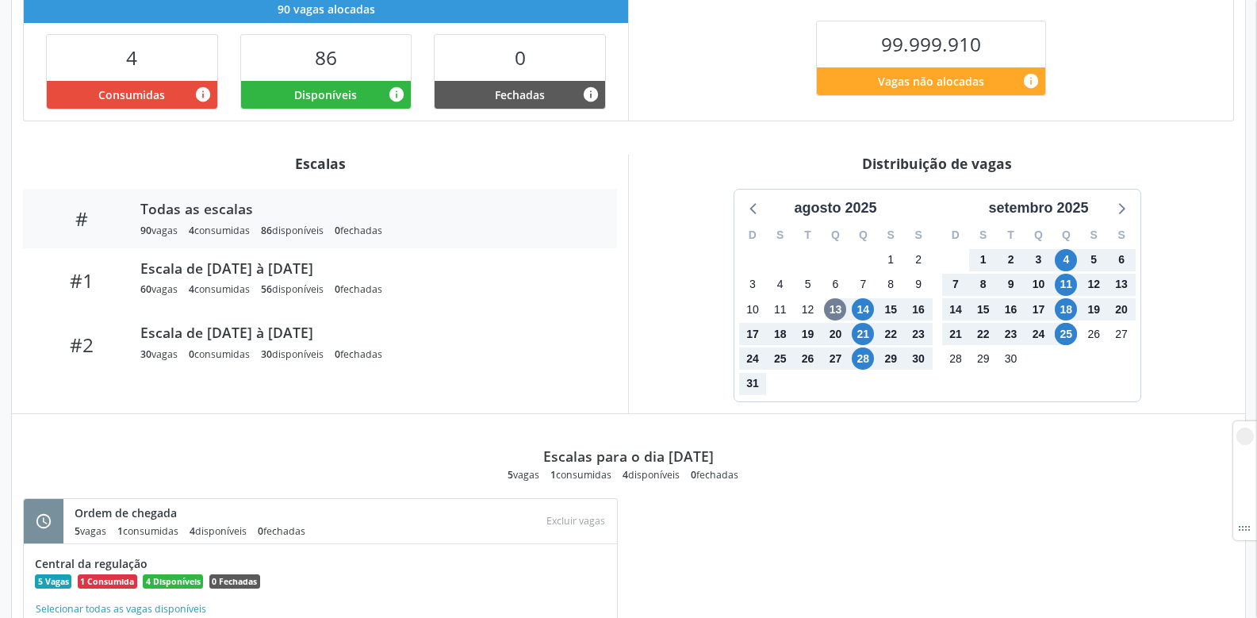
scroll to position [397, 0]
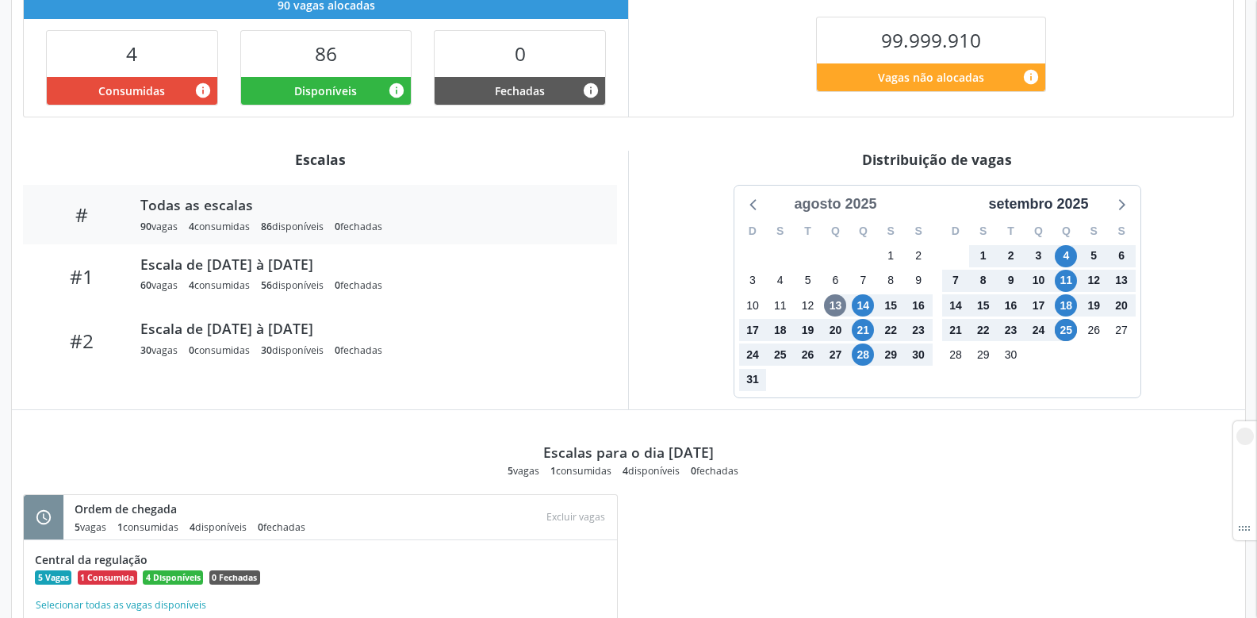
click at [819, 198] on div "agosto 2025" at bounding box center [835, 204] width 95 height 21
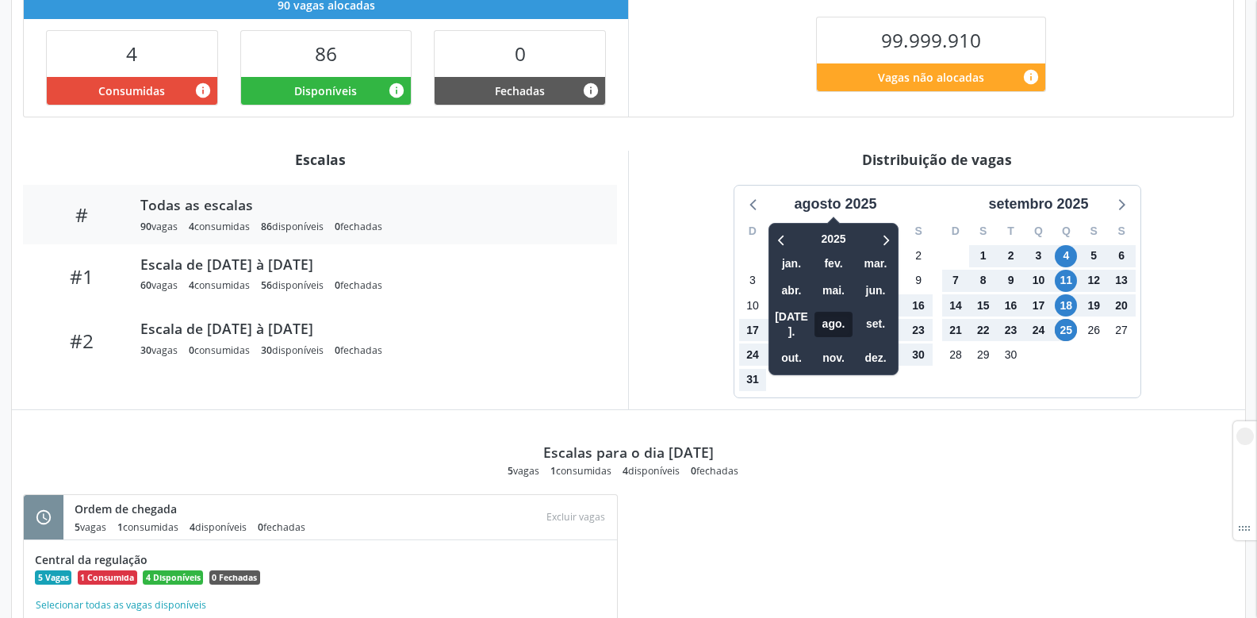
click at [827, 312] on span "ago." at bounding box center [834, 324] width 38 height 25
click at [837, 316] on span "ago." at bounding box center [834, 324] width 38 height 25
click at [892, 449] on div "Escalas para o dia [DATE] 5 vagas 1 consumidas 4 disponíveis 0 fechadas" at bounding box center [628, 443] width 1211 height 67
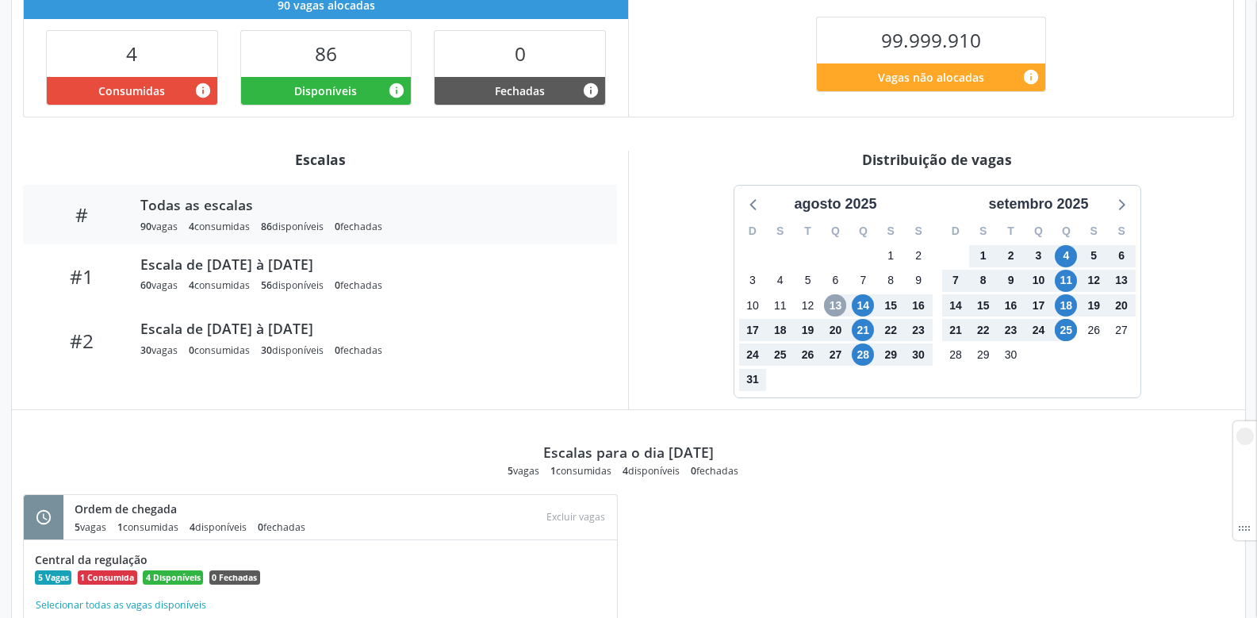
click at [840, 302] on span "13" at bounding box center [835, 305] width 22 height 22
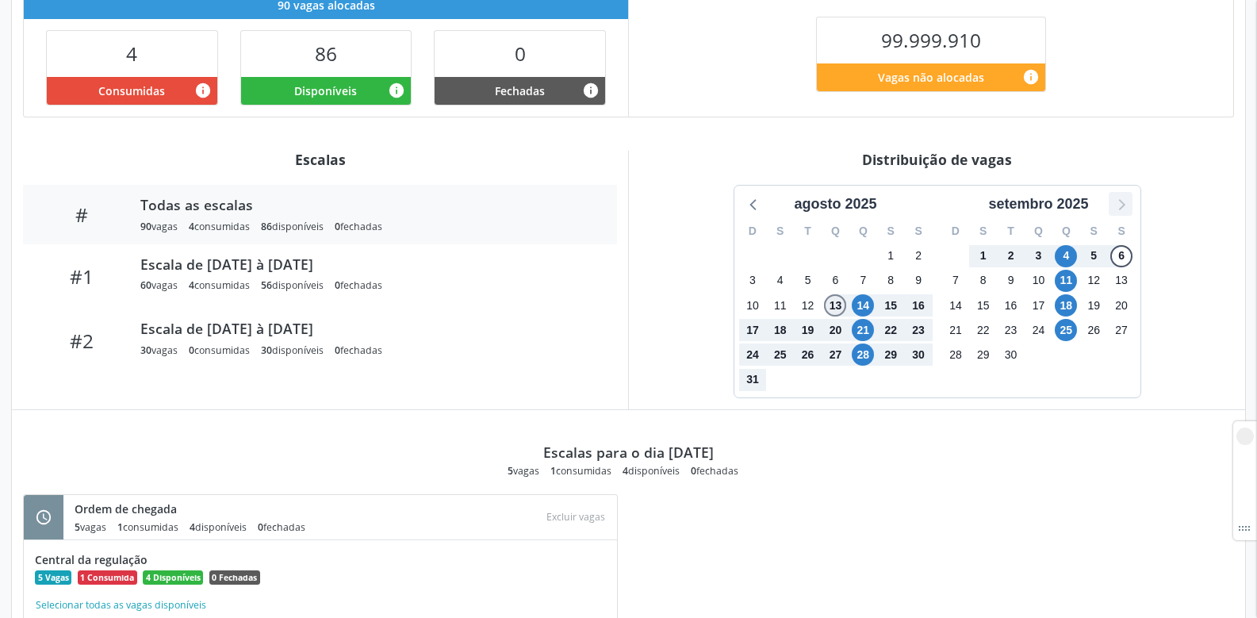
drag, startPoint x: 840, startPoint y: 302, endPoint x: 1130, endPoint y: 192, distance: 309.8
click at [1130, 192] on div "[DATE] D S T Q Q S S 27 28 29 30 31 1 2 3 4 5 6 7 8 9 10 11 12 13 14 15 16 17 1…" at bounding box center [938, 292] width 406 height 212
click at [1129, 198] on icon at bounding box center [1121, 204] width 21 height 21
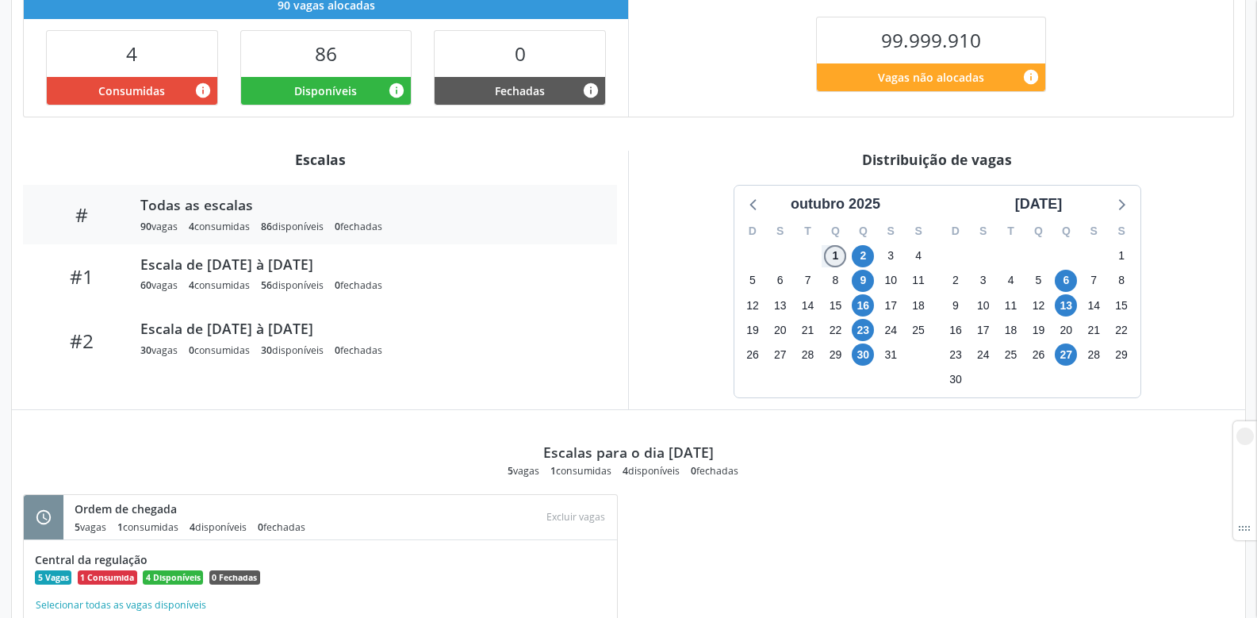
click at [841, 256] on span "1" at bounding box center [835, 256] width 22 height 22
